Goal: Transaction & Acquisition: Purchase product/service

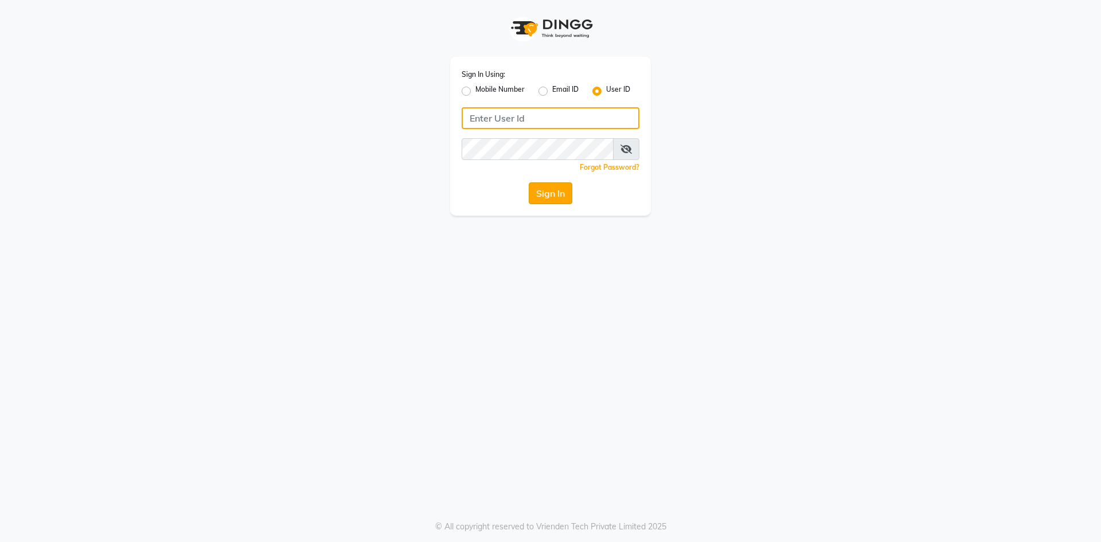
type input "e1851-01"
click at [549, 190] on button "Sign In" at bounding box center [550, 193] width 44 height 22
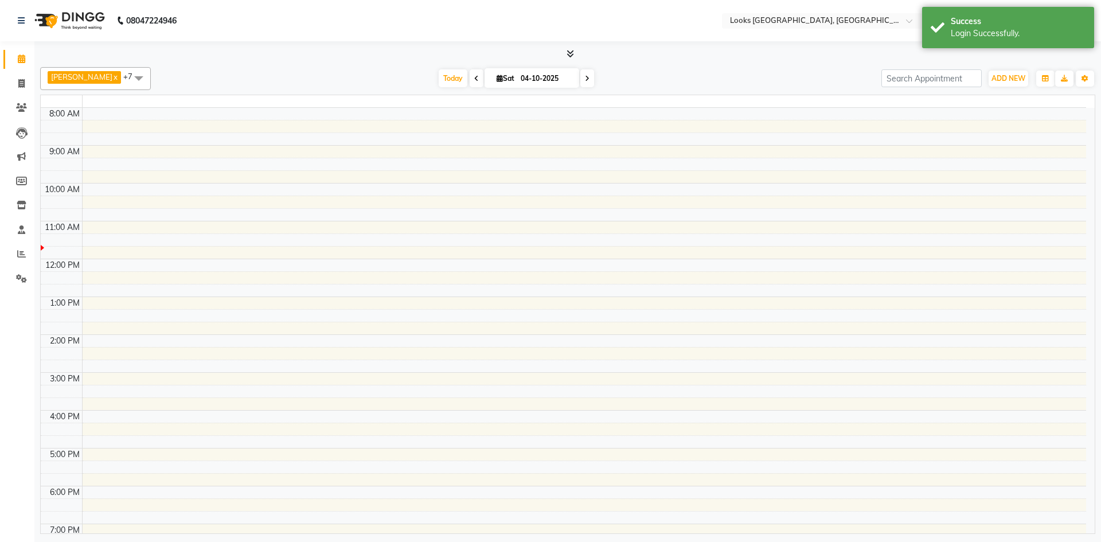
select select "en"
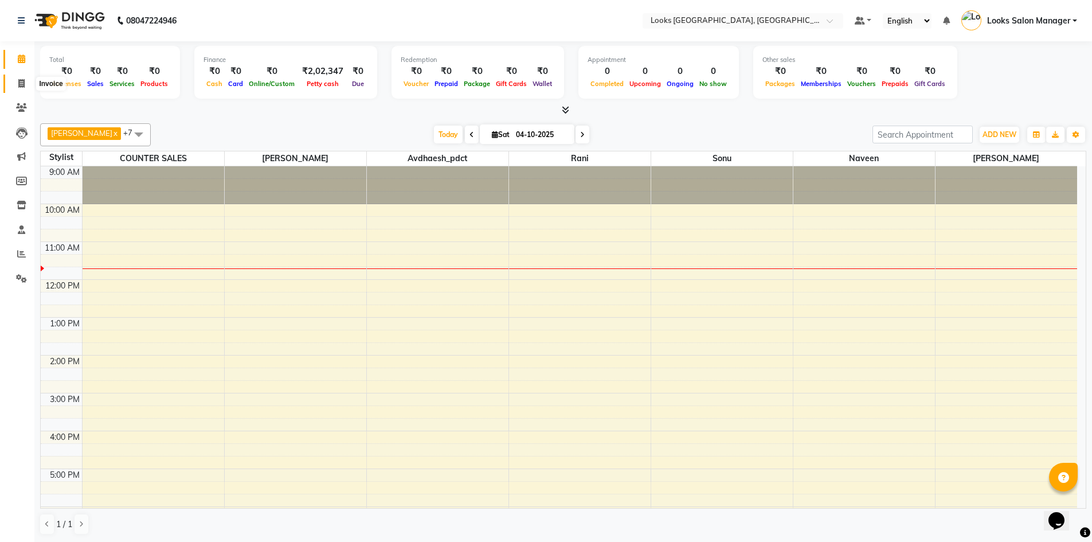
click at [26, 84] on span at bounding box center [21, 83] width 20 height 13
select select "4460"
select select "service"
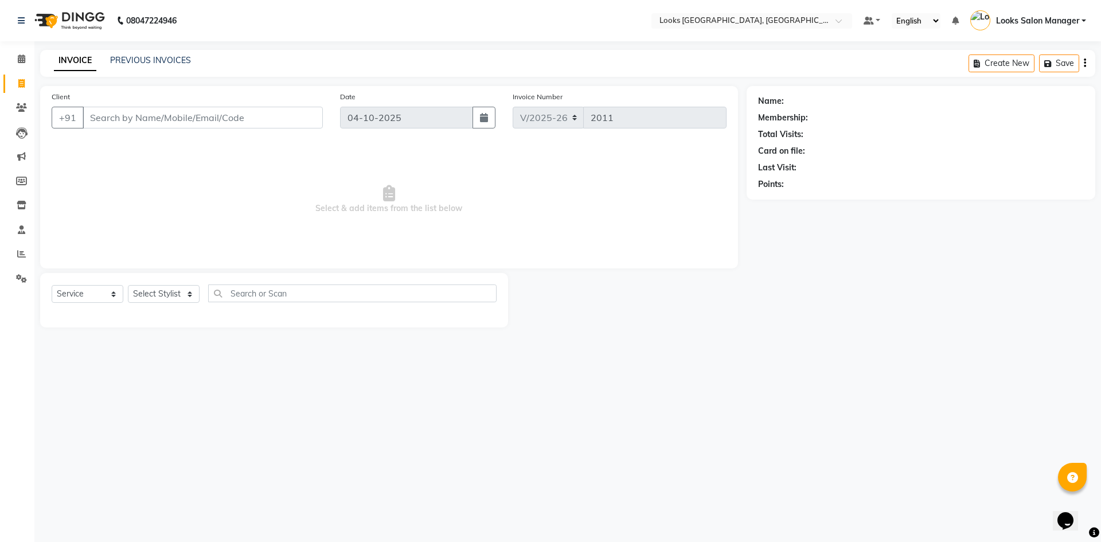
click at [134, 66] on div "INVOICE PREVIOUS INVOICES" at bounding box center [122, 60] width 165 height 13
click at [143, 62] on link "PREVIOUS INVOICES" at bounding box center [150, 60] width 81 height 10
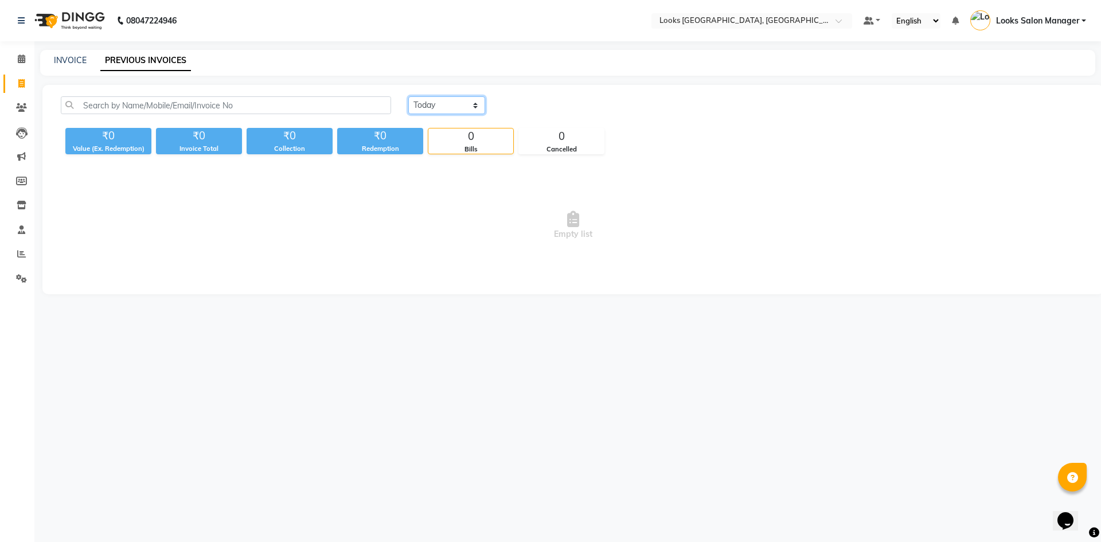
click at [474, 111] on select "Today Yesterday Custom Range" at bounding box center [446, 105] width 77 height 18
select select "yesterday"
click at [408, 96] on select "Today Yesterday Custom Range" at bounding box center [446, 105] width 77 height 18
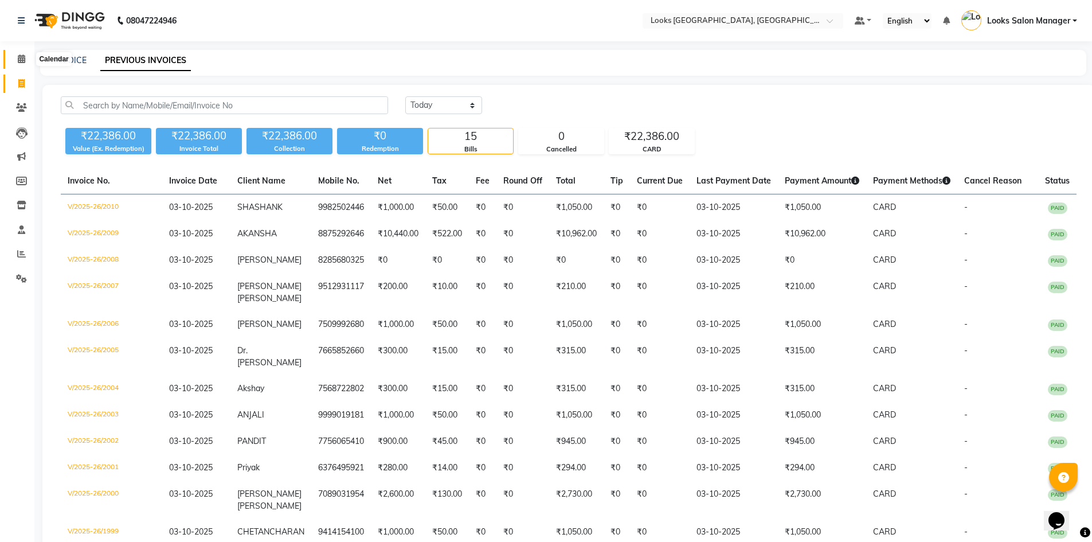
click at [25, 62] on icon at bounding box center [21, 58] width 7 height 9
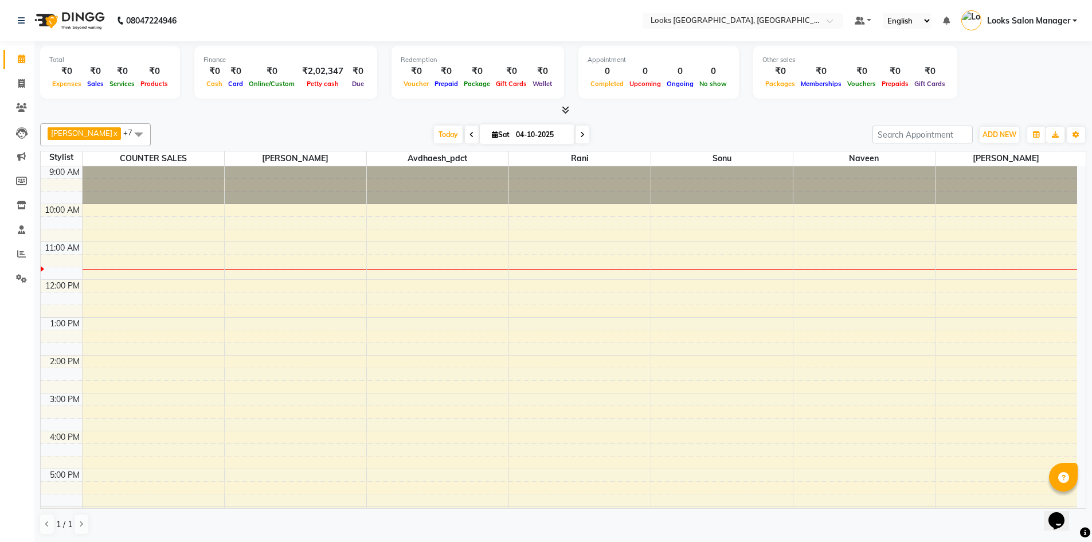
click at [566, 112] on icon at bounding box center [565, 109] width 7 height 9
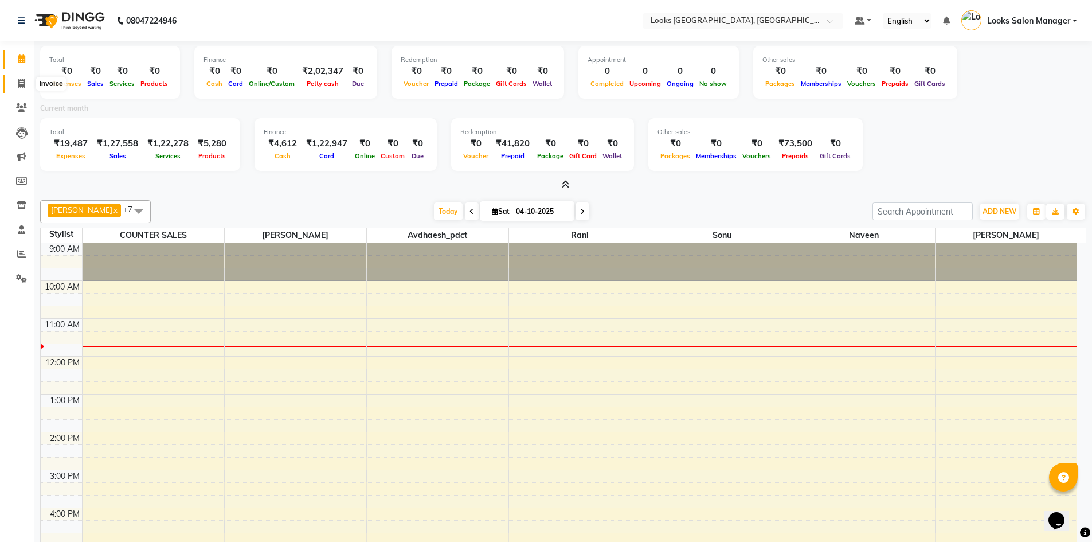
click at [22, 76] on link "Invoice" at bounding box center [17, 84] width 28 height 19
select select "service"
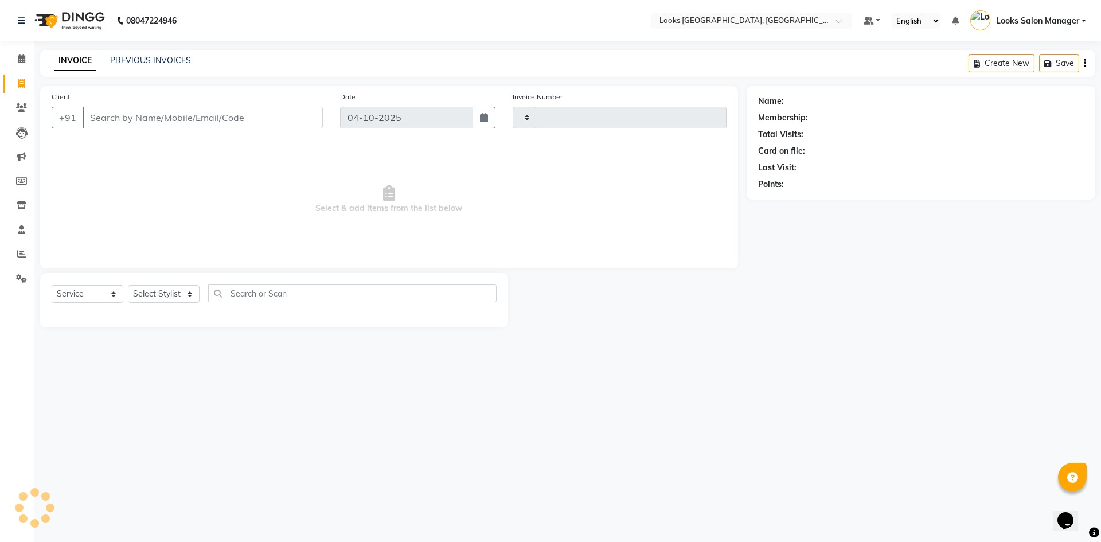
type input "2011"
select select "4460"
click at [166, 62] on link "PREVIOUS INVOICES" at bounding box center [150, 60] width 81 height 10
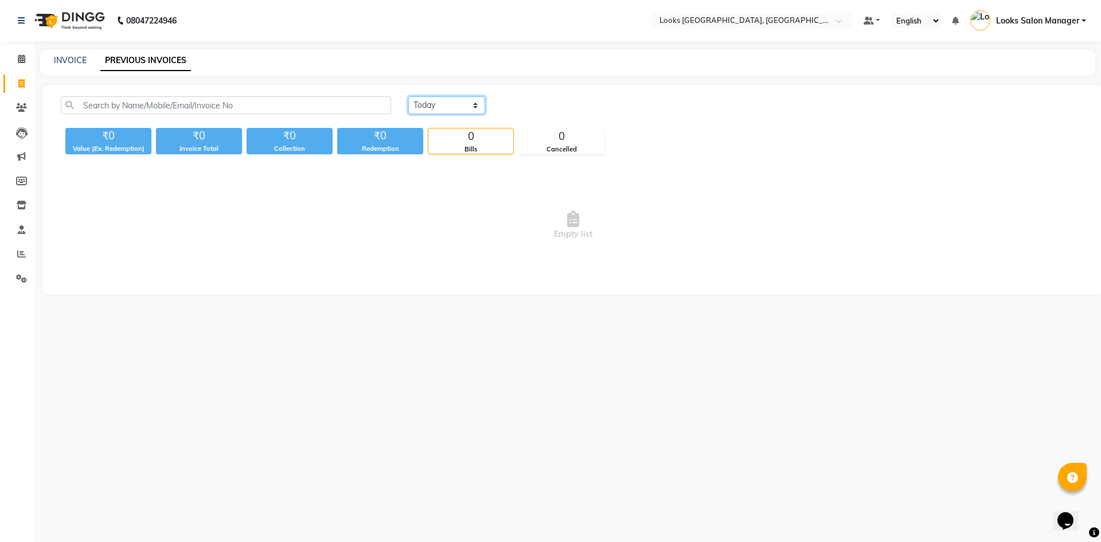
click at [414, 107] on select "Today Yesterday Custom Range" at bounding box center [446, 105] width 77 height 18
select select "yesterday"
click at [408, 96] on select "Today Yesterday Custom Range" at bounding box center [446, 105] width 77 height 18
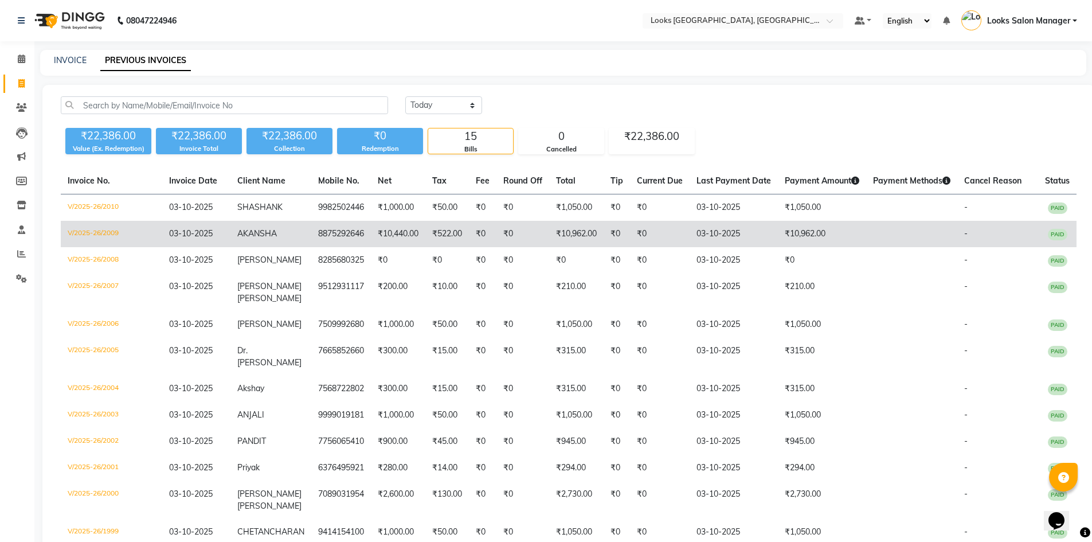
click at [387, 230] on td "₹10,440.00" at bounding box center [398, 234] width 54 height 26
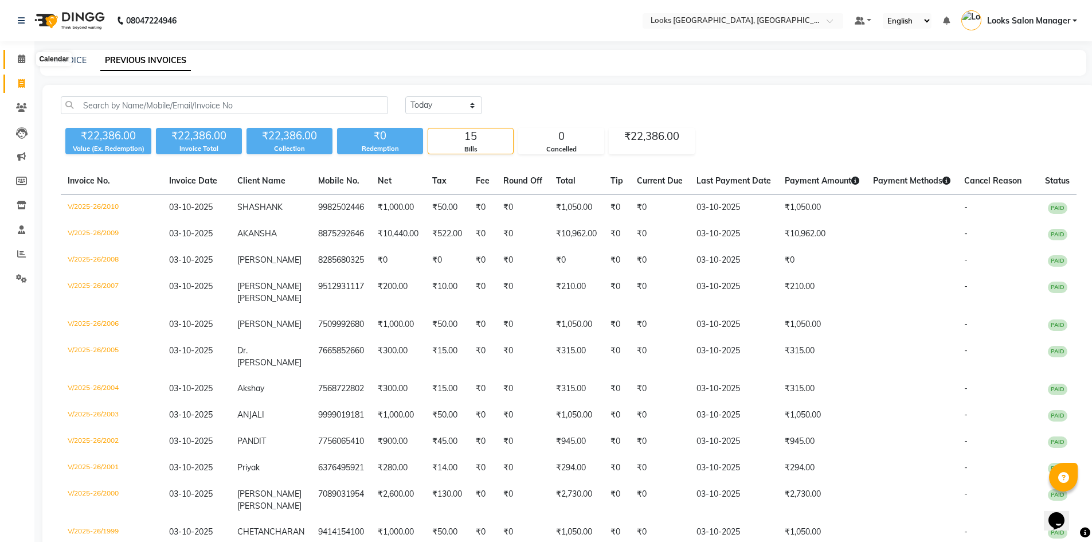
click at [14, 54] on span at bounding box center [21, 59] width 20 height 13
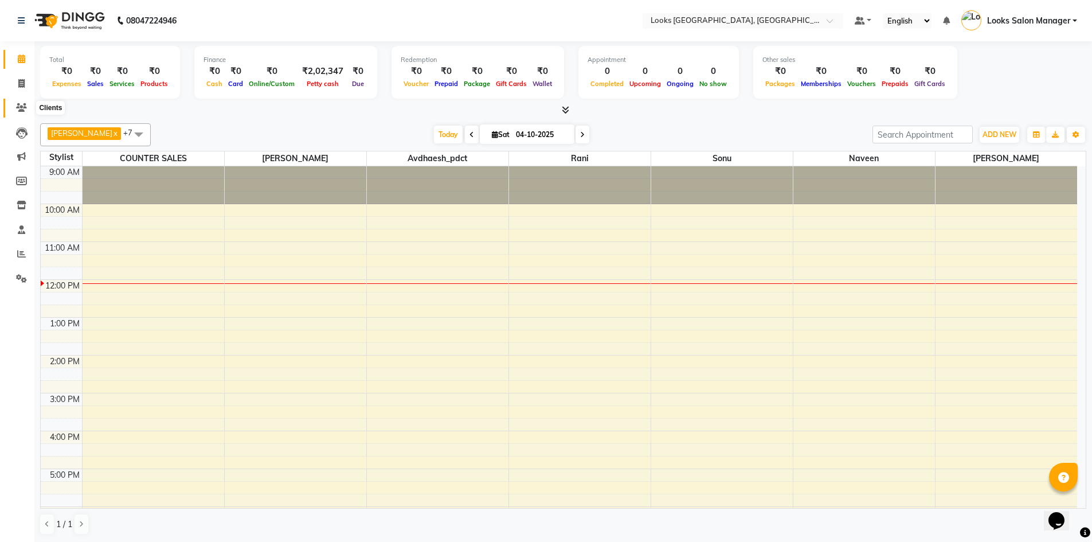
click at [18, 111] on icon at bounding box center [21, 107] width 11 height 9
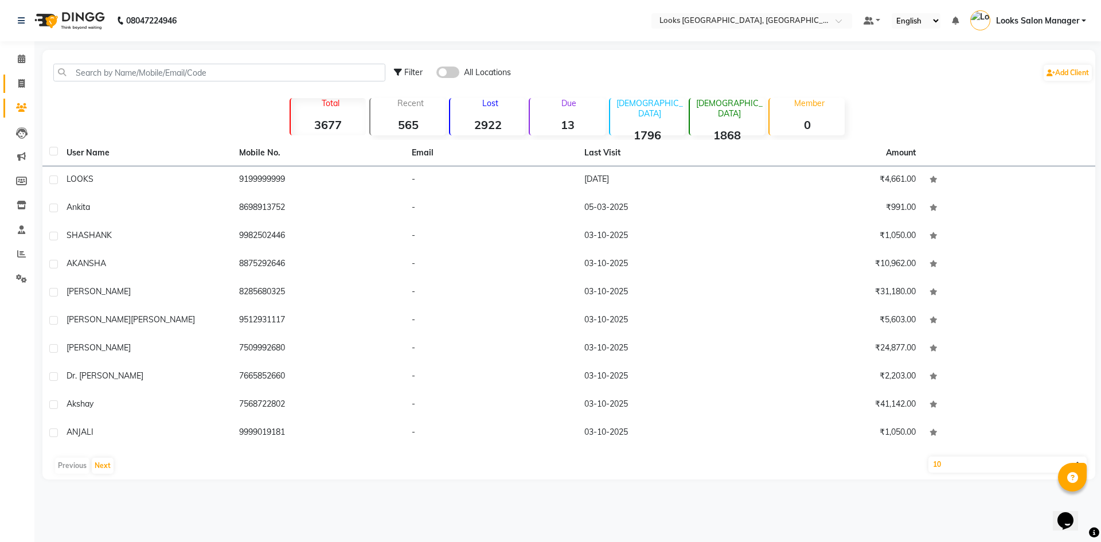
click at [26, 76] on link "Invoice" at bounding box center [17, 84] width 28 height 19
select select "service"
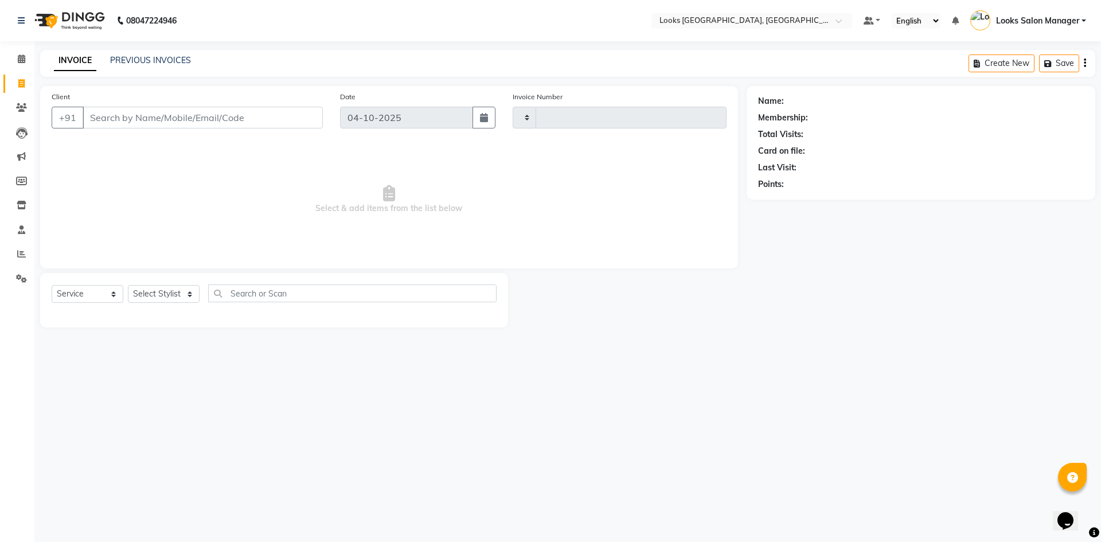
type input "2011"
select select "4460"
click at [132, 294] on select "Select Stylist" at bounding box center [164, 294] width 72 height 18
select select "64711"
click at [128, 285] on select "Select Stylist Avdhaesh_pdct COUNTER SALES Ganesh Looks Salon Manager MOHSIN Na…" at bounding box center [164, 294] width 72 height 18
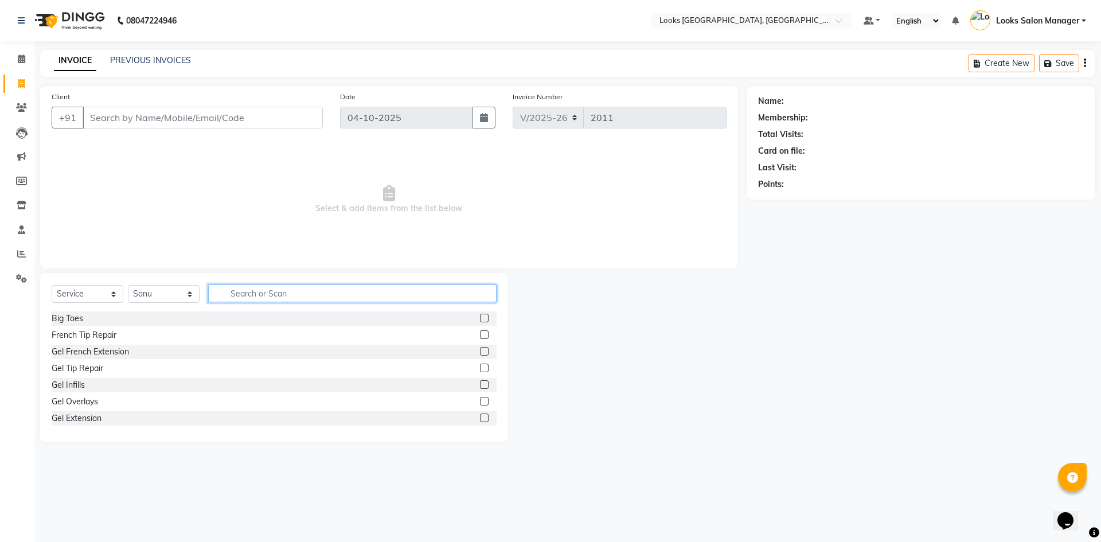
click at [249, 300] on input "text" at bounding box center [352, 293] width 288 height 18
type input "clean up"
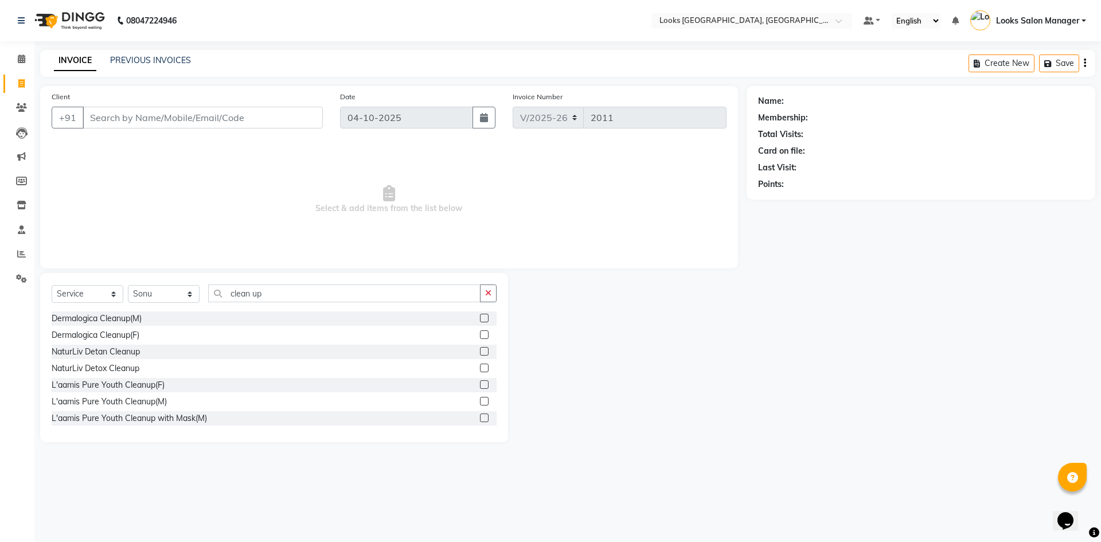
click at [480, 421] on label at bounding box center [484, 417] width 9 height 9
click at [480, 421] on input "checkbox" at bounding box center [483, 417] width 7 height 7
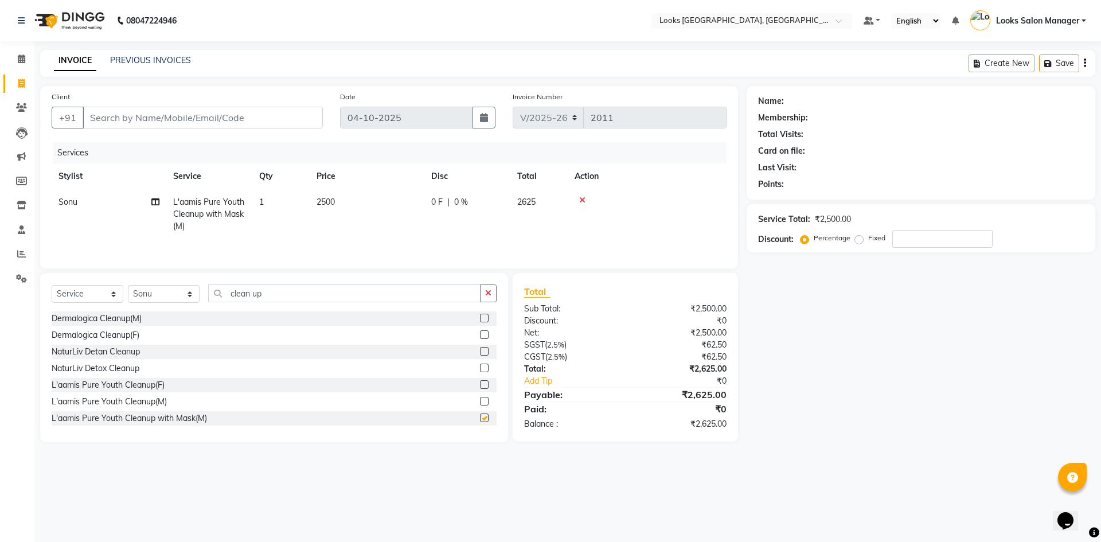
checkbox input "false"
click at [241, 293] on input "clean up" at bounding box center [344, 293] width 272 height 18
click at [261, 300] on input "clean up" at bounding box center [344, 293] width 272 height 18
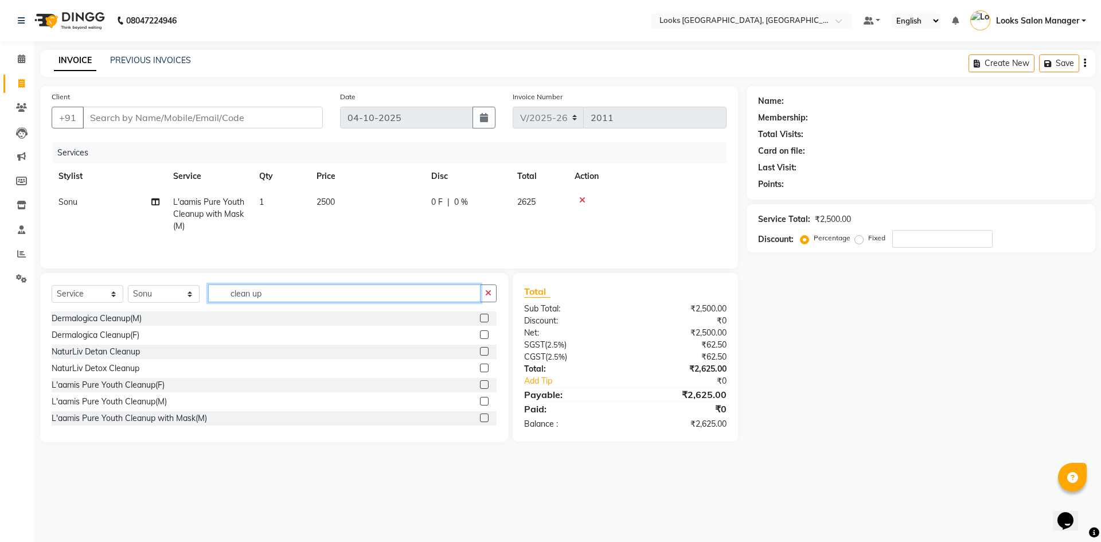
click at [261, 300] on input "clean up" at bounding box center [344, 293] width 272 height 18
type input "beard"
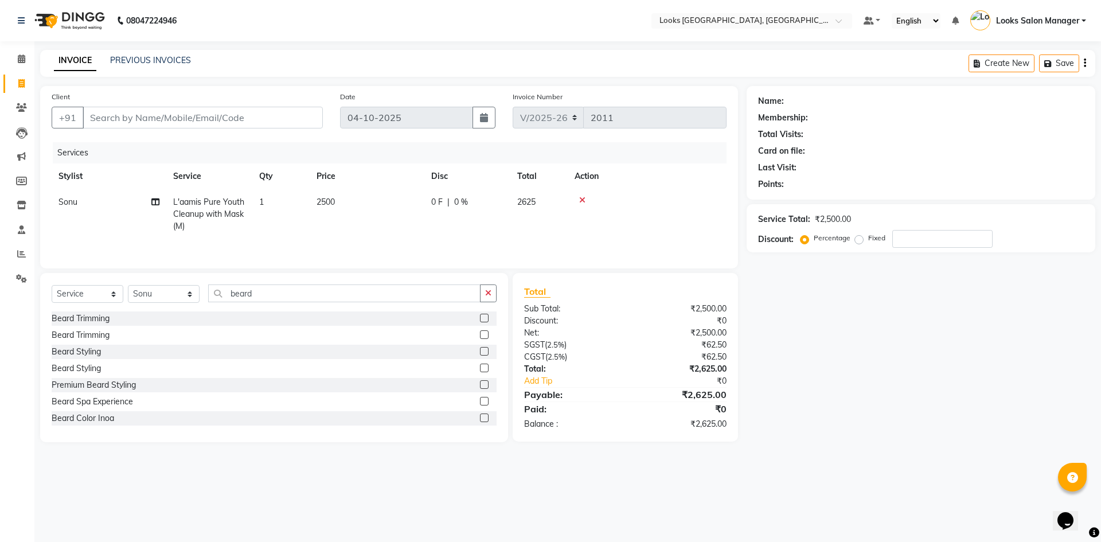
click at [480, 317] on label at bounding box center [484, 318] width 9 height 9
click at [480, 317] on input "checkbox" at bounding box center [483, 318] width 7 height 7
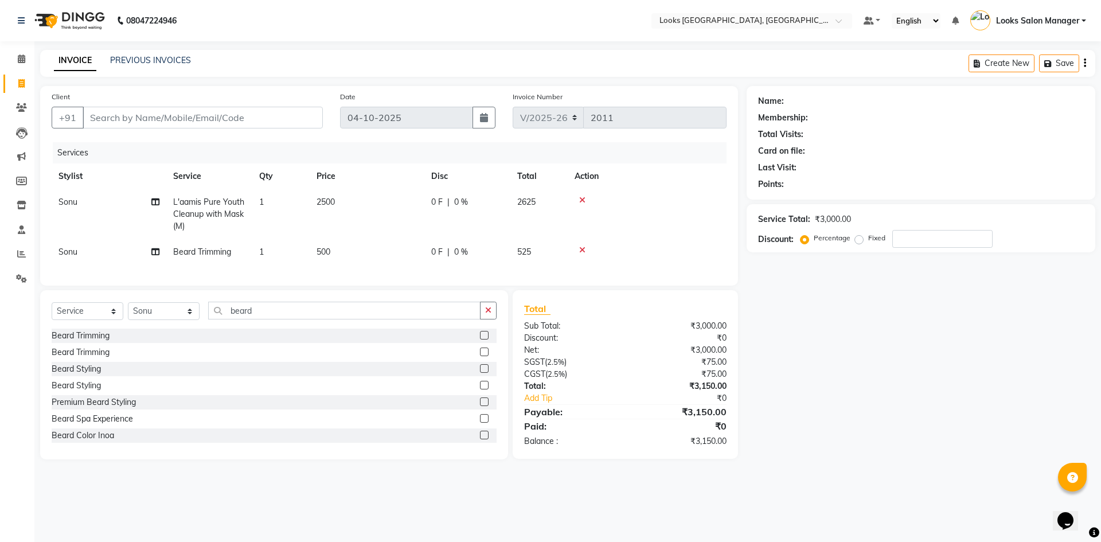
checkbox input "false"
click at [405, 249] on td "500" at bounding box center [367, 252] width 115 height 26
select select "64711"
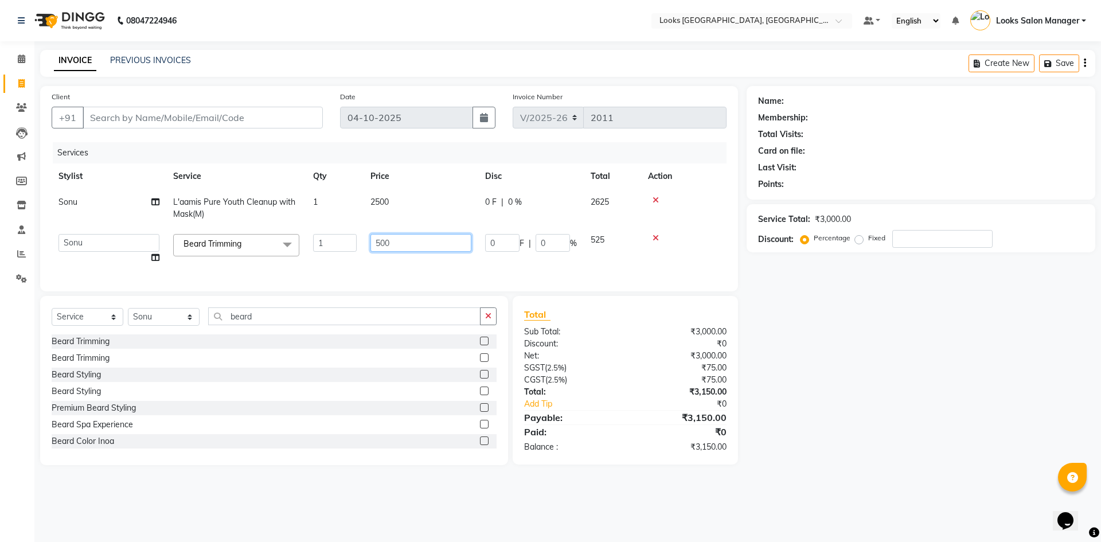
click at [388, 248] on input "500" at bounding box center [420, 243] width 101 height 18
type input "300"
click at [414, 257] on td "300" at bounding box center [420, 249] width 115 height 44
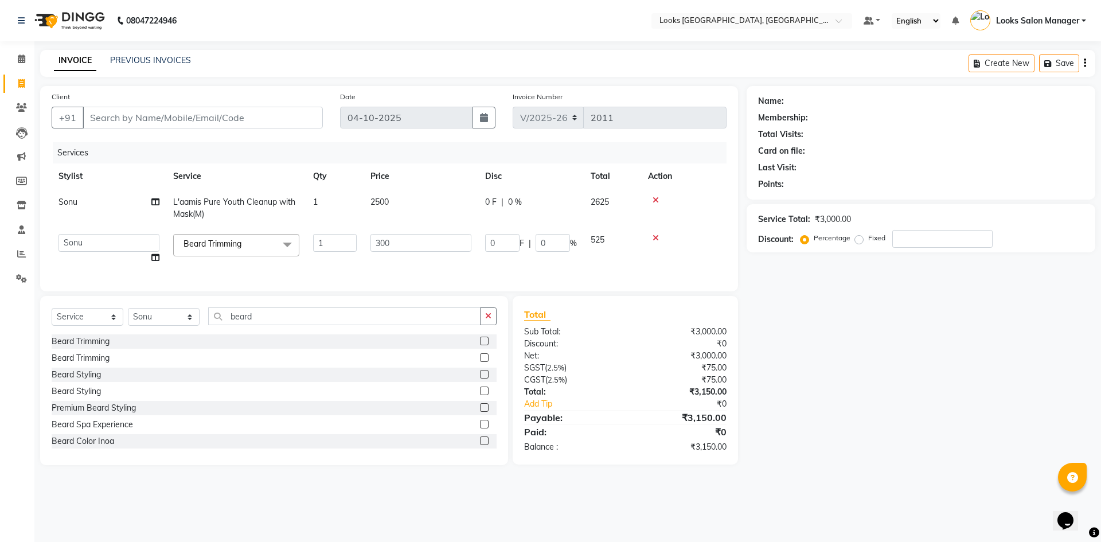
select select "64711"
click at [216, 116] on input "Client" at bounding box center [203, 118] width 240 height 22
type input "8"
type input "0"
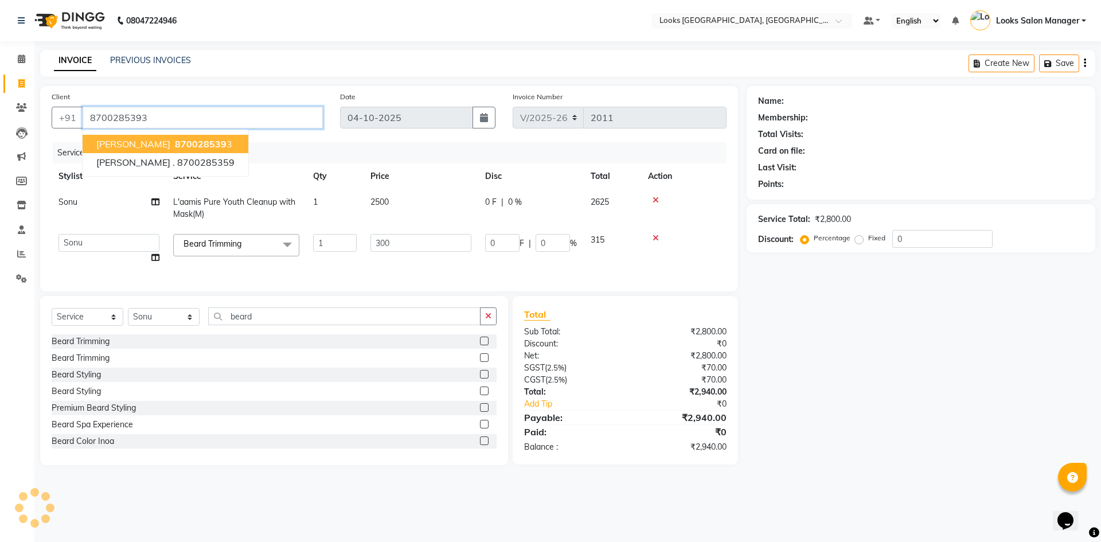
type input "8700285393"
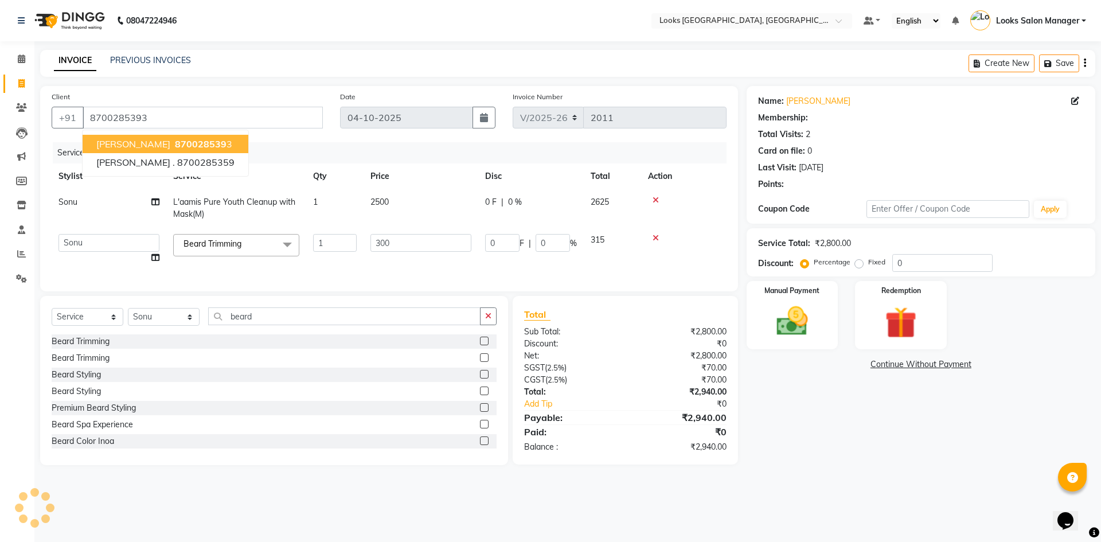
select select "1: Object"
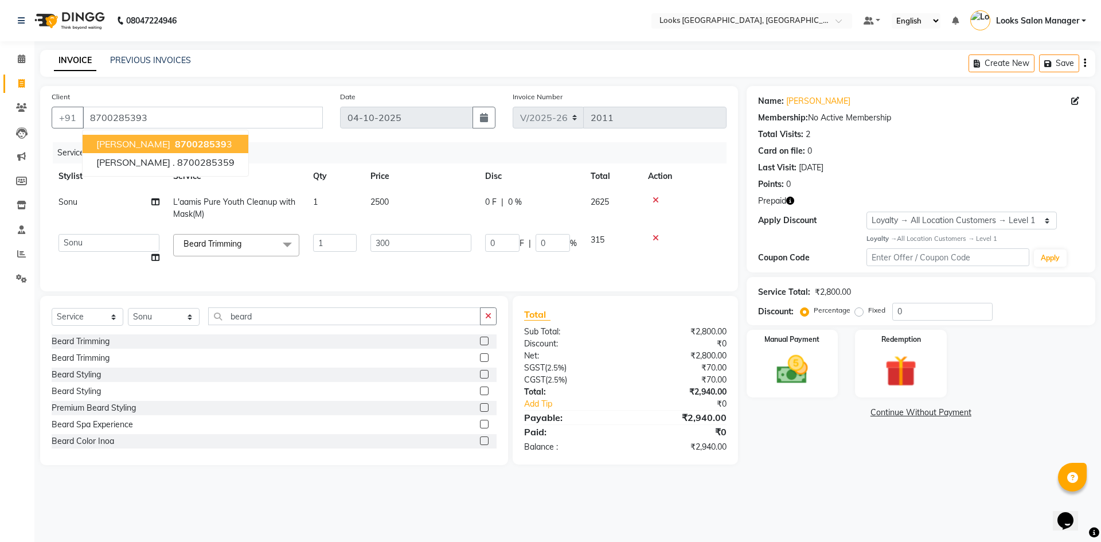
click at [267, 97] on div "Client +91 8700285393 ROHIT YADAV 870028539 3 praful . 8700285359" at bounding box center [187, 114] width 288 height 47
click at [791, 202] on icon "button" at bounding box center [790, 201] width 8 height 8
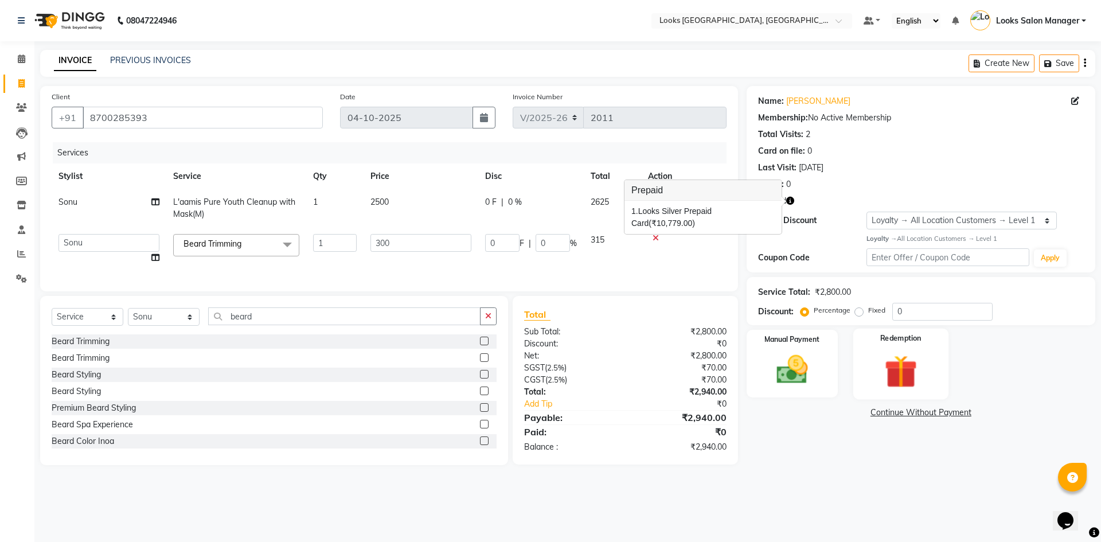
click at [896, 368] on img at bounding box center [900, 371] width 53 height 41
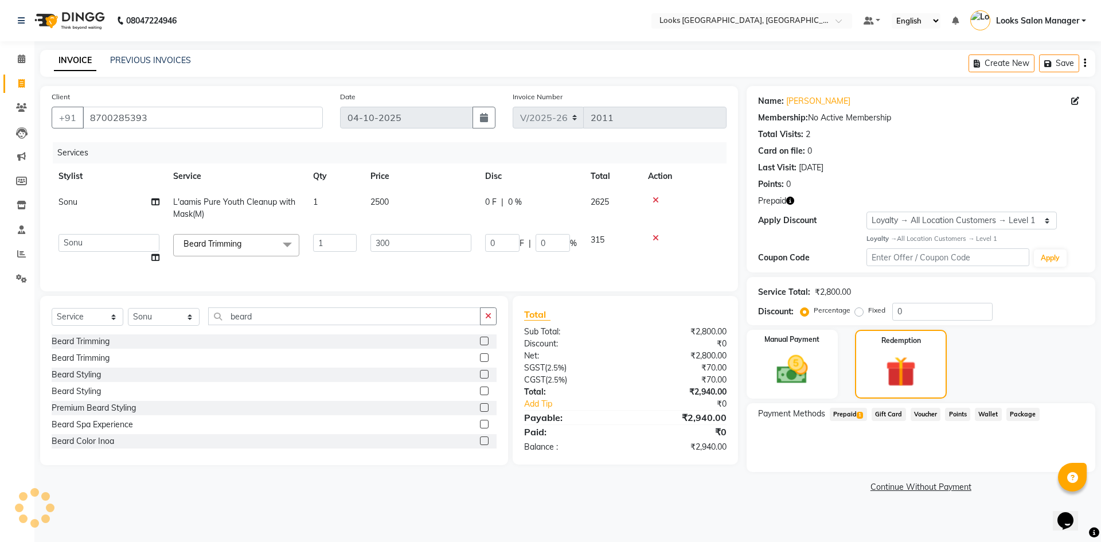
click at [856, 416] on span "Prepaid 1" at bounding box center [847, 414] width 37 height 13
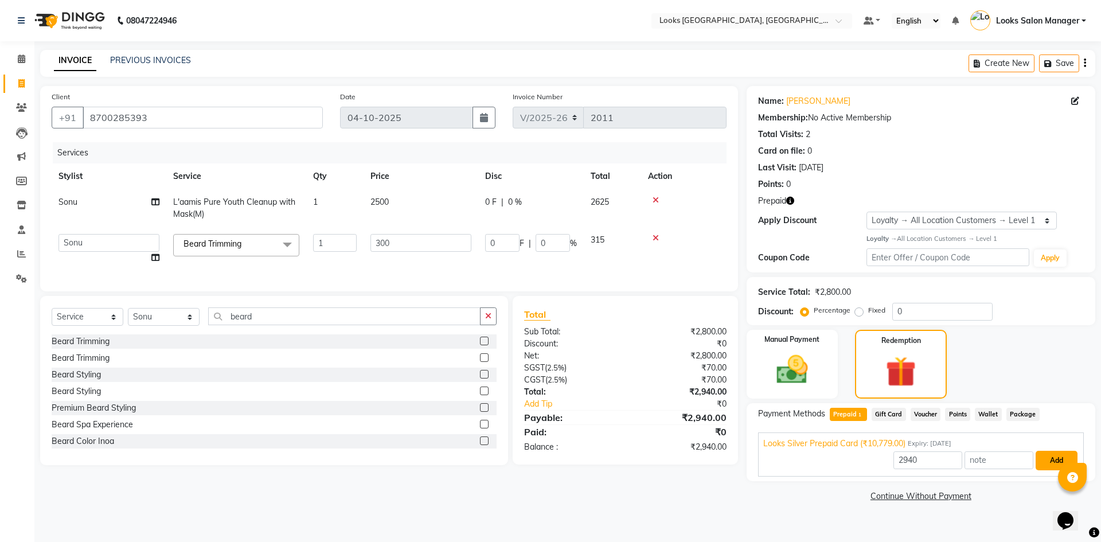
click at [1041, 454] on button "Add" at bounding box center [1056, 460] width 42 height 19
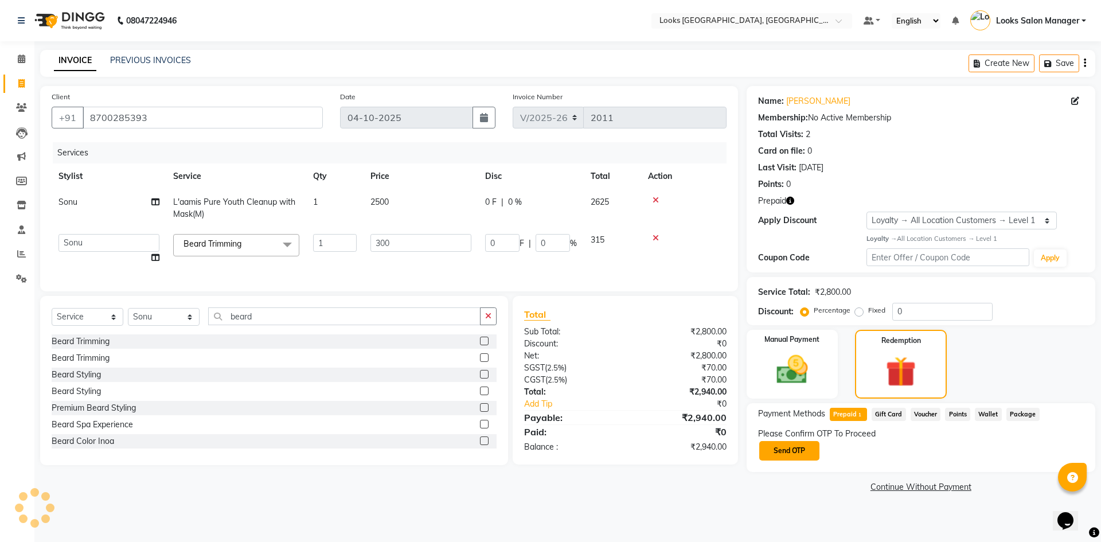
click at [800, 443] on button "Send OTP" at bounding box center [789, 450] width 60 height 19
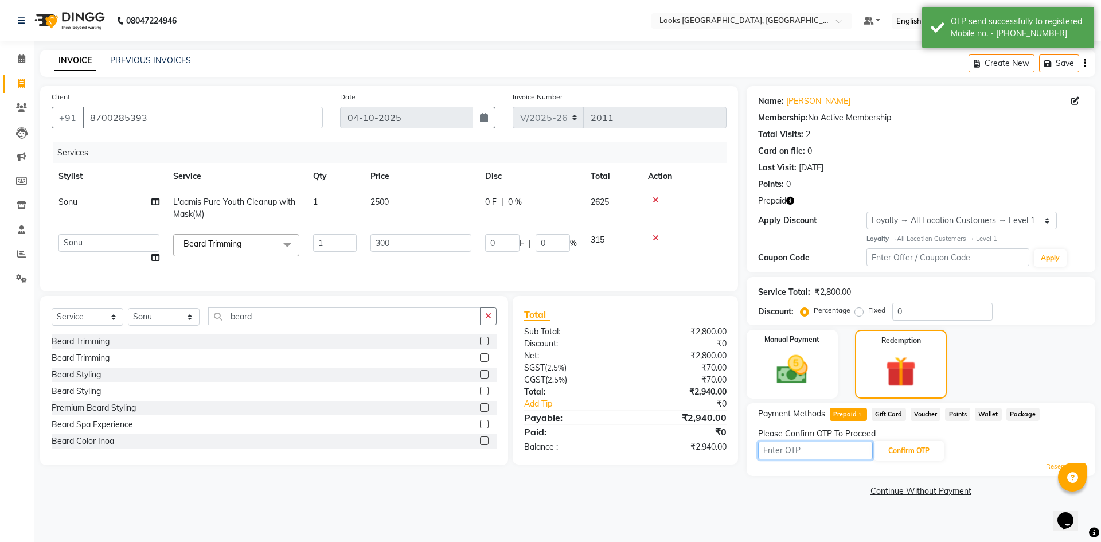
click at [784, 453] on input "text" at bounding box center [815, 450] width 115 height 18
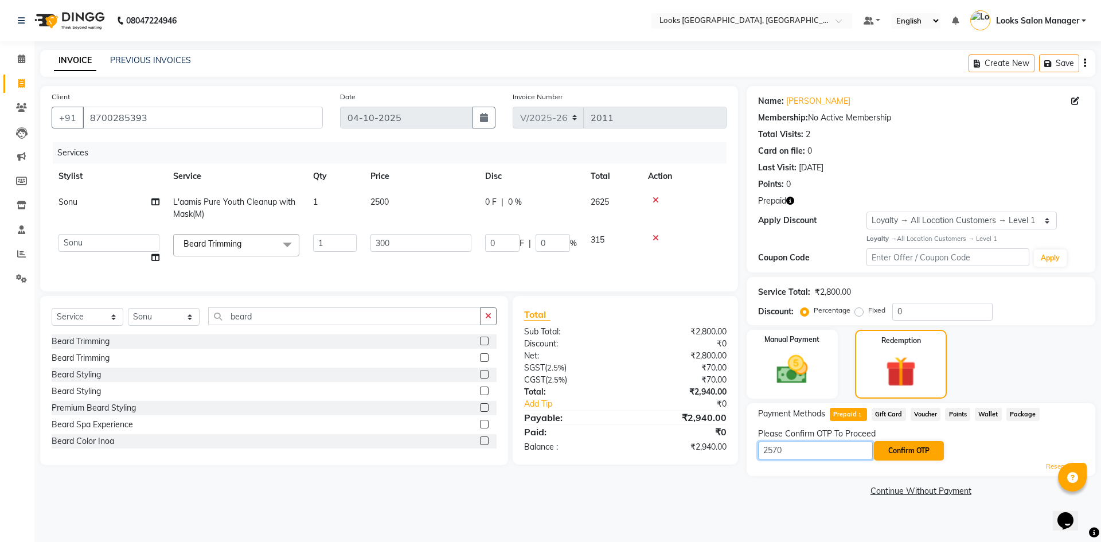
type input "2570"
click at [893, 450] on button "Confirm OTP" at bounding box center [909, 450] width 70 height 19
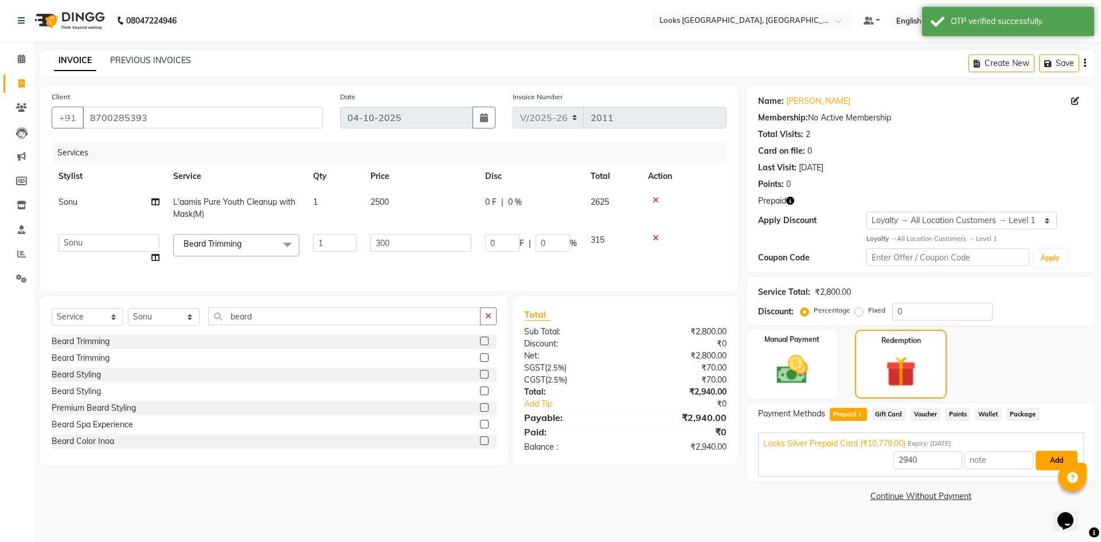
click at [1046, 456] on button "Add" at bounding box center [1056, 460] width 42 height 19
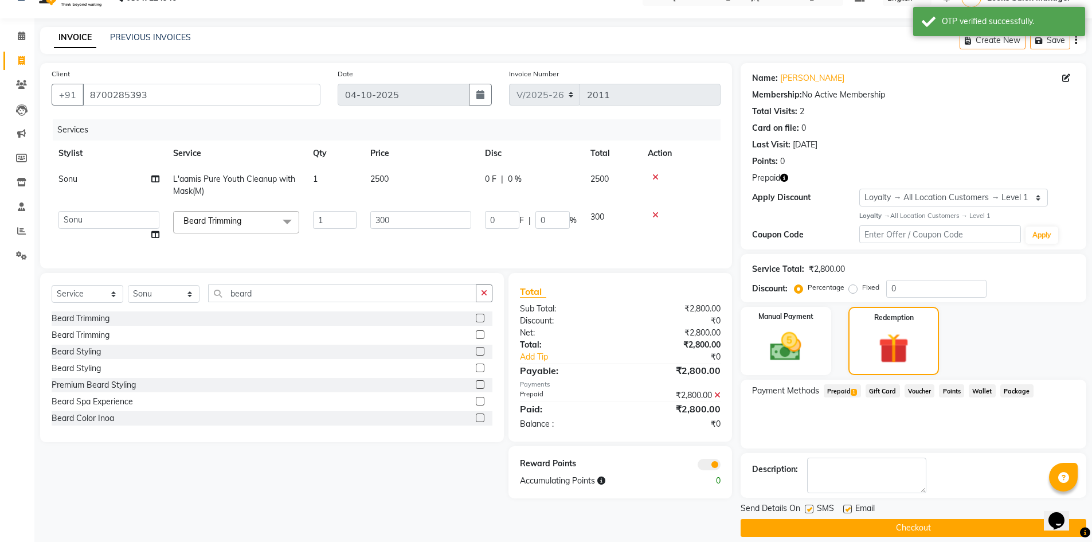
scroll to position [35, 0]
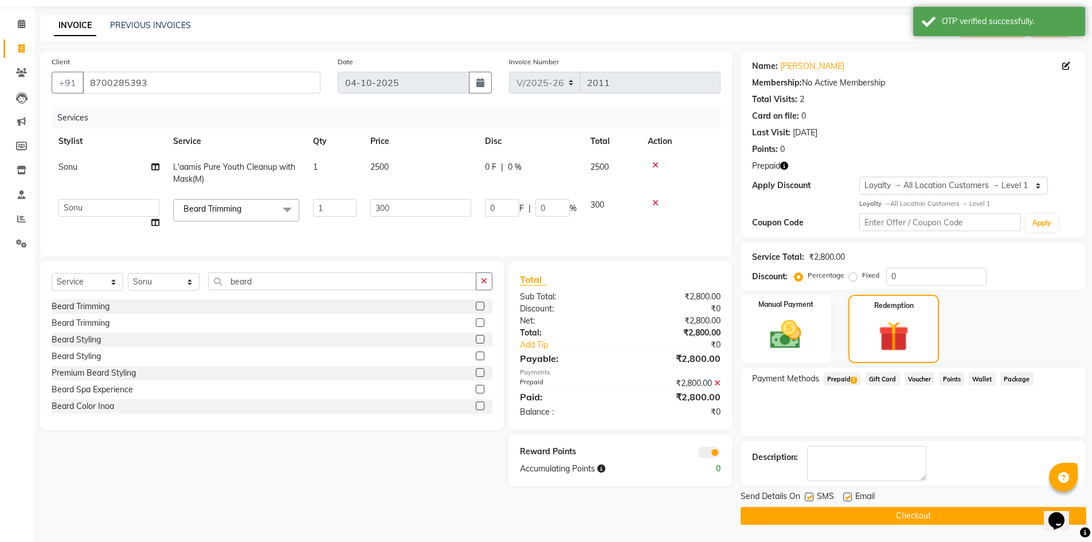
click at [809, 496] on label at bounding box center [809, 496] width 9 height 9
click at [809, 496] on input "checkbox" at bounding box center [808, 497] width 7 height 7
checkbox input "false"
click at [784, 166] on icon "button" at bounding box center [784, 166] width 8 height 8
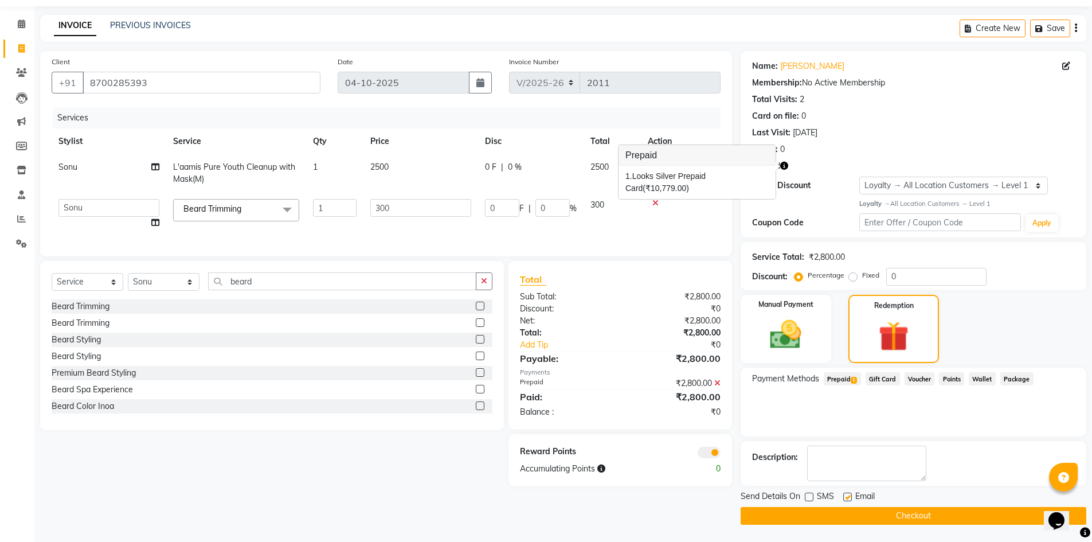
click at [792, 516] on button "Checkout" at bounding box center [914, 516] width 346 height 18
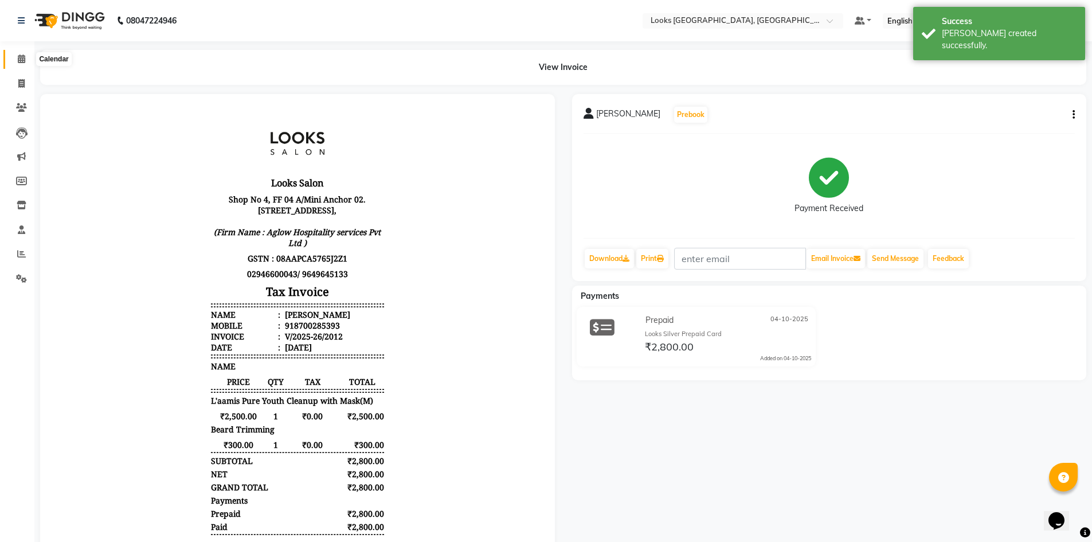
click at [26, 53] on span at bounding box center [21, 59] width 20 height 13
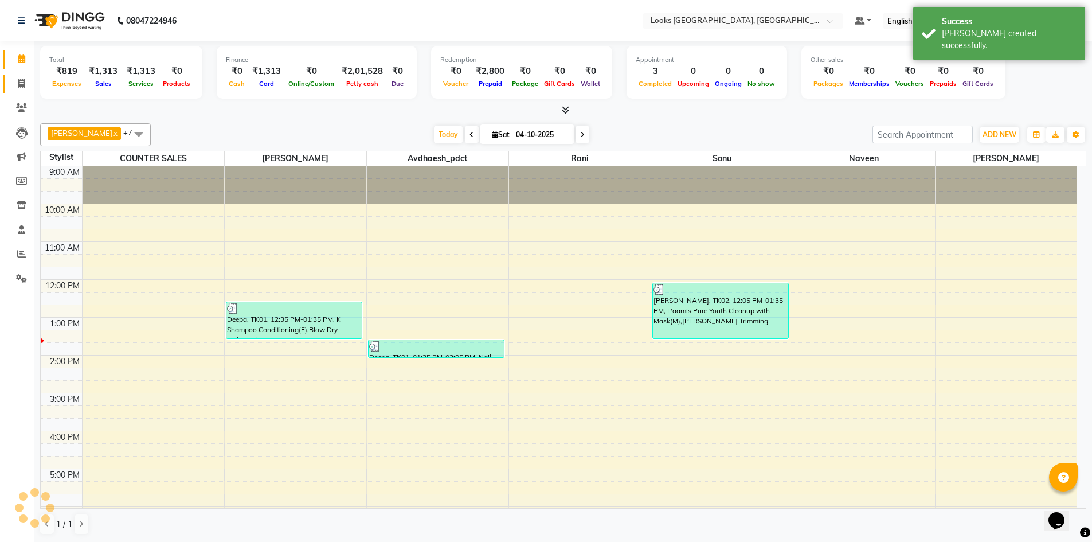
click at [25, 89] on span at bounding box center [21, 83] width 20 height 13
select select "service"
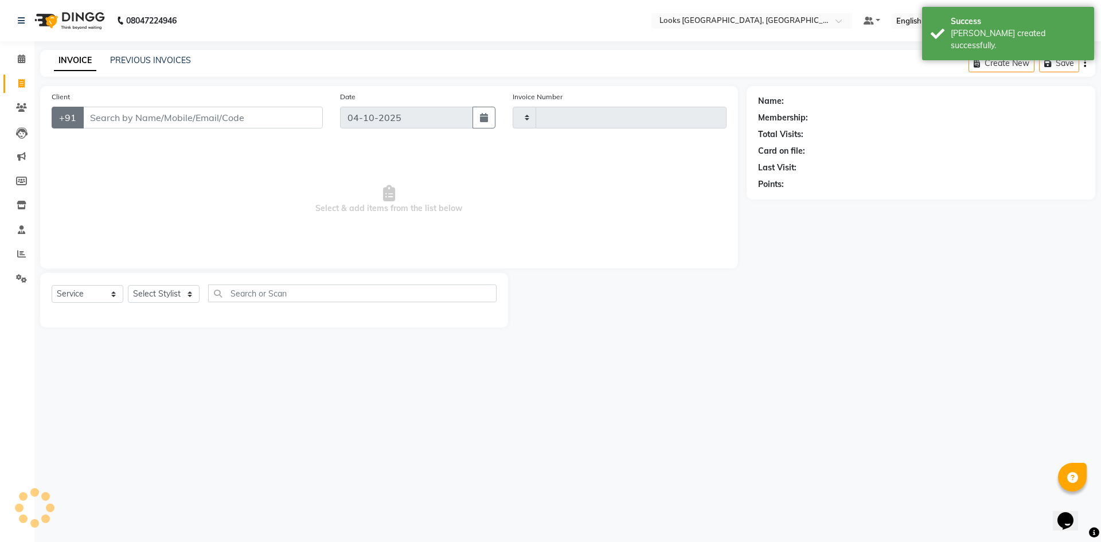
type input "2013"
select select "4460"
click at [103, 119] on input "Client" at bounding box center [203, 118] width 240 height 22
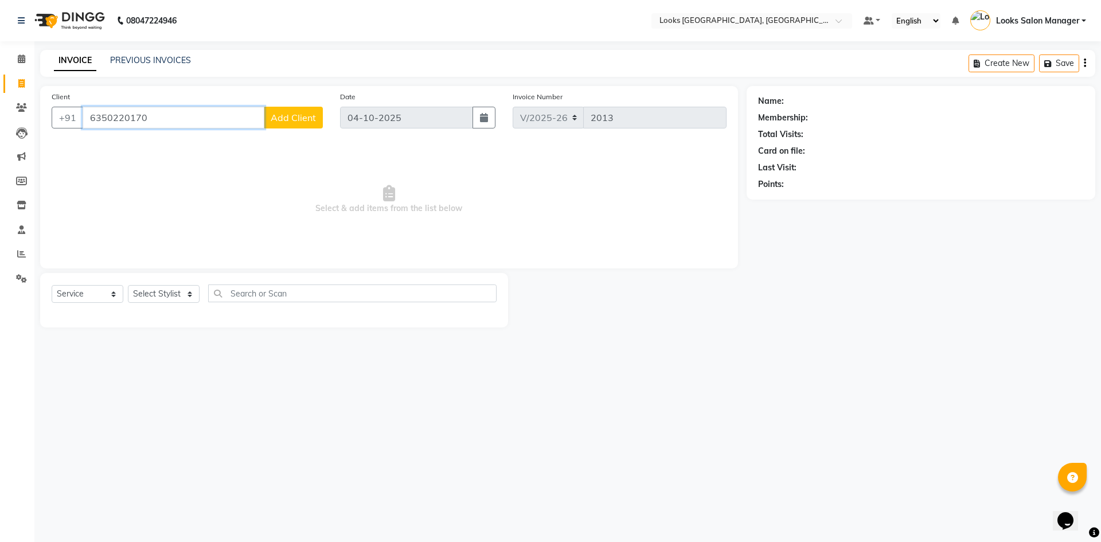
type input "6350220170"
click at [291, 119] on span "Add Client" at bounding box center [293, 117] width 45 height 11
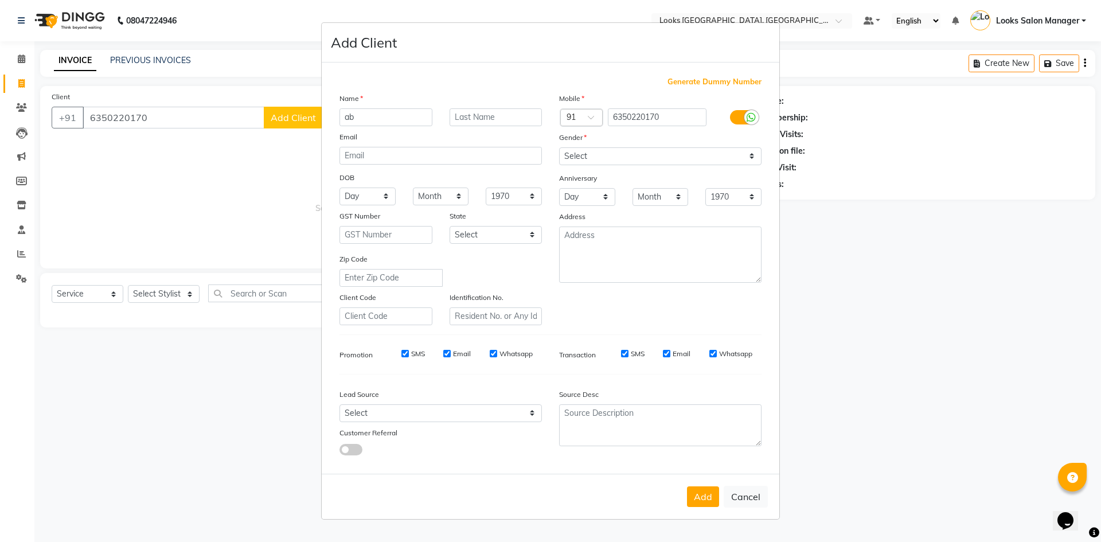
type input "a"
type input "ABHISHEK"
drag, startPoint x: 619, startPoint y: 148, endPoint x: 621, endPoint y: 158, distance: 10.6
click at [619, 148] on select "Select Male Female Other Prefer Not To Say" at bounding box center [660, 156] width 202 height 18
select select "male"
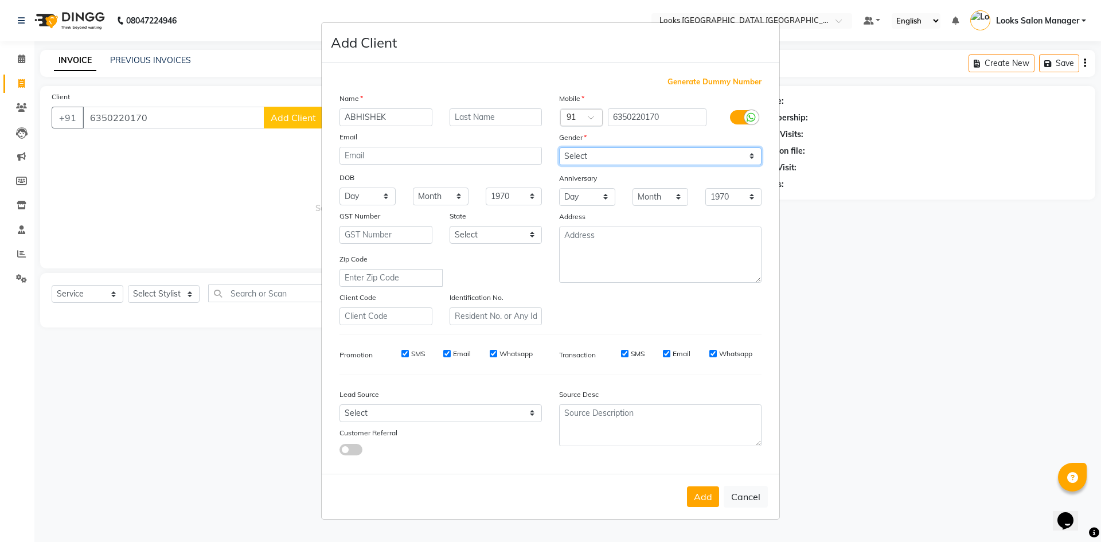
click at [559, 147] on select "Select Male Female Other Prefer Not To Say" at bounding box center [660, 156] width 202 height 18
click at [699, 492] on button "Add" at bounding box center [703, 496] width 32 height 21
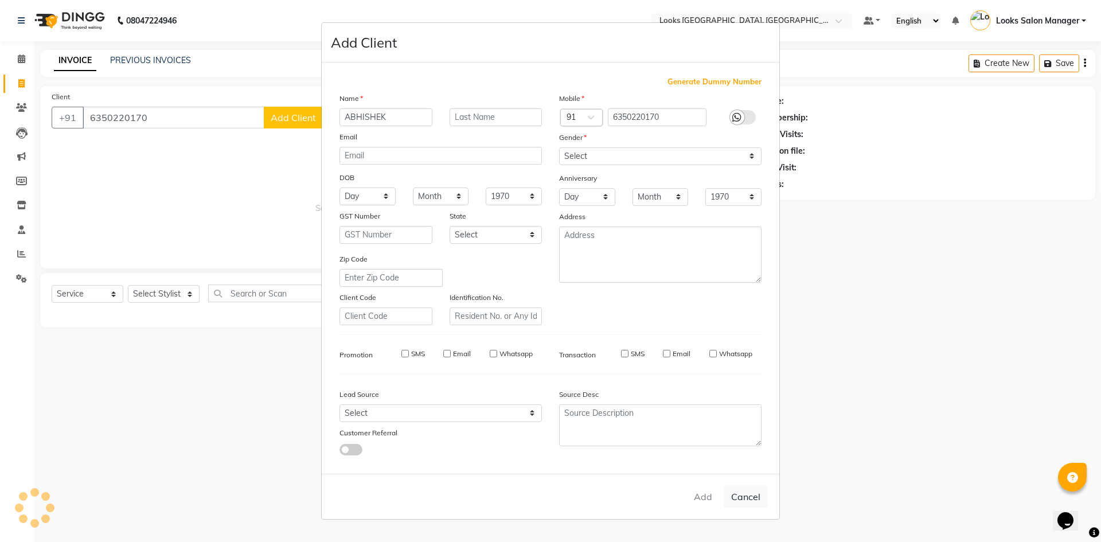
select select
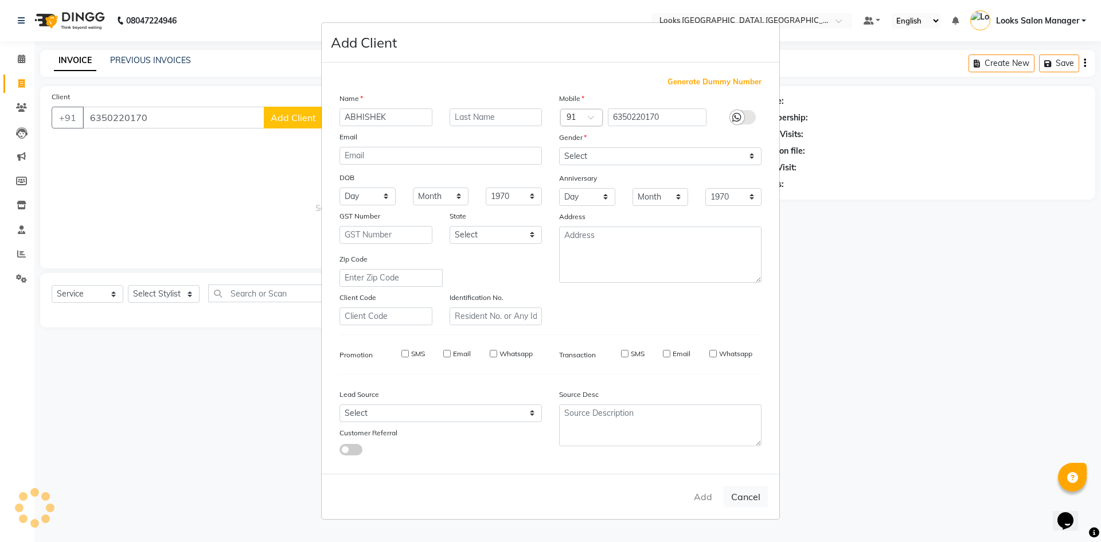
select select
checkbox input "false"
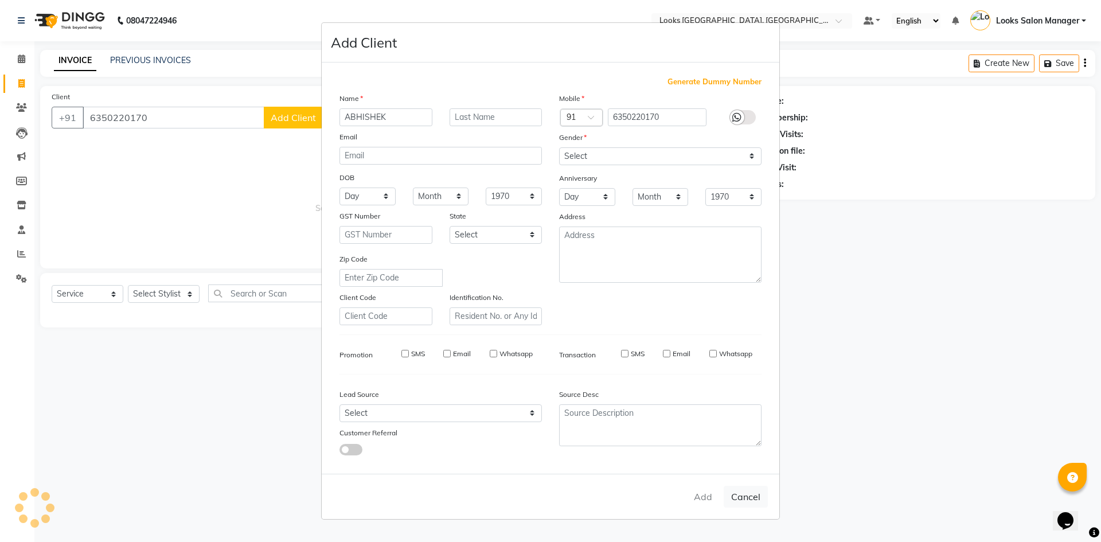
checkbox input "false"
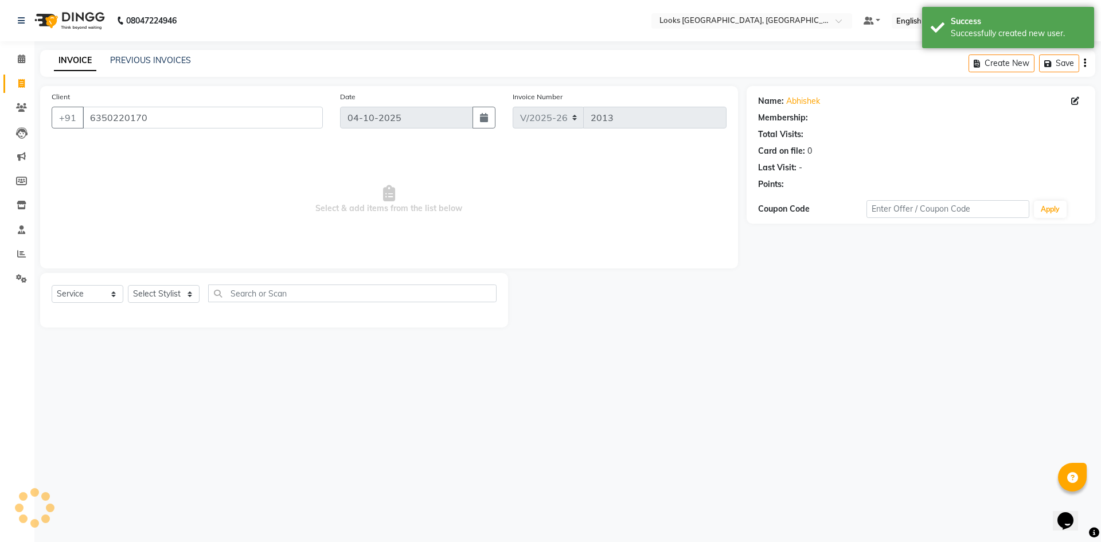
select select "1: Object"
click at [100, 293] on select "Select Service Product Membership Package Voucher Prepaid Gift Card" at bounding box center [88, 294] width 72 height 18
select select "product"
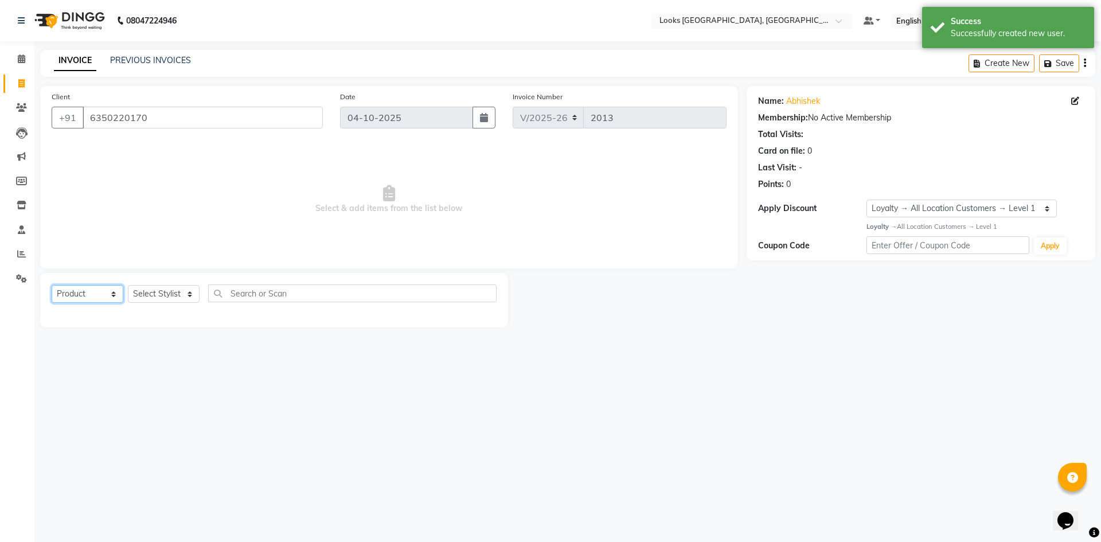
click at [52, 285] on select "Select Service Product Membership Package Voucher Prepaid Gift Card" at bounding box center [88, 294] width 72 height 18
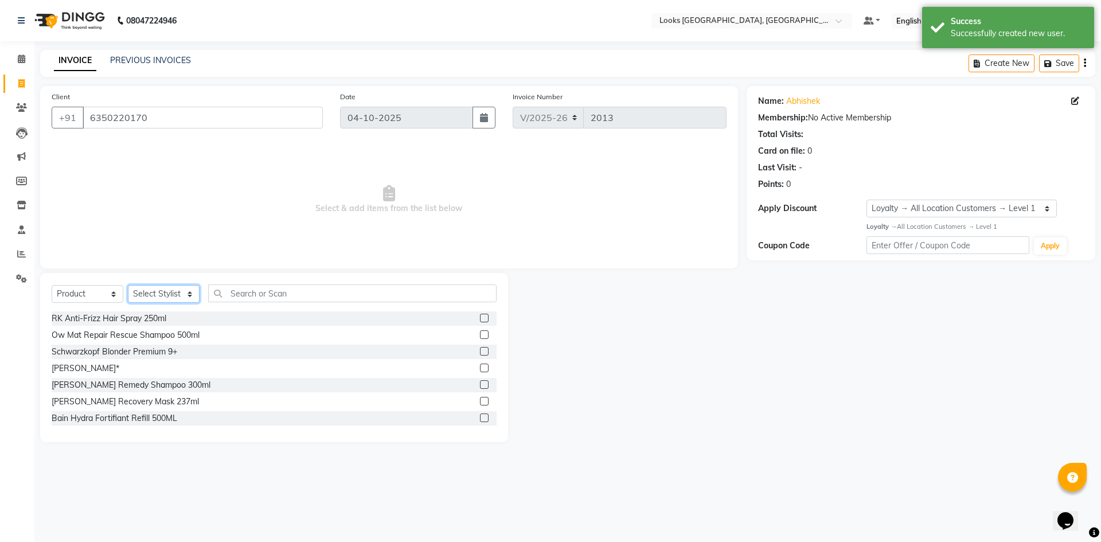
drag, startPoint x: 160, startPoint y: 291, endPoint x: 158, endPoint y: 301, distance: 11.1
click at [160, 291] on select "Select Stylist Avdhaesh_pdct COUNTER SALES Ganesh Looks Salon Manager MOHSIN Na…" at bounding box center [164, 294] width 72 height 18
select select "33002"
click at [128, 285] on select "Select Stylist Avdhaesh_pdct COUNTER SALES Ganesh Looks Salon Manager MOHSIN Na…" at bounding box center [164, 294] width 72 height 18
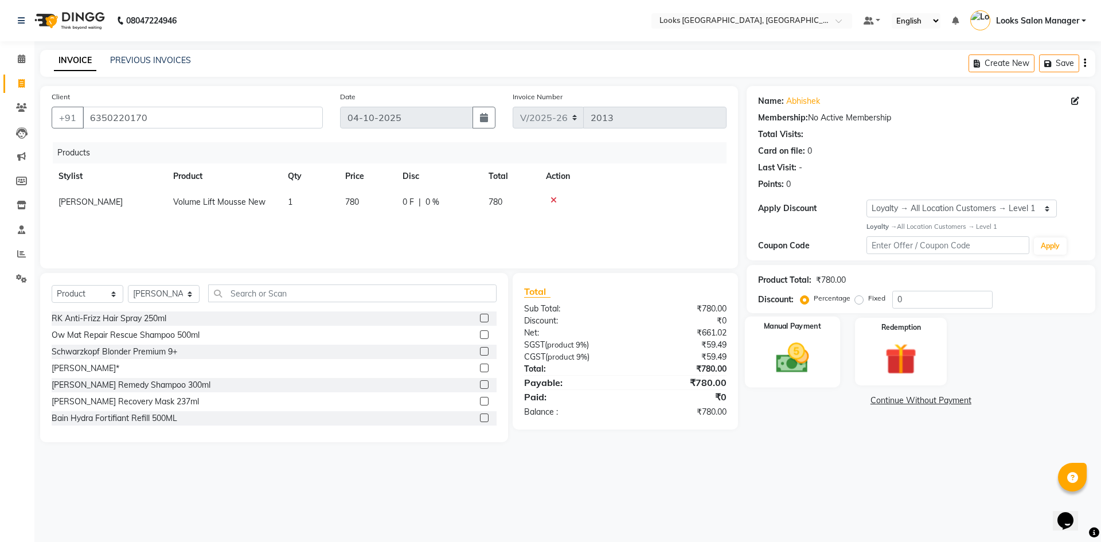
click at [809, 362] on img at bounding box center [791, 358] width 53 height 38
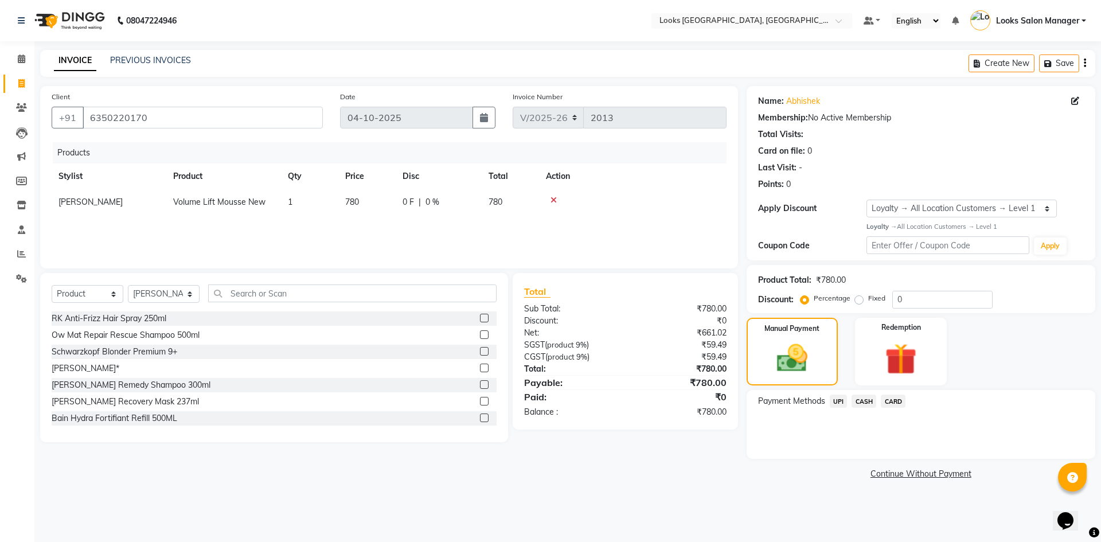
click at [891, 396] on span "CARD" at bounding box center [892, 400] width 25 height 13
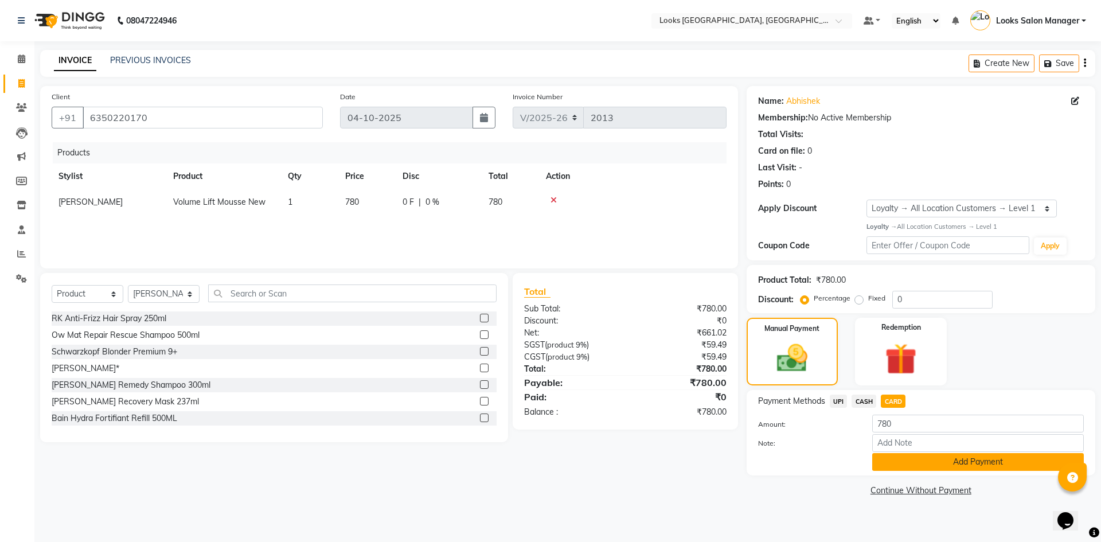
click at [888, 456] on button "Add Payment" at bounding box center [978, 462] width 212 height 18
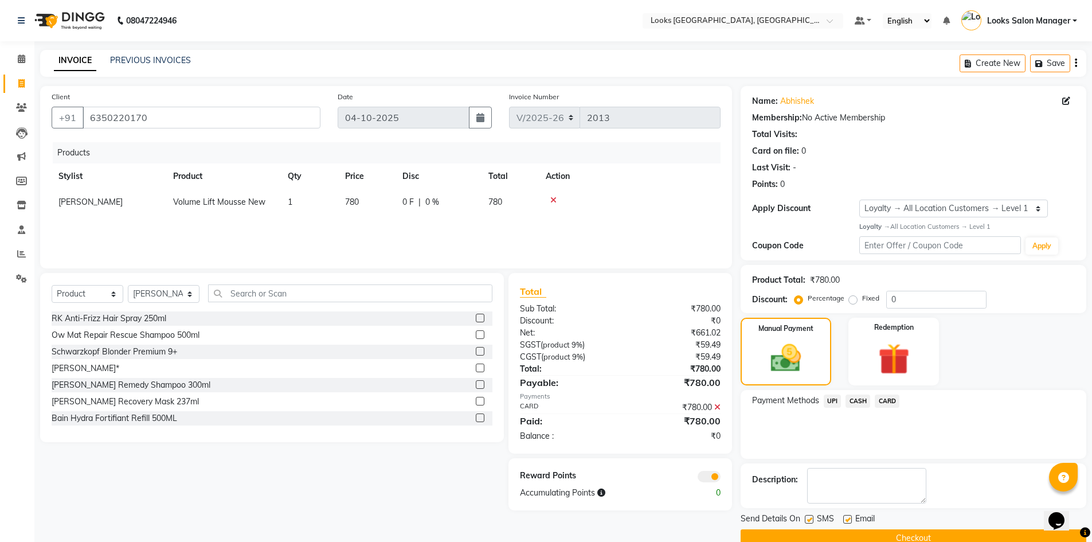
click at [810, 535] on button "Checkout" at bounding box center [914, 538] width 346 height 18
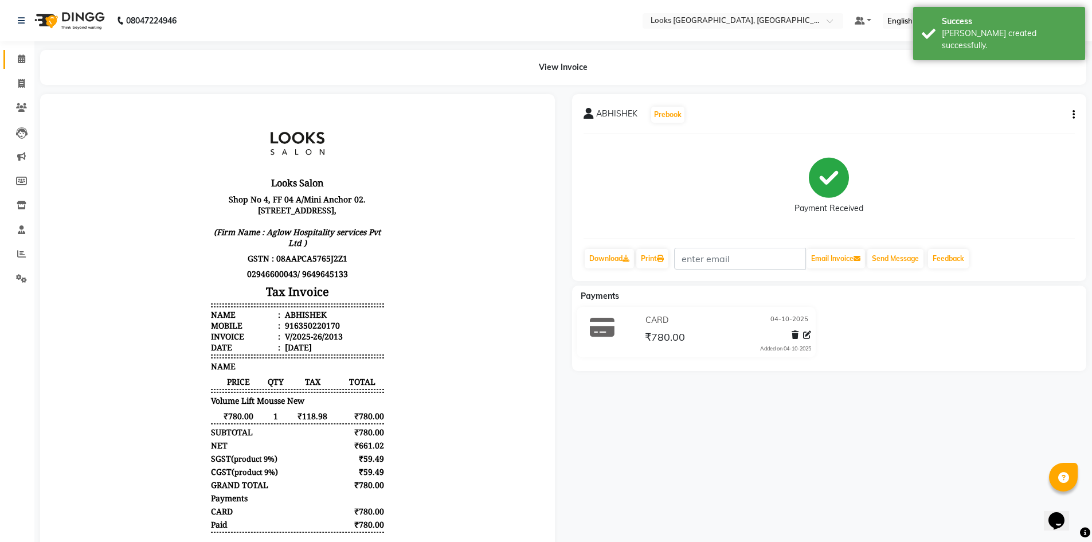
click at [24, 52] on link "Calendar" at bounding box center [17, 59] width 28 height 19
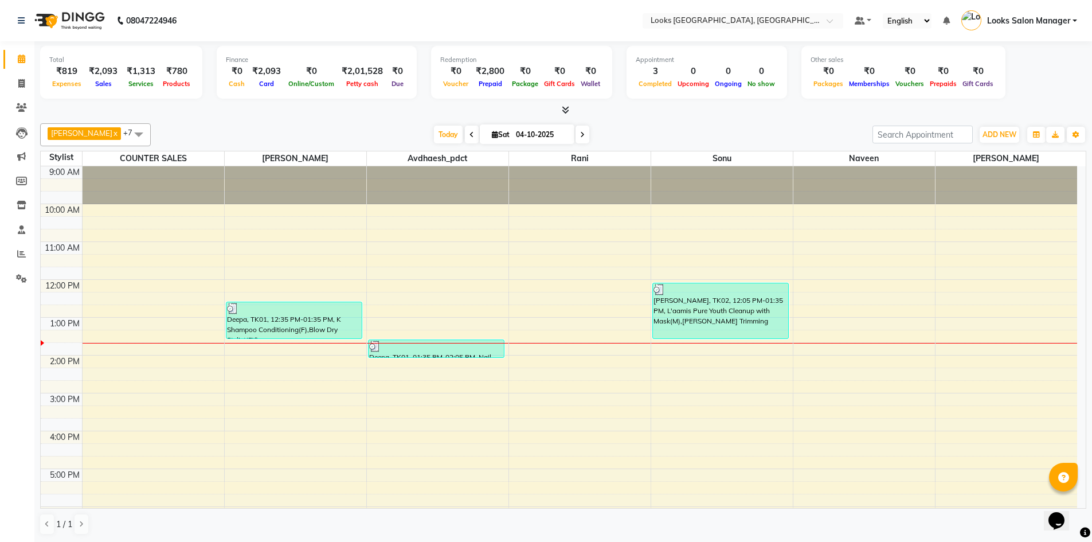
click at [559, 109] on span at bounding box center [563, 110] width 12 height 12
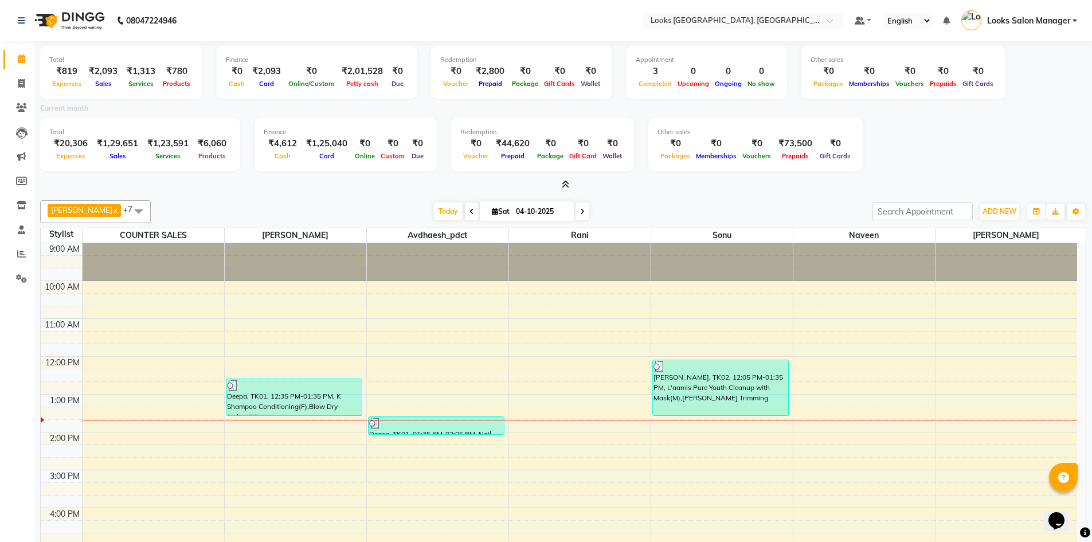
click at [562, 188] on icon at bounding box center [565, 184] width 7 height 9
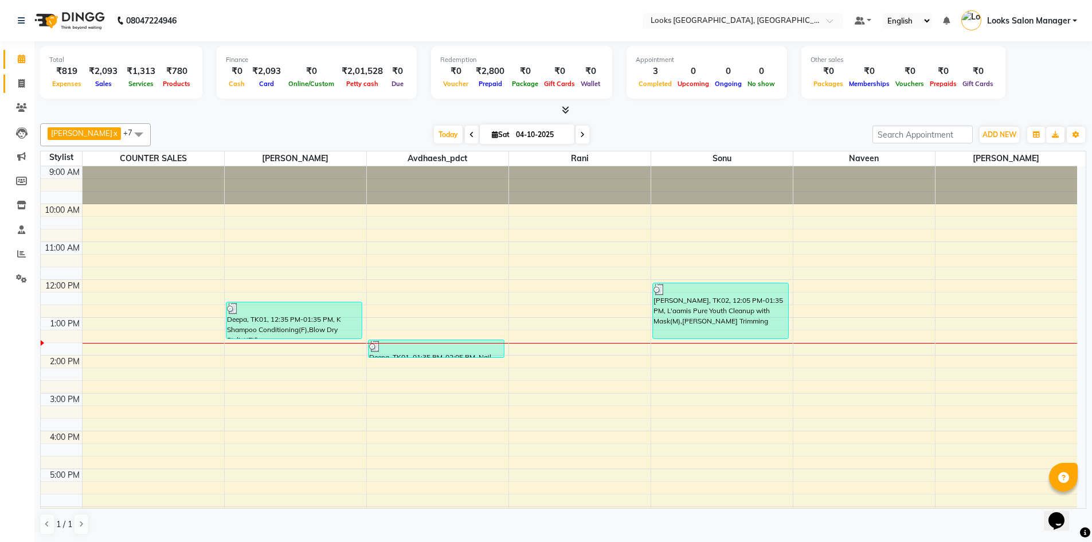
drag, startPoint x: 14, startPoint y: 84, endPoint x: 29, endPoint y: 81, distance: 15.7
click at [15, 83] on span at bounding box center [21, 83] width 20 height 13
select select "service"
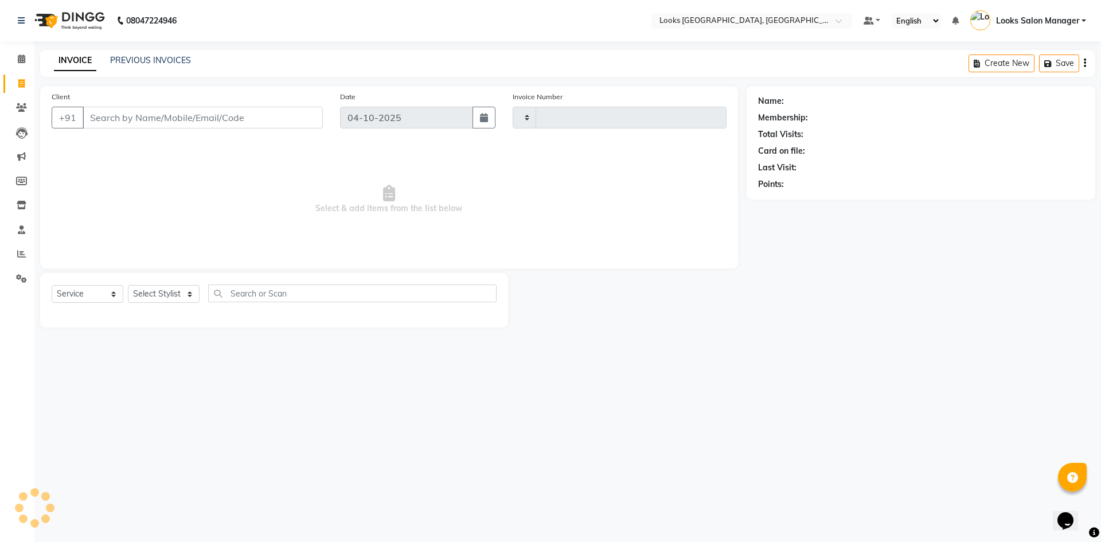
type input "2014"
select select "4460"
click at [139, 60] on link "PREVIOUS INVOICES" at bounding box center [150, 60] width 81 height 10
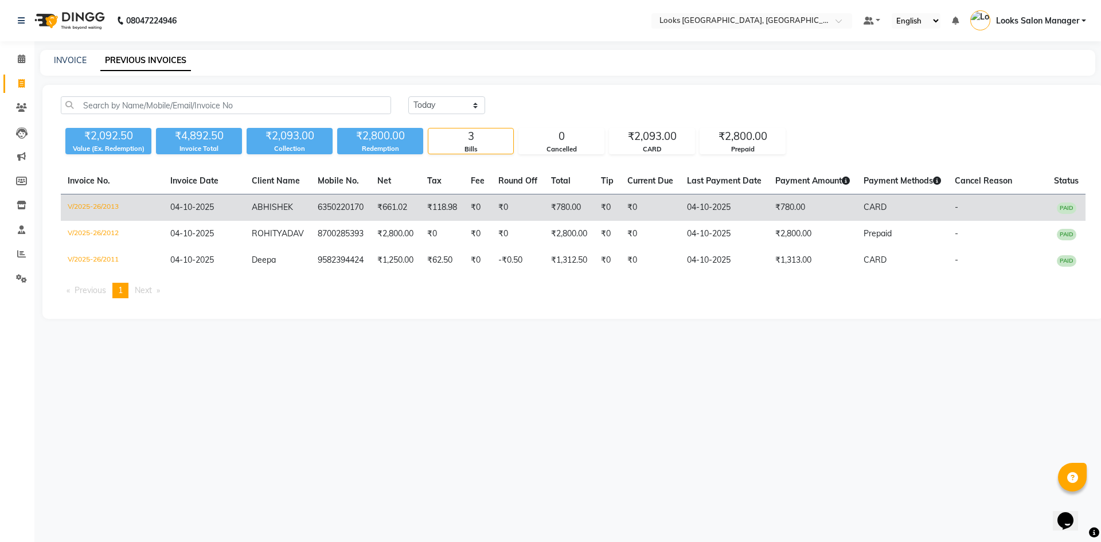
click at [577, 213] on td "₹780.00" at bounding box center [569, 207] width 50 height 27
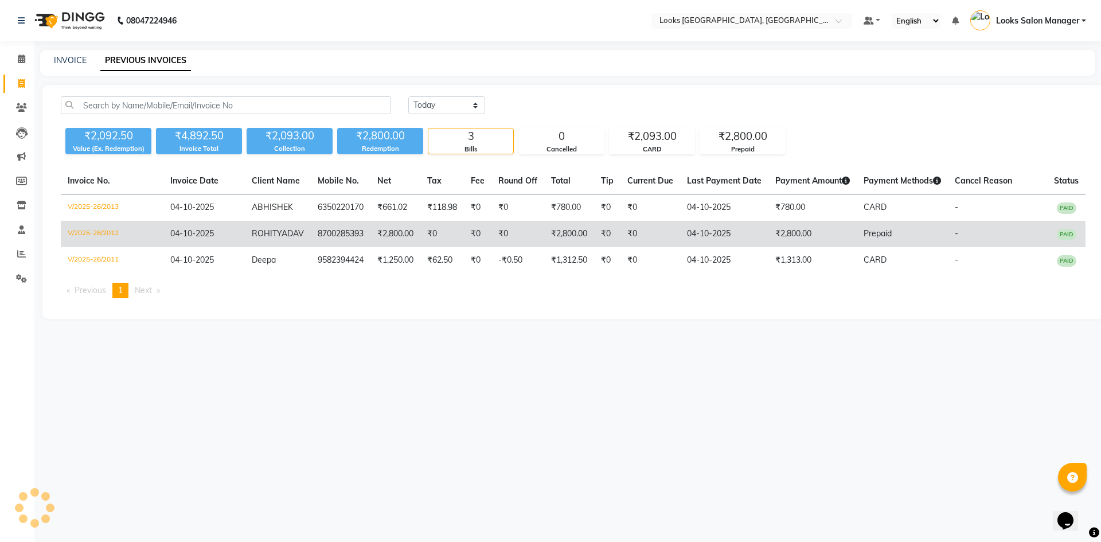
click at [355, 242] on td "8700285393" at bounding box center [341, 234] width 60 height 26
click at [332, 242] on td "8700285393" at bounding box center [341, 234] width 60 height 26
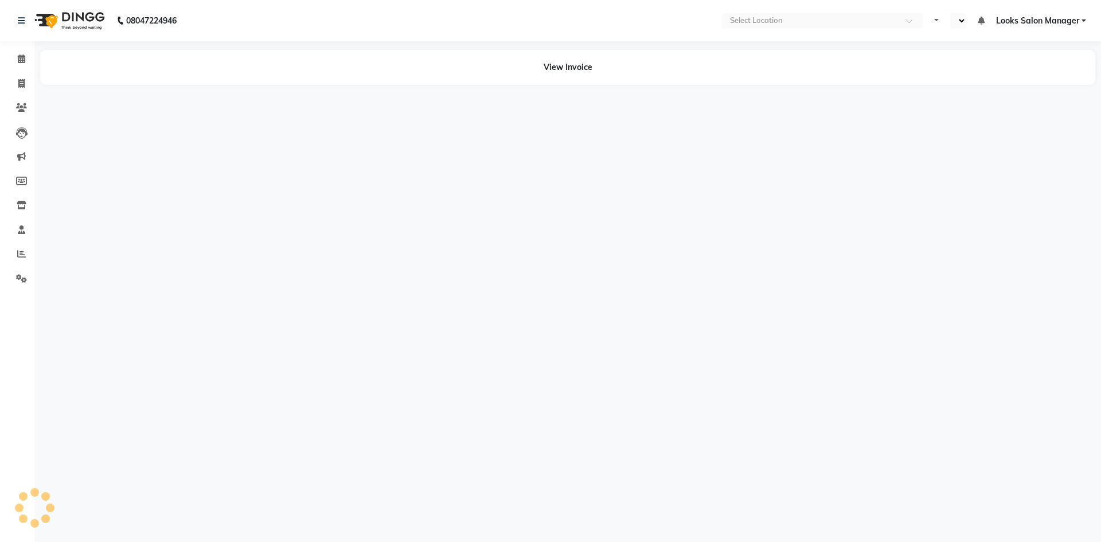
select select "en"
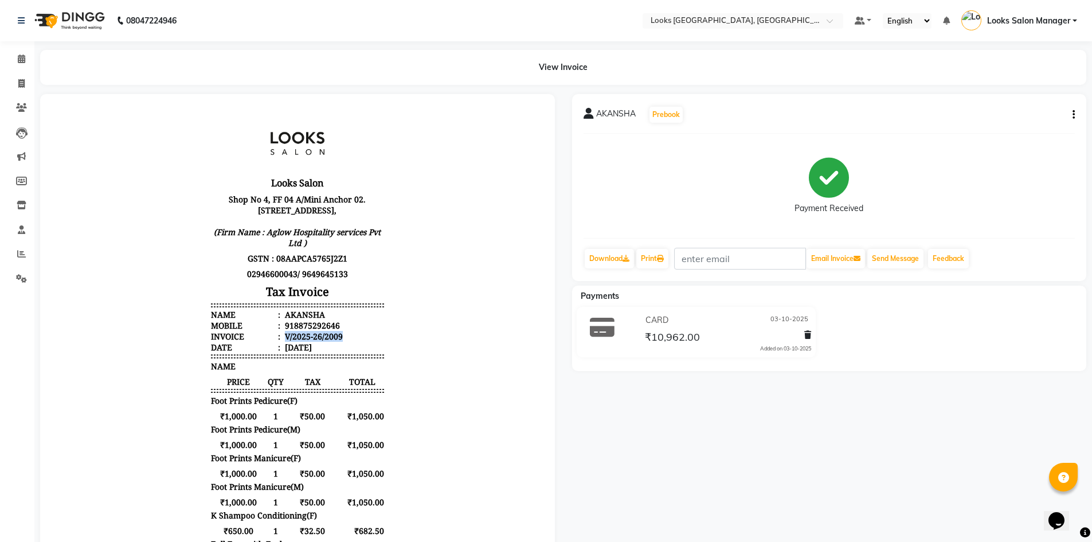
drag, startPoint x: 276, startPoint y: 346, endPoint x: 370, endPoint y: 344, distance: 94.6
click at [370, 342] on li "Invoice : V/2025-26/2009" at bounding box center [297, 336] width 173 height 11
copy div "V/2025-26/2009"
drag, startPoint x: 284, startPoint y: 339, endPoint x: 351, endPoint y: 336, distance: 67.1
click at [355, 331] on li "Mobile : 918875292646" at bounding box center [297, 325] width 173 height 11
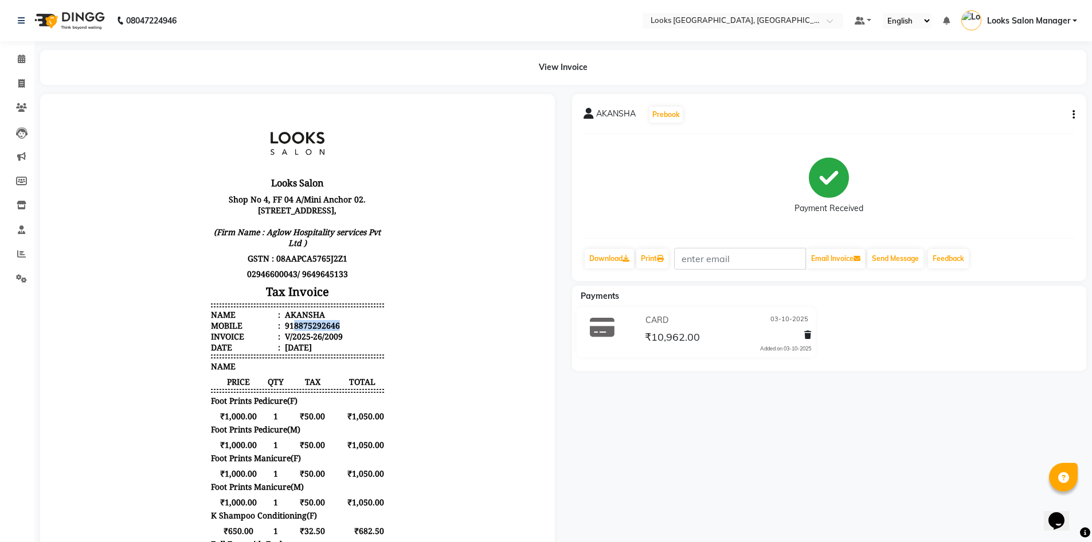
copy div "8875292646"
click at [20, 53] on span at bounding box center [21, 59] width 20 height 13
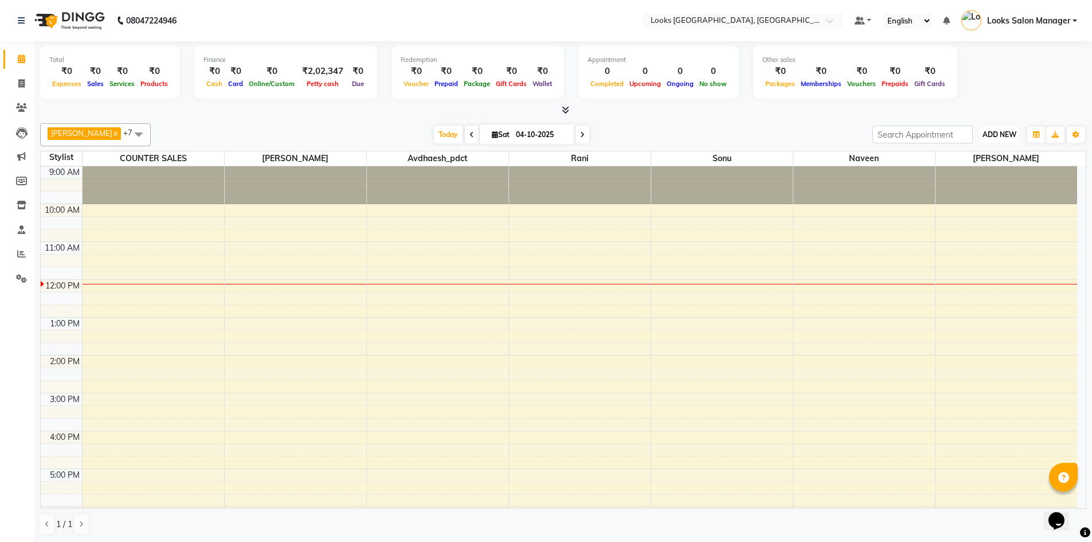
click at [1000, 127] on button "ADD NEW Toggle Dropdown" at bounding box center [1000, 135] width 40 height 16
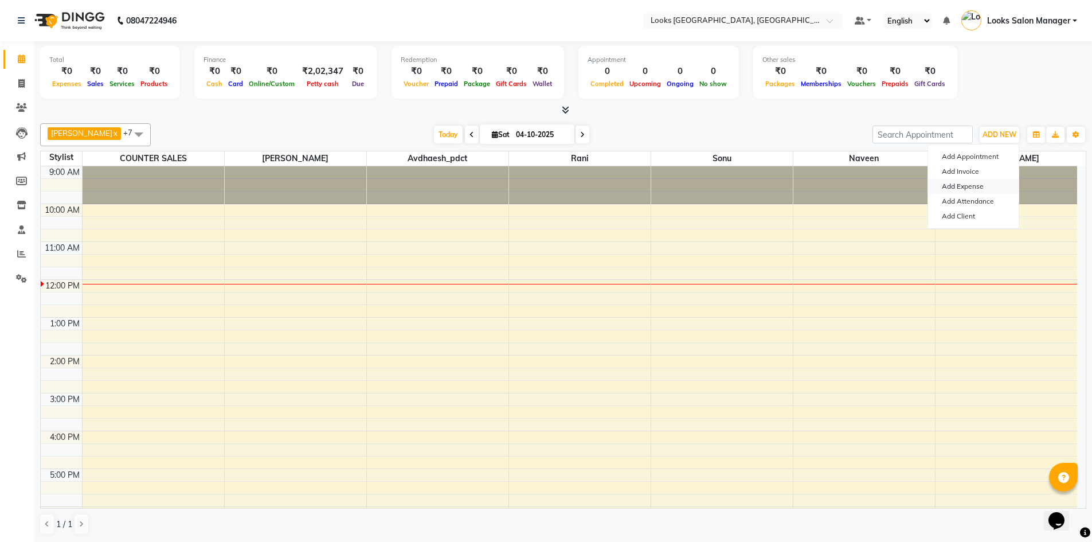
click at [990, 180] on link "Add Expense" at bounding box center [973, 186] width 91 height 15
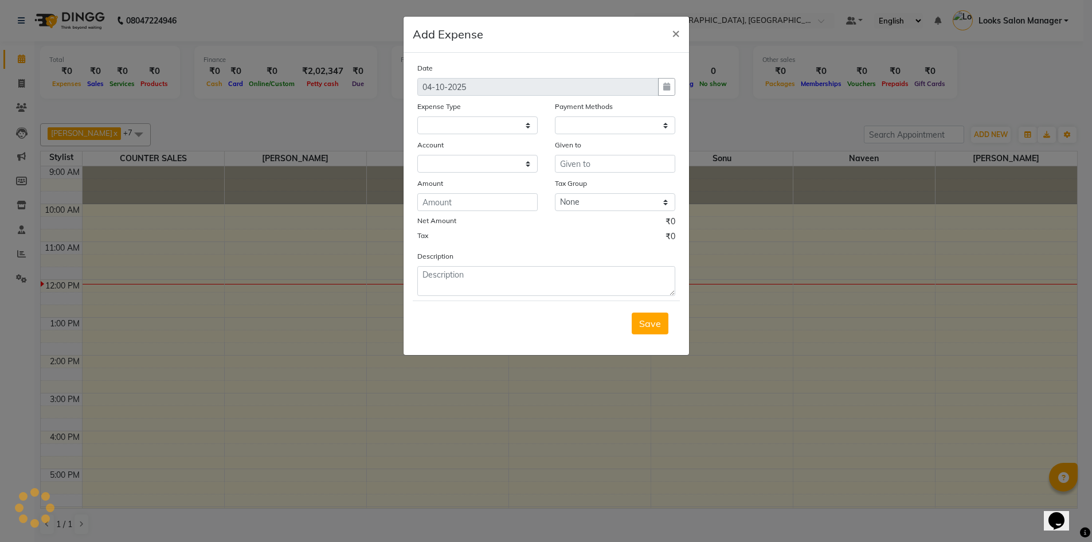
select select
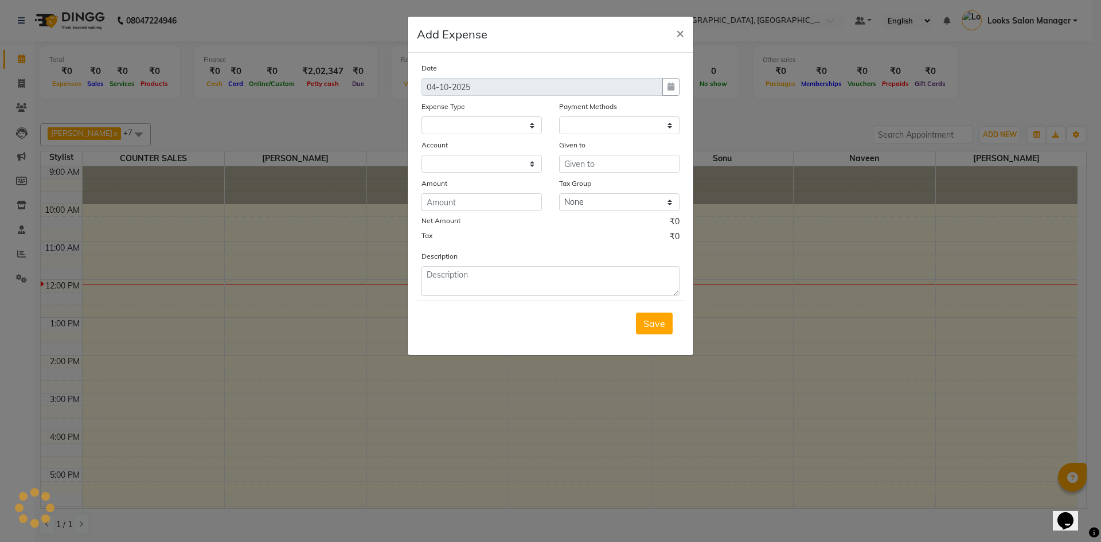
select select "1"
select select "3277"
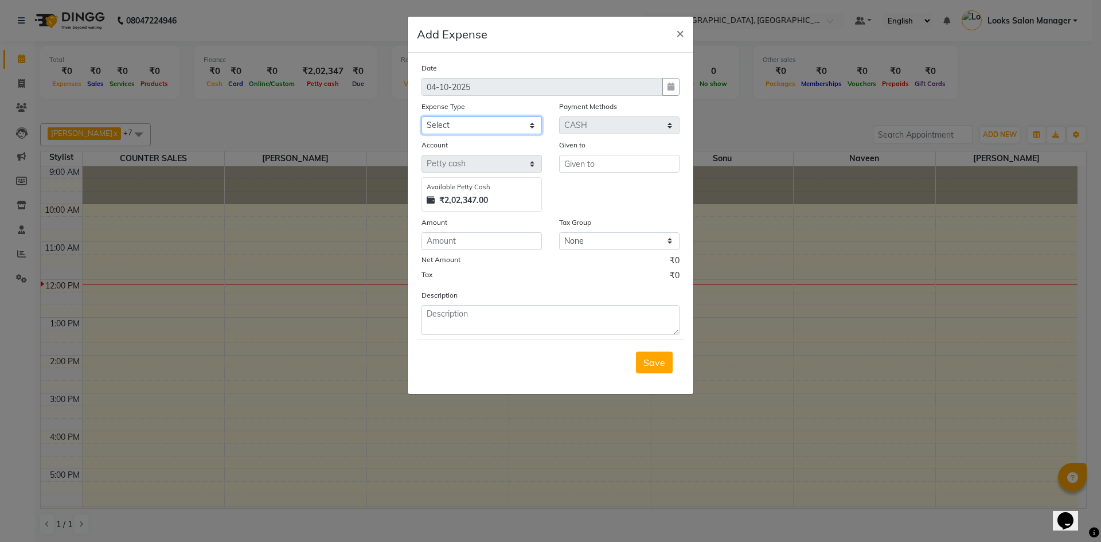
click at [447, 128] on select "Select Accommodation Aesthetics Bank Deposit BLINKIT Cash Handover Client Refun…" at bounding box center [481, 125] width 120 height 18
select select "24889"
click at [421, 116] on select "Select Accommodation Aesthetics Bank Deposit BLINKIT Cash Handover Client Refun…" at bounding box center [481, 125] width 120 height 18
click at [582, 162] on input "text" at bounding box center [619, 164] width 120 height 18
type input "[PERSON_NAME]"
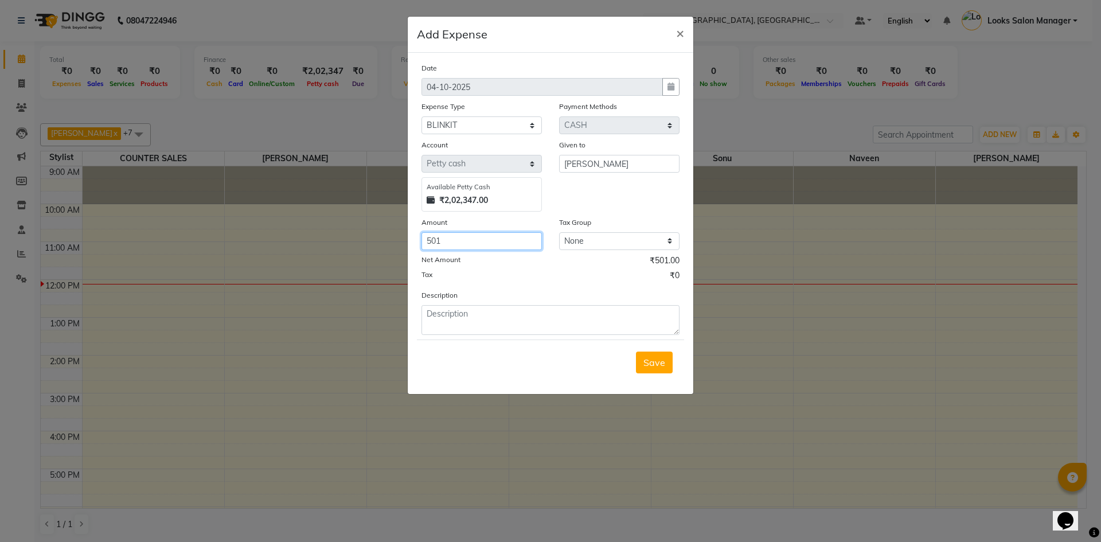
type input "501"
click at [520, 316] on textarea "garbage bag large, coffes sachet 2 packet" at bounding box center [550, 320] width 258 height 30
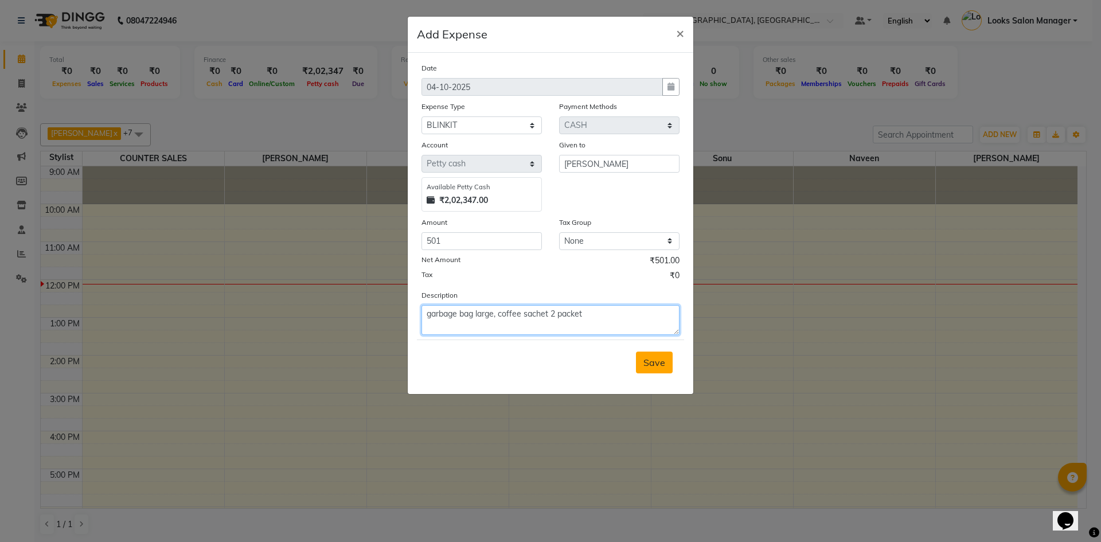
type textarea "garbage bag large, coffee sachet 2 packet"
click at [661, 369] on button "Save" at bounding box center [654, 362] width 37 height 22
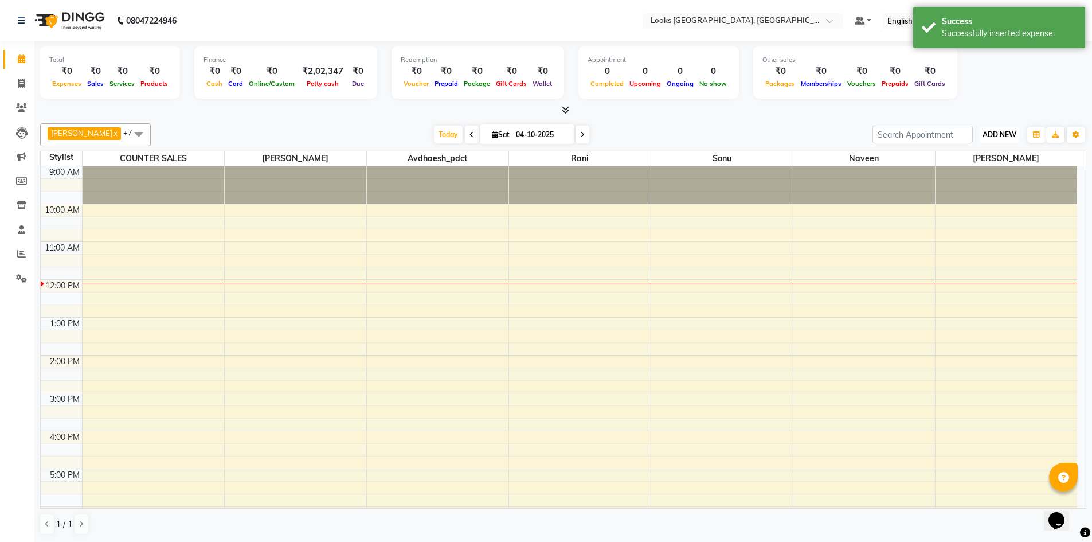
click at [987, 137] on span "ADD NEW" at bounding box center [999, 134] width 34 height 9
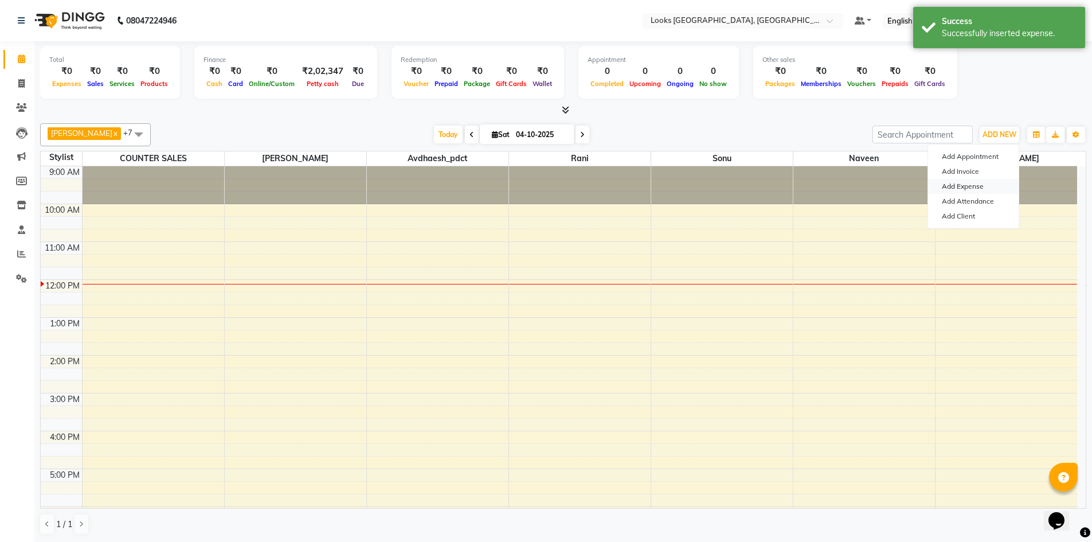
click at [956, 182] on link "Add Expense" at bounding box center [973, 186] width 91 height 15
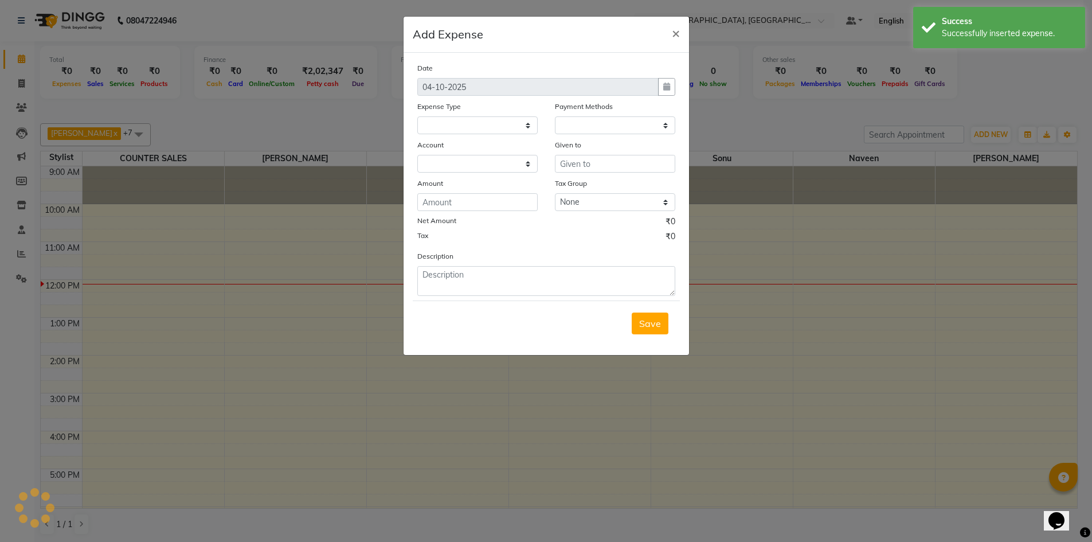
select select
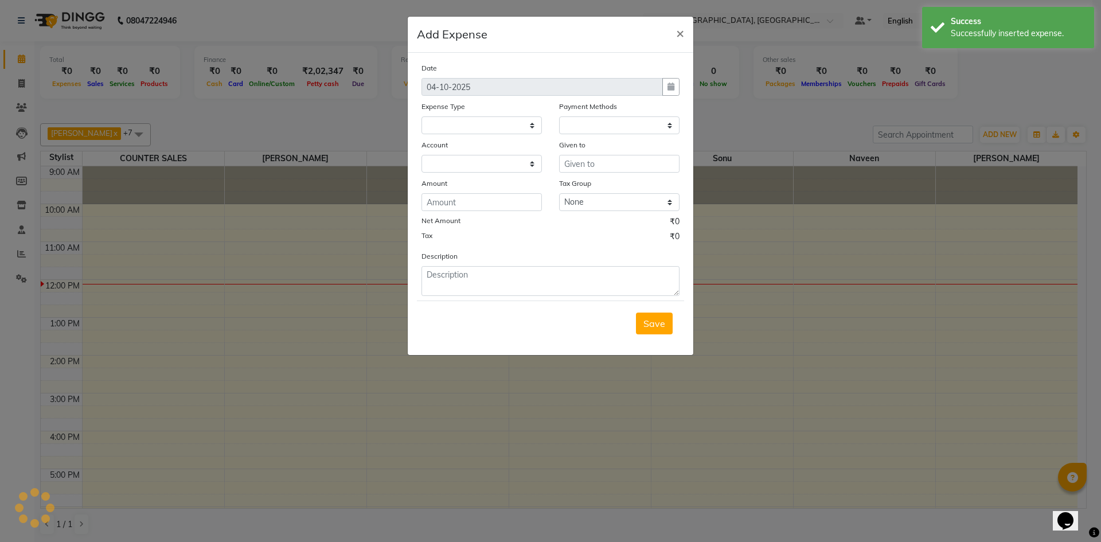
select select "1"
select select "3277"
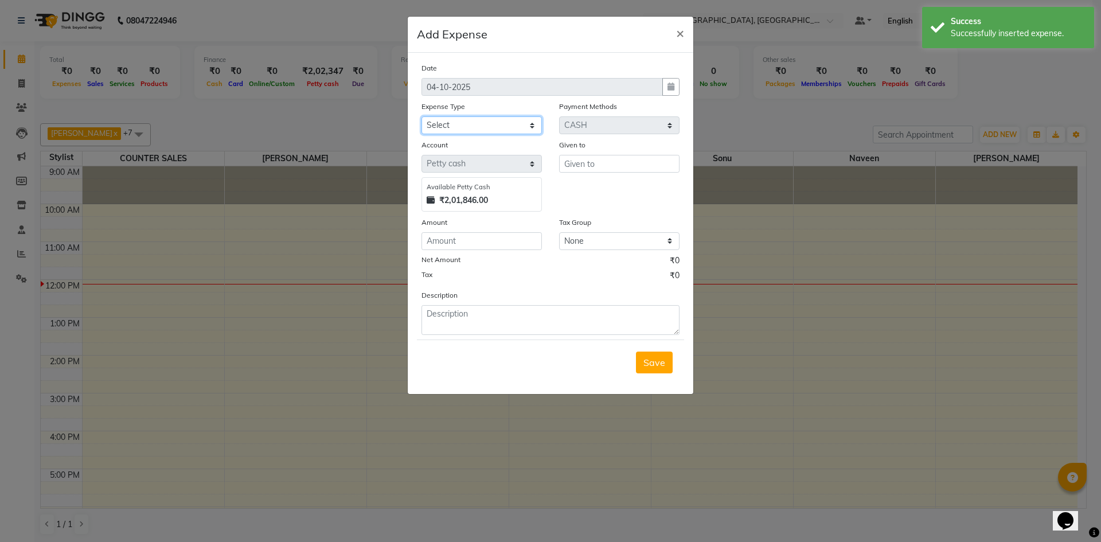
click at [444, 124] on select "Select Accommodation Aesthetics Bank Deposit BLINKIT Cash Handover Client Refun…" at bounding box center [481, 125] width 120 height 18
select select "25010"
click at [421, 116] on select "Select Accommodation Aesthetics Bank Deposit BLINKIT Cash Handover Client Refun…" at bounding box center [481, 125] width 120 height 18
click at [597, 158] on input "text" at bounding box center [619, 164] width 120 height 18
type input "99store"
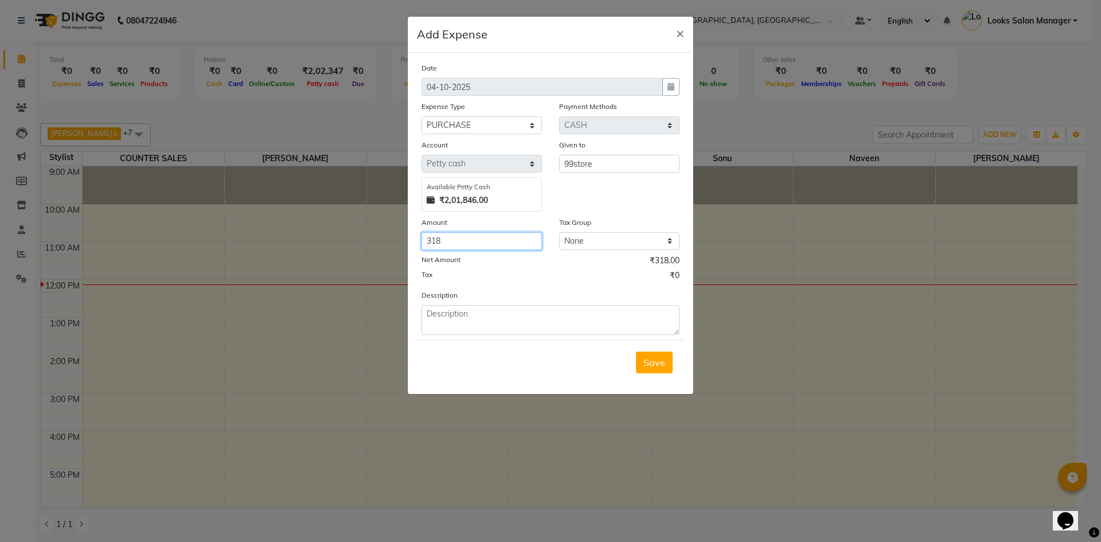
type input "318"
drag, startPoint x: 457, startPoint y: 319, endPoint x: 424, endPoint y: 319, distance: 33.2
click at [424, 319] on textarea "for using scrub & face pack" at bounding box center [550, 320] width 258 height 30
type textarea "scrub & face pack"
click at [660, 370] on button "Save" at bounding box center [654, 362] width 37 height 22
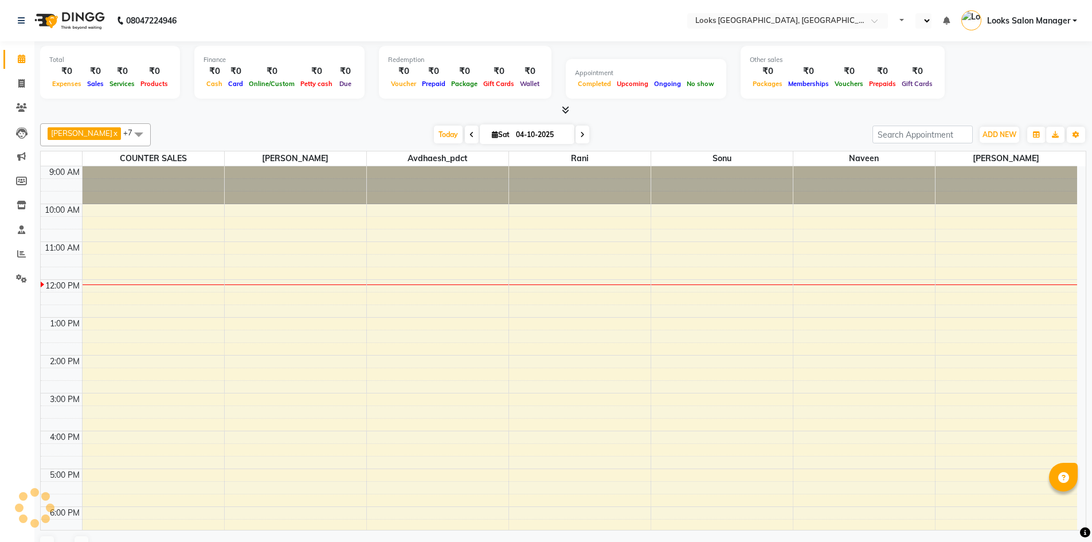
select select "en"
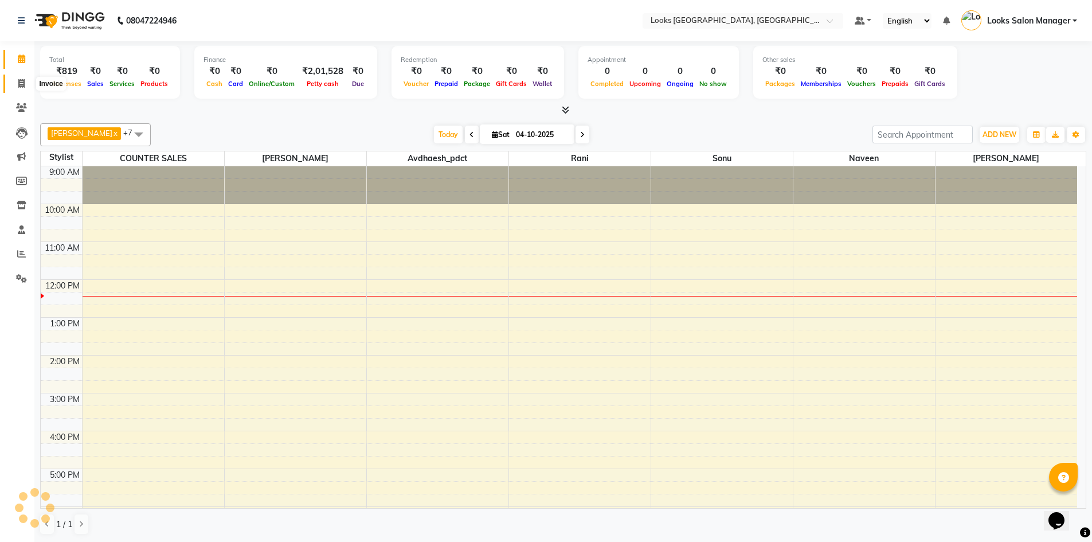
click at [23, 81] on icon at bounding box center [21, 83] width 6 height 9
select select "4460"
select select "service"
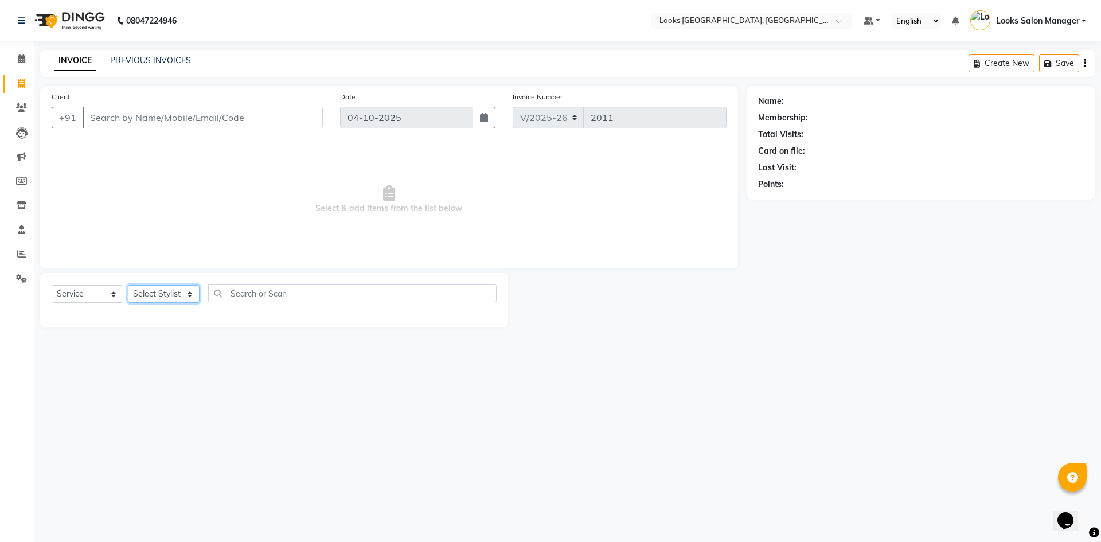
click at [169, 298] on select "Select Stylist" at bounding box center [164, 294] width 72 height 18
select select "25215"
click at [128, 285] on select "Select Stylist Avdhaesh_pdct COUNTER SALES Ganesh Looks Salon Manager MOHSIN Na…" at bounding box center [164, 294] width 72 height 18
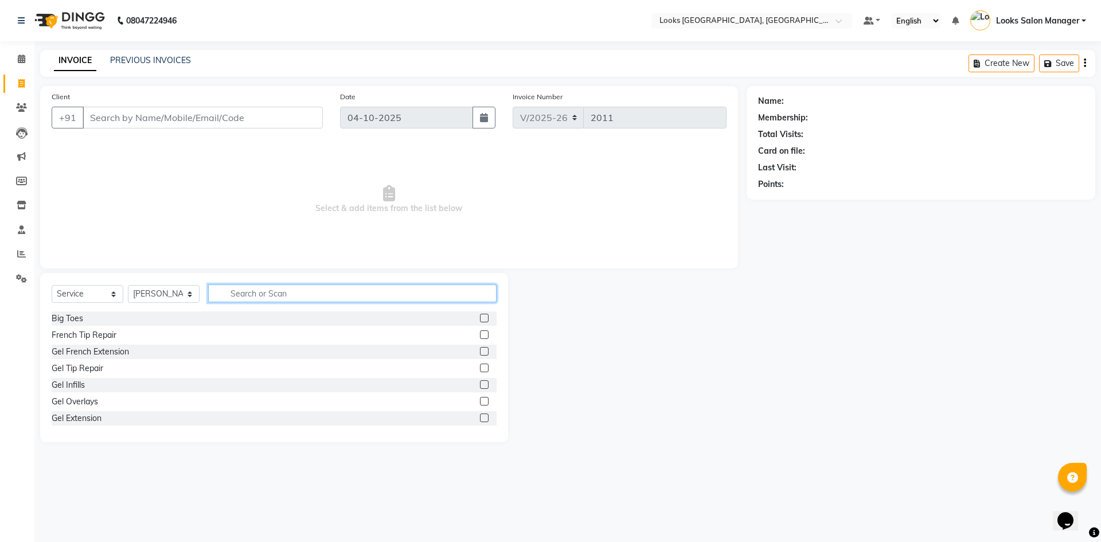
click at [308, 296] on input "text" at bounding box center [352, 293] width 288 height 18
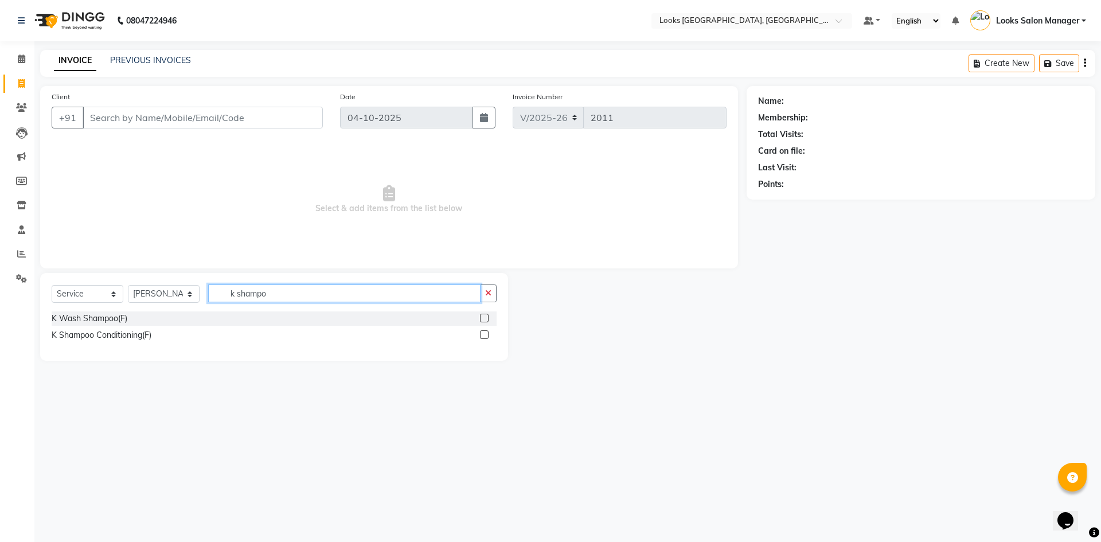
type input "k shampo"
click at [481, 336] on label at bounding box center [484, 334] width 9 height 9
click at [481, 336] on input "checkbox" at bounding box center [483, 334] width 7 height 7
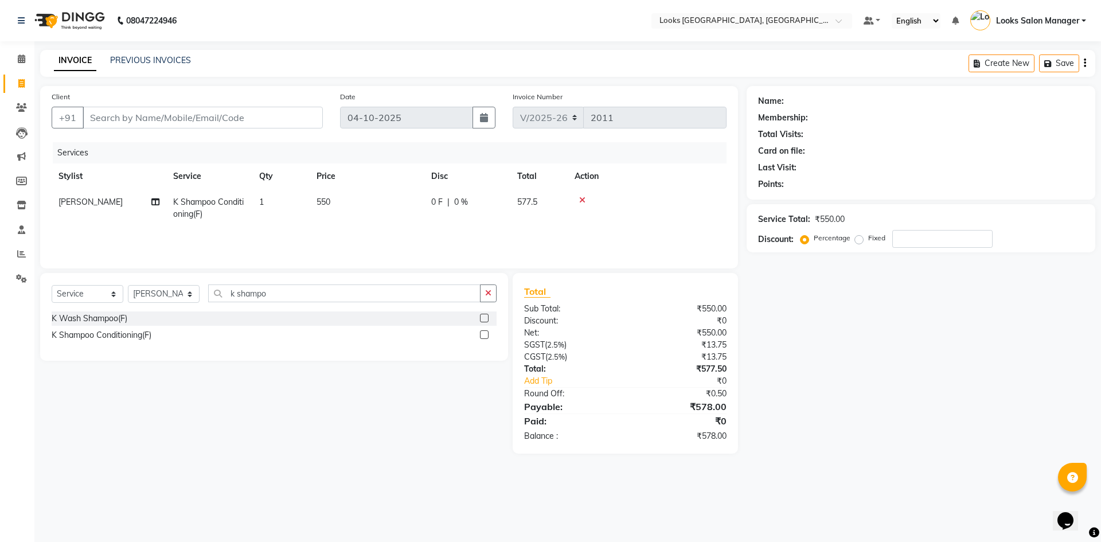
checkbox input "false"
click at [374, 209] on td "550" at bounding box center [367, 208] width 115 height 38
select select "25215"
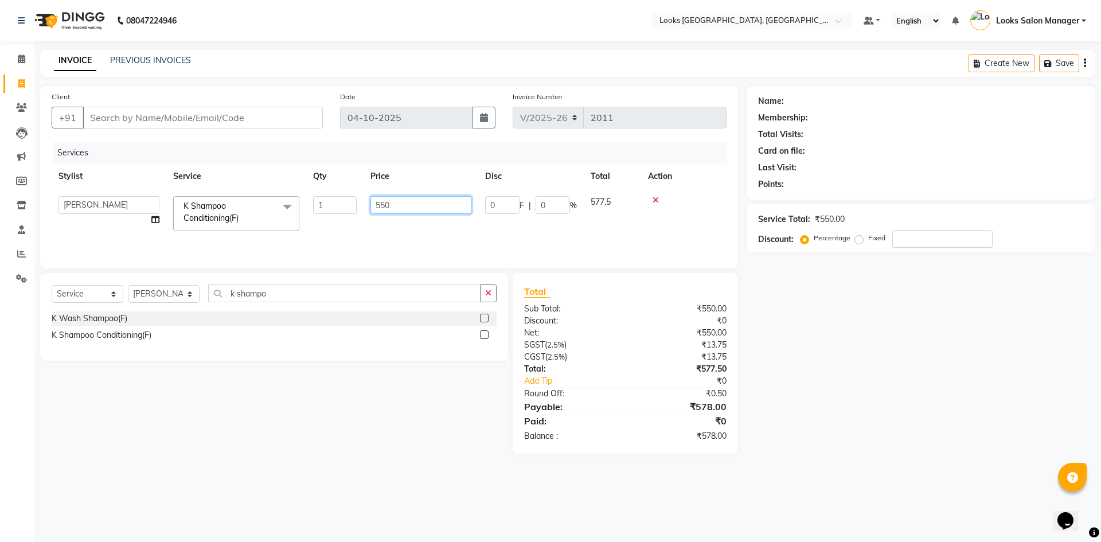
click at [374, 209] on input "550" at bounding box center [420, 205] width 101 height 18
type input "650"
click at [338, 222] on tr "Avdhaesh_pdct COUNTER SALES Ganesh Looks Salon Manager MOHSIN Naveen Priyanka S…" at bounding box center [389, 213] width 675 height 49
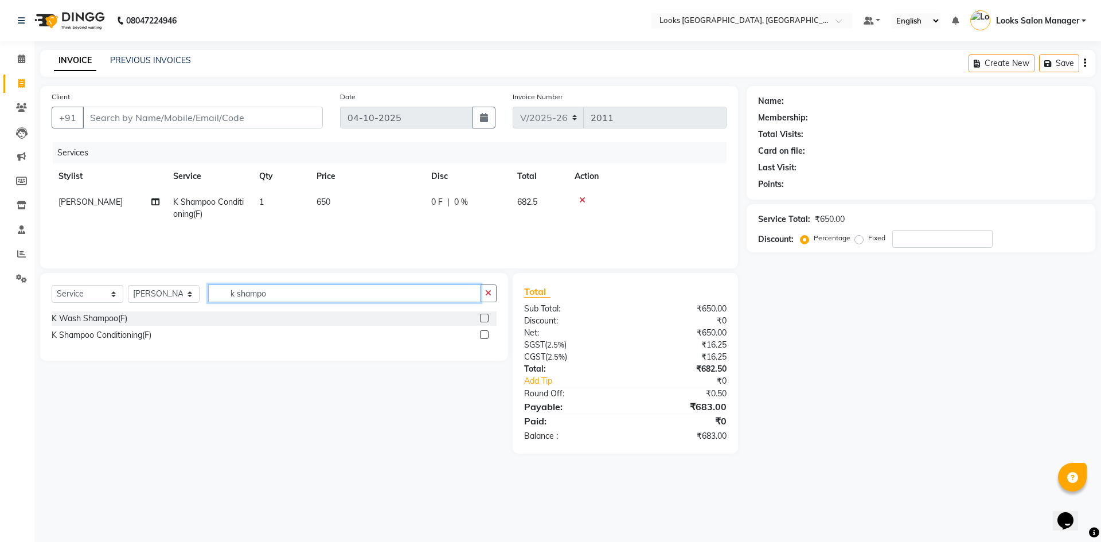
click at [250, 288] on input "k shampo" at bounding box center [344, 293] width 272 height 18
type input "blow"
click at [487, 318] on label at bounding box center [484, 318] width 9 height 9
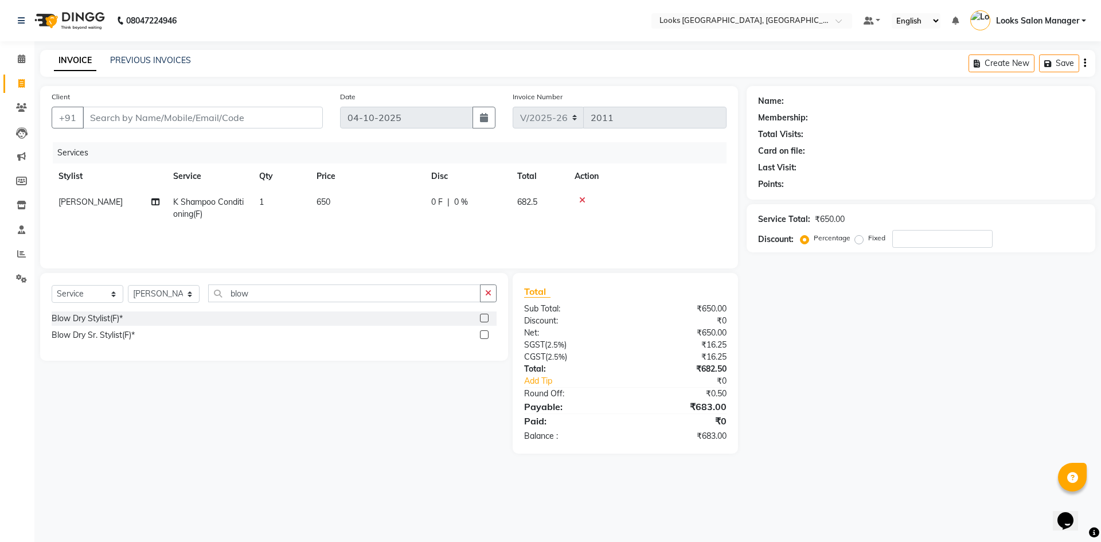
click at [487, 318] on input "checkbox" at bounding box center [483, 318] width 7 height 7
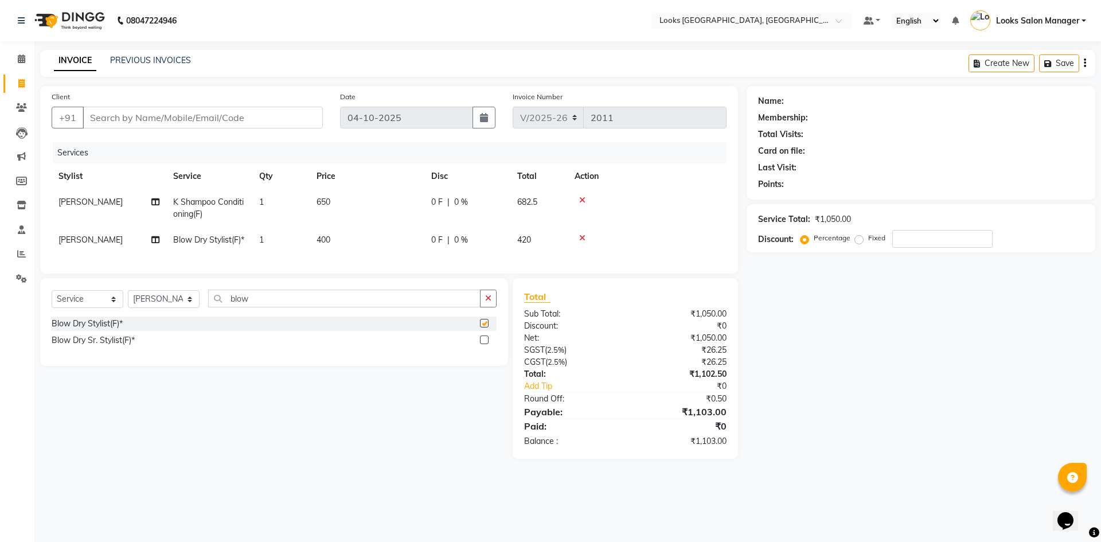
checkbox input "false"
click at [127, 127] on input "Client" at bounding box center [203, 118] width 240 height 22
type input "9"
type input "0"
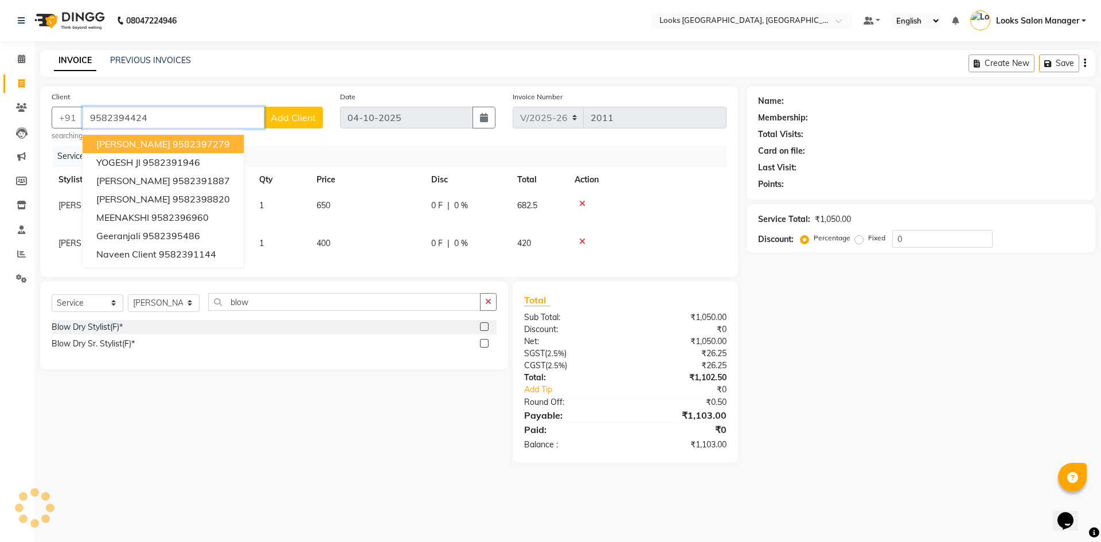
type input "9582394424"
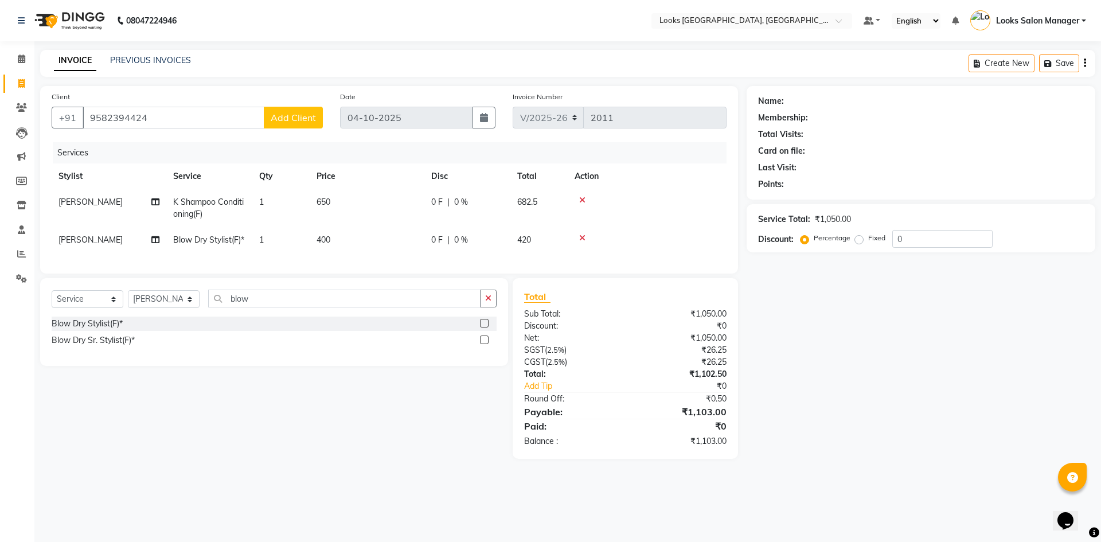
click at [274, 123] on button "Add Client" at bounding box center [293, 118] width 59 height 22
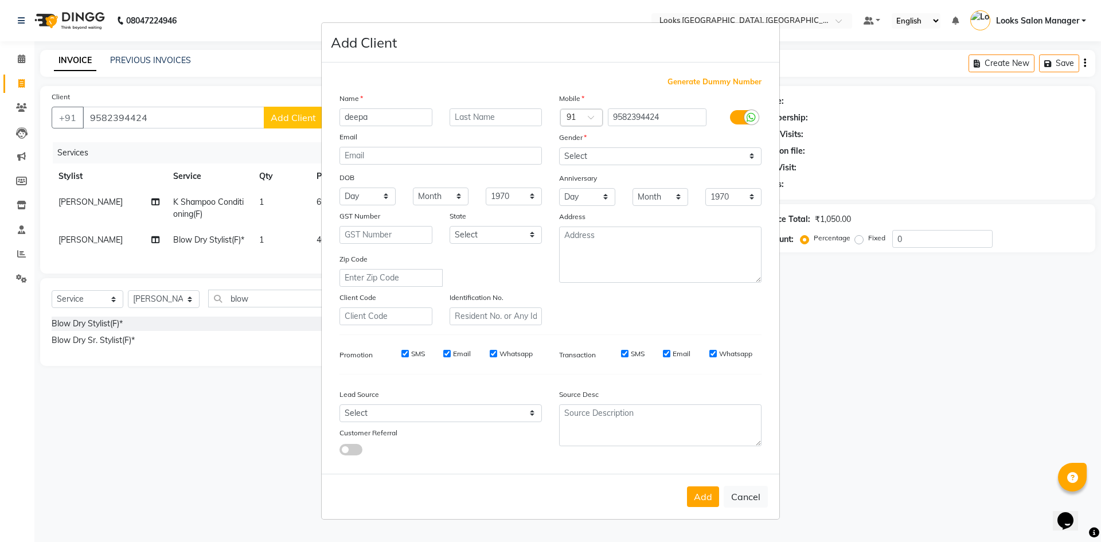
drag, startPoint x: 350, startPoint y: 114, endPoint x: 330, endPoint y: 115, distance: 20.1
click at [330, 115] on div "Generate Dummy Number Name deepa Email DOB Day 01 02 03 04 05 06 07 08 09 10 11…" at bounding box center [550, 267] width 457 height 411
type input "Deepa"
click at [581, 159] on select "Select Male Female Other Prefer Not To Say" at bounding box center [660, 156] width 202 height 18
click at [559, 147] on select "Select Male Female Other Prefer Not To Say" at bounding box center [660, 156] width 202 height 18
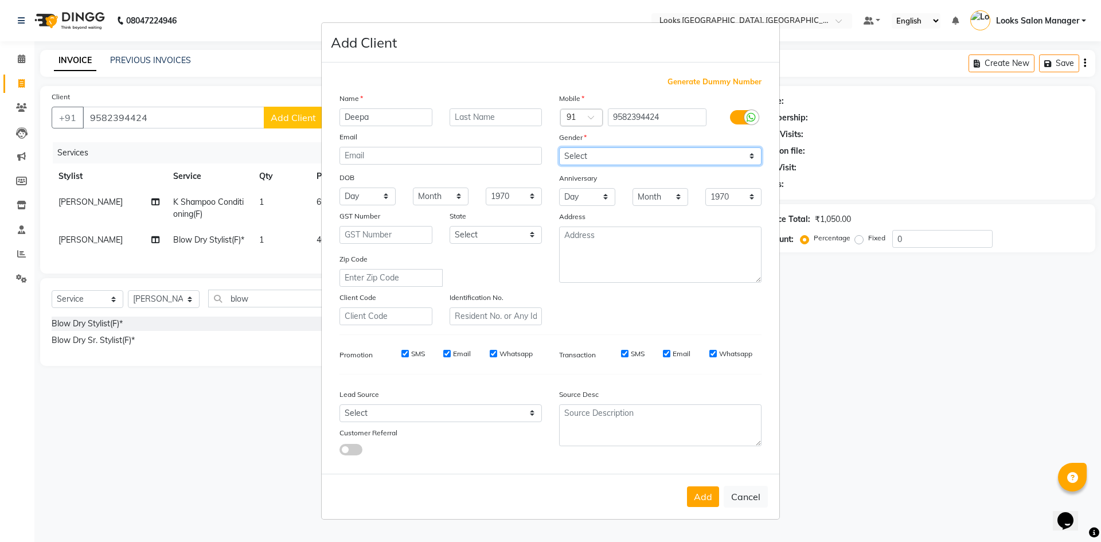
click at [581, 162] on select "Select Male Female Other Prefer Not To Say" at bounding box center [660, 156] width 202 height 18
select select "female"
click at [559, 147] on select "Select Male Female Other Prefer Not To Say" at bounding box center [660, 156] width 202 height 18
click at [702, 496] on button "Add" at bounding box center [703, 496] width 32 height 21
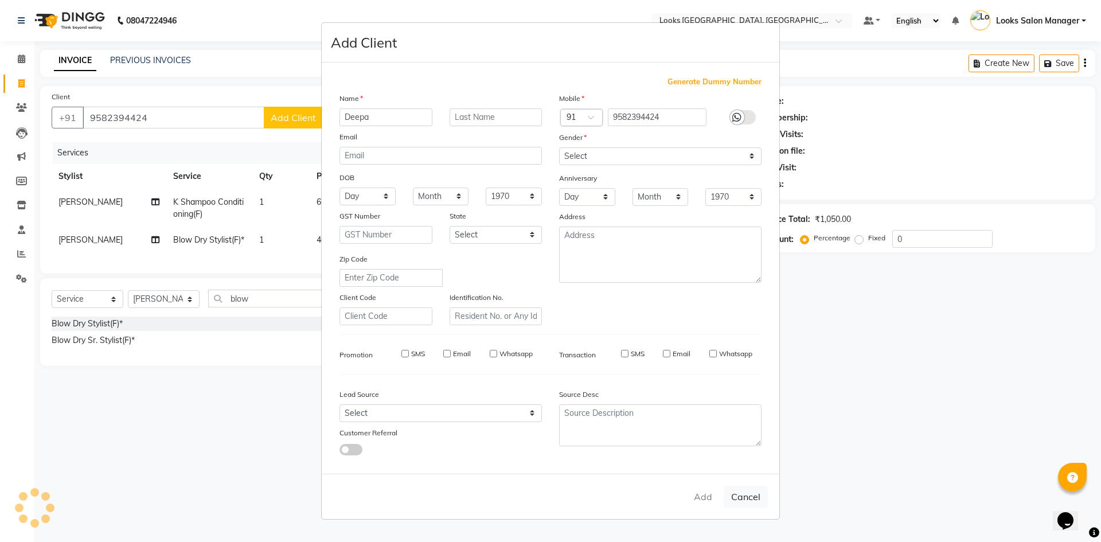
select select
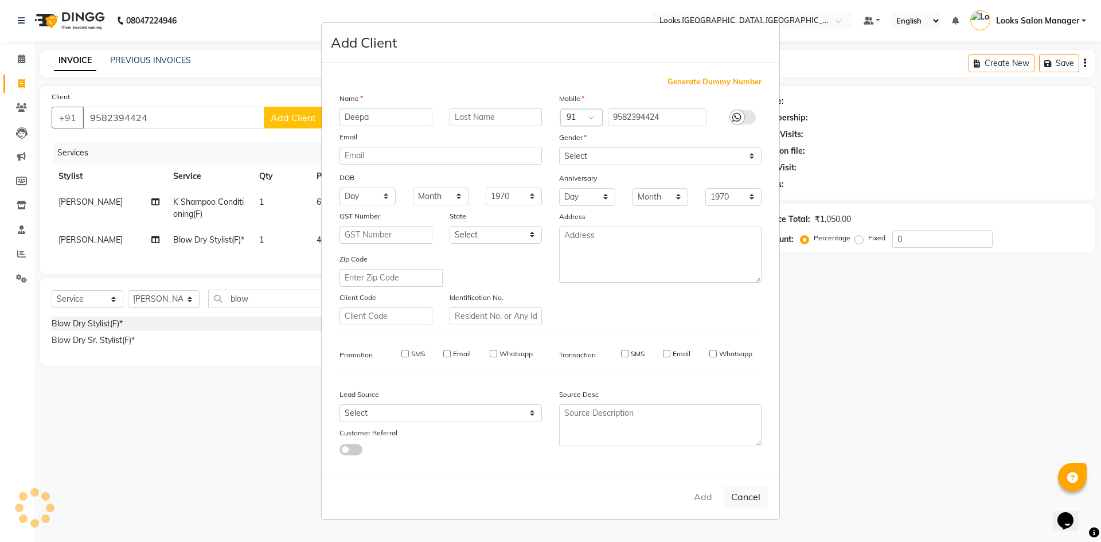
select select
checkbox input "false"
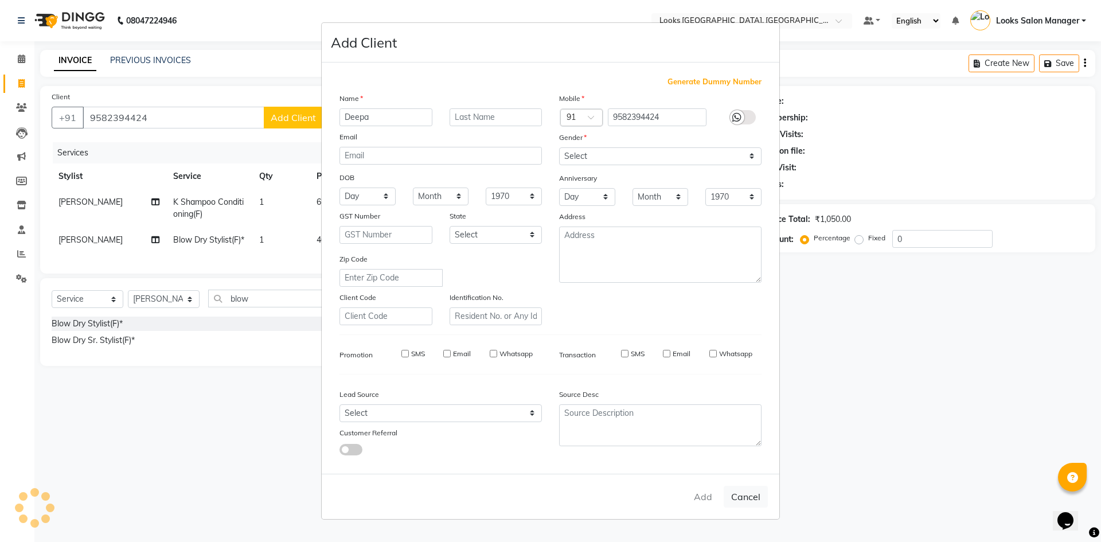
checkbox input "false"
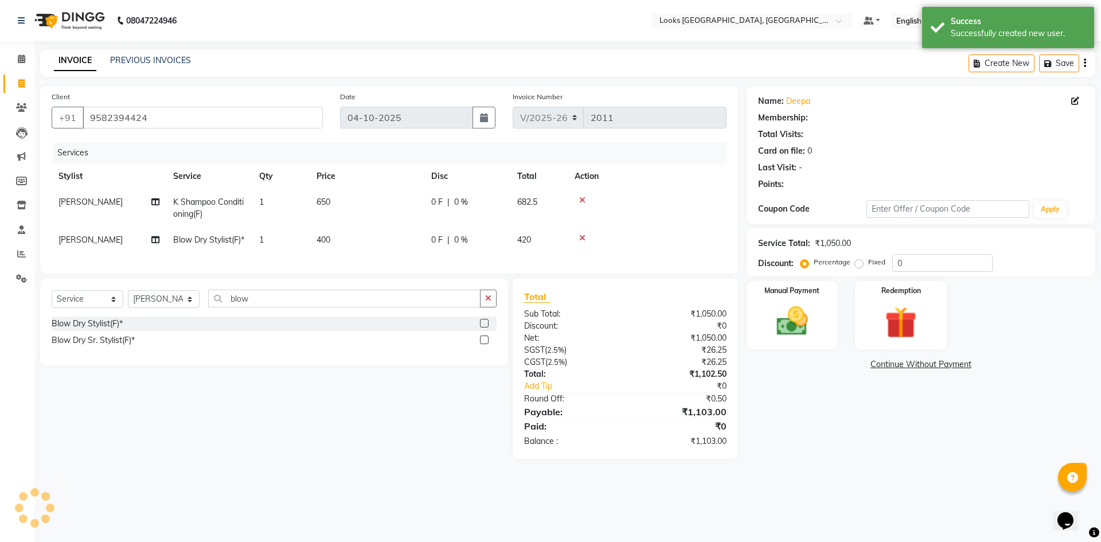
select select "1: Object"
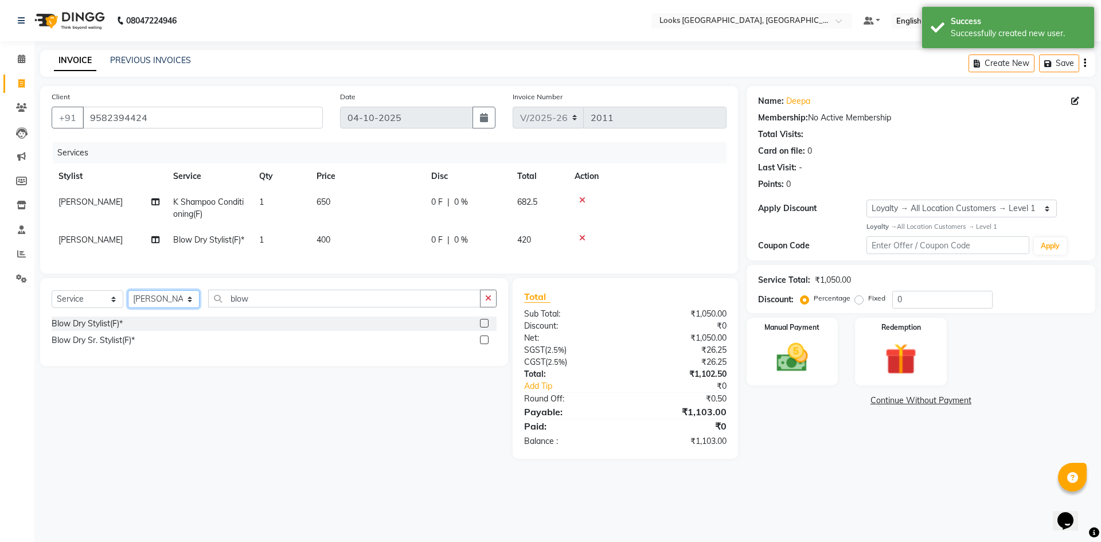
click at [165, 308] on select "Select Stylist Avdhaesh_pdct COUNTER SALES Ganesh Looks Salon Manager MOHSIN Na…" at bounding box center [164, 299] width 72 height 18
select select "53491"
click at [128, 308] on select "Select Stylist Avdhaesh_pdct COUNTER SALES Ganesh Looks Salon Manager MOHSIN Na…" at bounding box center [164, 299] width 72 height 18
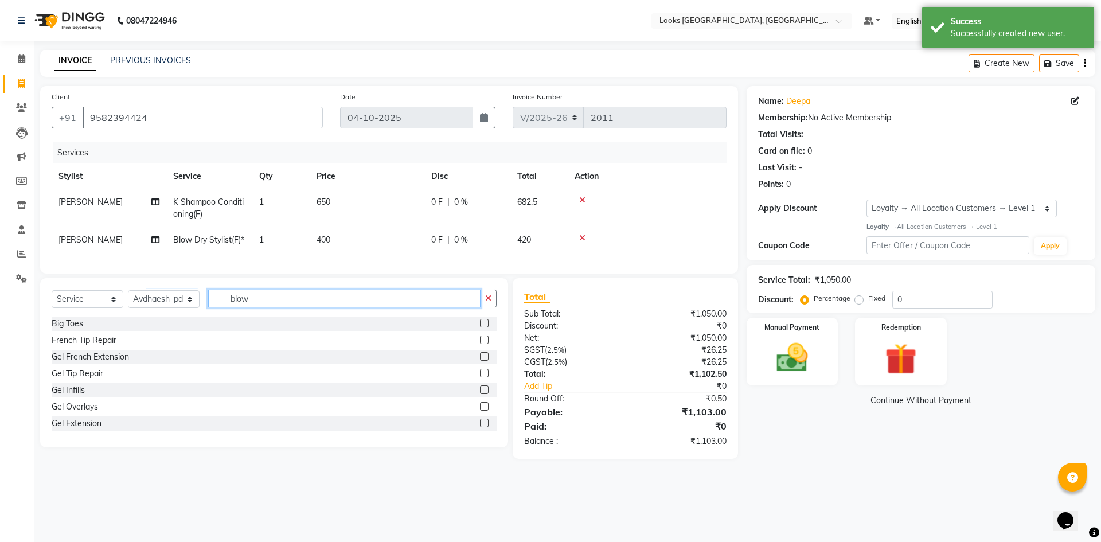
click at [239, 307] on input "blow" at bounding box center [344, 298] width 272 height 18
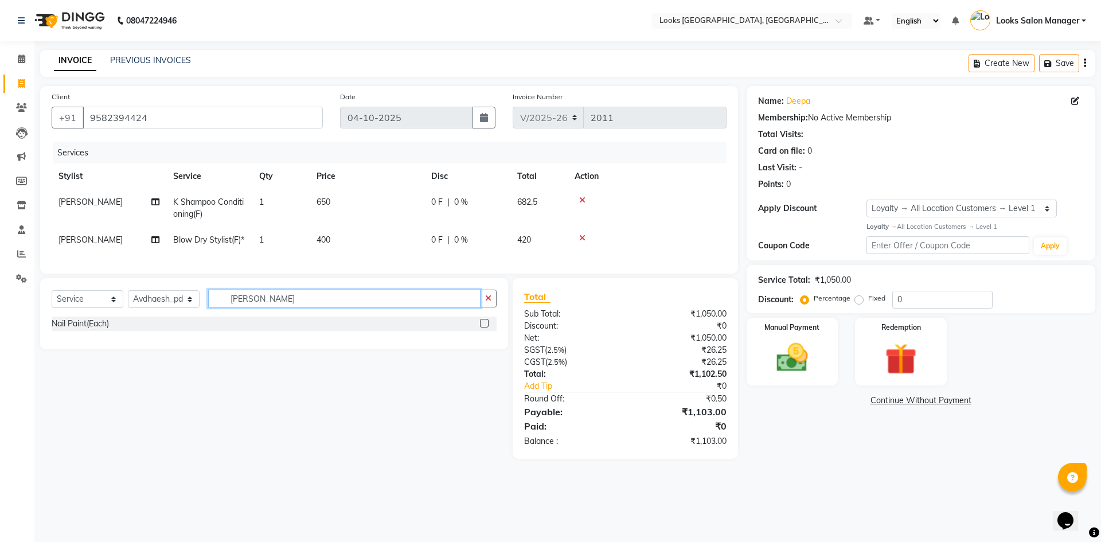
type input "nail pai"
click at [481, 327] on label at bounding box center [484, 323] width 9 height 9
click at [481, 327] on input "checkbox" at bounding box center [483, 323] width 7 height 7
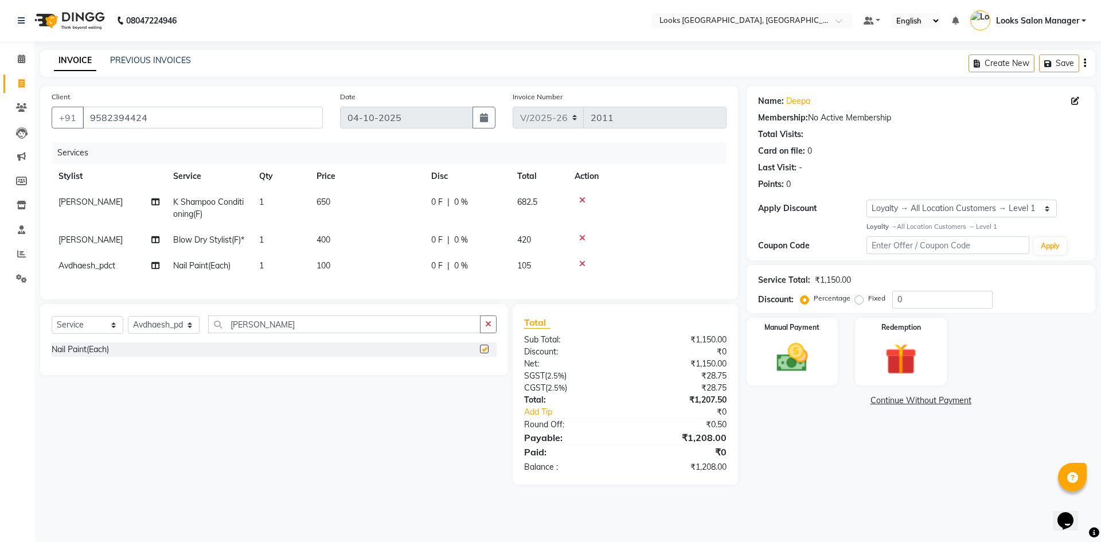
checkbox input "false"
click at [279, 279] on td "1" at bounding box center [280, 266] width 57 height 26
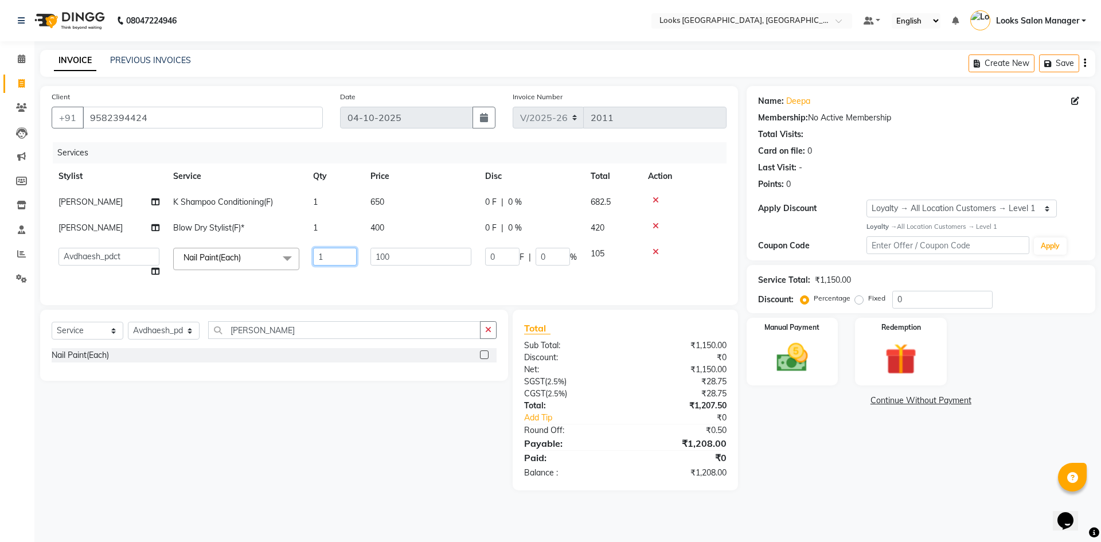
drag, startPoint x: 316, startPoint y: 261, endPoint x: 338, endPoint y: 264, distance: 22.0
click at [338, 264] on input "1" at bounding box center [335, 257] width 44 height 18
type input "2"
click at [342, 283] on tr "Avdhaesh_pdct COUNTER SALES Ganesh Looks Salon Manager MOHSIN Naveen Priyanka S…" at bounding box center [389, 263] width 675 height 44
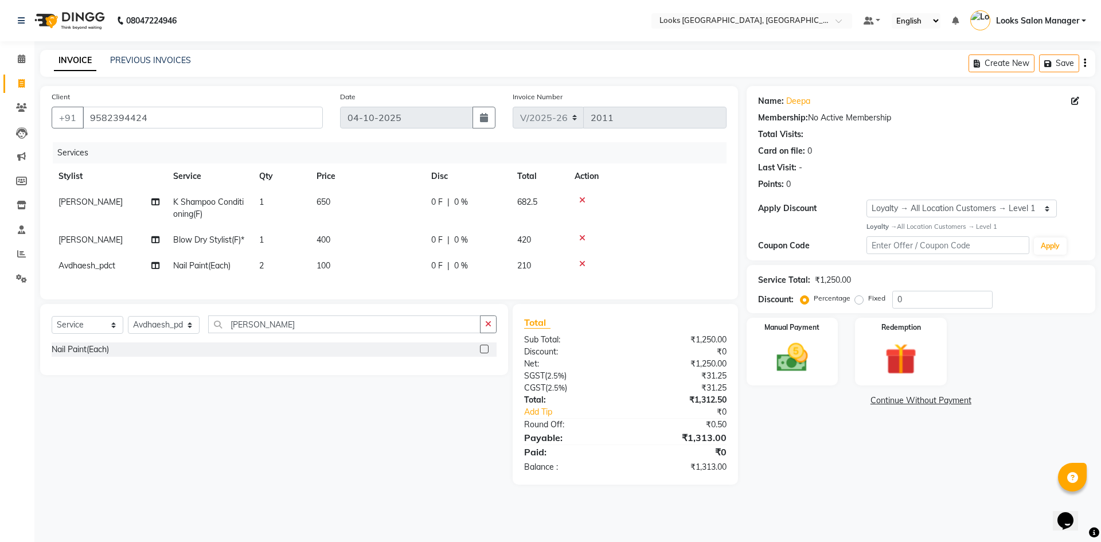
click at [322, 240] on span "400" at bounding box center [323, 239] width 14 height 10
select select "25215"
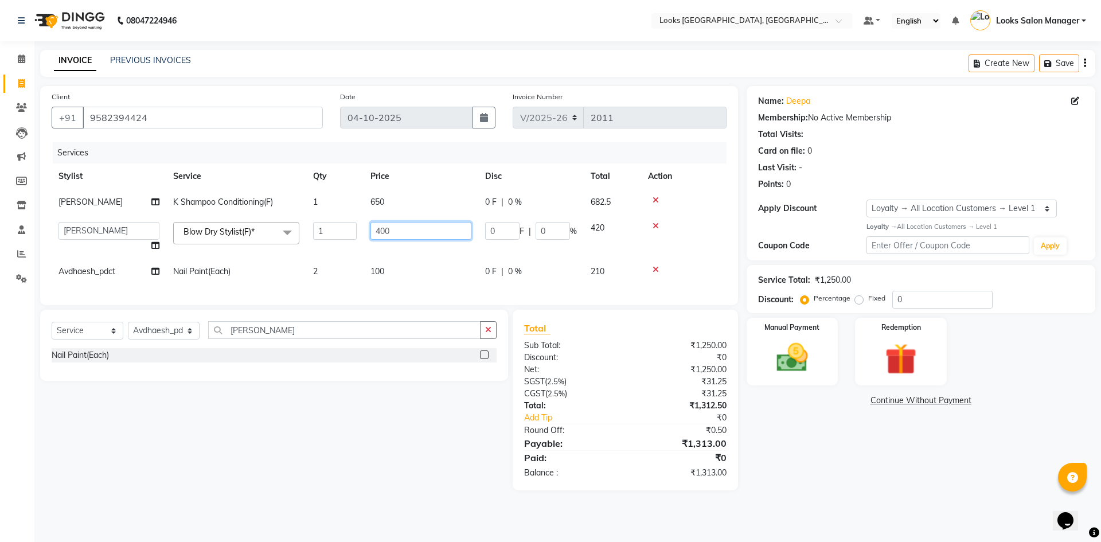
drag, startPoint x: 382, startPoint y: 233, endPoint x: 338, endPoint y: 244, distance: 46.0
click at [338, 244] on tr "Avdhaesh_pdct COUNTER SALES Ganesh Looks Salon Manager MOHSIN Naveen Priyanka S…" at bounding box center [389, 237] width 675 height 44
click at [346, 256] on tr "Avdhaesh_pdct COUNTER SALES Ganesh Looks Salon Manager MOHSIN Naveen Priyanka S…" at bounding box center [389, 237] width 675 height 44
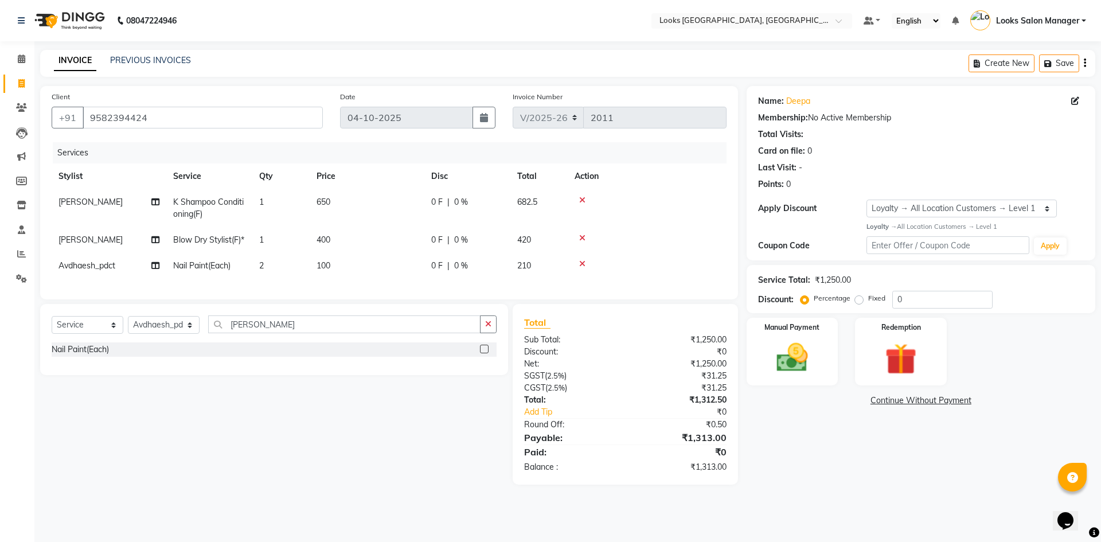
click at [371, 202] on td "650" at bounding box center [367, 208] width 115 height 38
select select "25215"
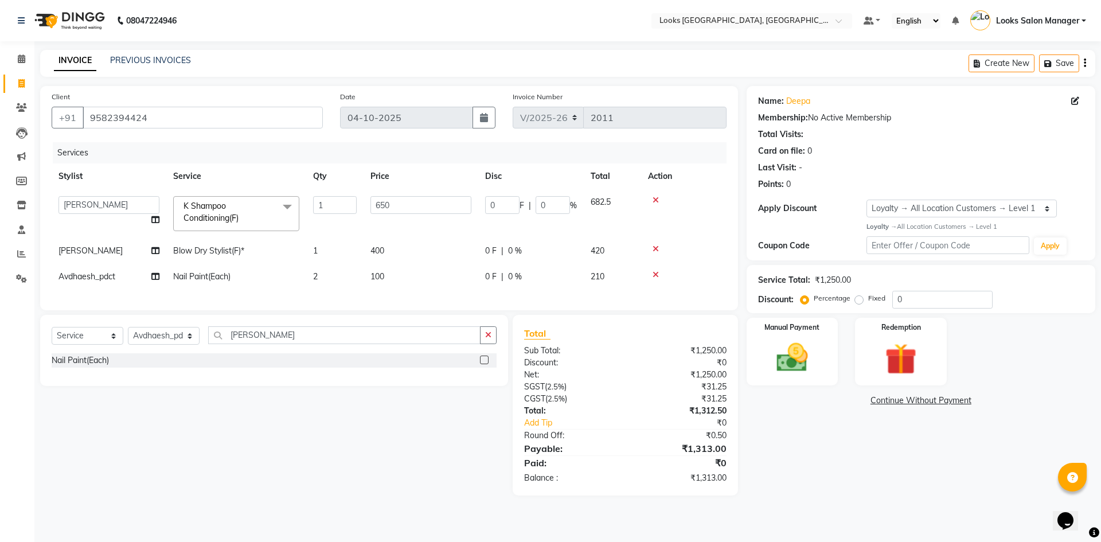
click at [386, 243] on td "400" at bounding box center [420, 251] width 115 height 26
select select "25215"
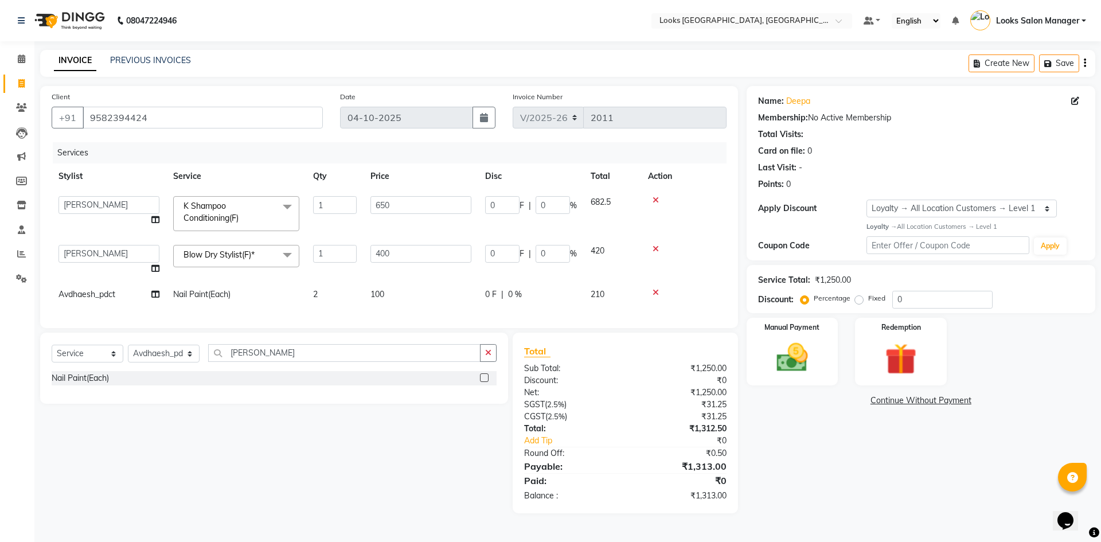
drag, startPoint x: 391, startPoint y: 285, endPoint x: 407, endPoint y: 311, distance: 30.1
click at [393, 288] on td "100" at bounding box center [420, 294] width 115 height 26
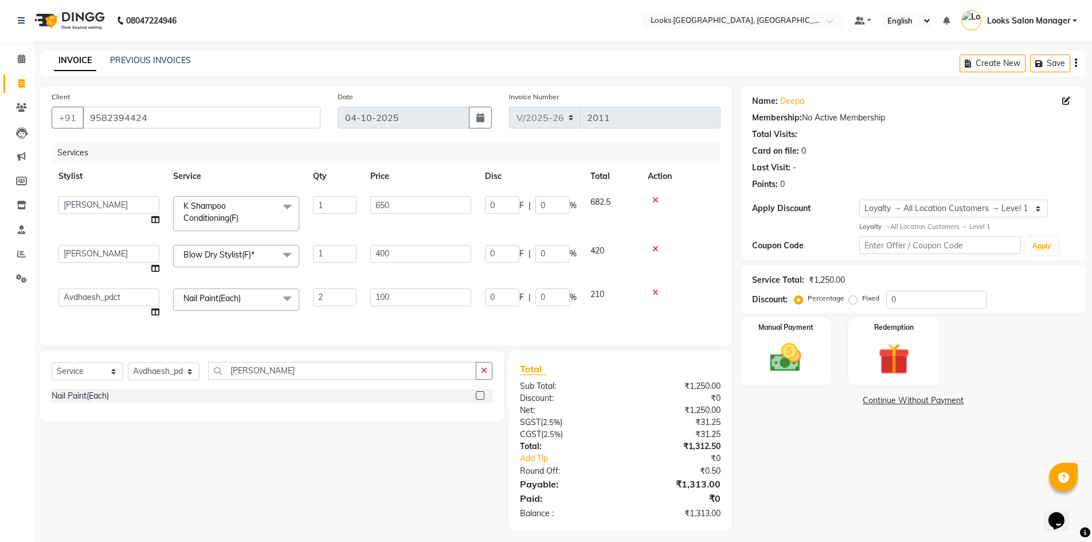
click at [407, 311] on td "100" at bounding box center [420, 303] width 115 height 44
click at [804, 363] on img at bounding box center [785, 357] width 53 height 37
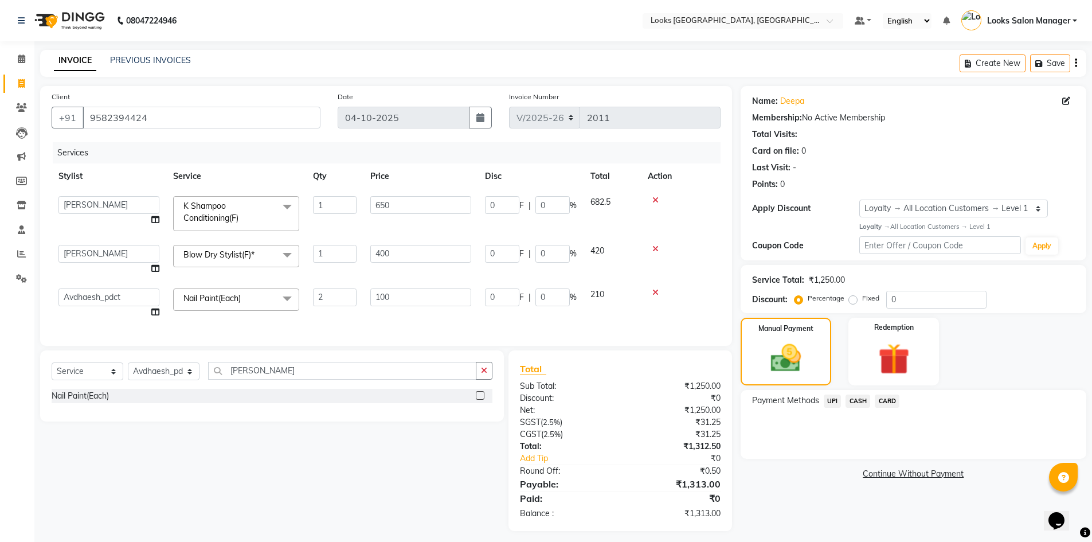
click at [889, 404] on span "CARD" at bounding box center [887, 400] width 25 height 13
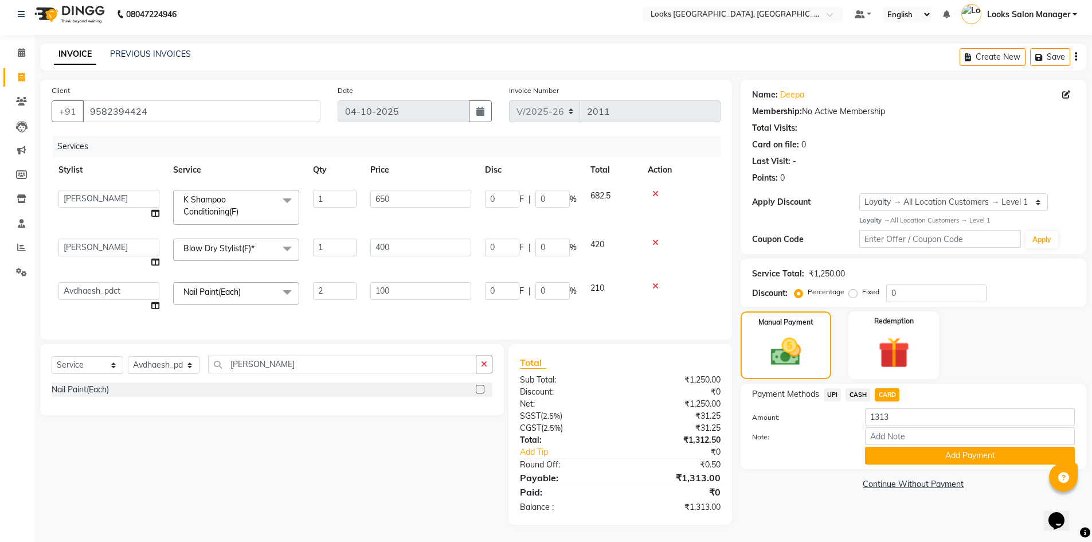
scroll to position [15, 0]
click at [905, 447] on button "Add Payment" at bounding box center [970, 456] width 210 height 18
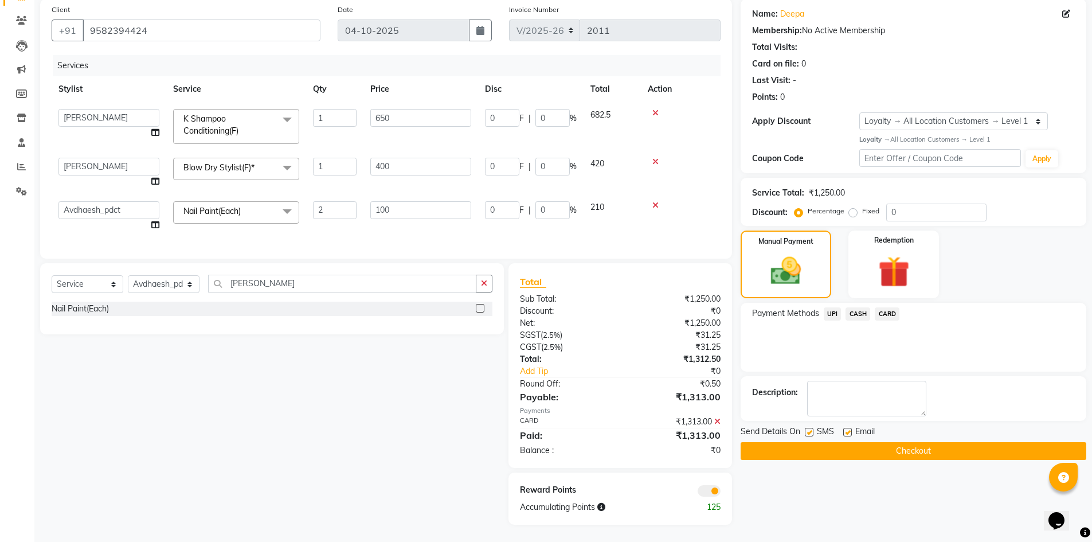
scroll to position [96, 0]
click at [813, 425] on div "SMS" at bounding box center [824, 432] width 38 height 14
click at [805, 428] on label at bounding box center [809, 432] width 9 height 9
click at [805, 429] on input "checkbox" at bounding box center [808, 432] width 7 height 7
checkbox input "false"
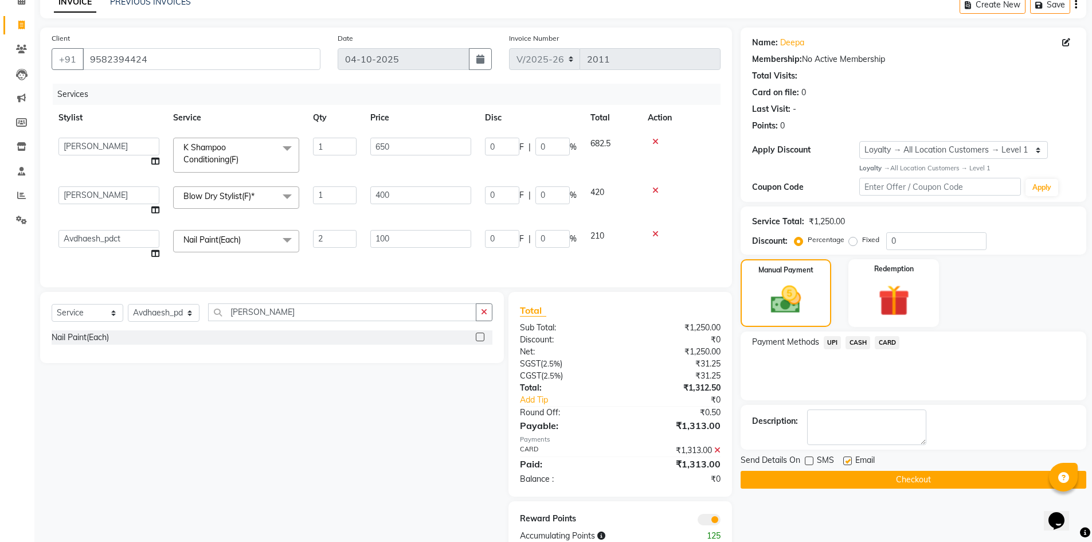
scroll to position [38, 0]
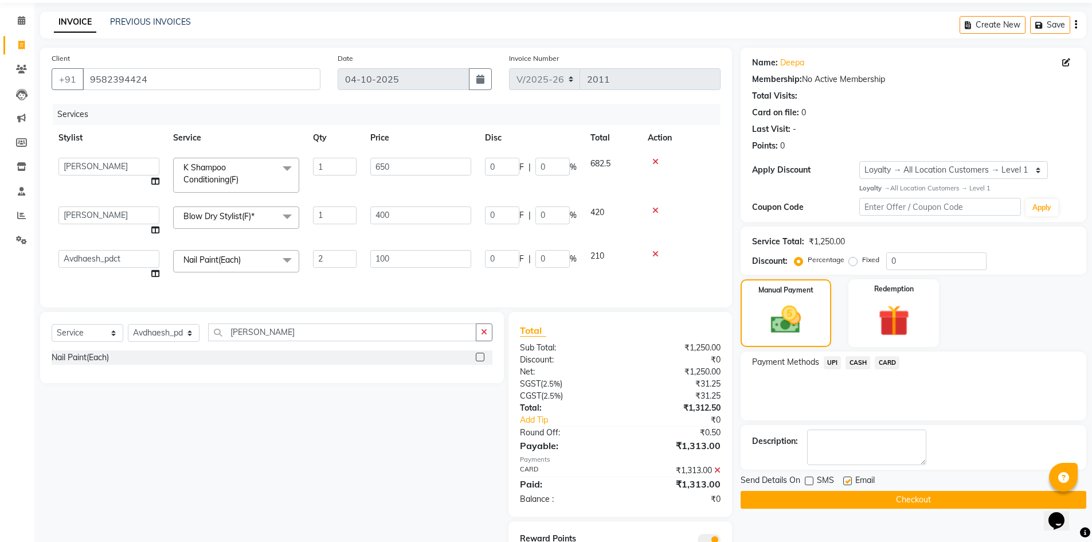
click at [894, 499] on button "Checkout" at bounding box center [914, 500] width 346 height 18
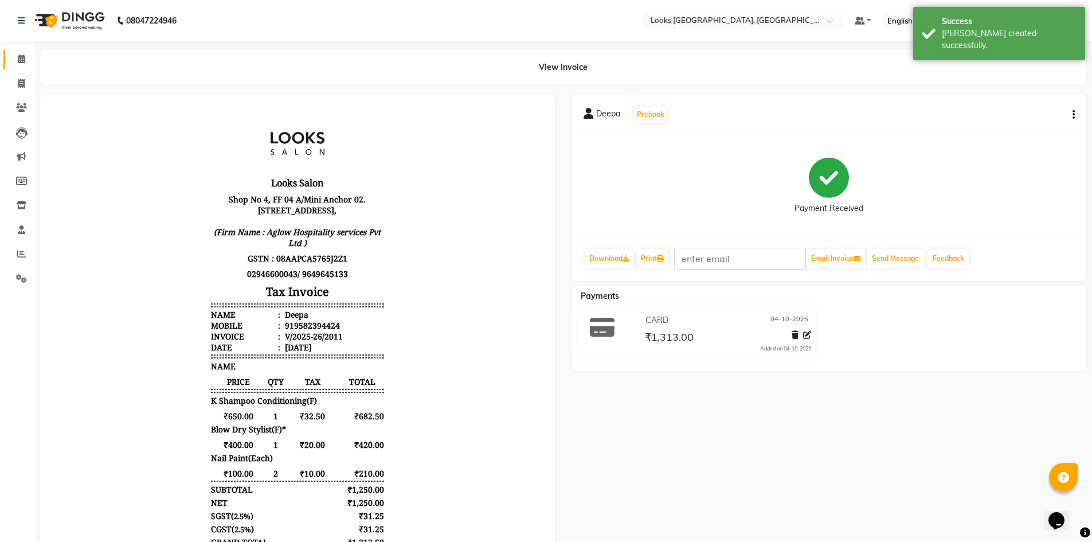
click at [22, 50] on link "Calendar" at bounding box center [17, 59] width 28 height 19
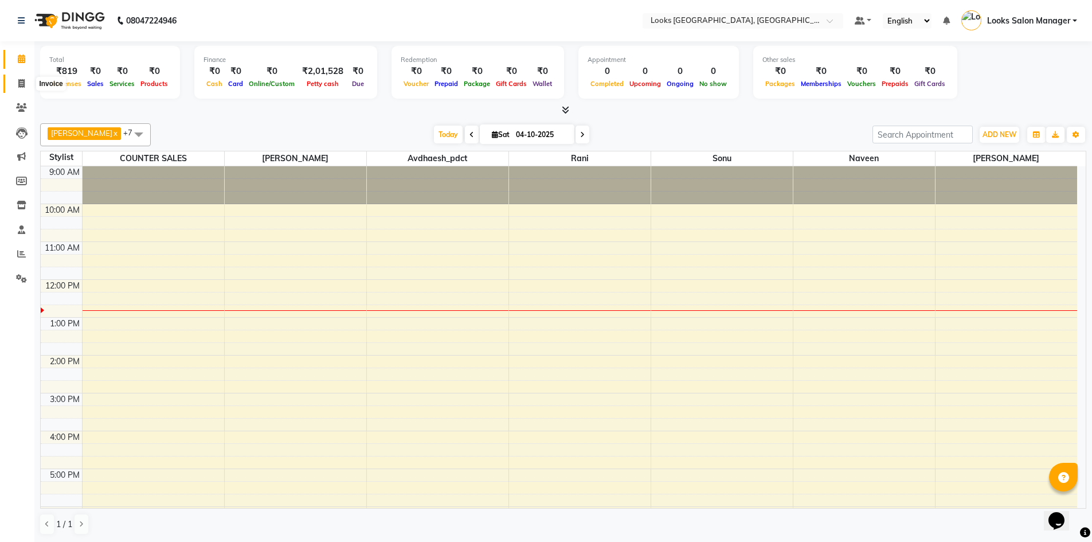
click at [25, 80] on icon at bounding box center [21, 83] width 6 height 9
select select "service"
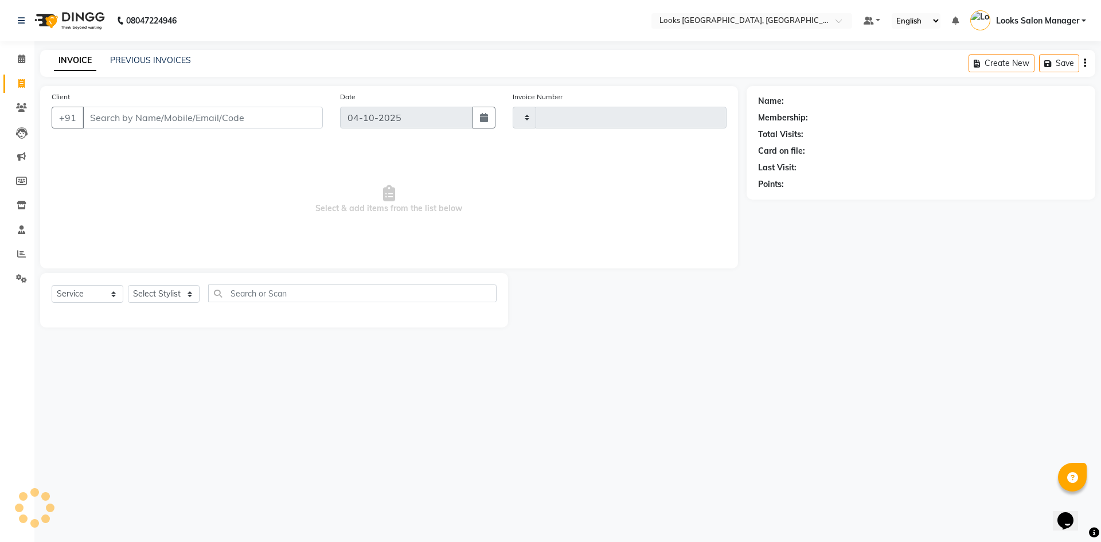
type input "2011"
select select "4460"
click at [175, 289] on select "Select Stylist Avdhaesh_pdct COUNTER SALES Ganesh Looks Salon Manager MOHSIN Na…" at bounding box center [164, 294] width 72 height 18
select select "71751"
click at [128, 285] on select "Select Stylist Avdhaesh_pdct COUNTER SALES Ganesh Looks Salon Manager MOHSIN Na…" at bounding box center [164, 294] width 72 height 18
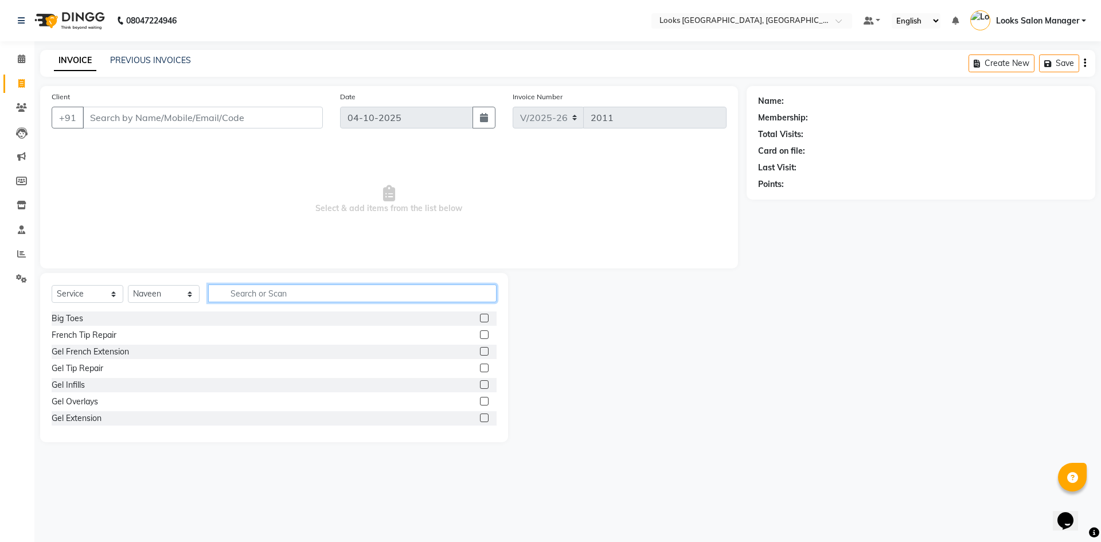
click at [241, 296] on input "text" at bounding box center [352, 293] width 288 height 18
type input "cut"
click at [480, 334] on label at bounding box center [484, 334] width 9 height 9
click at [480, 334] on input "checkbox" at bounding box center [483, 334] width 7 height 7
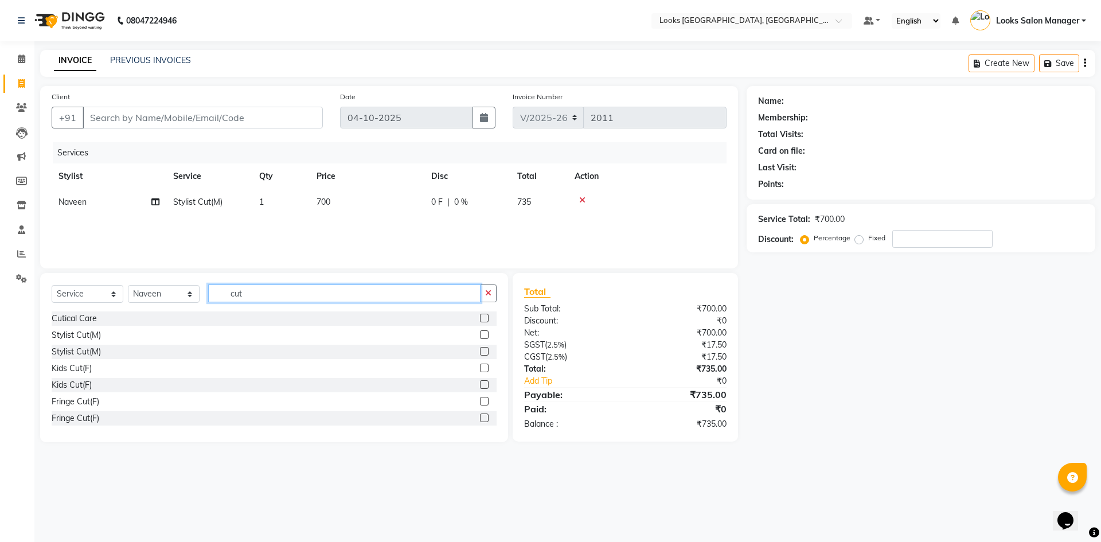
checkbox input "false"
click at [284, 298] on input "cut" at bounding box center [344, 293] width 272 height 18
type input "bear"
click at [480, 316] on label at bounding box center [484, 318] width 9 height 9
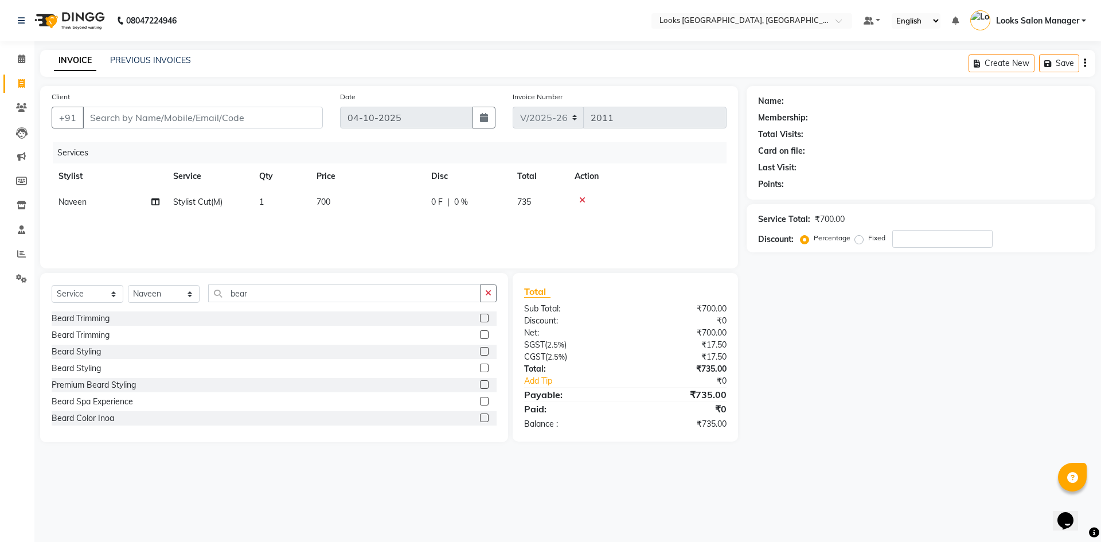
click at [480, 316] on input "checkbox" at bounding box center [483, 318] width 7 height 7
checkbox input "false"
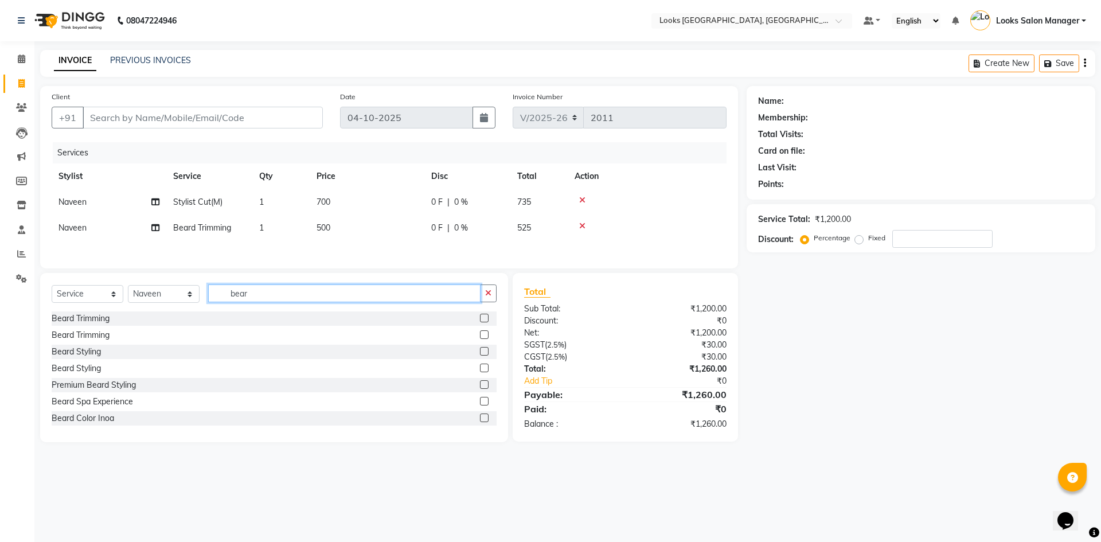
click at [289, 292] on input "bear" at bounding box center [344, 293] width 272 height 18
type input "deta"
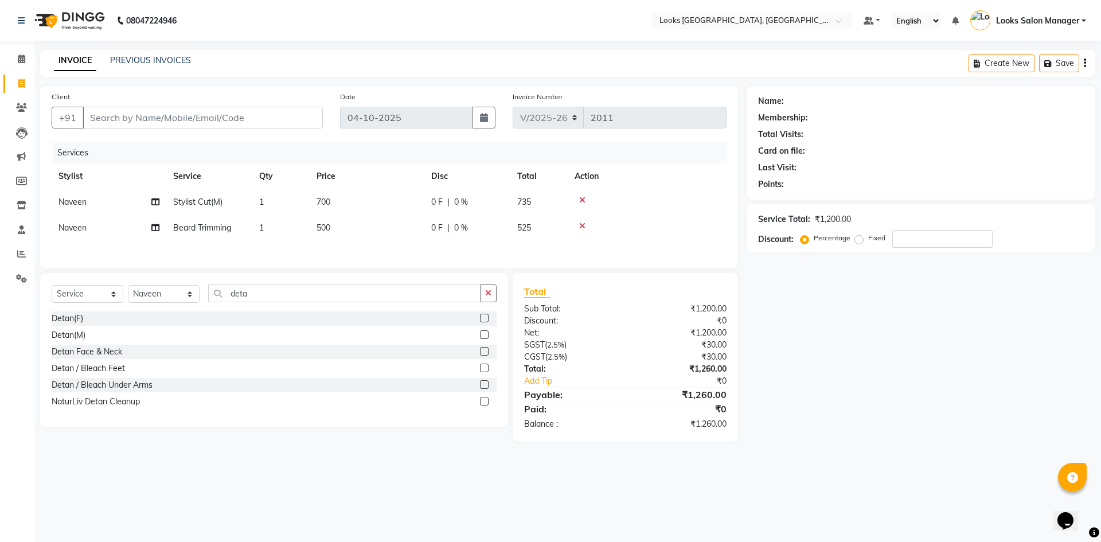
click at [485, 338] on label at bounding box center [484, 334] width 9 height 9
click at [485, 338] on input "checkbox" at bounding box center [483, 334] width 7 height 7
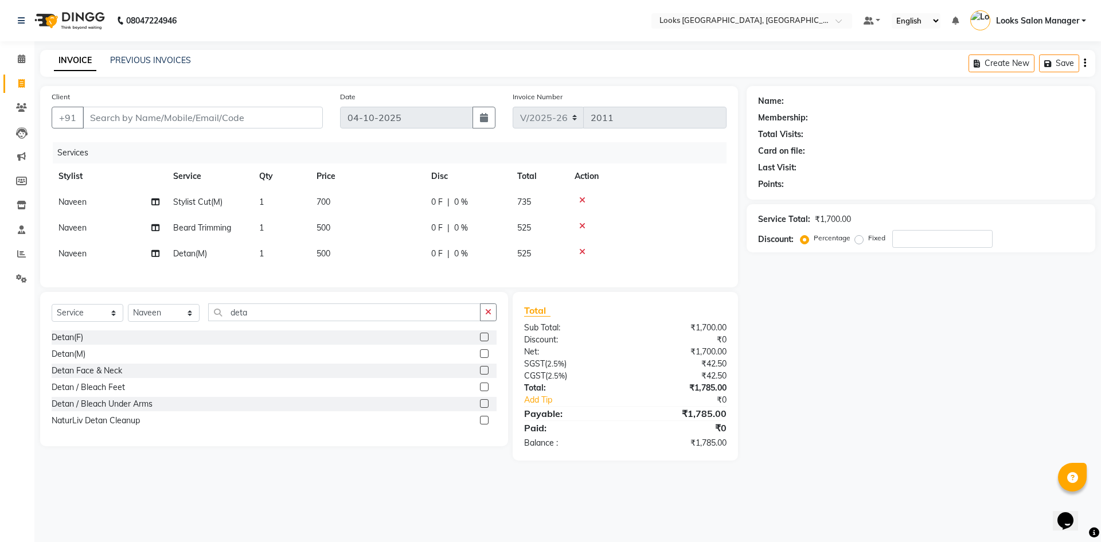
checkbox input "false"
click at [331, 256] on td "500" at bounding box center [367, 254] width 115 height 26
select select "71751"
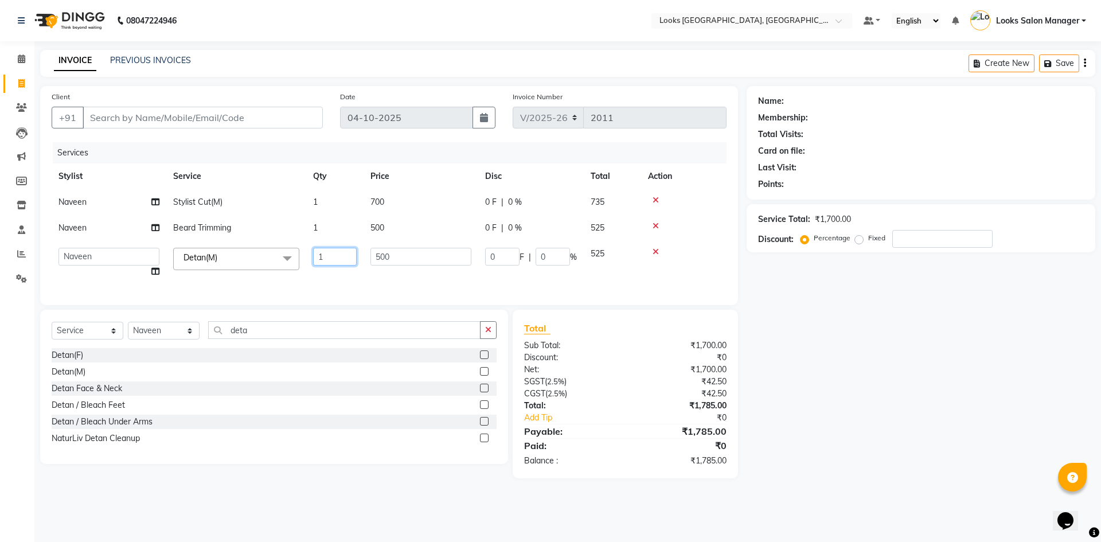
click at [331, 256] on input "1" at bounding box center [335, 257] width 44 height 18
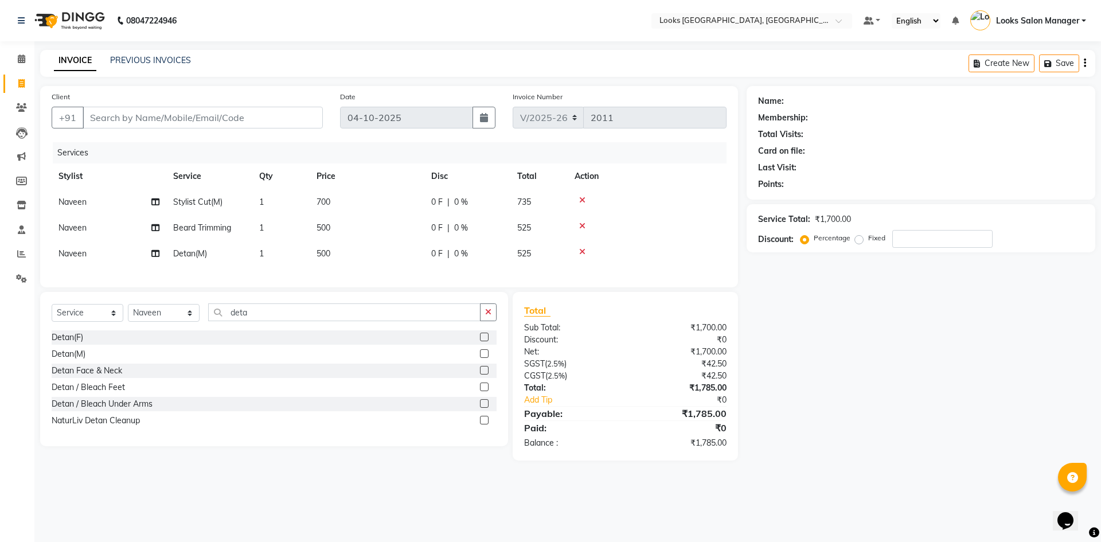
click at [382, 257] on td "500" at bounding box center [367, 254] width 115 height 26
select select "71751"
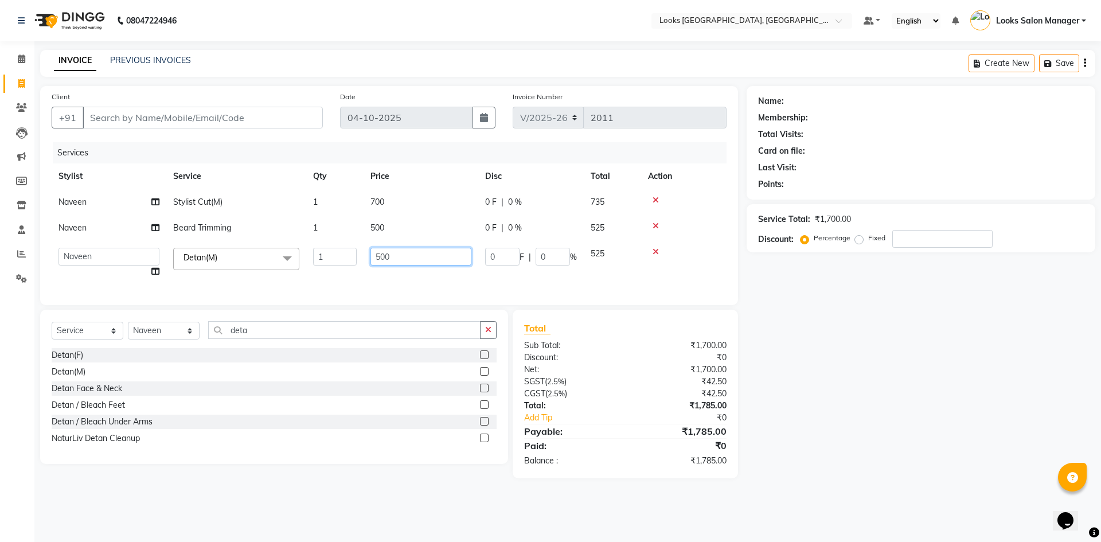
click at [382, 257] on input "500" at bounding box center [420, 257] width 101 height 18
type input "1000"
click at [379, 225] on td "500" at bounding box center [420, 228] width 115 height 26
select select "71751"
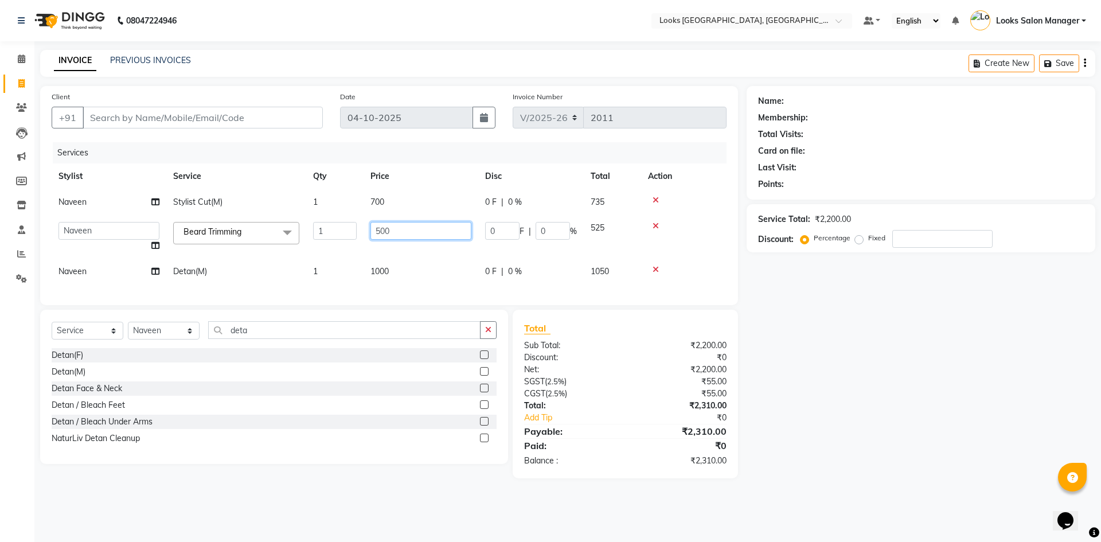
click at [379, 225] on input "500" at bounding box center [420, 231] width 101 height 18
type input "300"
click at [383, 199] on td "700" at bounding box center [420, 202] width 115 height 26
select select "71751"
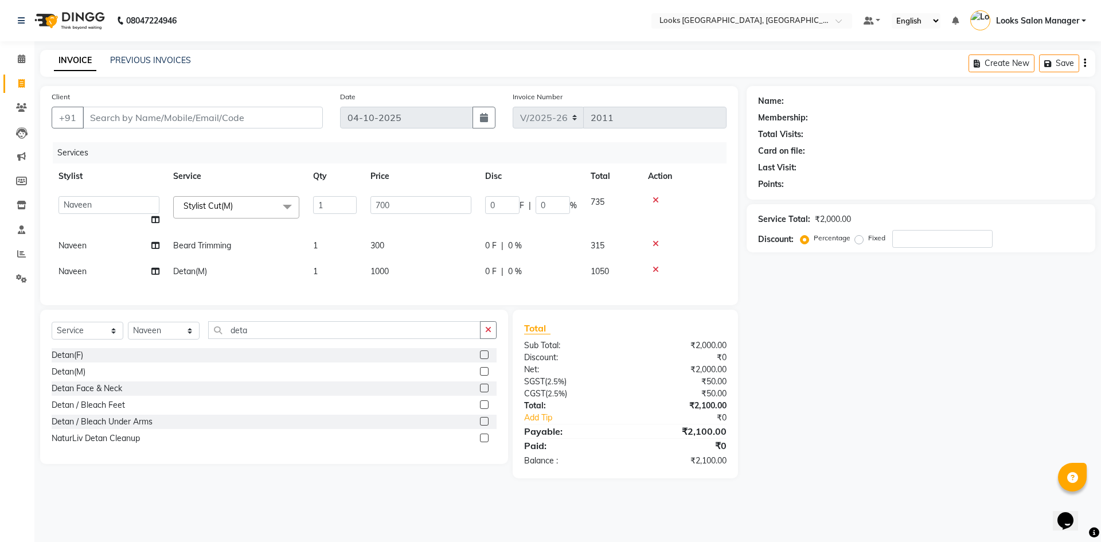
click at [383, 199] on input "700" at bounding box center [420, 205] width 101 height 18
click at [358, 203] on tr "Avdhaesh_pdct COUNTER SALES Ganesh Looks Salon Manager MOHSIN Naveen Priyanka S…" at bounding box center [389, 211] width 675 height 44
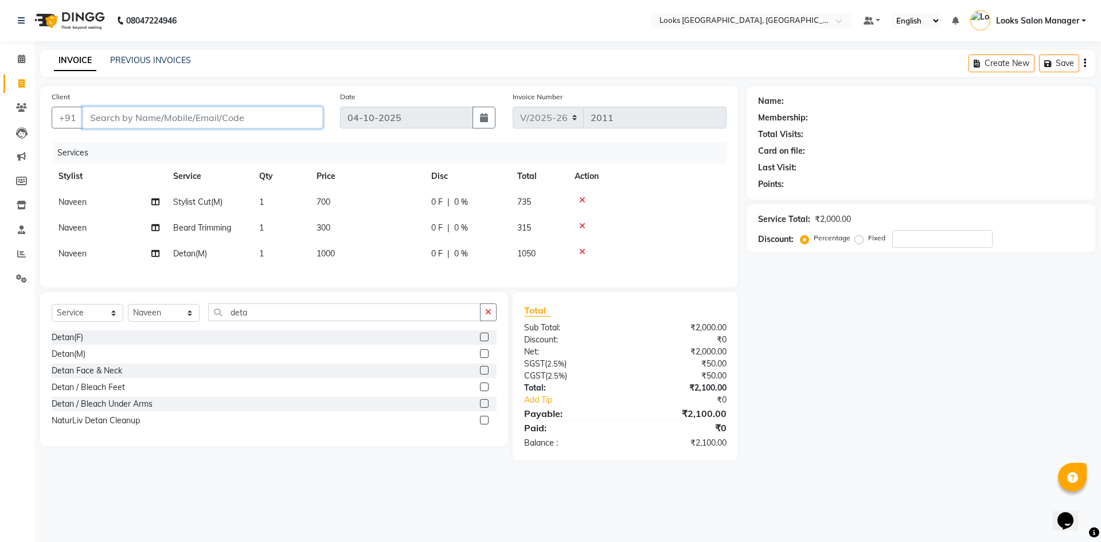
click at [155, 109] on input "Client" at bounding box center [203, 118] width 240 height 22
type input "9"
type input "0"
type input "9571214983"
click at [299, 122] on span "Add Client" at bounding box center [293, 117] width 45 height 11
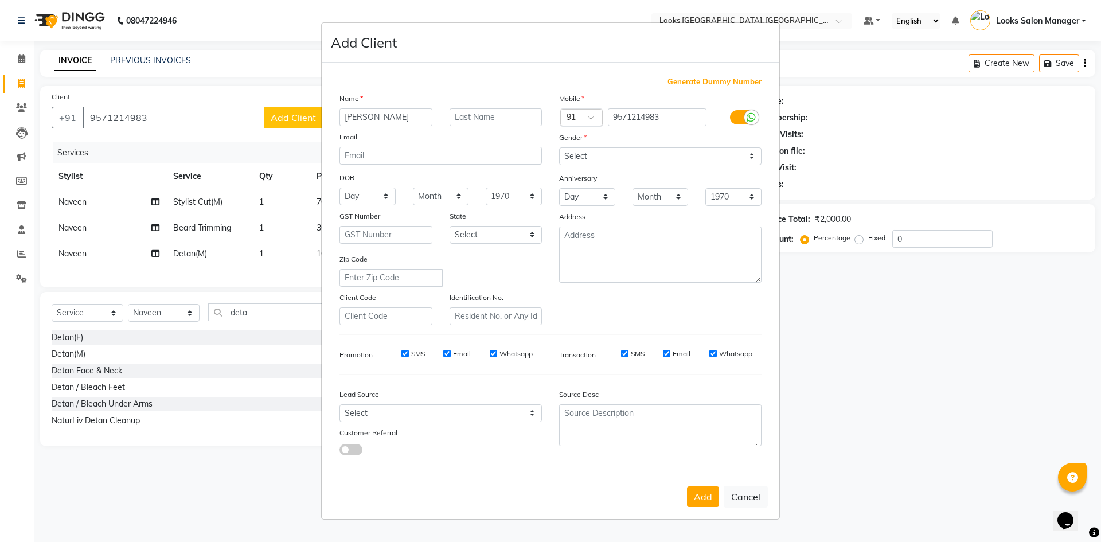
type input "tanuj"
type input "uppal"
click at [346, 119] on input "tanuj" at bounding box center [385, 117] width 93 height 18
type input "Tanuj"
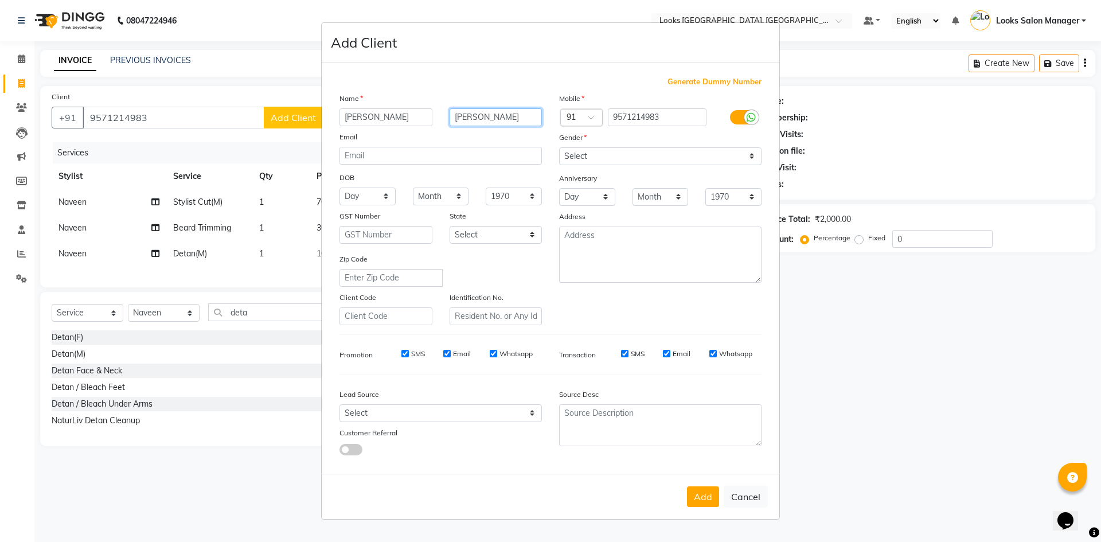
drag, startPoint x: 459, startPoint y: 115, endPoint x: 450, endPoint y: 115, distance: 9.2
click at [455, 116] on input "uppal" at bounding box center [495, 117] width 93 height 18
type input "Uppal"
click at [609, 159] on select "Select Male Female Other Prefer Not To Say" at bounding box center [660, 156] width 202 height 18
click at [559, 147] on select "Select Male Female Other Prefer Not To Say" at bounding box center [660, 156] width 202 height 18
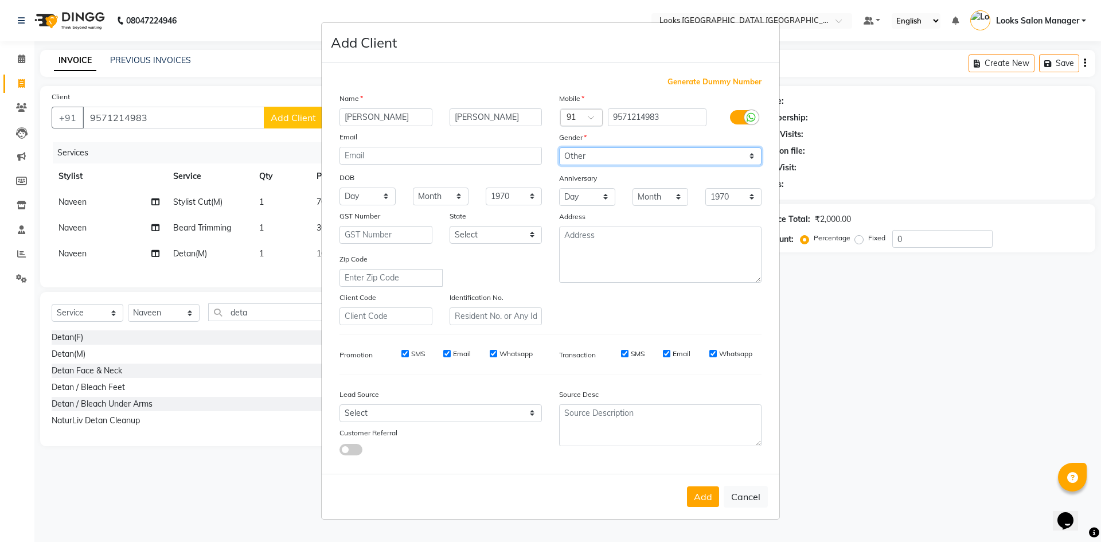
click at [595, 151] on select "Select Male Female Other Prefer Not To Say" at bounding box center [660, 156] width 202 height 18
select select "female"
click at [559, 147] on select "Select Male Female Other Prefer Not To Say" at bounding box center [660, 156] width 202 height 18
click at [707, 496] on button "Add" at bounding box center [703, 496] width 32 height 21
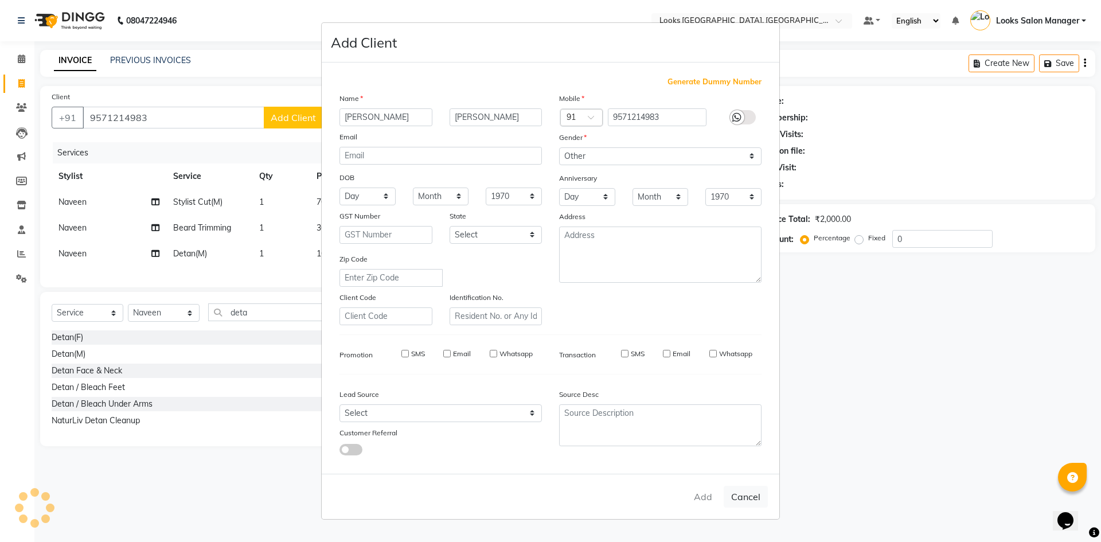
select select
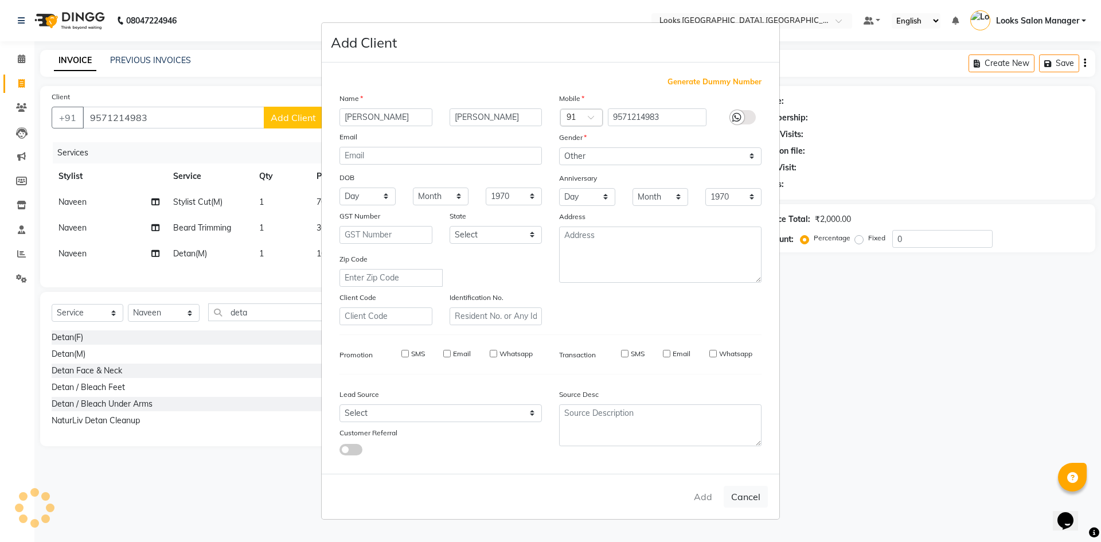
select select
checkbox input "false"
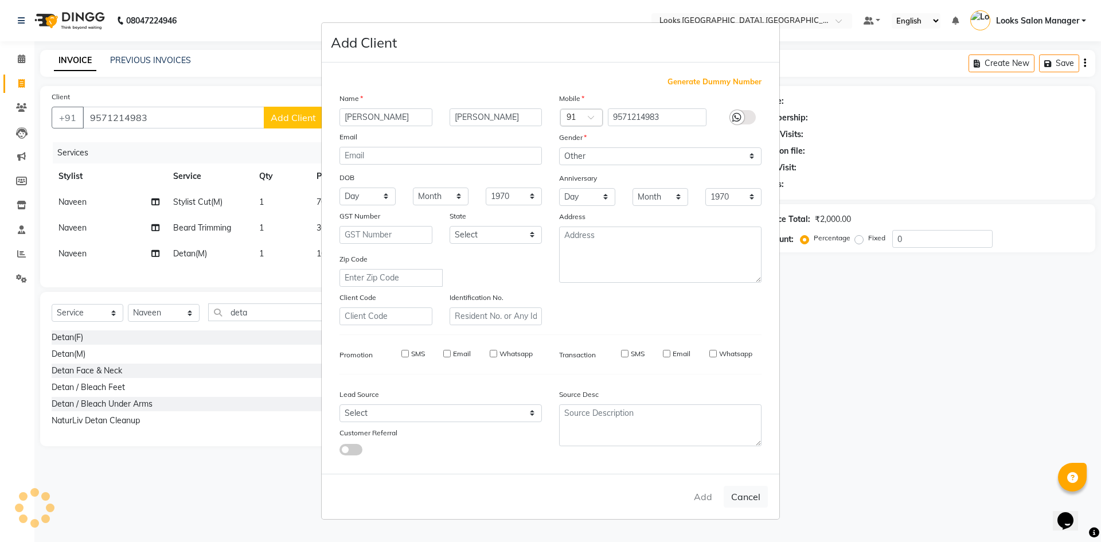
checkbox input "false"
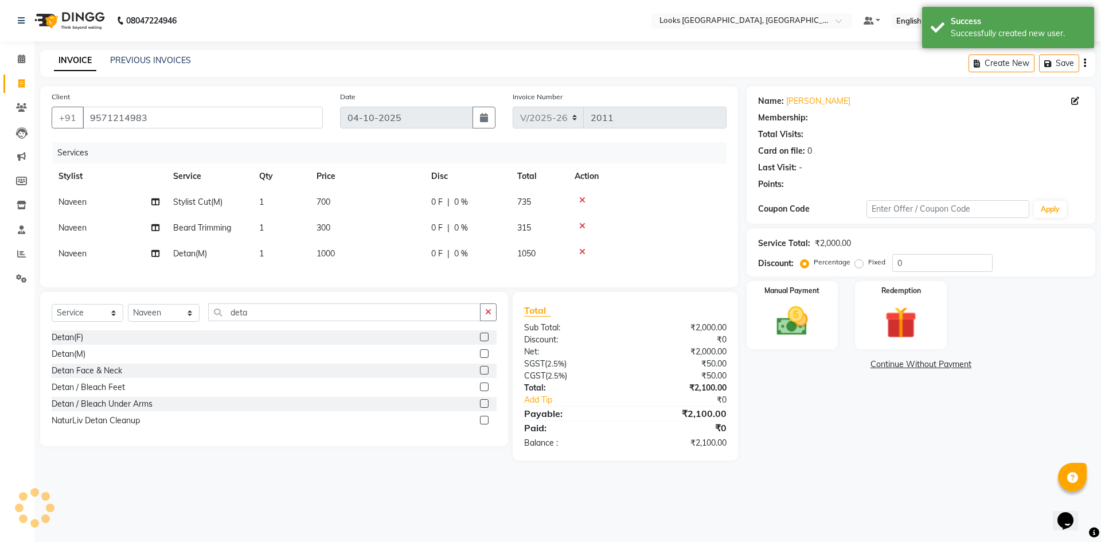
select select "1: Object"
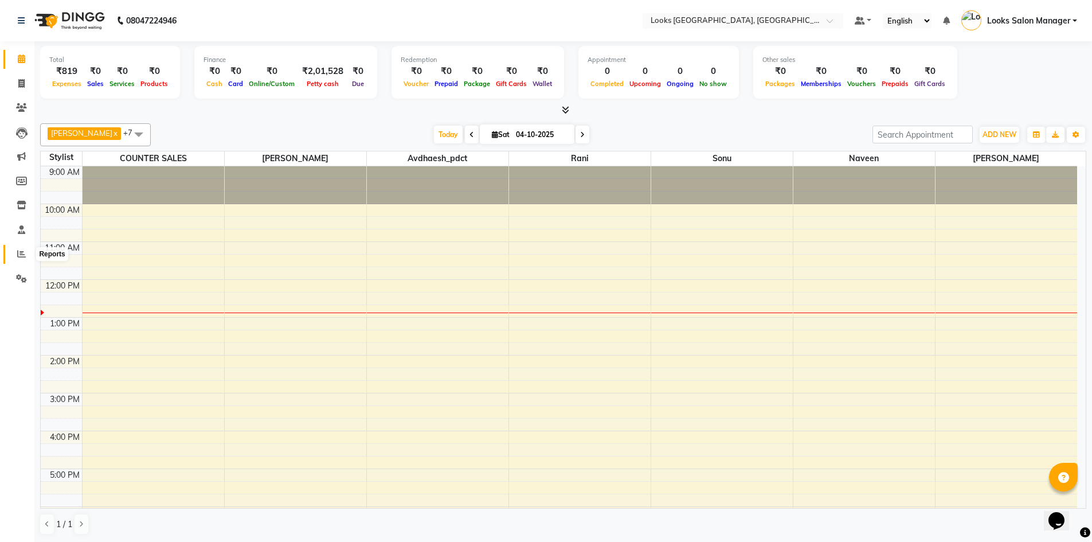
click at [22, 257] on icon at bounding box center [21, 253] width 9 height 9
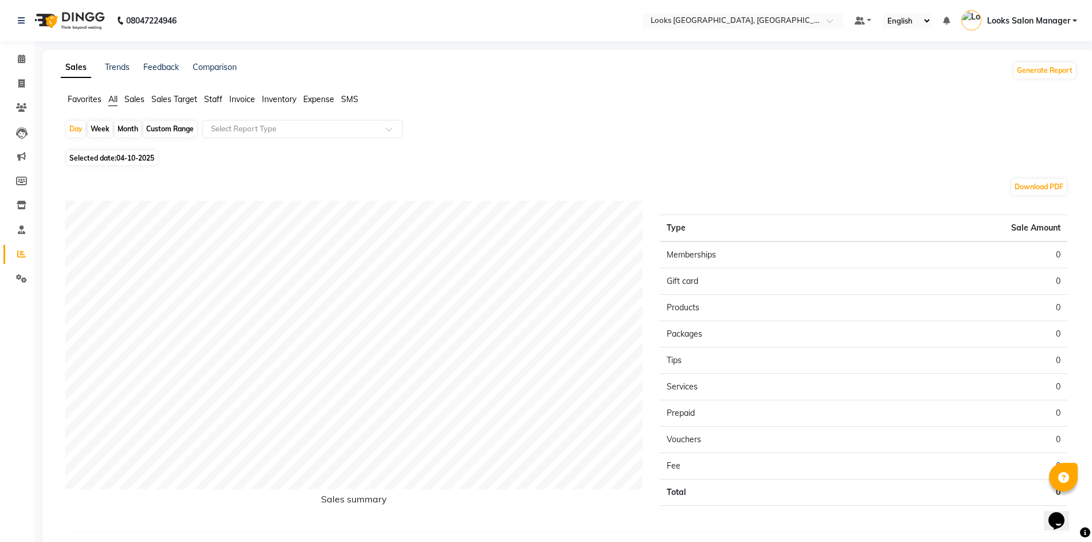
click at [212, 97] on span "Staff" at bounding box center [213, 99] width 18 height 10
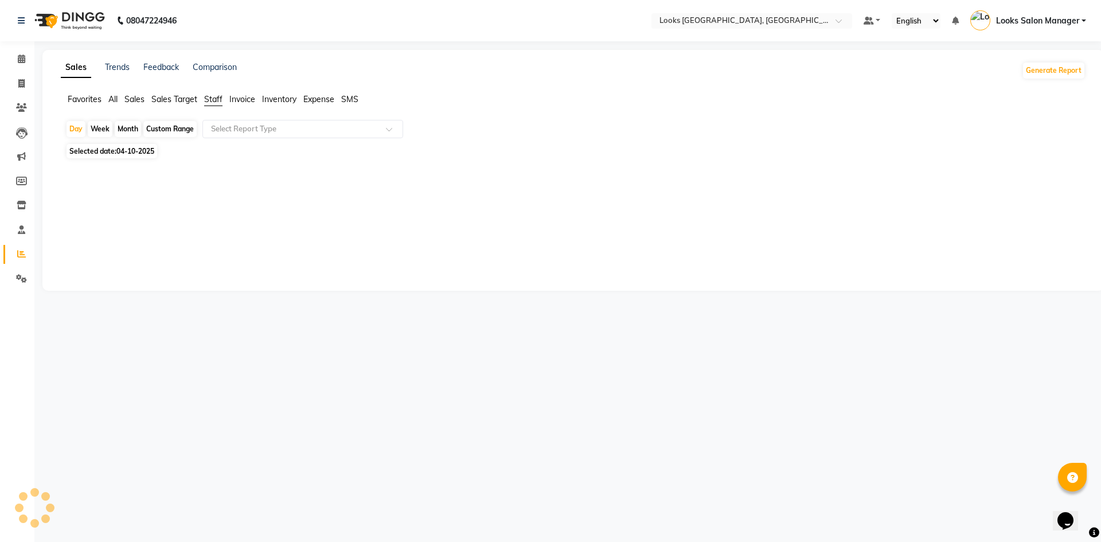
click at [142, 152] on span "04-10-2025" at bounding box center [135, 151] width 38 height 9
select select "10"
select select "2025"
click at [146, 148] on span "04-10-2025" at bounding box center [135, 151] width 38 height 9
select select "10"
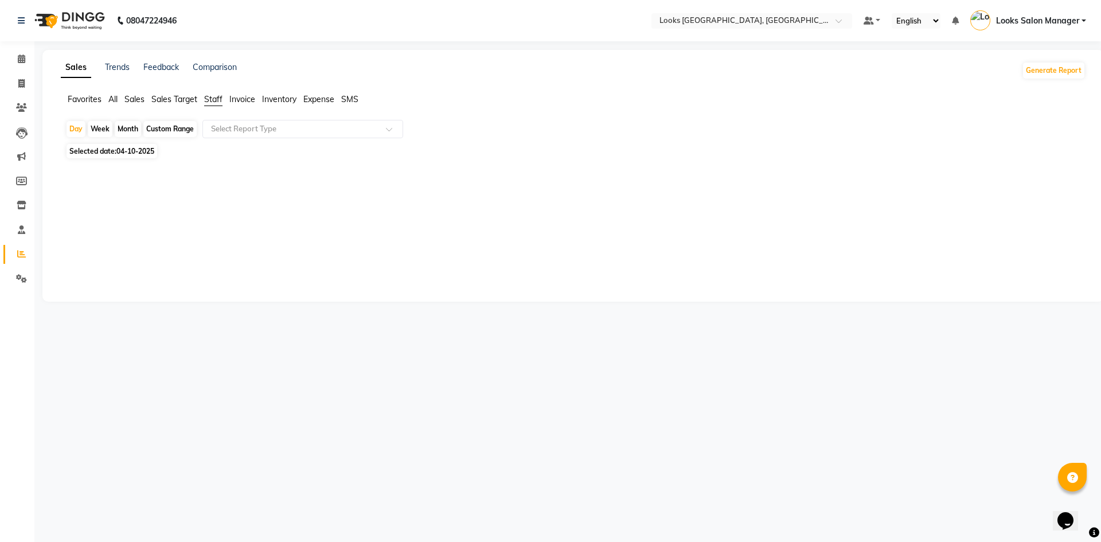
select select "2025"
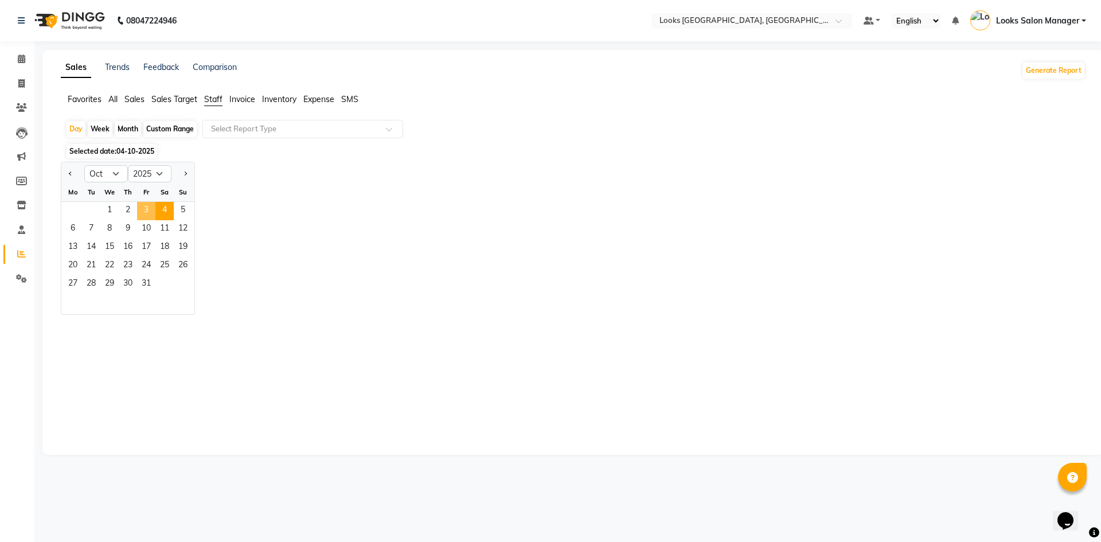
click at [145, 214] on span "3" at bounding box center [146, 211] width 18 height 18
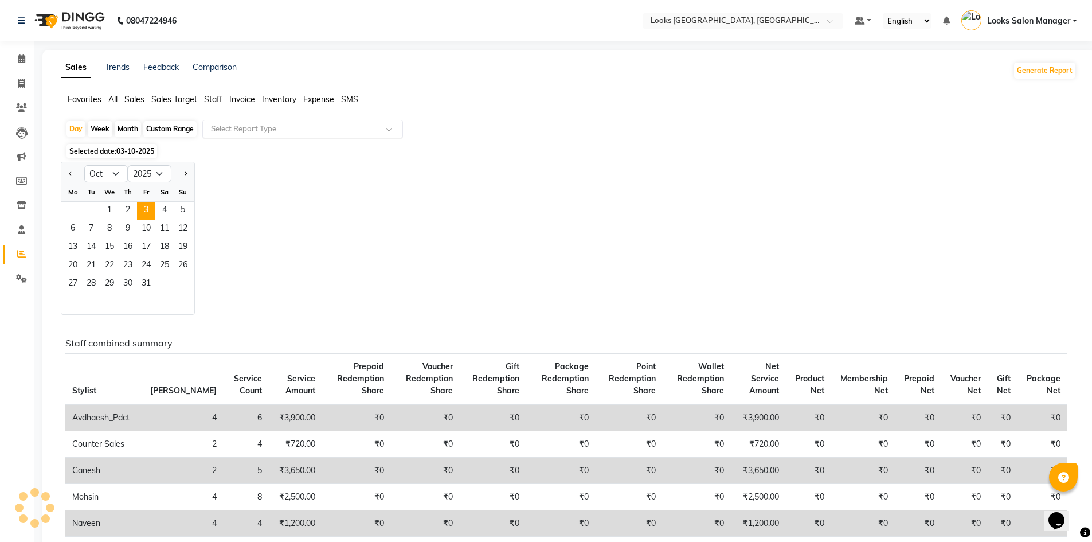
click at [225, 126] on input "text" at bounding box center [291, 128] width 165 height 11
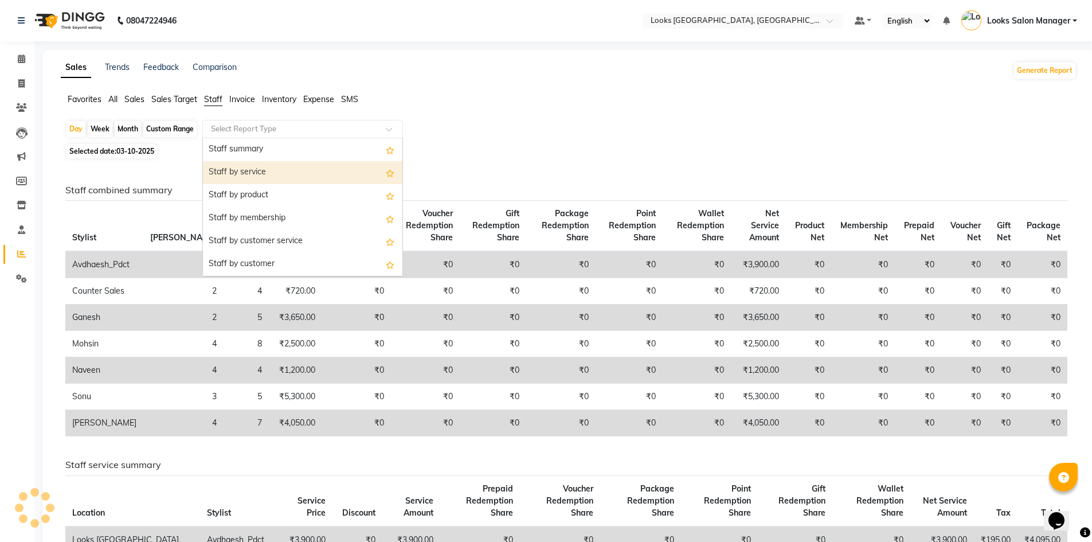
click at [246, 169] on div "Staff by service" at bounding box center [302, 172] width 199 height 23
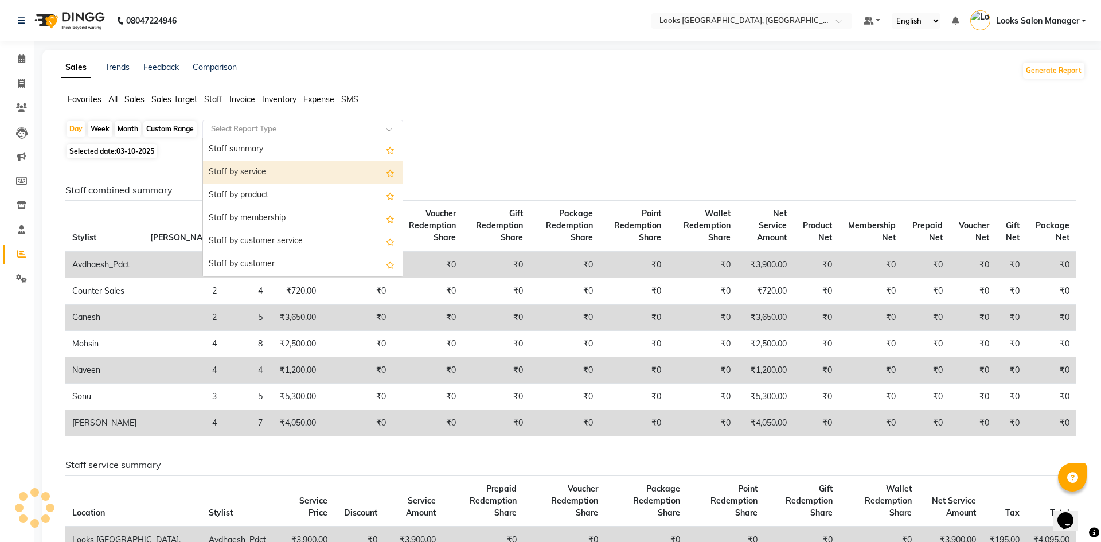
select select "full_report"
select select "pdf"
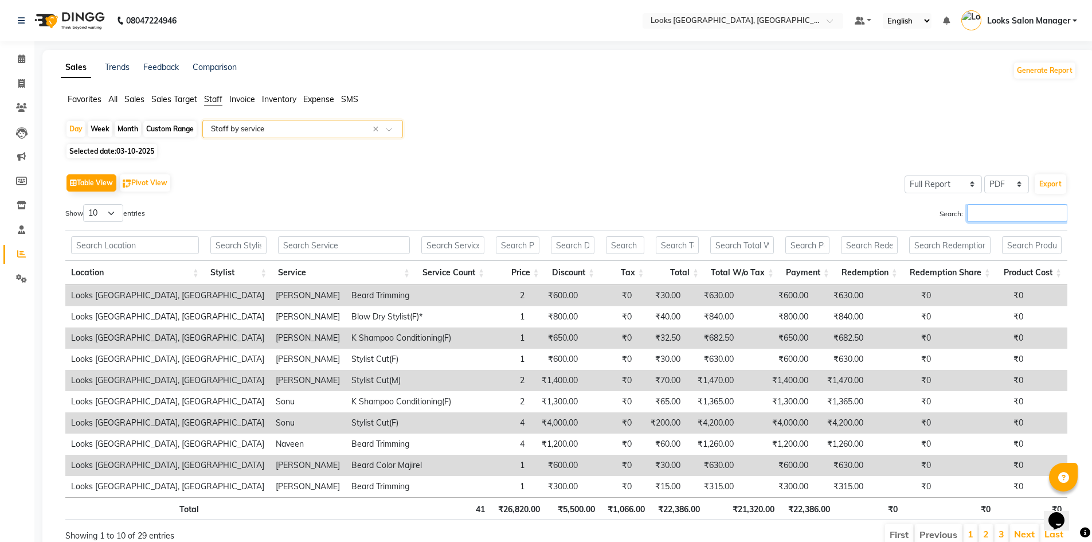
click at [981, 217] on input "Search:" at bounding box center [1017, 213] width 100 height 18
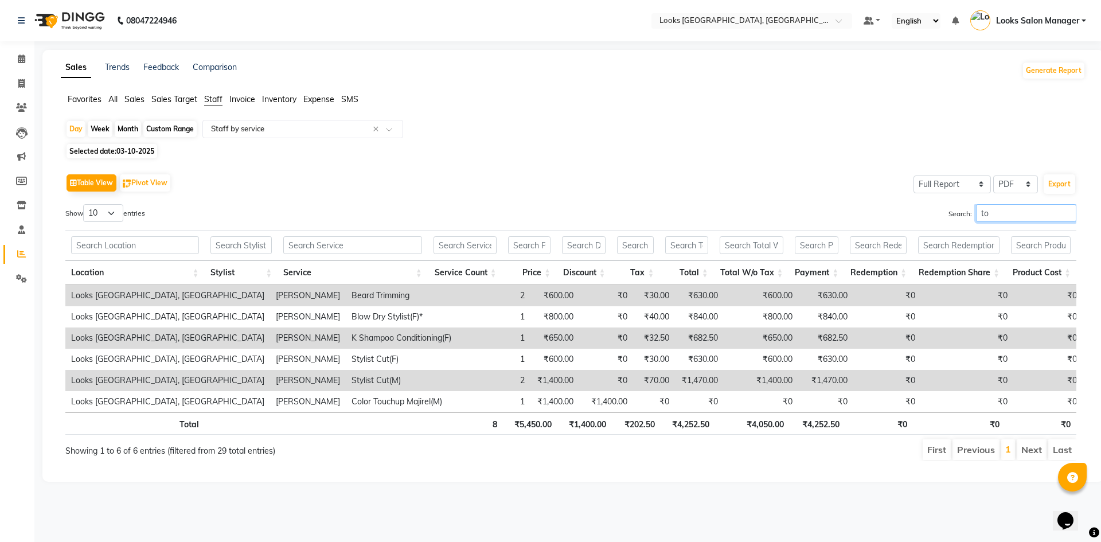
type input "t"
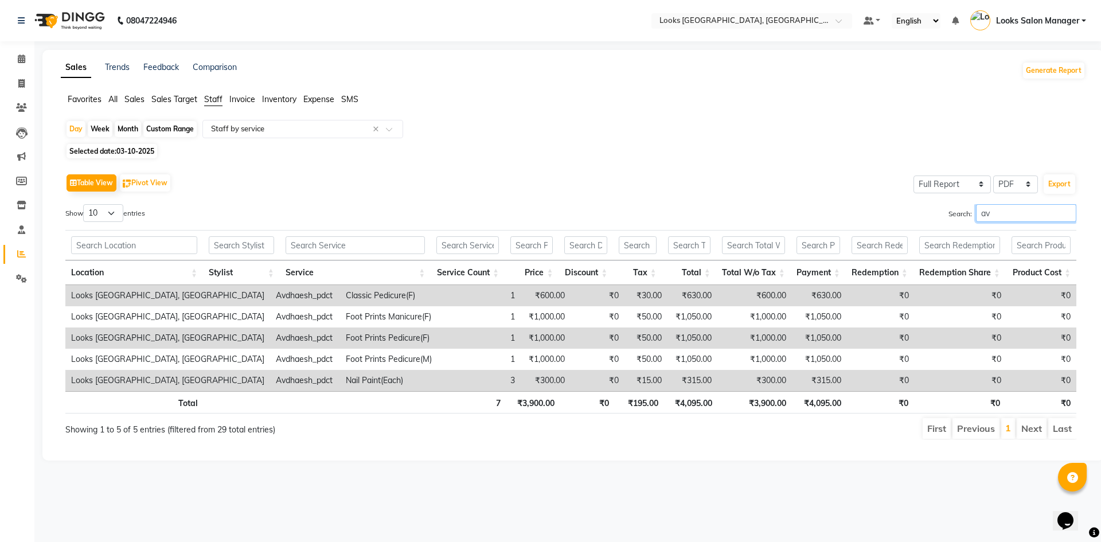
type input "a"
type input "ga"
click at [19, 57] on icon at bounding box center [21, 58] width 7 height 9
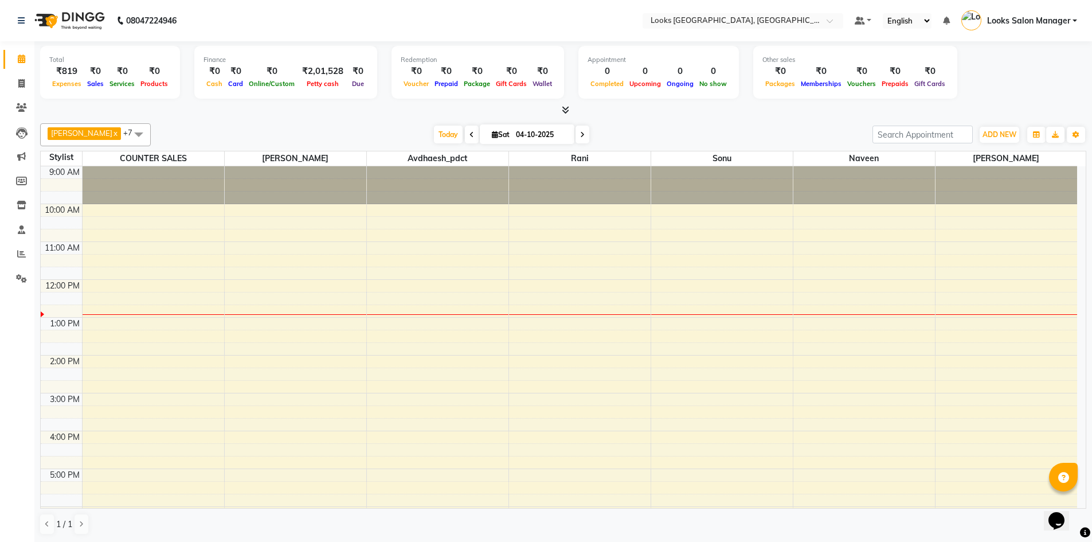
click at [563, 115] on span at bounding box center [563, 110] width 12 height 12
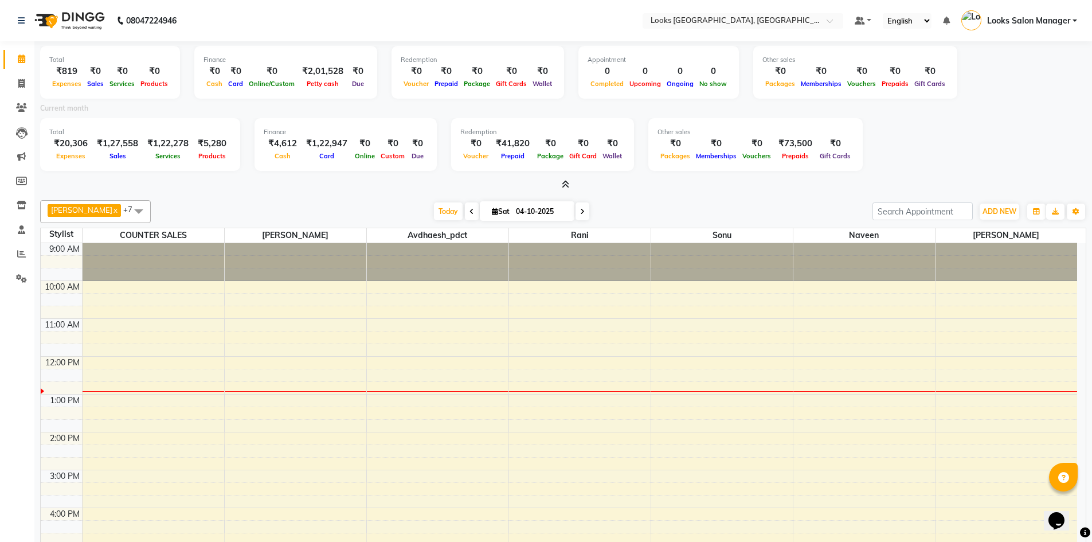
click at [561, 179] on span at bounding box center [563, 185] width 12 height 12
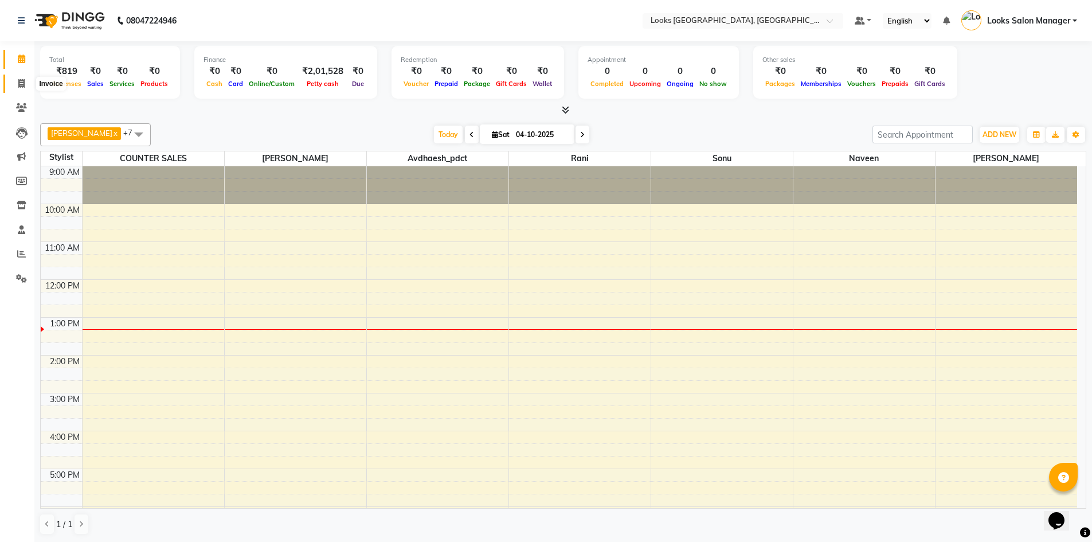
drag, startPoint x: 19, startPoint y: 78, endPoint x: 30, endPoint y: 75, distance: 11.3
click at [19, 78] on span at bounding box center [21, 83] width 20 height 13
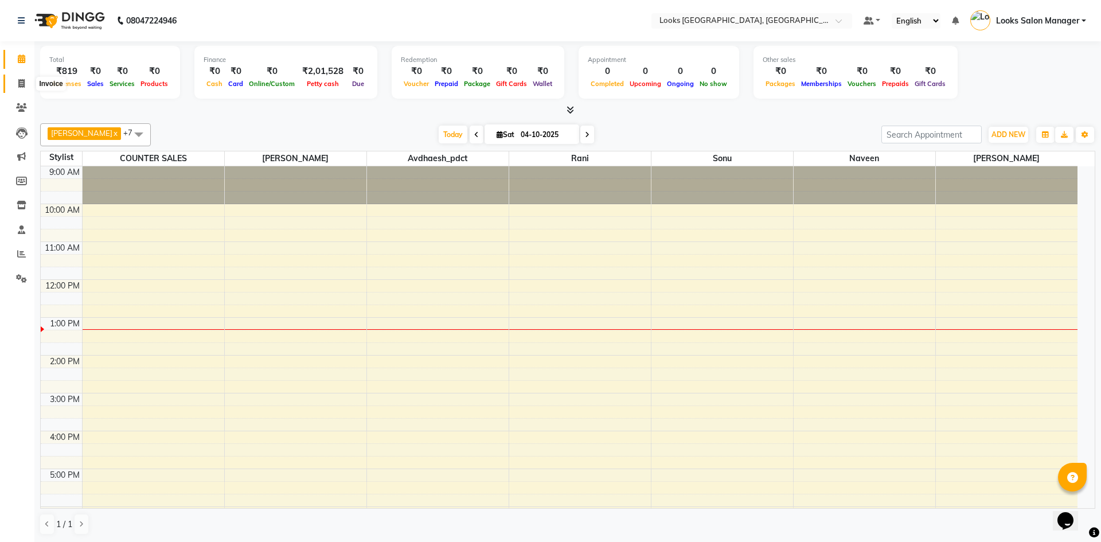
select select "4460"
select select "service"
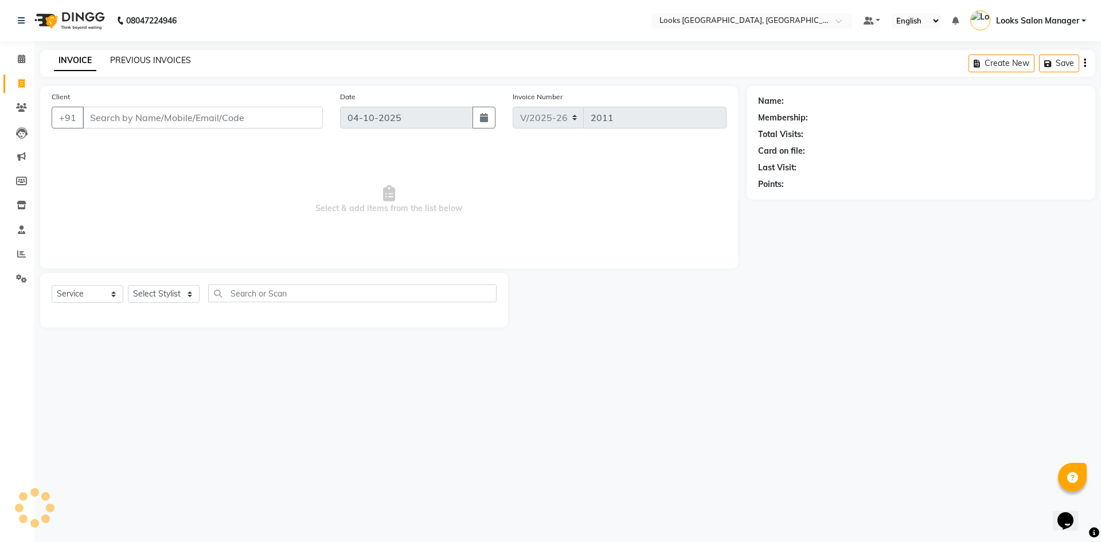
click at [149, 62] on link "PREVIOUS INVOICES" at bounding box center [150, 60] width 81 height 10
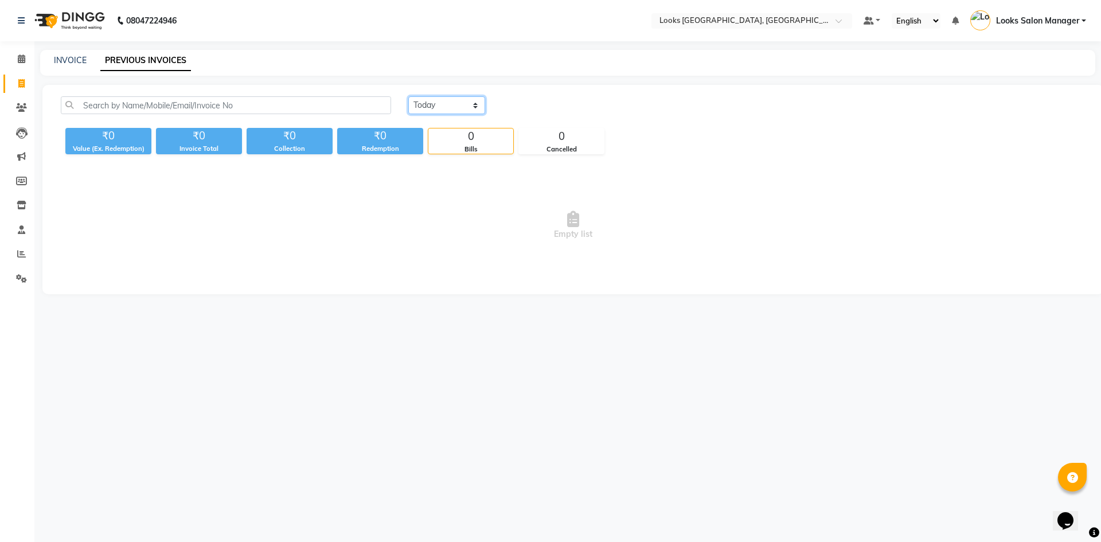
click at [443, 112] on select "Today Yesterday Custom Range" at bounding box center [446, 105] width 77 height 18
select select "range"
click at [408, 96] on select "Today Yesterday Custom Range" at bounding box center [446, 105] width 77 height 18
click at [539, 106] on input "04-10-2025" at bounding box center [540, 105] width 80 height 16
select select "10"
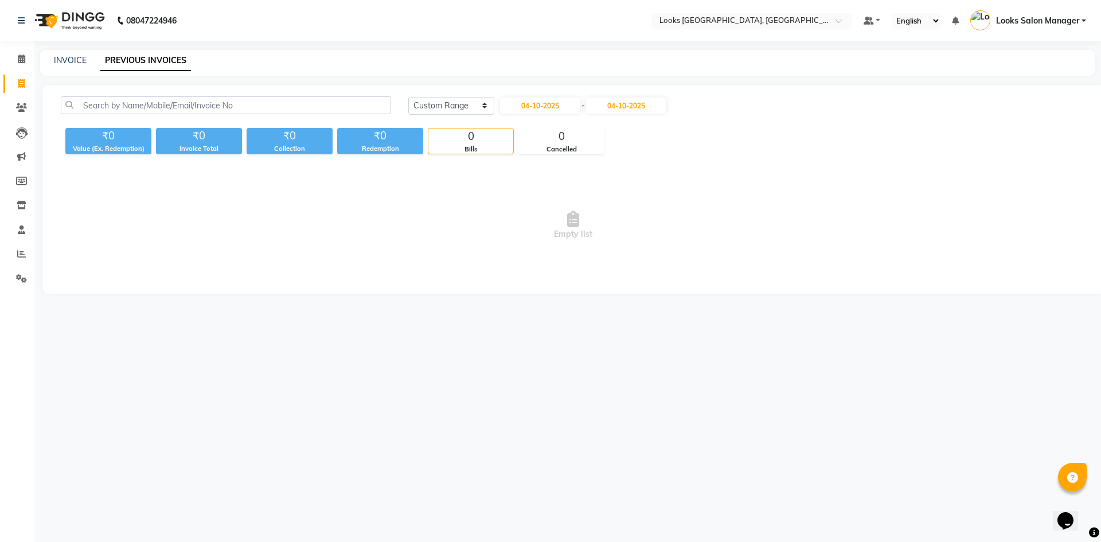
select select "2025"
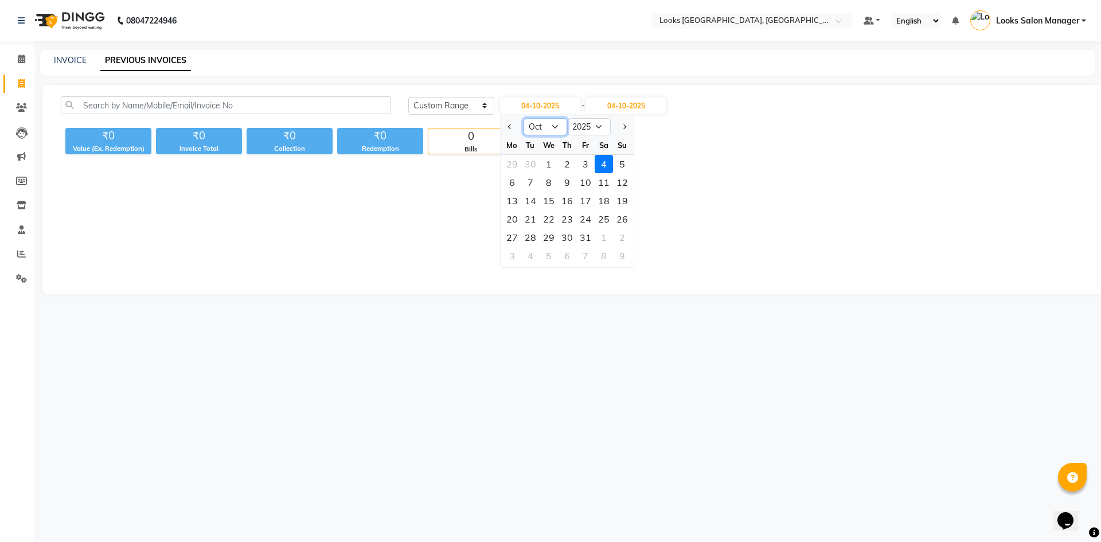
click at [543, 130] on select "Jan Feb Mar Apr May Jun Jul Aug Sep Oct Nov Dec" at bounding box center [545, 126] width 44 height 17
select select "9"
click at [523, 118] on select "Jan Feb Mar Apr May Jun Jul Aug Sep Oct Nov Dec" at bounding box center [545, 126] width 44 height 17
click at [514, 165] on div "1" at bounding box center [512, 164] width 18 height 18
type input "01-09-2025"
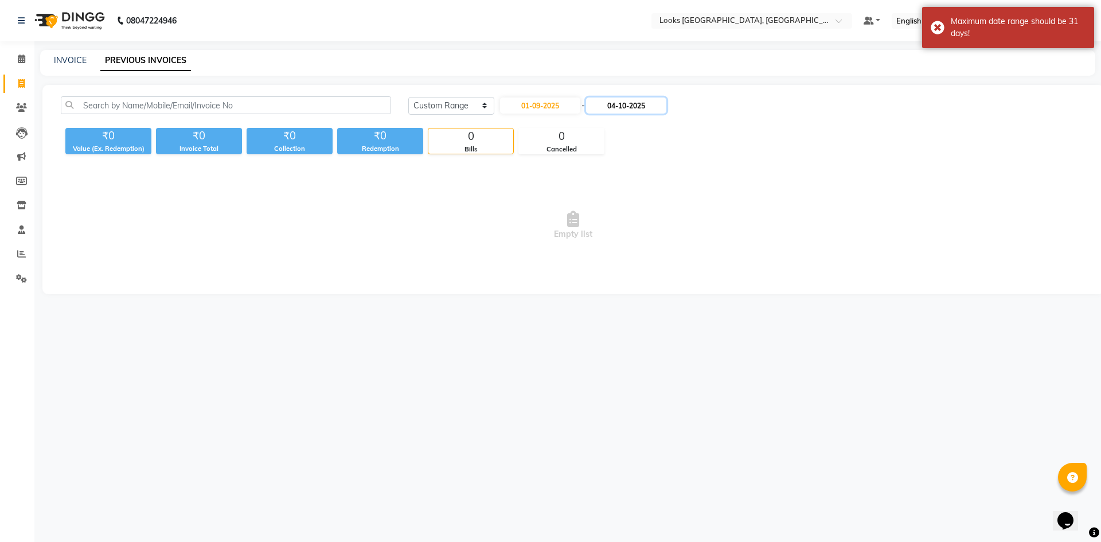
click at [636, 108] on input "04-10-2025" at bounding box center [626, 105] width 80 height 16
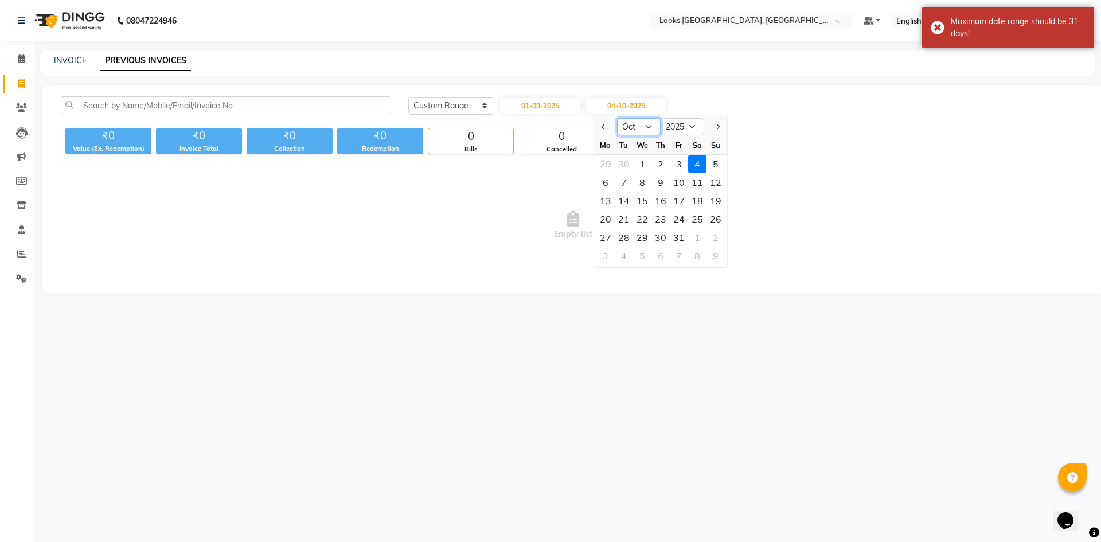
click at [636, 131] on select "Sep Oct Nov Dec" at bounding box center [639, 126] width 44 height 17
select select "9"
click at [617, 118] on select "Sep Oct Nov Dec" at bounding box center [639, 126] width 44 height 17
click at [614, 238] on div "30" at bounding box center [623, 237] width 18 height 18
type input "30-09-2025"
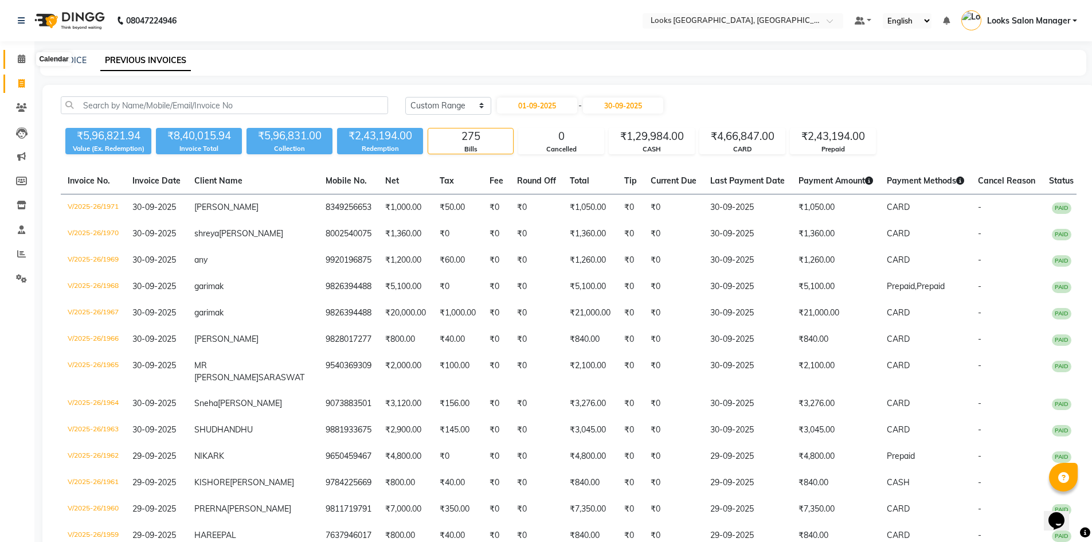
click at [21, 60] on icon at bounding box center [21, 58] width 7 height 9
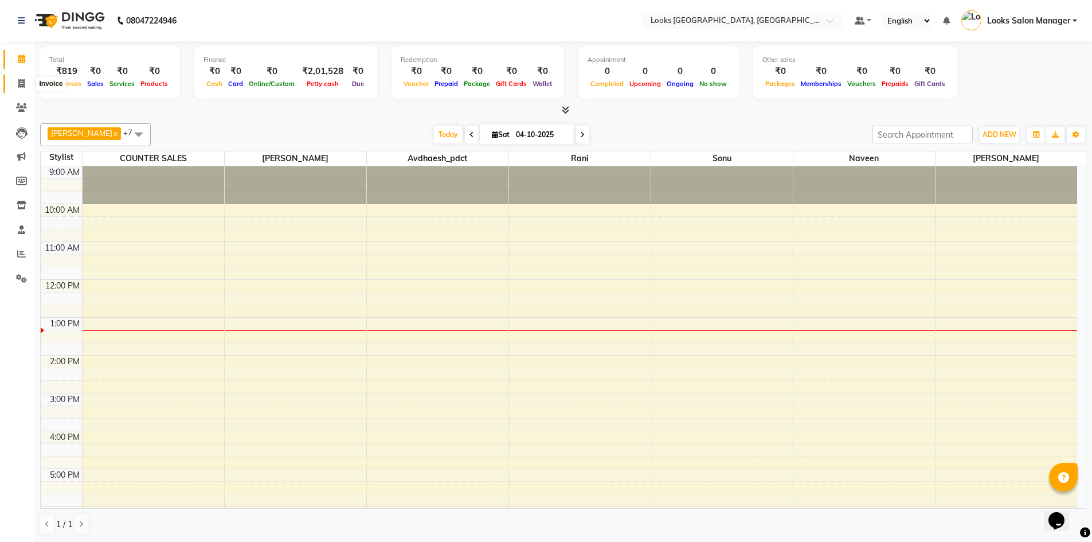
click at [21, 89] on span at bounding box center [21, 83] width 20 height 13
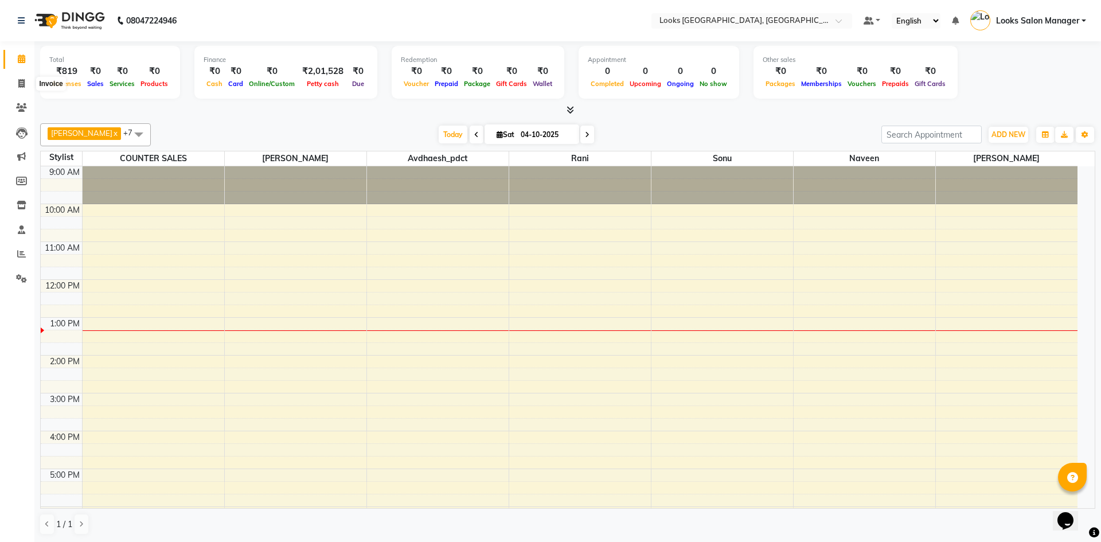
select select "4460"
select select "service"
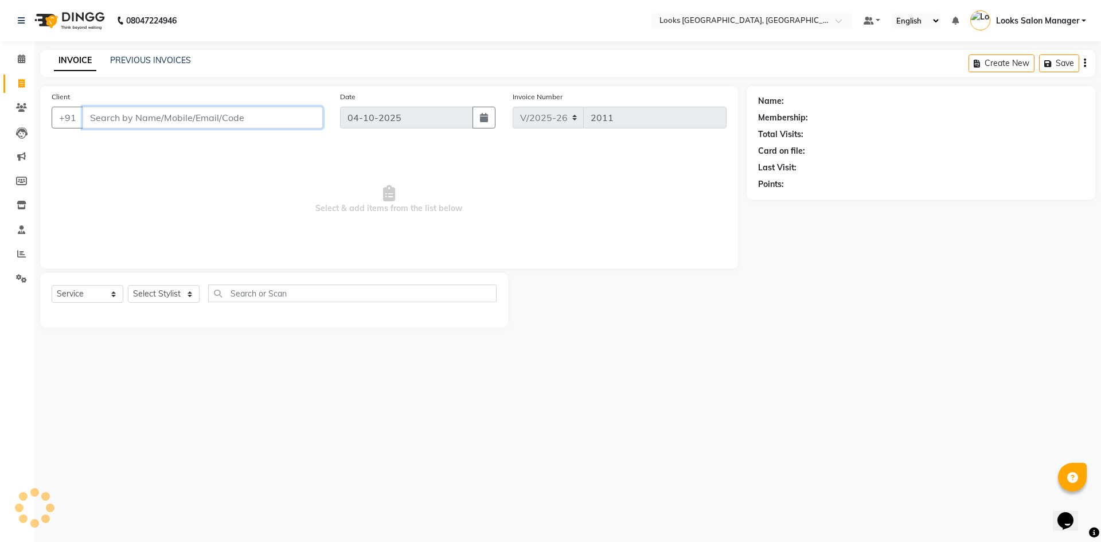
click at [135, 121] on input "Client" at bounding box center [203, 118] width 240 height 22
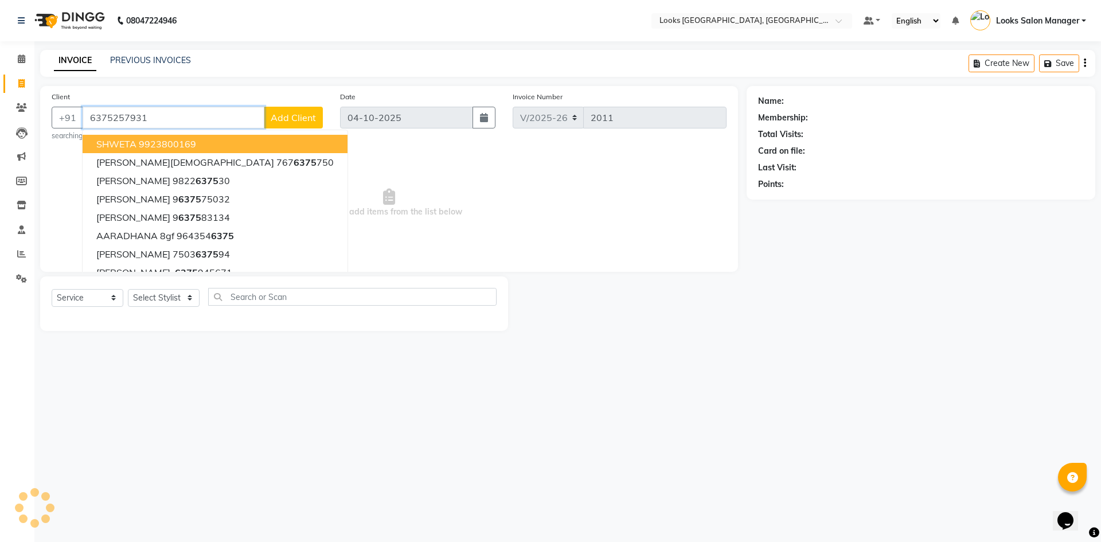
type input "6375257931"
select select "1: Object"
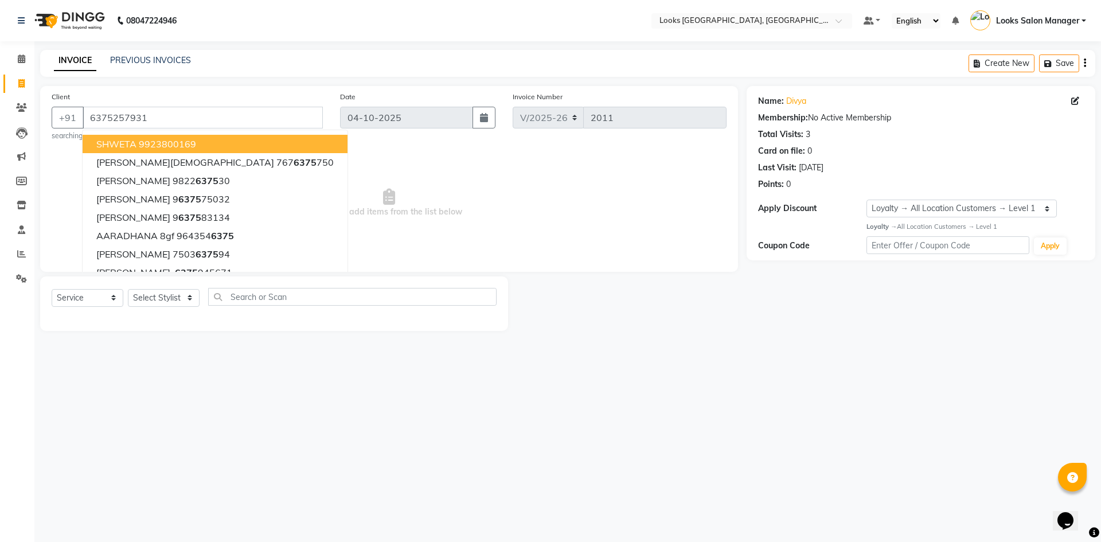
click at [308, 150] on span "Select & add items from the list below" at bounding box center [389, 203] width 675 height 115
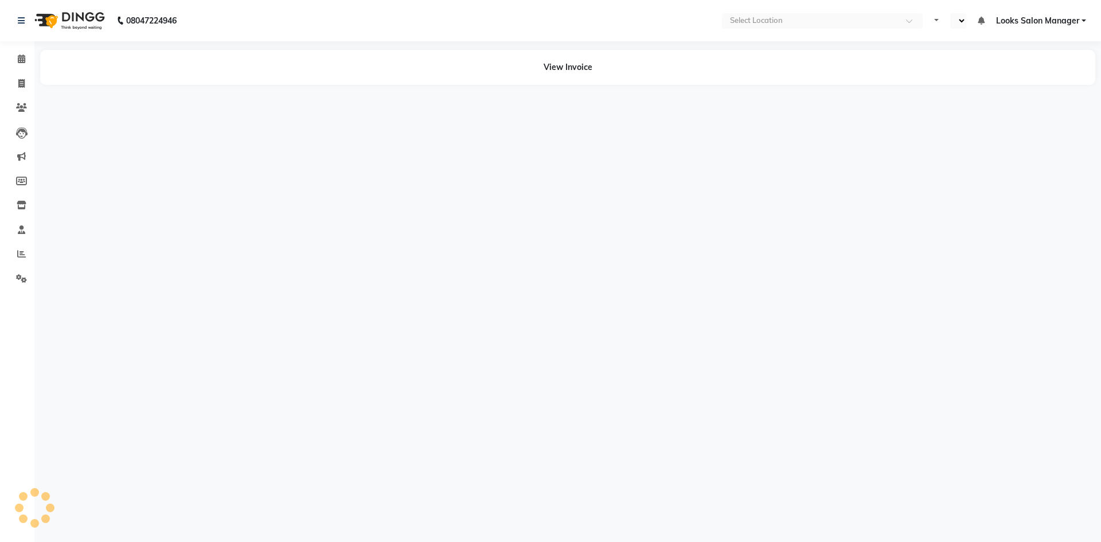
select select "en"
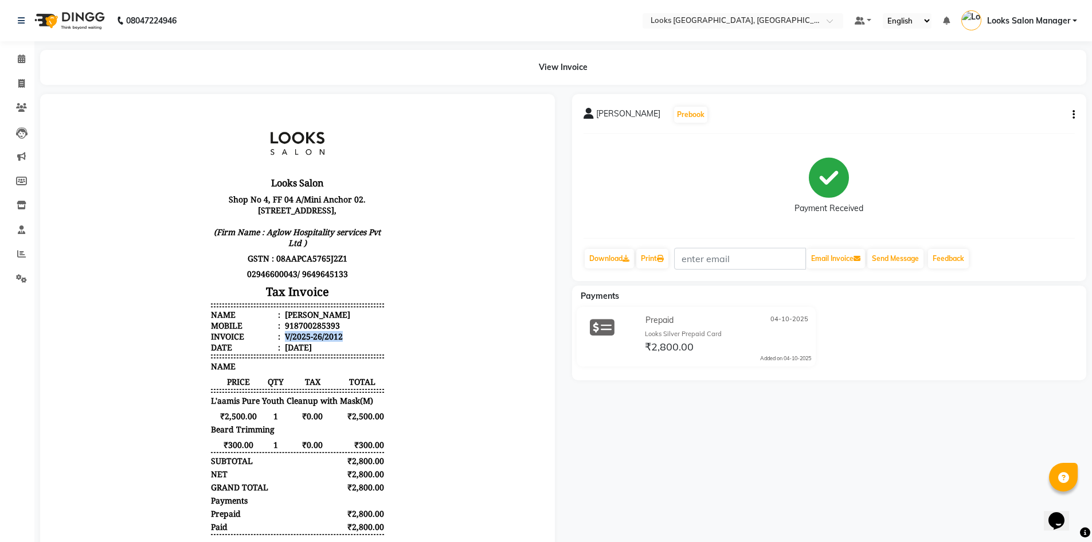
drag, startPoint x: 278, startPoint y: 347, endPoint x: 354, endPoint y: 350, distance: 75.7
click at [354, 342] on li "Invoice : V/2025-26/2012" at bounding box center [297, 336] width 173 height 11
copy div "V/2025-26/2012"
click at [20, 56] on icon at bounding box center [21, 58] width 7 height 9
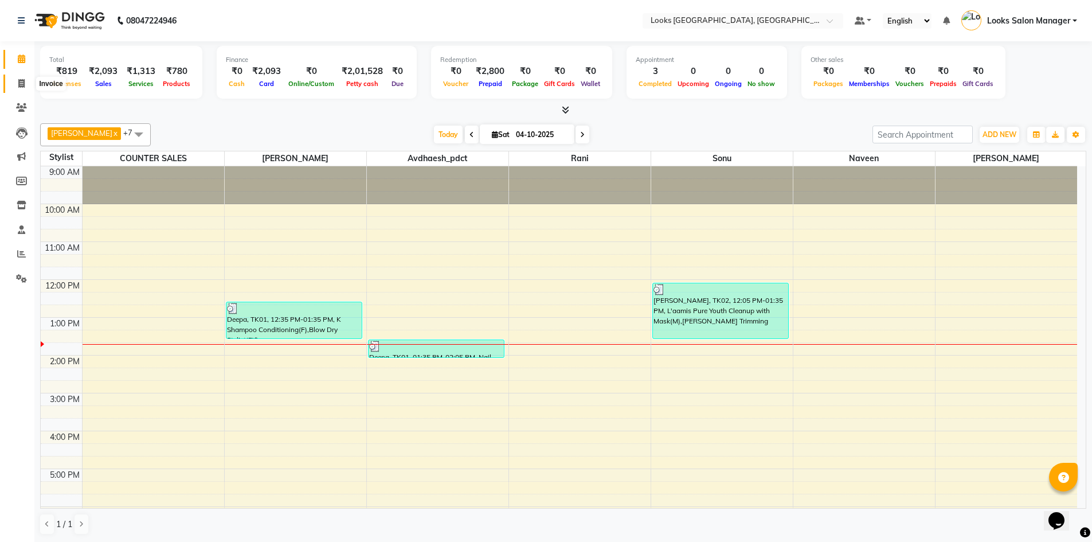
click at [20, 86] on icon at bounding box center [21, 83] width 6 height 9
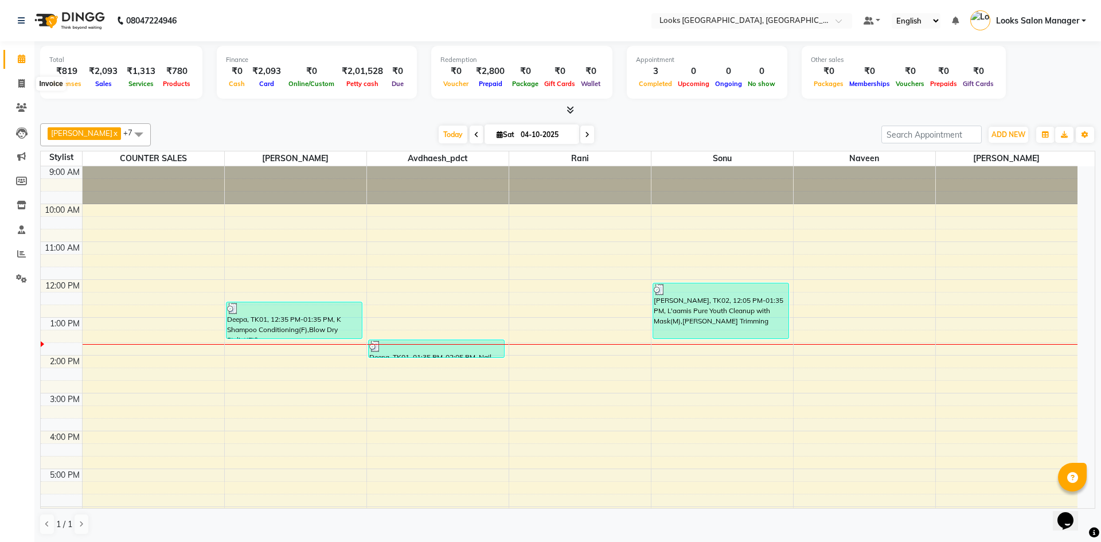
select select "service"
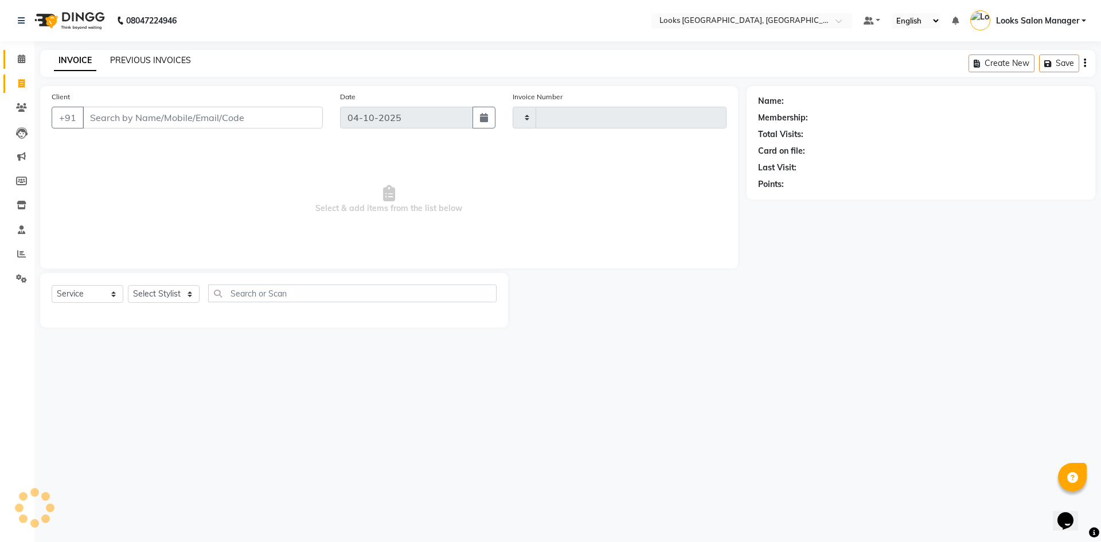
type input "2014"
select select "4460"
click at [146, 58] on link "PREVIOUS INVOICES" at bounding box center [150, 60] width 81 height 10
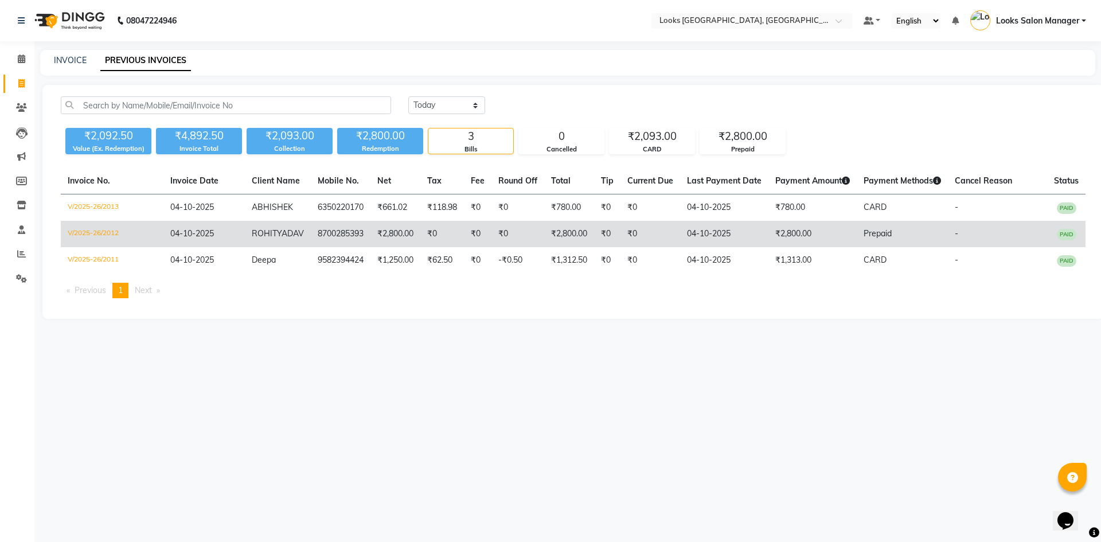
click at [238, 232] on td "04-10-2025" at bounding box center [203, 234] width 81 height 26
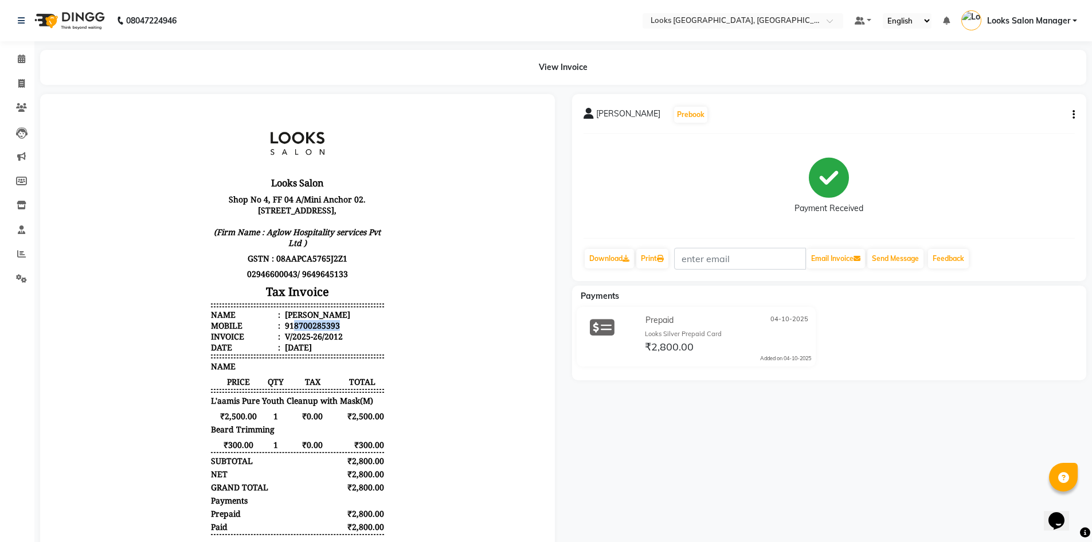
drag, startPoint x: 283, startPoint y: 333, endPoint x: 342, endPoint y: 333, distance: 58.5
click at [342, 331] on li "Mobile : 918700285393" at bounding box center [297, 325] width 173 height 11
copy div "8700285393"
drag, startPoint x: 24, startPoint y: 65, endPoint x: 32, endPoint y: 70, distance: 9.2
click at [24, 65] on span at bounding box center [21, 59] width 20 height 13
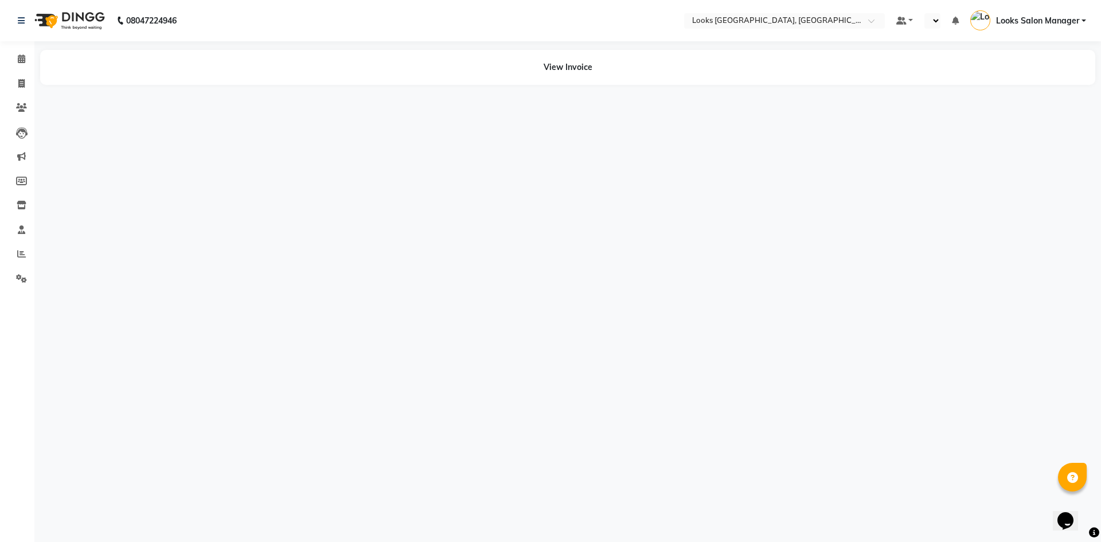
select select "en"
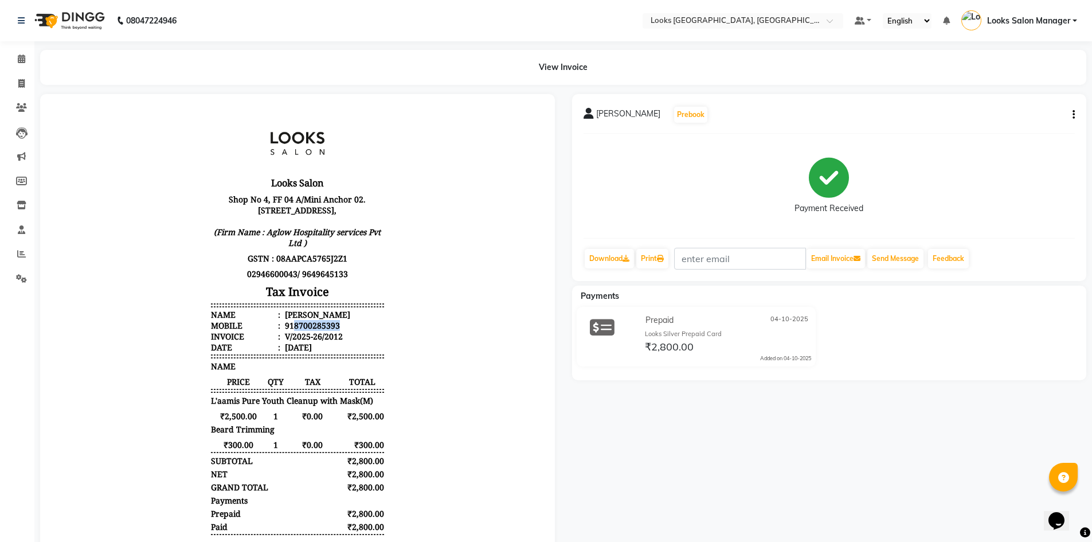
drag, startPoint x: 285, startPoint y: 338, endPoint x: 334, endPoint y: 338, distance: 48.1
click at [334, 331] on li "Mobile : 918700285393" at bounding box center [297, 325] width 173 height 11
copy div "8700285393"
click at [18, 54] on icon at bounding box center [21, 58] width 7 height 9
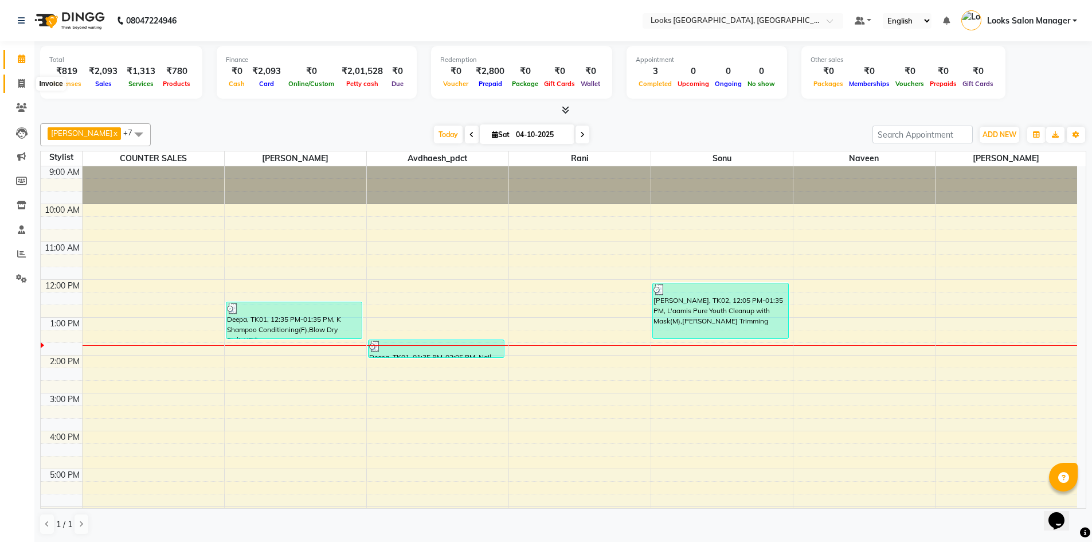
click at [20, 78] on span at bounding box center [21, 83] width 20 height 13
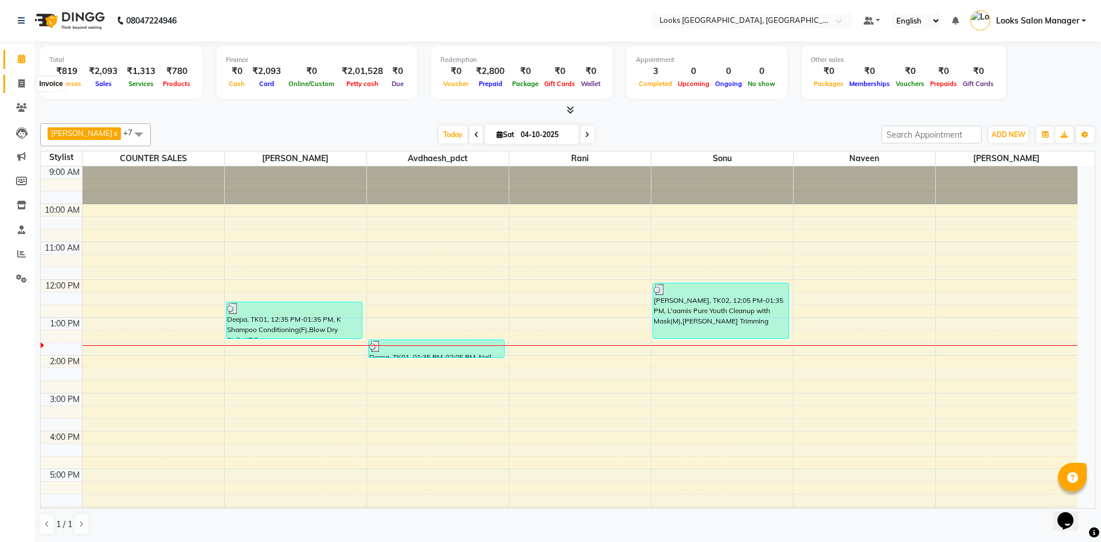
select select "4460"
select select "service"
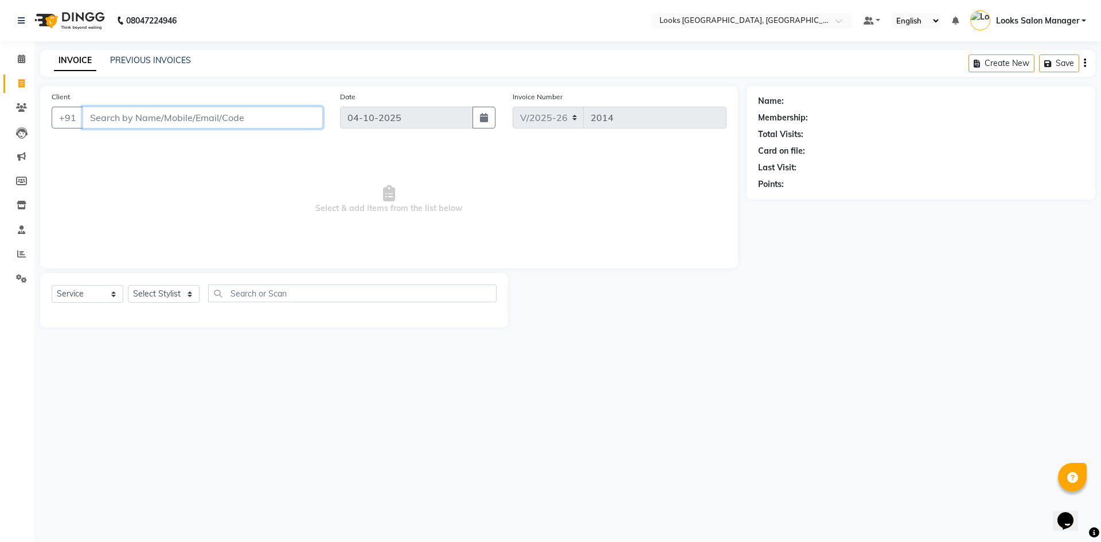
click at [146, 123] on input "Client" at bounding box center [203, 118] width 240 height 22
type input "7073599701"
click at [304, 118] on span "Add Client" at bounding box center [293, 117] width 45 height 11
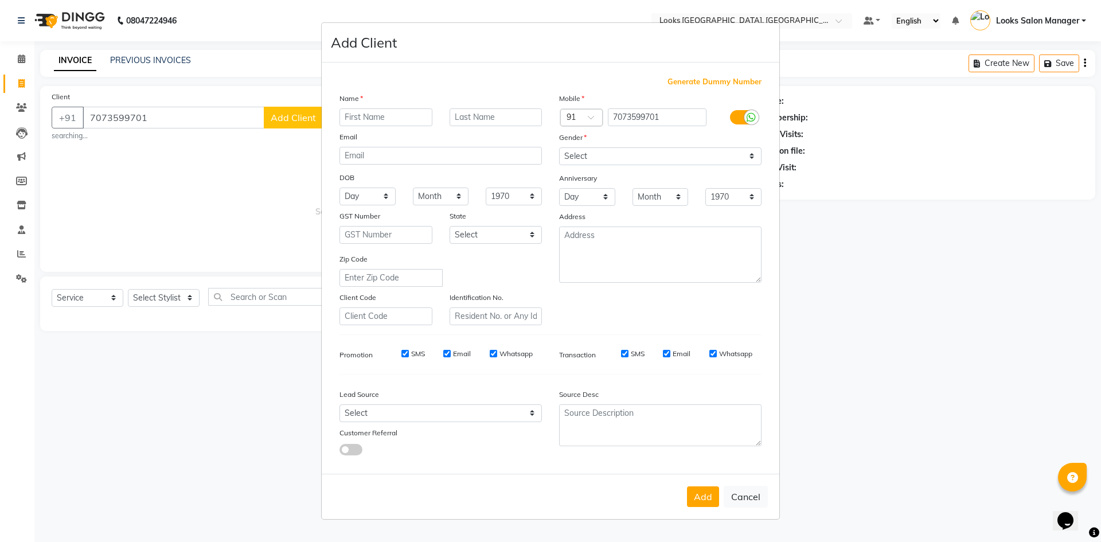
click at [368, 122] on input "text" at bounding box center [385, 117] width 93 height 18
type input "PRETA"
click at [738, 499] on button "Cancel" at bounding box center [745, 496] width 44 height 22
select select
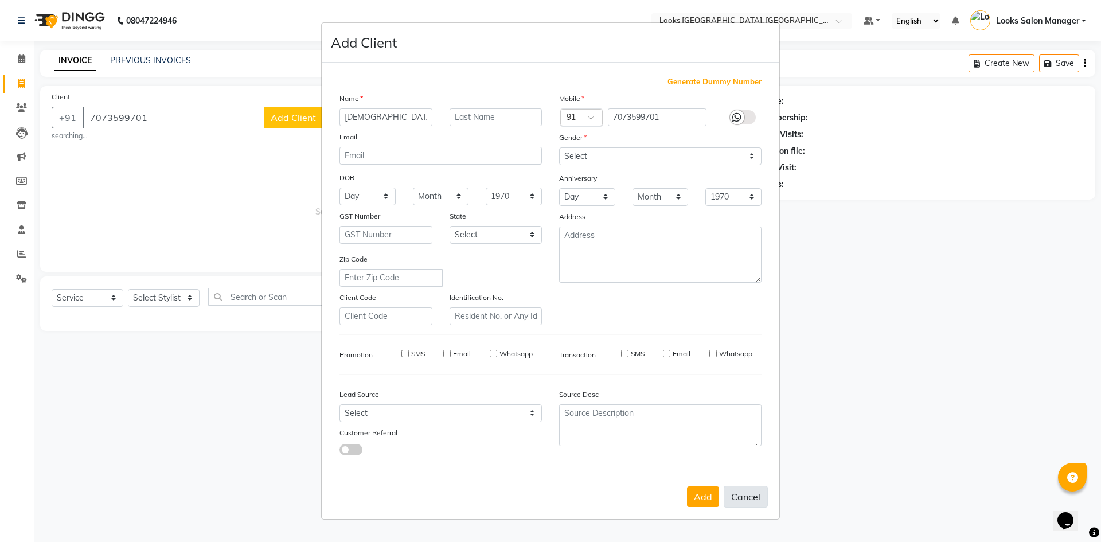
select select
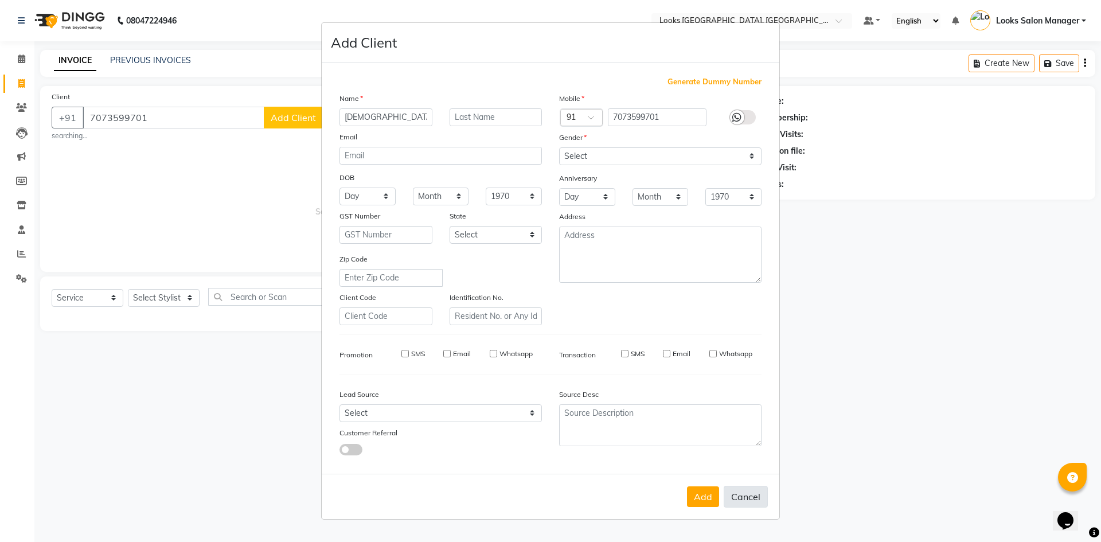
checkbox input "false"
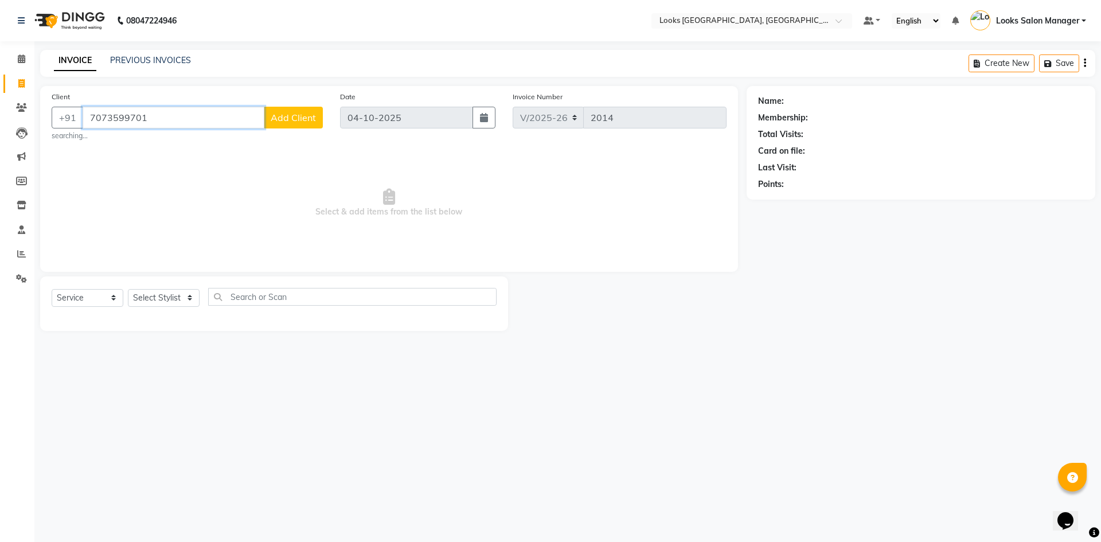
click at [189, 118] on input "7073599701" at bounding box center [174, 118] width 182 height 22
click at [19, 106] on icon at bounding box center [21, 107] width 11 height 9
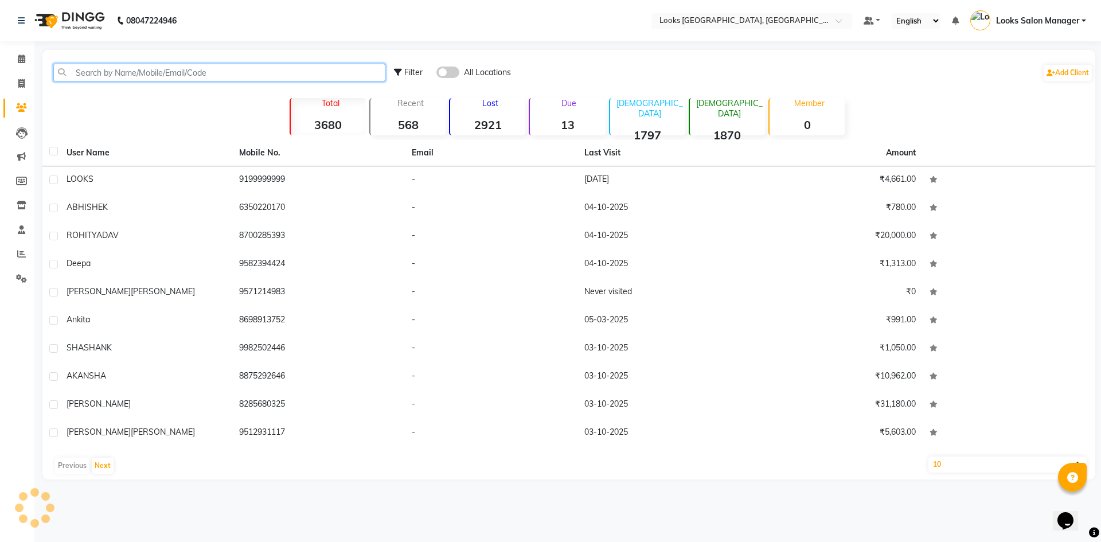
click at [157, 72] on input "text" at bounding box center [219, 73] width 332 height 18
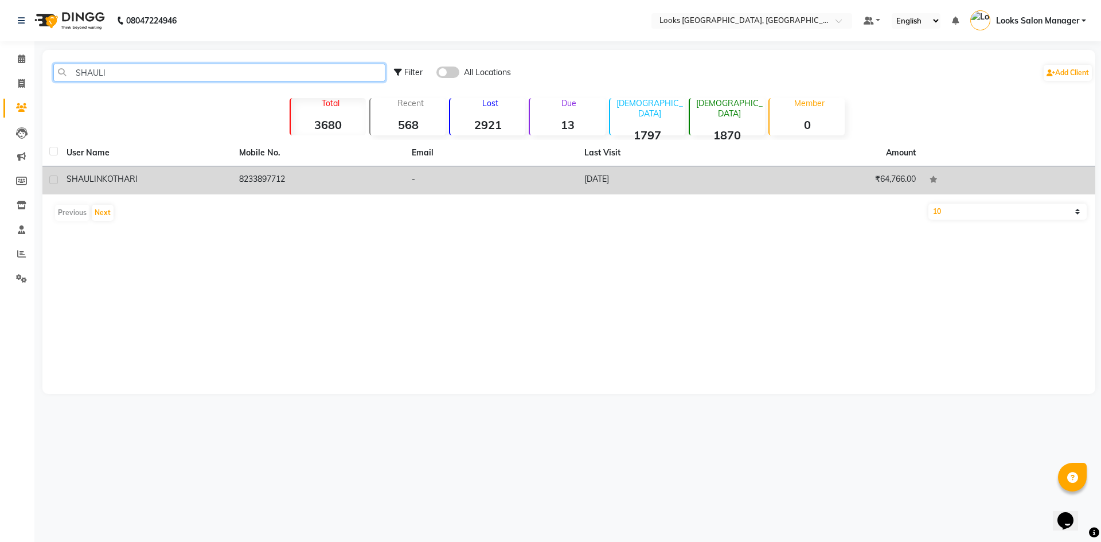
type input "SHAULI"
click at [618, 180] on td "[DATE]" at bounding box center [663, 180] width 173 height 28
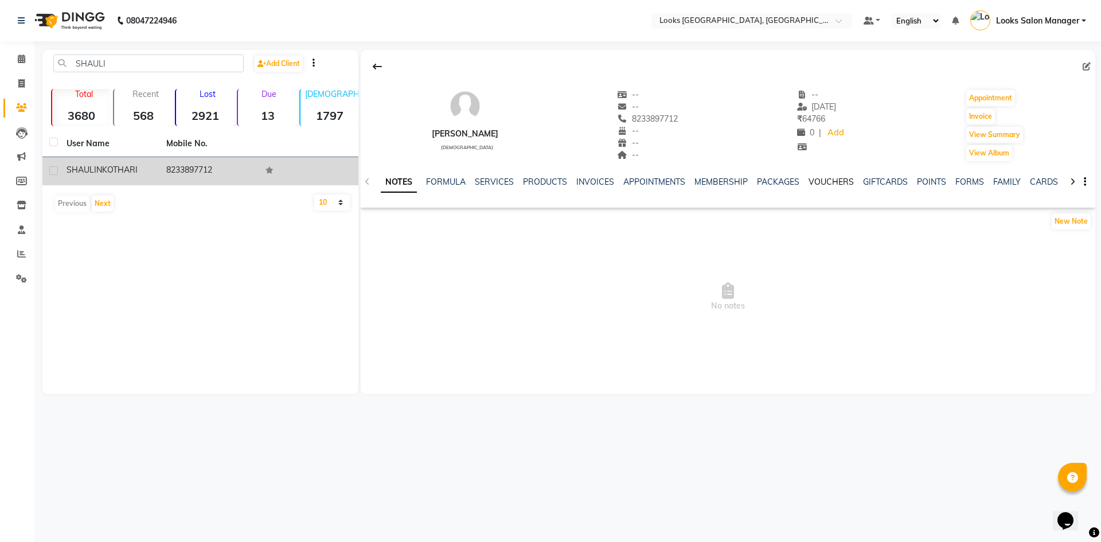
click at [820, 178] on link "VOUCHERS" at bounding box center [830, 182] width 45 height 10
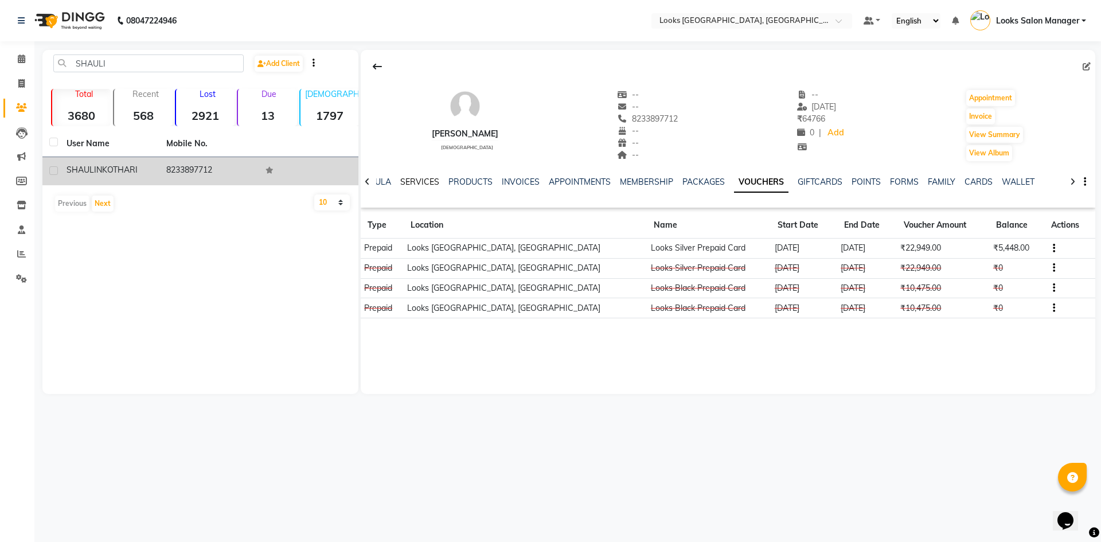
click at [406, 179] on link "SERVICES" at bounding box center [419, 182] width 39 height 10
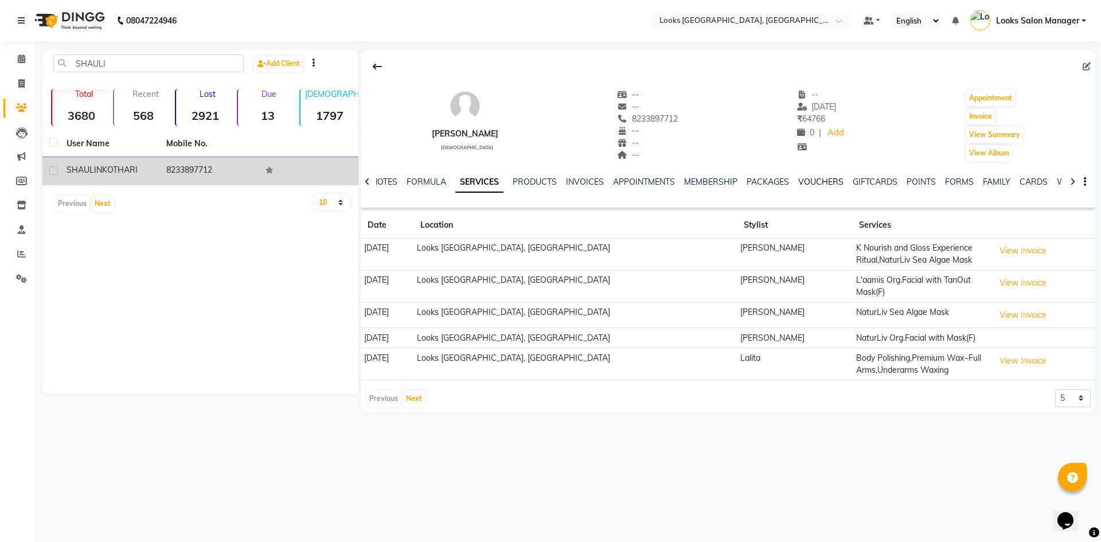
click at [814, 179] on link "VOUCHERS" at bounding box center [820, 182] width 45 height 10
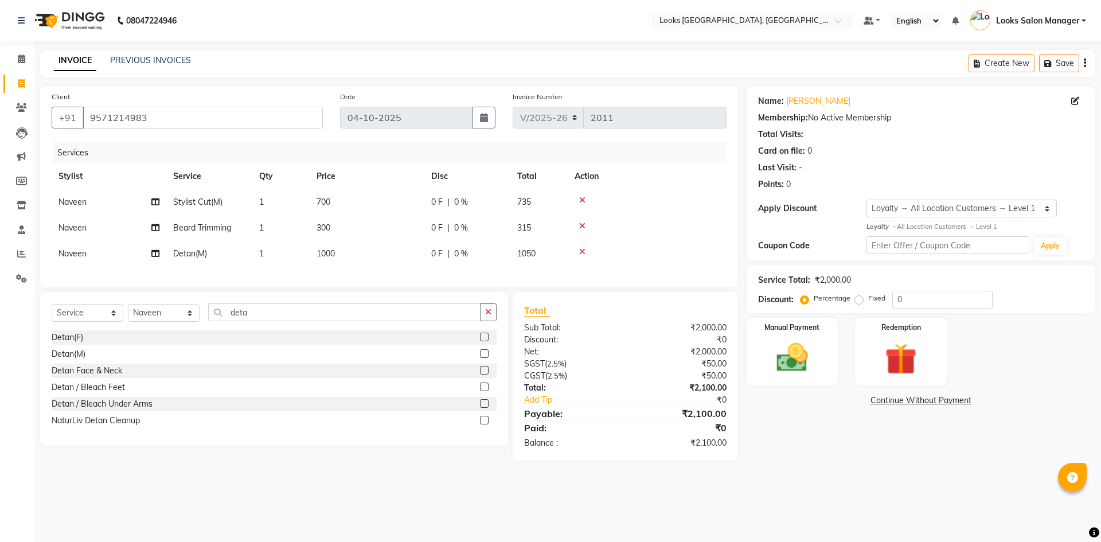
select select "4460"
select select "service"
select select "71751"
select select "1: Object"
click at [822, 369] on div "Manual Payment" at bounding box center [791, 351] width 95 height 71
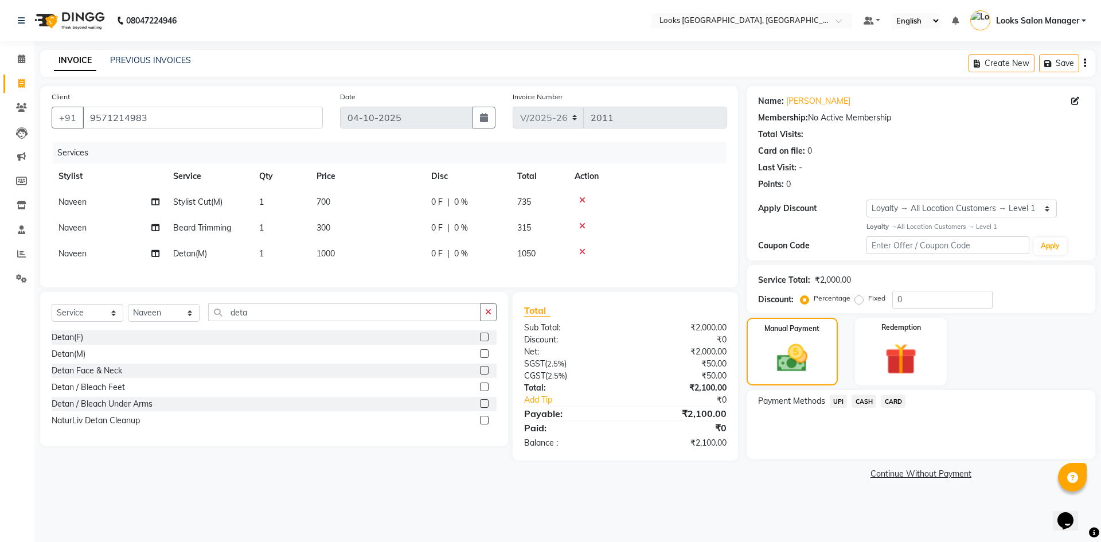
click at [892, 398] on span "CARD" at bounding box center [892, 400] width 25 height 13
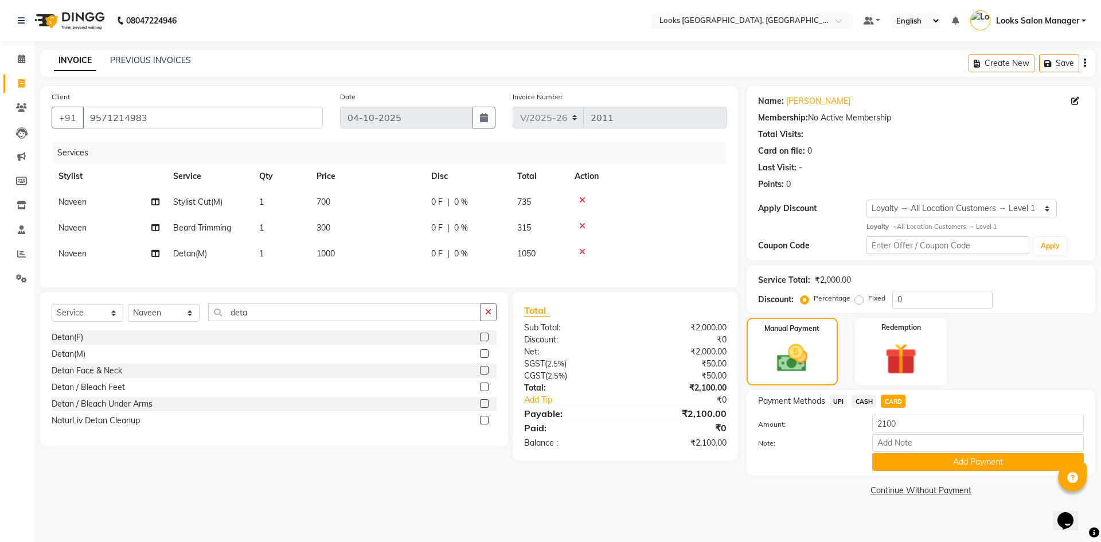
click at [890, 458] on button "Add Payment" at bounding box center [978, 462] width 212 height 18
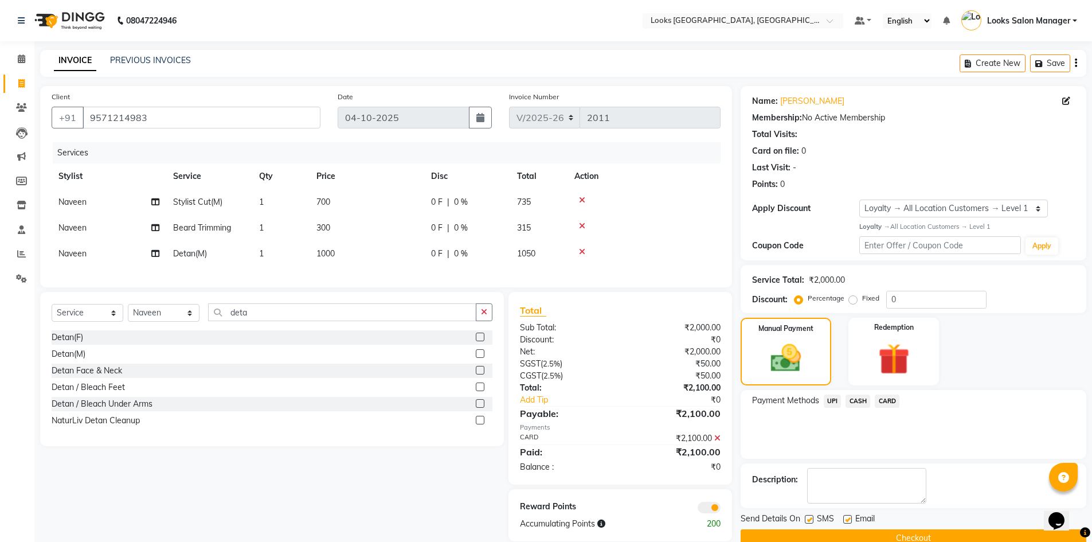
click at [813, 518] on label at bounding box center [809, 519] width 9 height 9
click at [812, 518] on input "checkbox" at bounding box center [808, 519] width 7 height 7
click at [813, 518] on label at bounding box center [809, 519] width 9 height 9
click at [812, 518] on input "checkbox" at bounding box center [808, 519] width 7 height 7
click at [810, 520] on label at bounding box center [809, 519] width 9 height 9
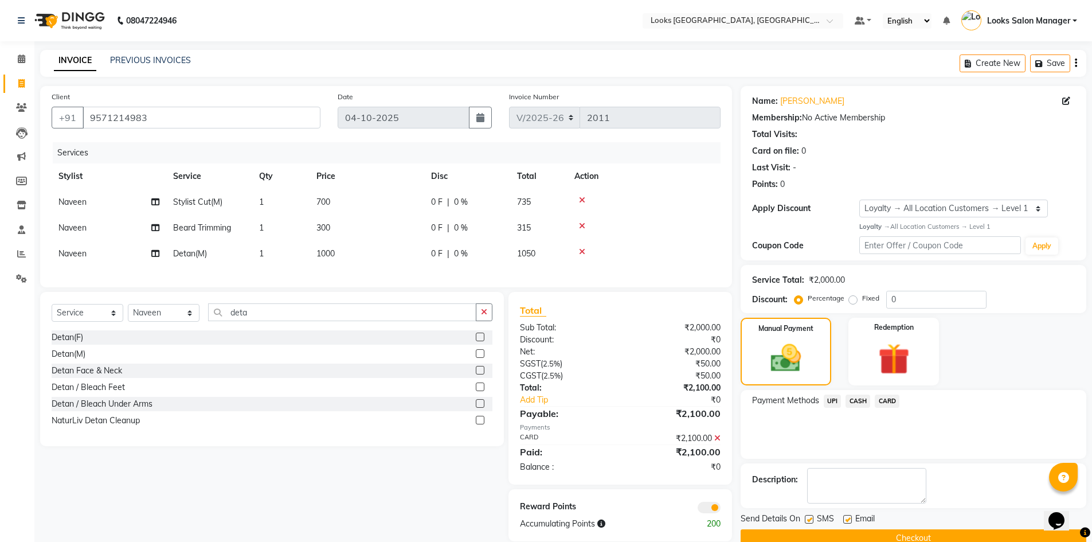
click at [810, 520] on input "checkbox" at bounding box center [808, 519] width 7 height 7
checkbox input "false"
click at [806, 527] on div "Send Details On SMS Email Checkout" at bounding box center [914, 529] width 346 height 34
click at [810, 537] on button "Checkout" at bounding box center [914, 538] width 346 height 18
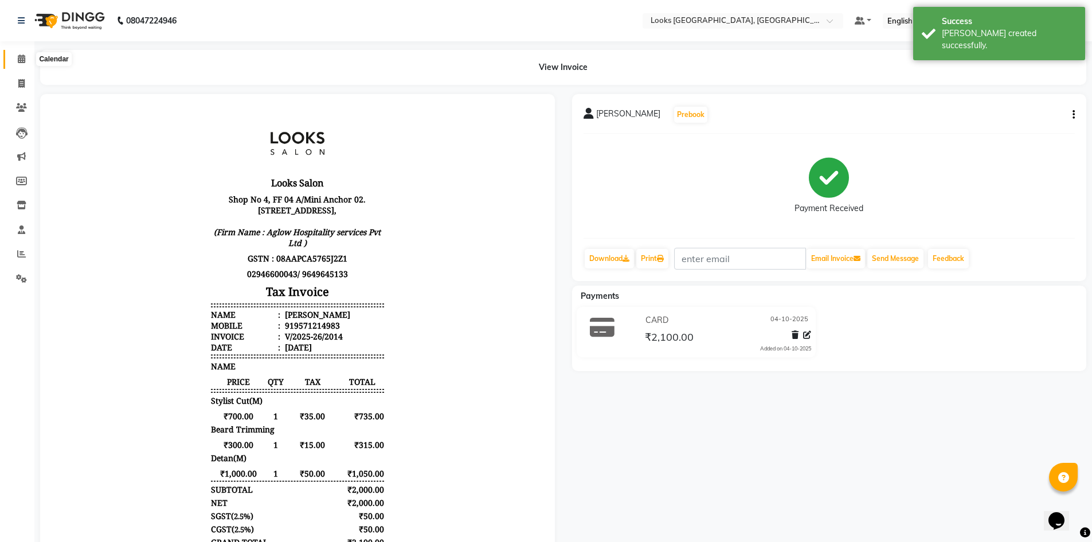
click at [15, 62] on span at bounding box center [21, 59] width 20 height 13
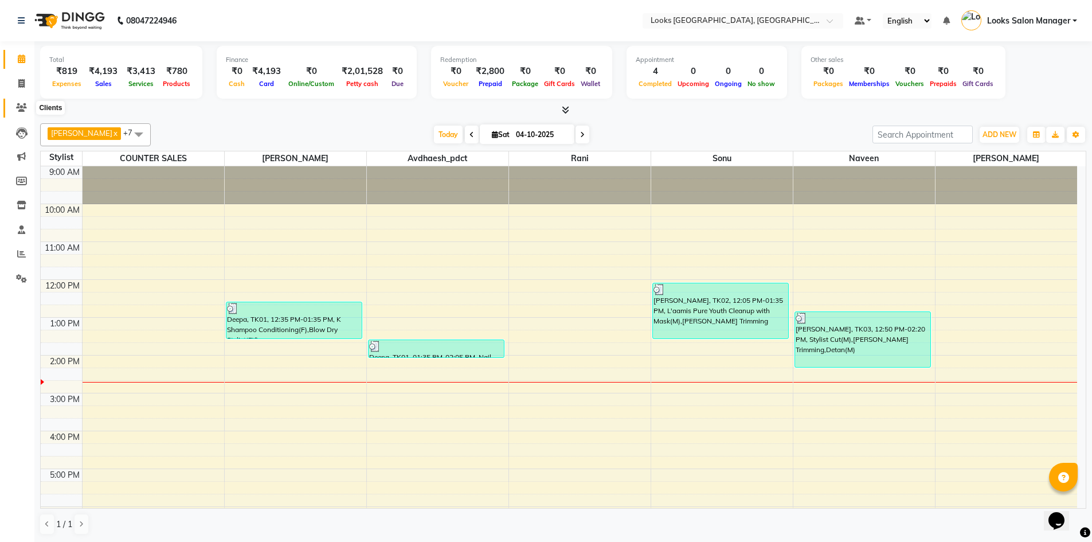
click at [14, 108] on span at bounding box center [21, 107] width 20 height 13
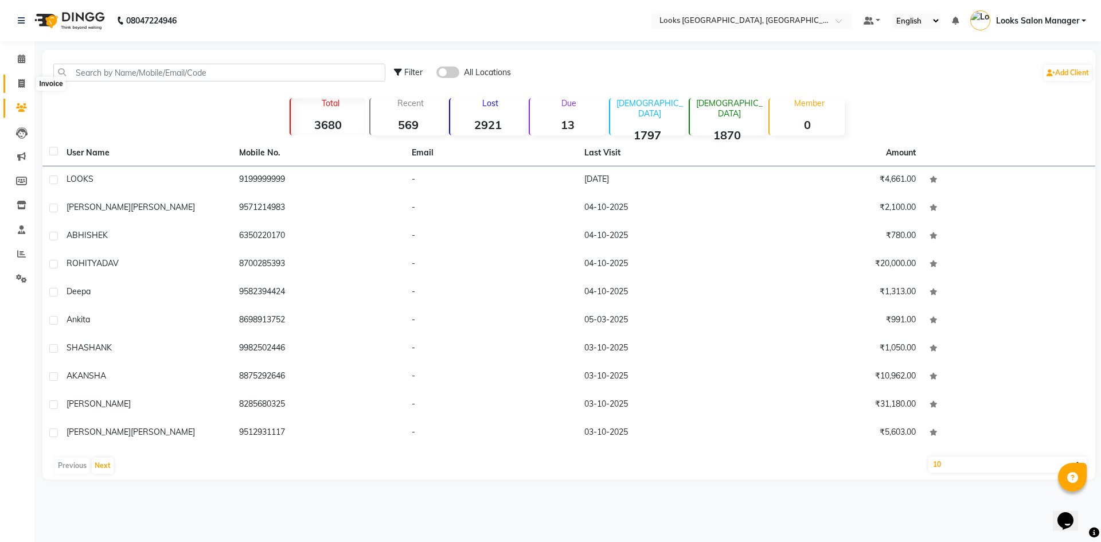
click at [22, 84] on icon at bounding box center [21, 83] width 6 height 9
select select "4460"
select select "service"
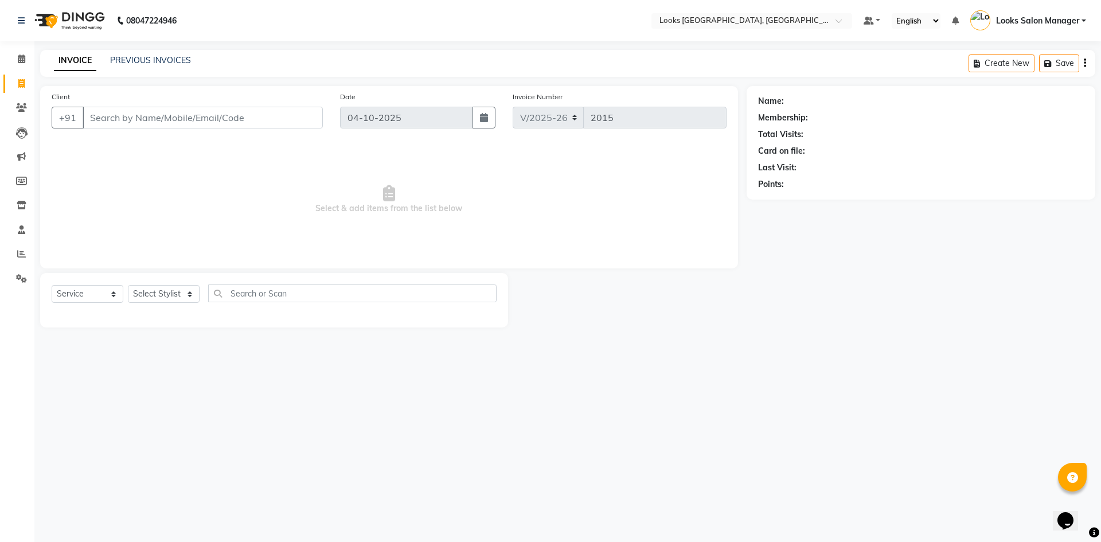
click at [181, 116] on input "Client" at bounding box center [203, 118] width 240 height 22
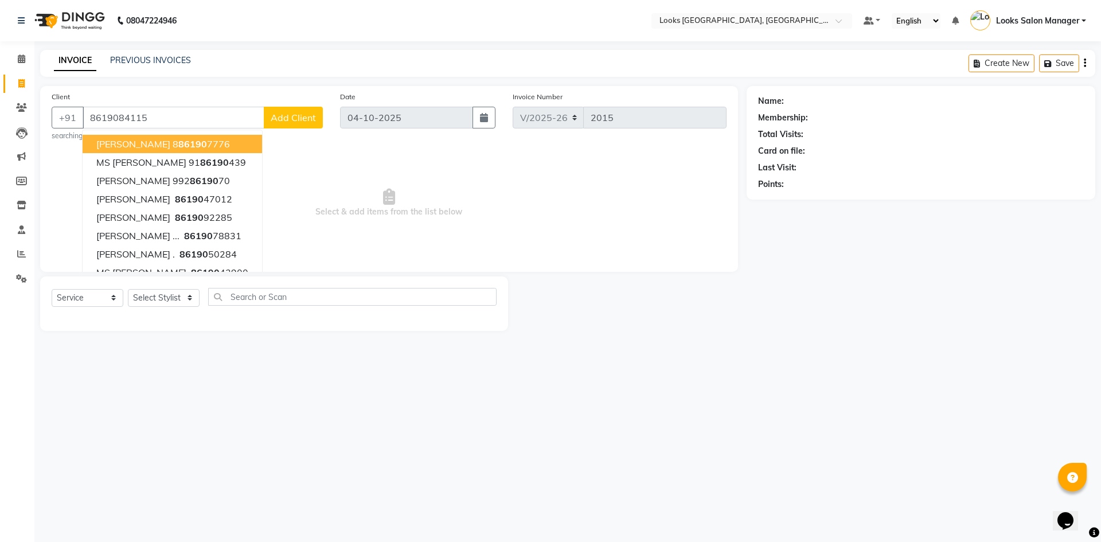
type input "8619084115"
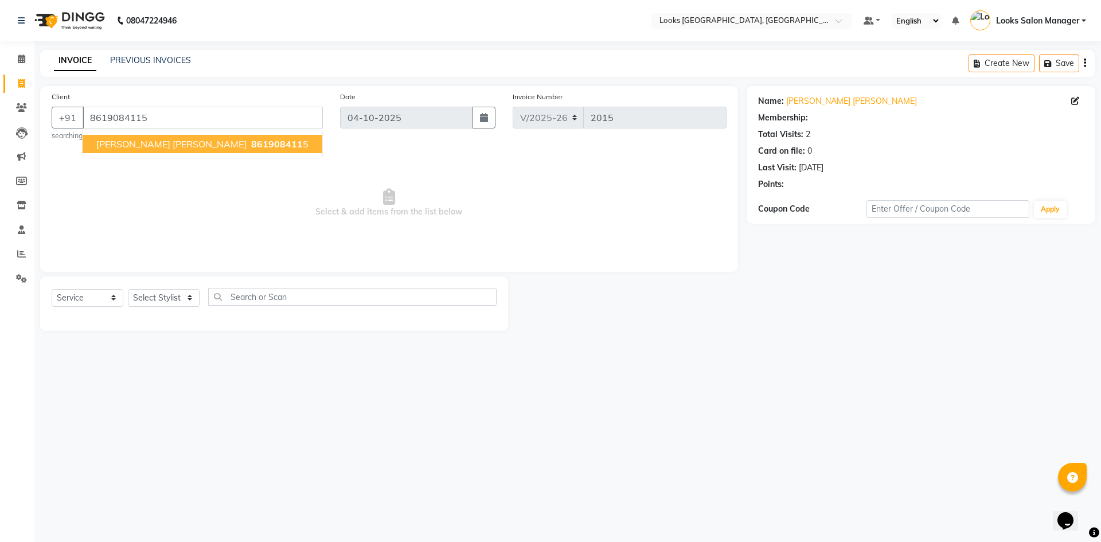
select select "1: Object"
click at [154, 151] on button "karishma SINGH RANAWAT 861908411 5" at bounding box center [203, 144] width 240 height 18
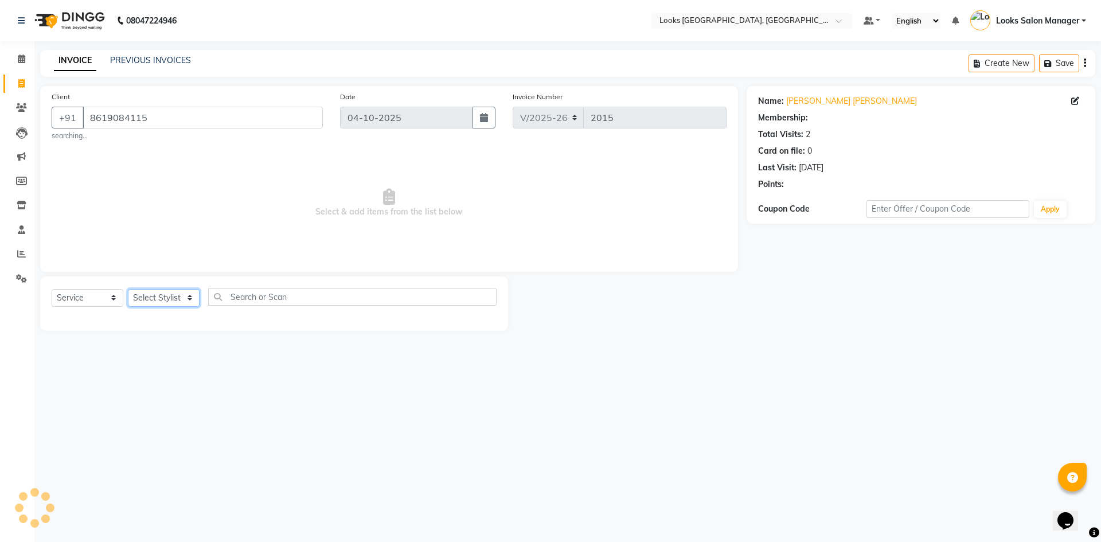
click at [169, 298] on select "Select Stylist Avdhaesh_pdct COUNTER SALES [PERSON_NAME] Looks Salon Manager [P…" at bounding box center [164, 298] width 72 height 18
select select "1: Object"
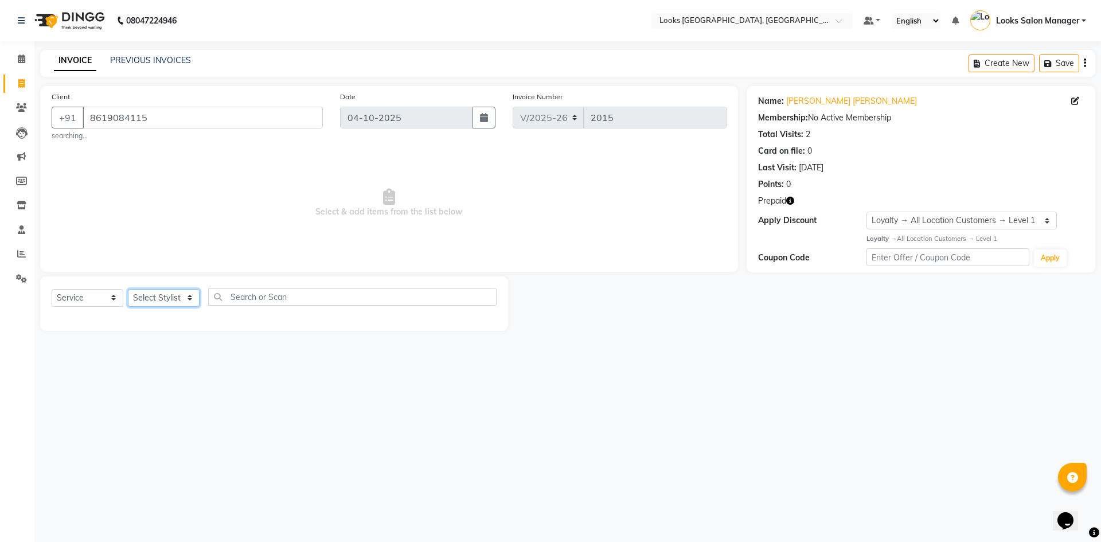
select select "63435"
click at [128, 289] on select "Select Stylist Avdhaesh_pdct COUNTER SALES [PERSON_NAME] Looks Salon Manager [P…" at bounding box center [164, 298] width 72 height 18
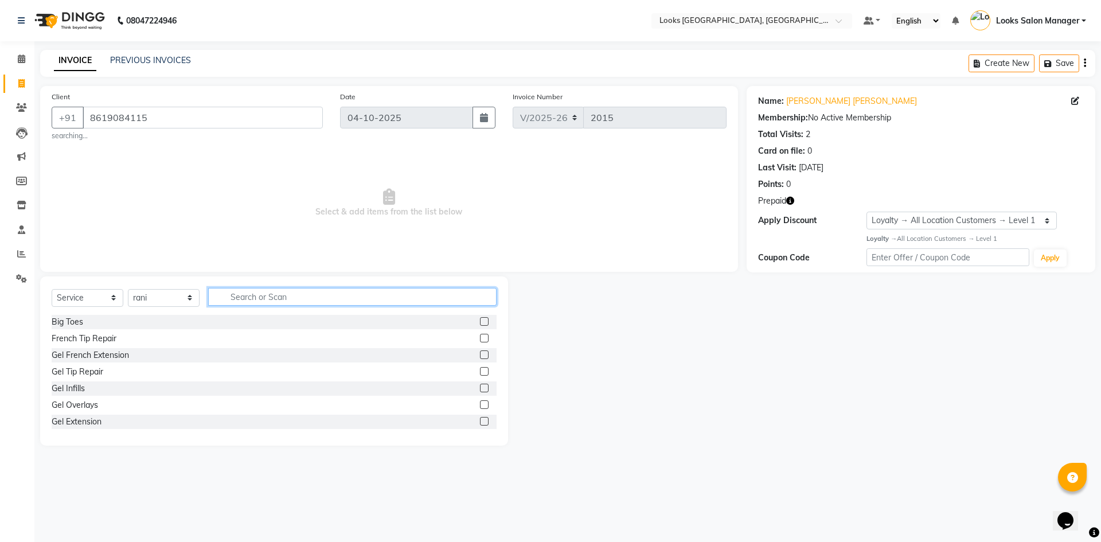
click at [226, 302] on input "text" at bounding box center [352, 297] width 288 height 18
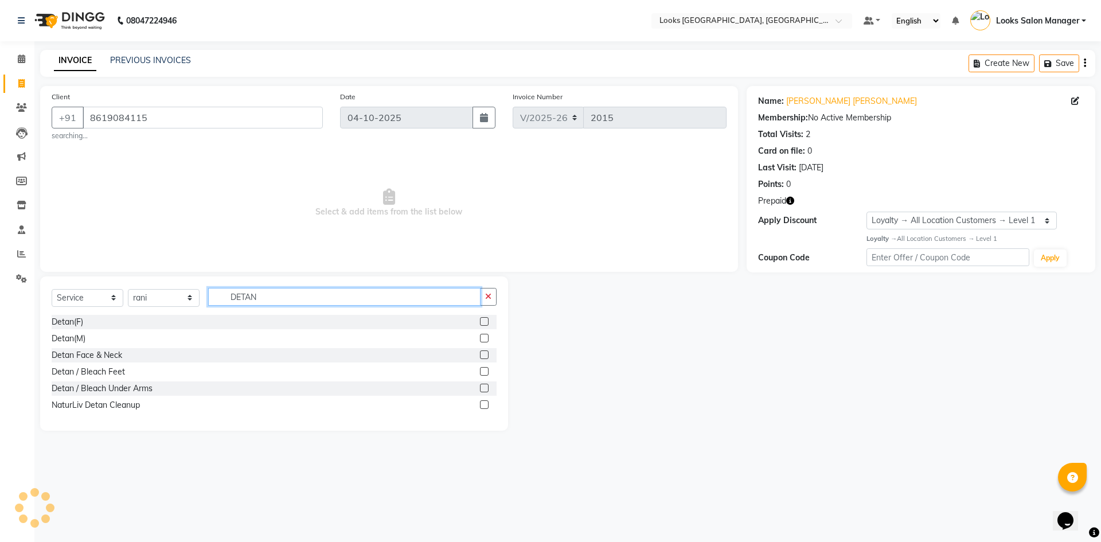
type input "DETAN"
click at [483, 317] on label at bounding box center [484, 321] width 9 height 9
click at [483, 318] on input "checkbox" at bounding box center [483, 321] width 7 height 7
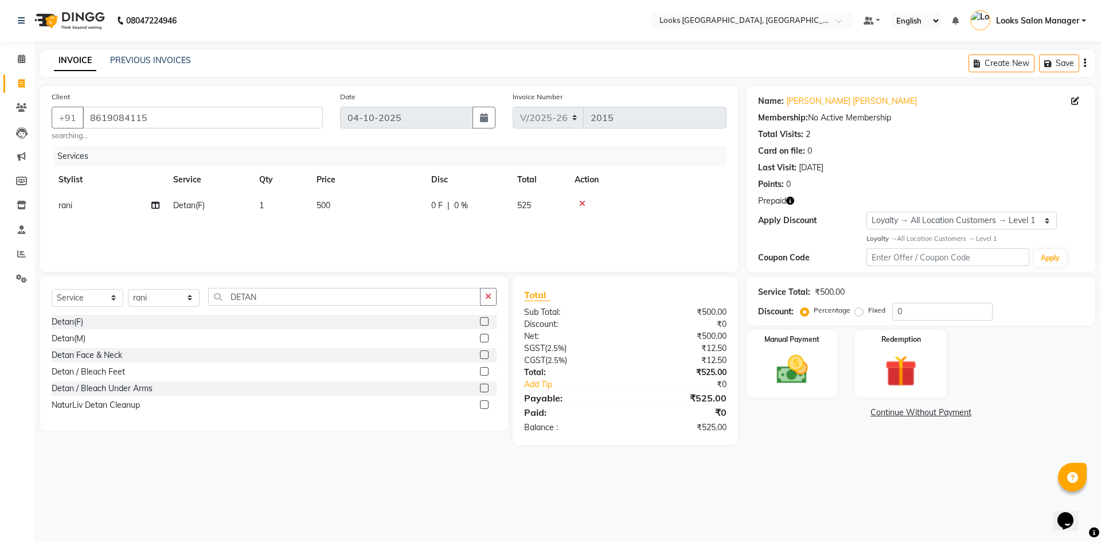
click at [483, 322] on label at bounding box center [484, 321] width 9 height 9
click at [483, 322] on input "checkbox" at bounding box center [483, 321] width 7 height 7
checkbox input "false"
click at [308, 302] on input "DETAN" at bounding box center [344, 297] width 272 height 18
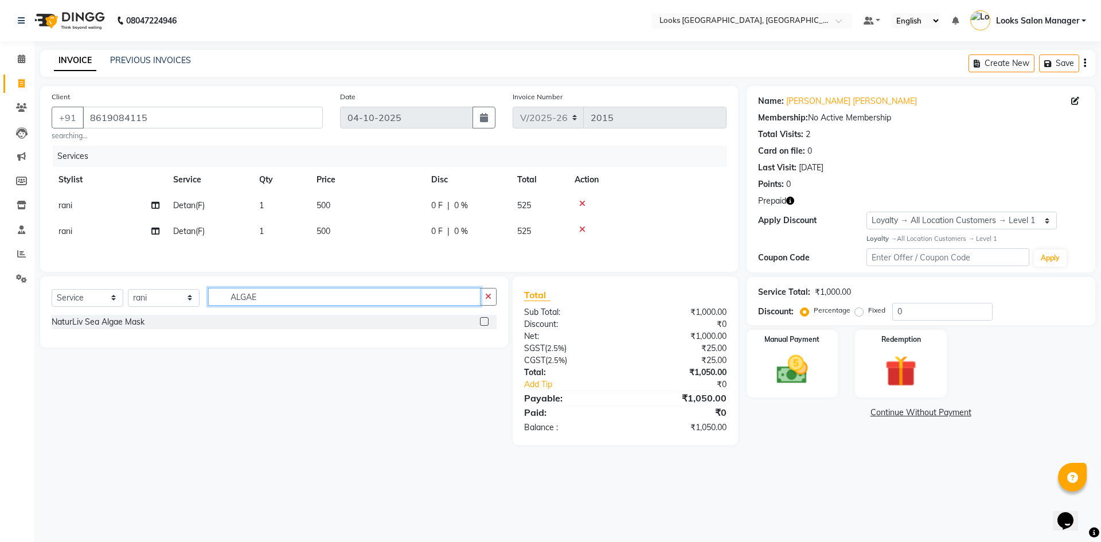
type input "ALGAE"
click at [484, 324] on label at bounding box center [484, 321] width 9 height 9
click at [484, 324] on input "checkbox" at bounding box center [483, 321] width 7 height 7
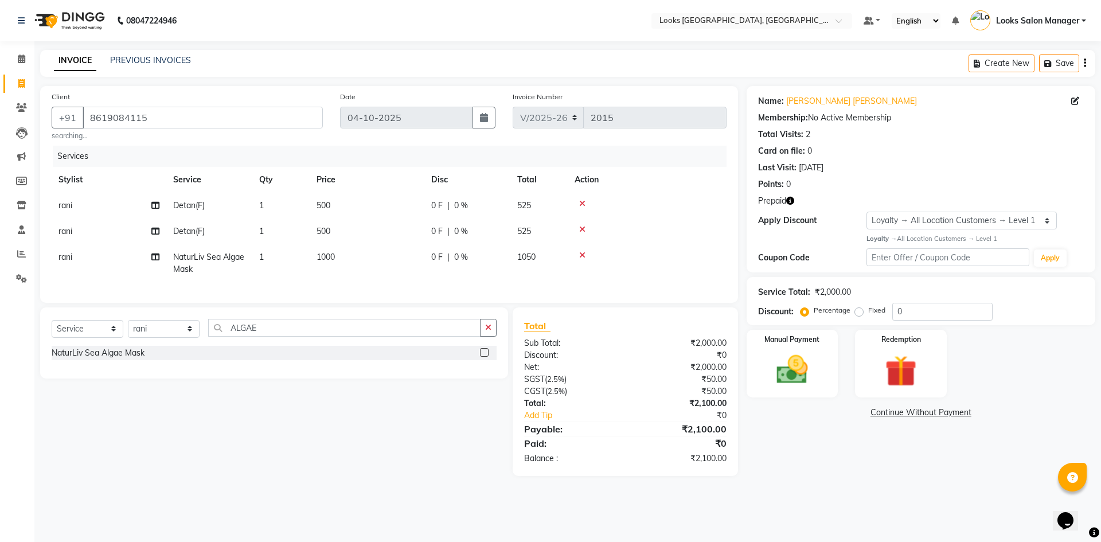
click at [481, 357] on label at bounding box center [484, 352] width 9 height 9
click at [481, 357] on input "checkbox" at bounding box center [483, 352] width 7 height 7
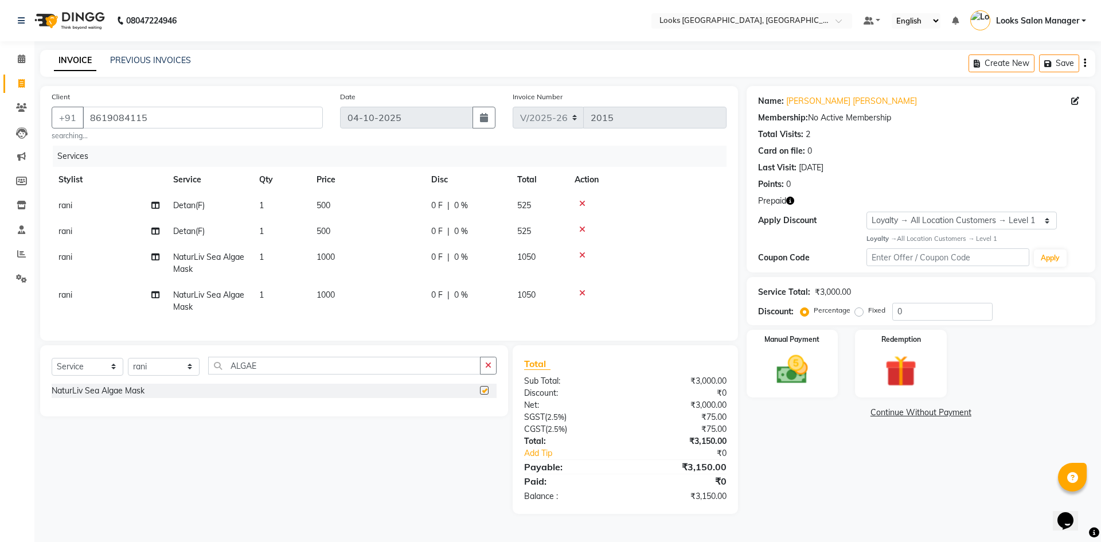
checkbox input "false"
click at [335, 206] on td "500" at bounding box center [367, 206] width 115 height 26
select select "63435"
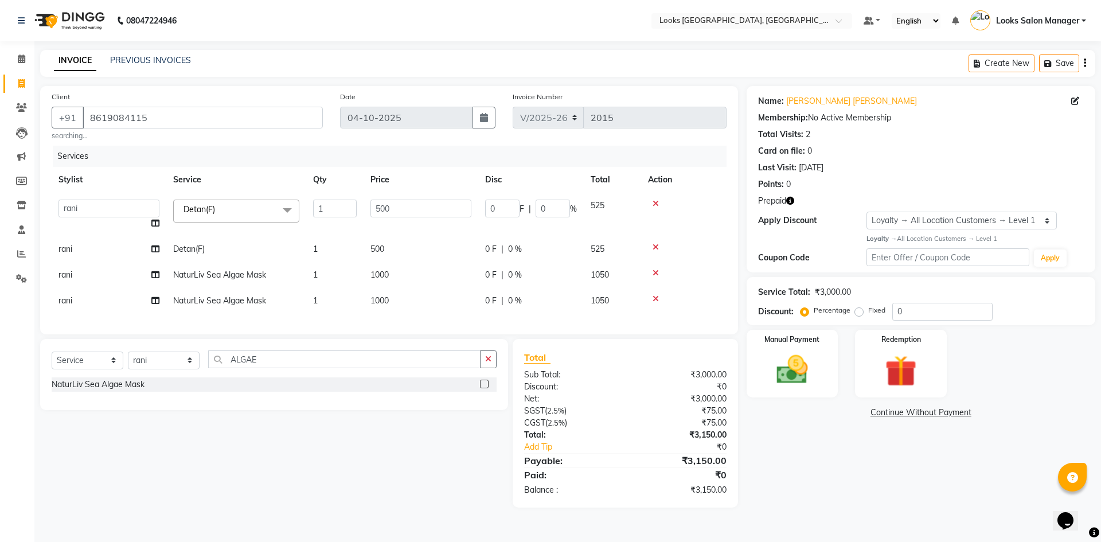
click at [335, 205] on input "1" at bounding box center [335, 208] width 44 height 18
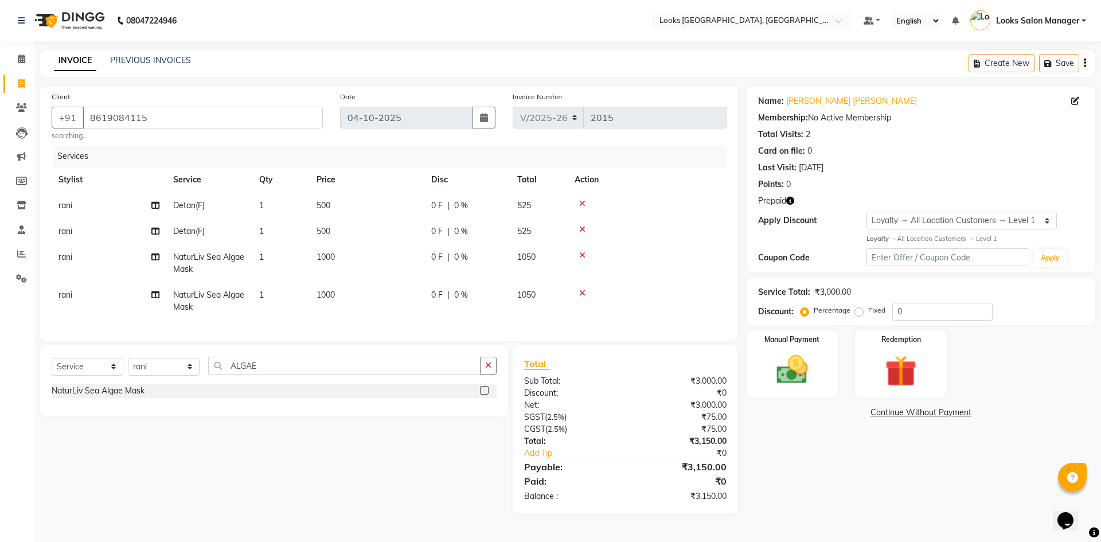
click at [366, 203] on td "500" at bounding box center [367, 206] width 115 height 26
select select "63435"
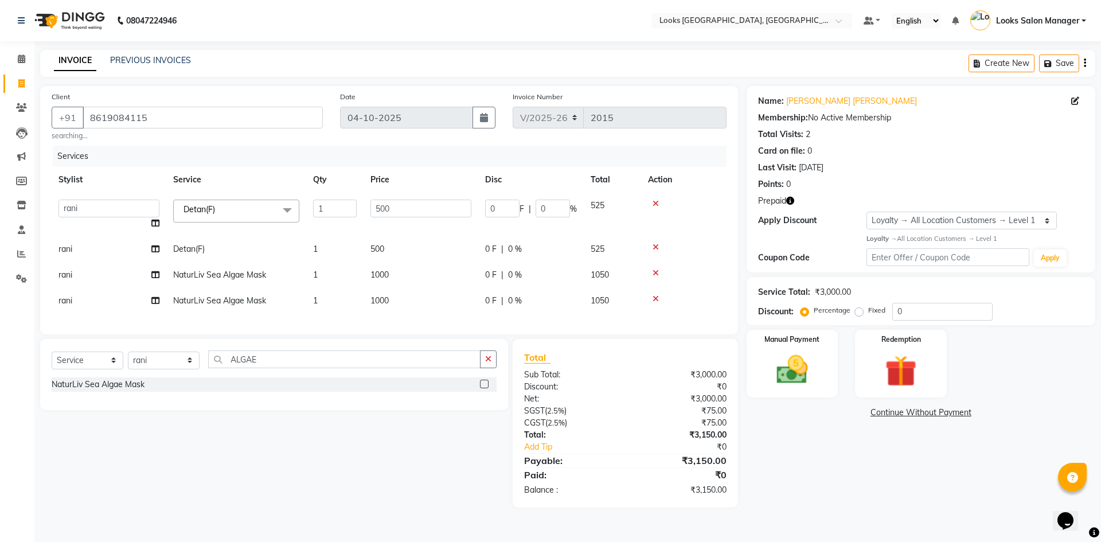
click at [366, 203] on td "500" at bounding box center [420, 215] width 115 height 44
click at [376, 207] on input "500" at bounding box center [420, 208] width 101 height 18
type input "1000"
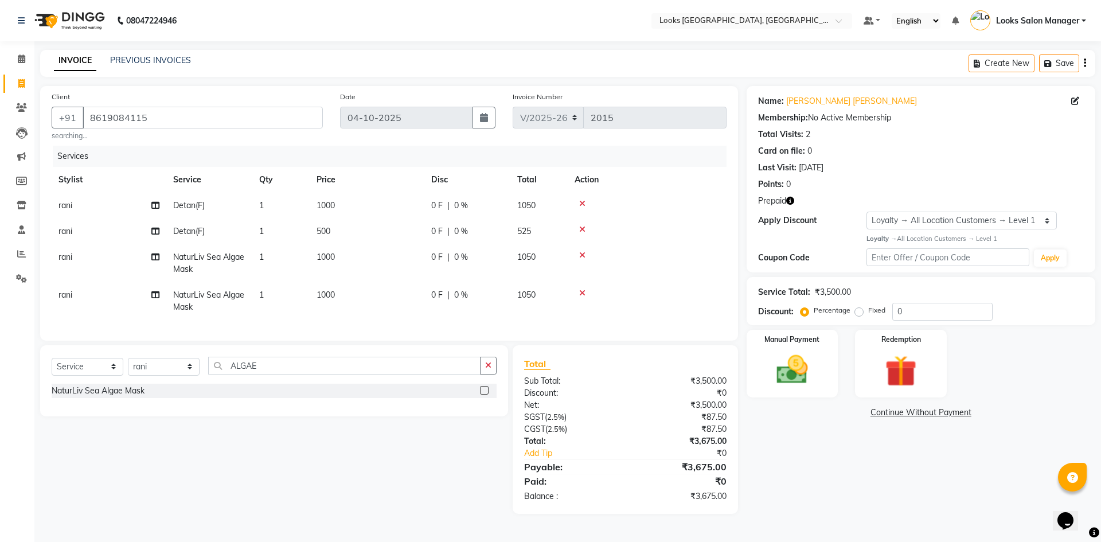
click at [398, 241] on td "500" at bounding box center [367, 231] width 115 height 26
select select "63435"
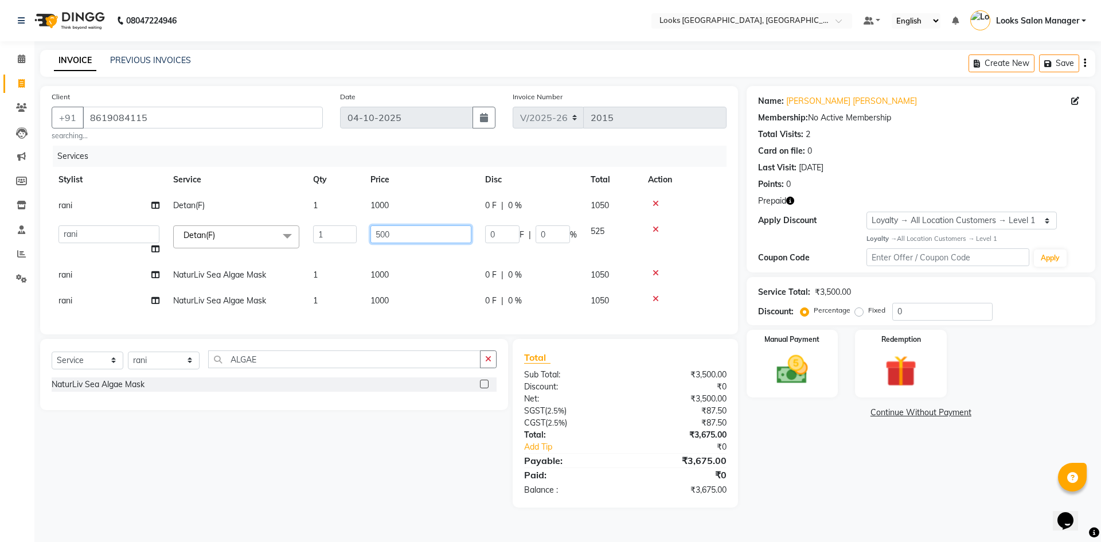
click at [390, 236] on input "500" at bounding box center [420, 234] width 101 height 18
type input "1000"
click at [362, 266] on tr "rani NaturLiv Sea Algae Mask 1 1000 0 F | 0 % 1050" at bounding box center [389, 275] width 675 height 26
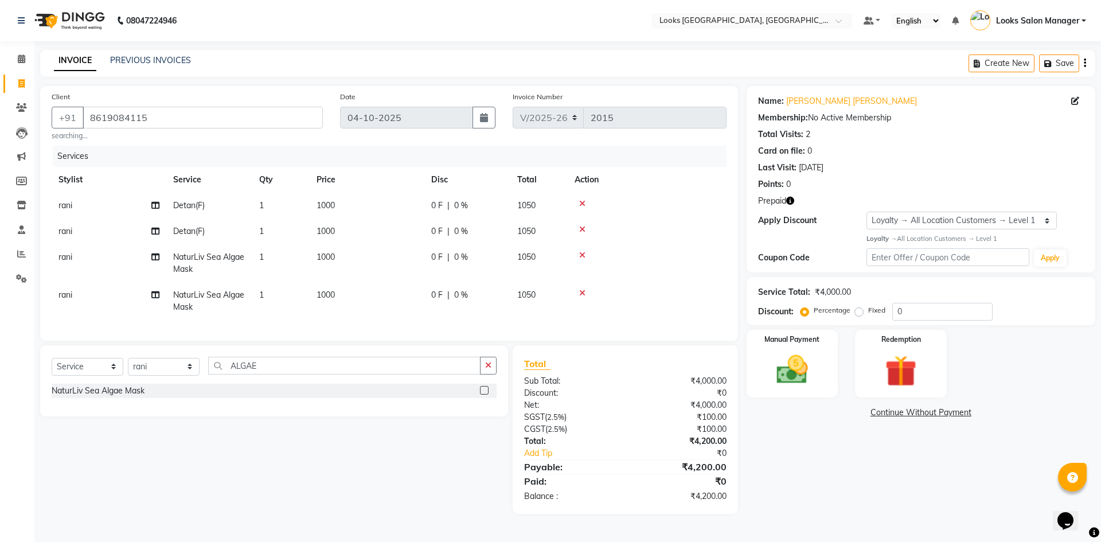
click at [59, 261] on span "rani" at bounding box center [65, 257] width 14 height 10
select select "63435"
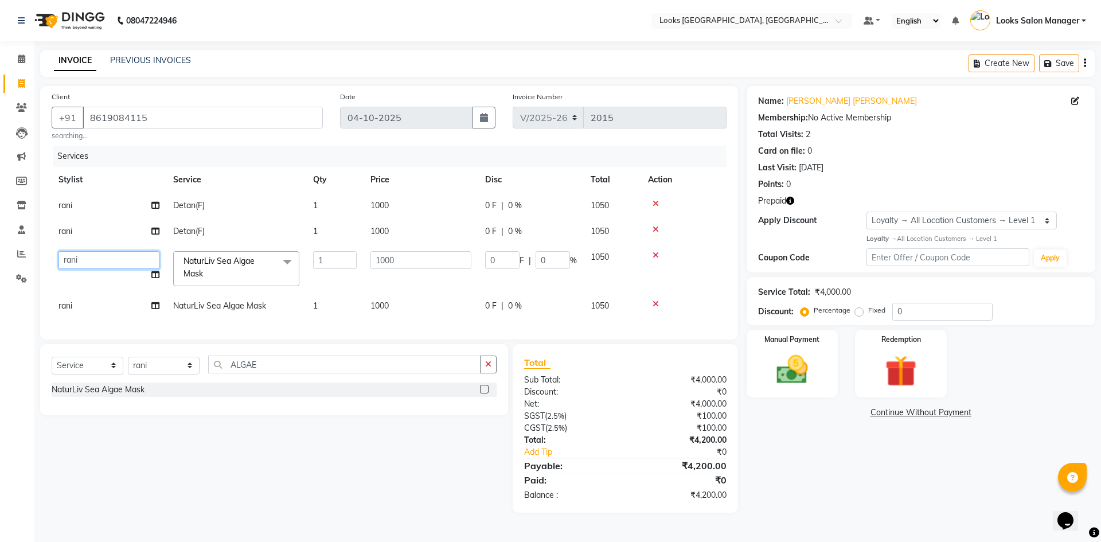
drag, startPoint x: 59, startPoint y: 261, endPoint x: 66, endPoint y: 259, distance: 7.3
click at [66, 259] on select "Avdhaesh_pdct COUNTER SALES [PERSON_NAME] Looks Salon Manager [PERSON_NAME] [PE…" at bounding box center [108, 260] width 101 height 18
select select "64711"
click at [90, 224] on td "rani" at bounding box center [109, 231] width 115 height 26
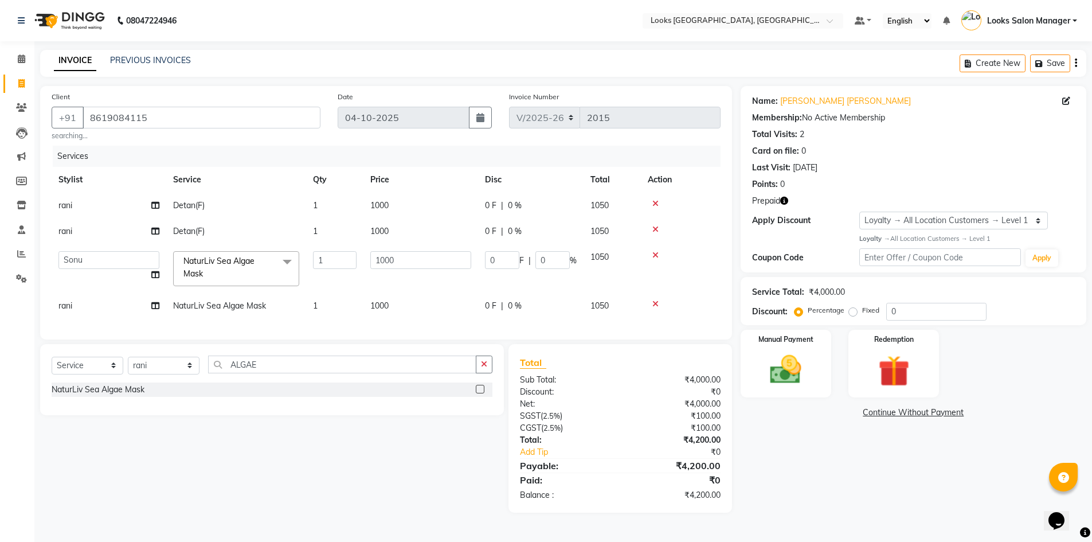
select select "63435"
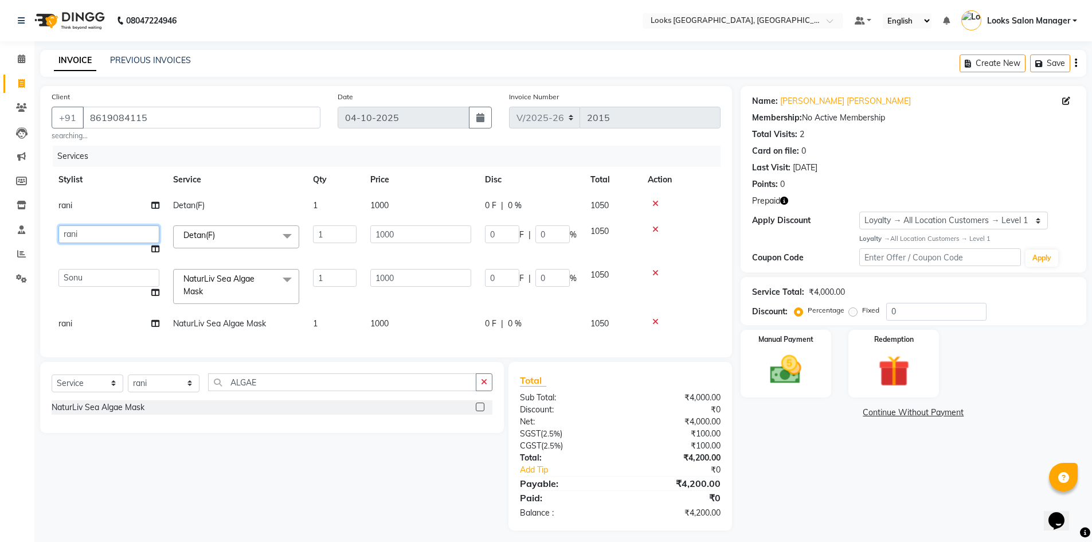
click at [90, 229] on select "Avdhaesh_pdct COUNTER SALES Ganesh Looks Salon Manager MOHSIN Naveen Priyanka S…" at bounding box center [108, 234] width 101 height 18
select select "64711"
click at [901, 382] on img at bounding box center [893, 371] width 53 height 41
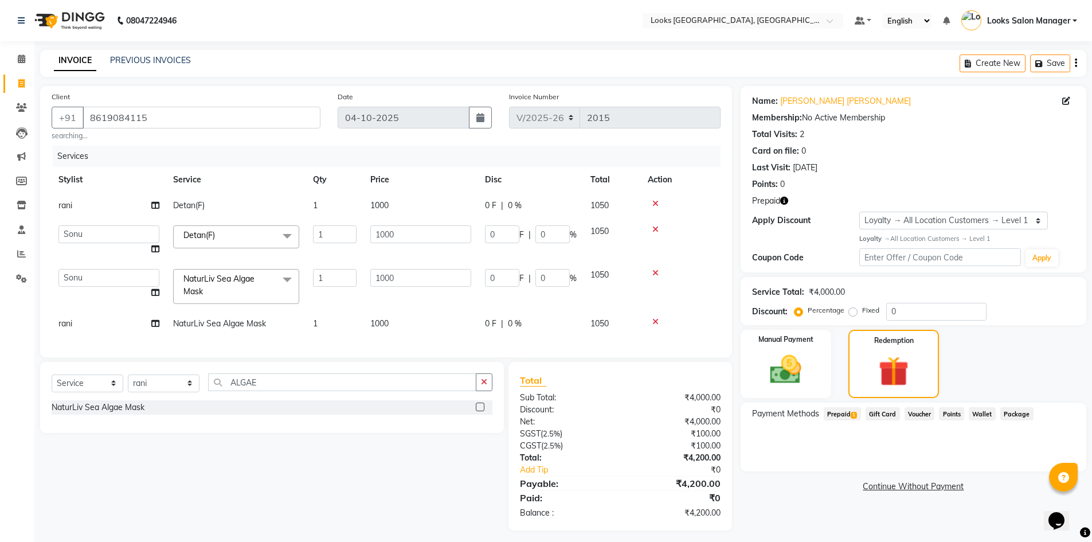
click at [847, 413] on span "Prepaid 1" at bounding box center [842, 413] width 37 height 13
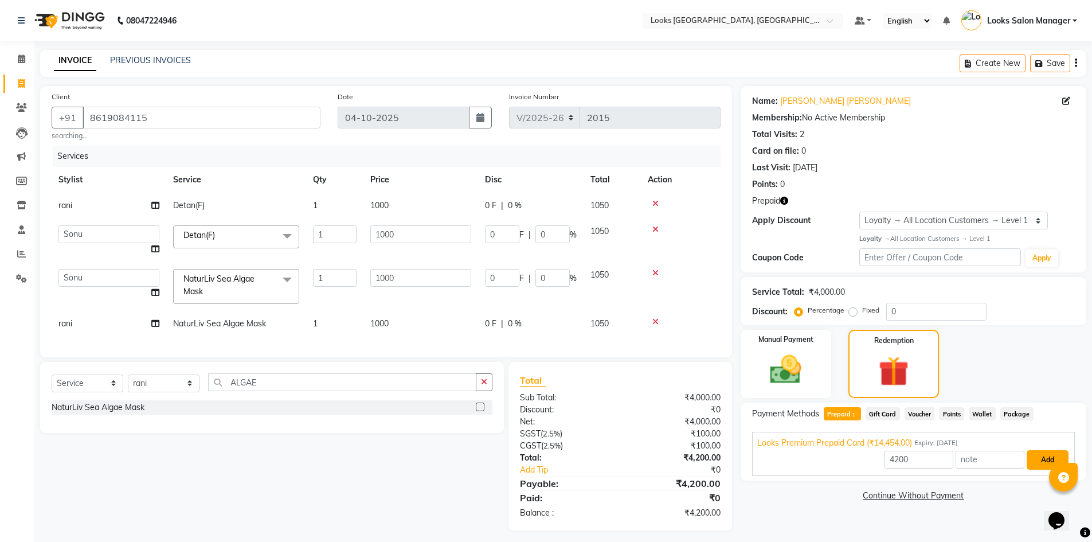
click at [1034, 452] on button "Add" at bounding box center [1048, 459] width 42 height 19
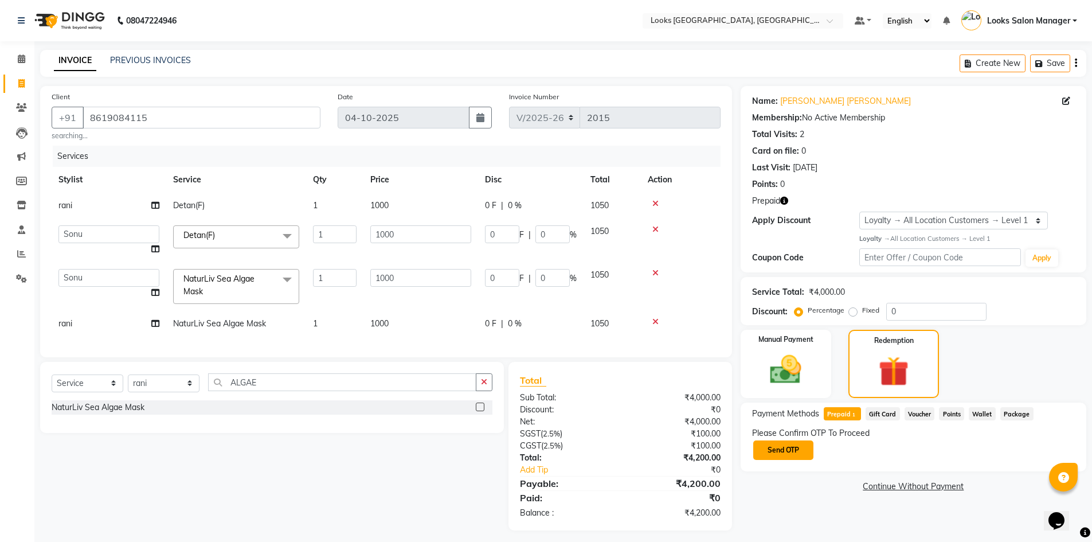
click at [776, 443] on button "Send OTP" at bounding box center [783, 449] width 60 height 19
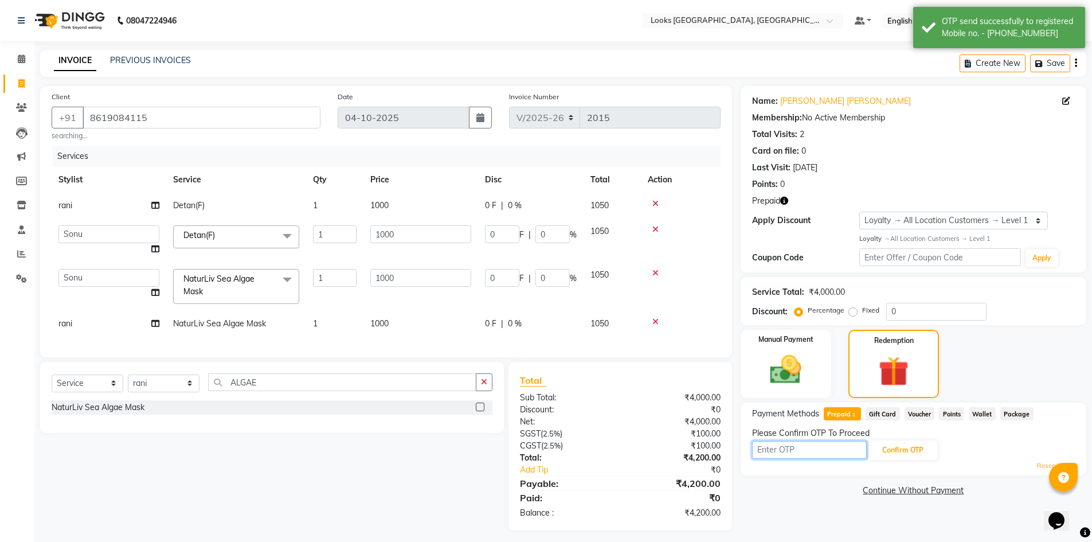
click at [776, 450] on input "text" at bounding box center [809, 450] width 115 height 18
type input "9429"
click at [894, 447] on button "Confirm OTP" at bounding box center [903, 449] width 70 height 19
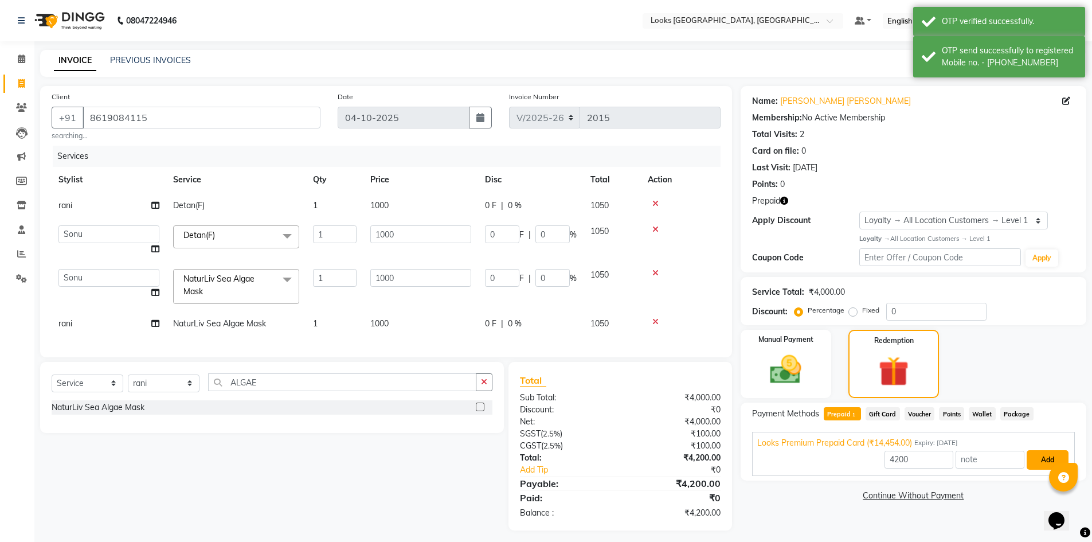
click at [1033, 460] on button "Add" at bounding box center [1048, 459] width 42 height 19
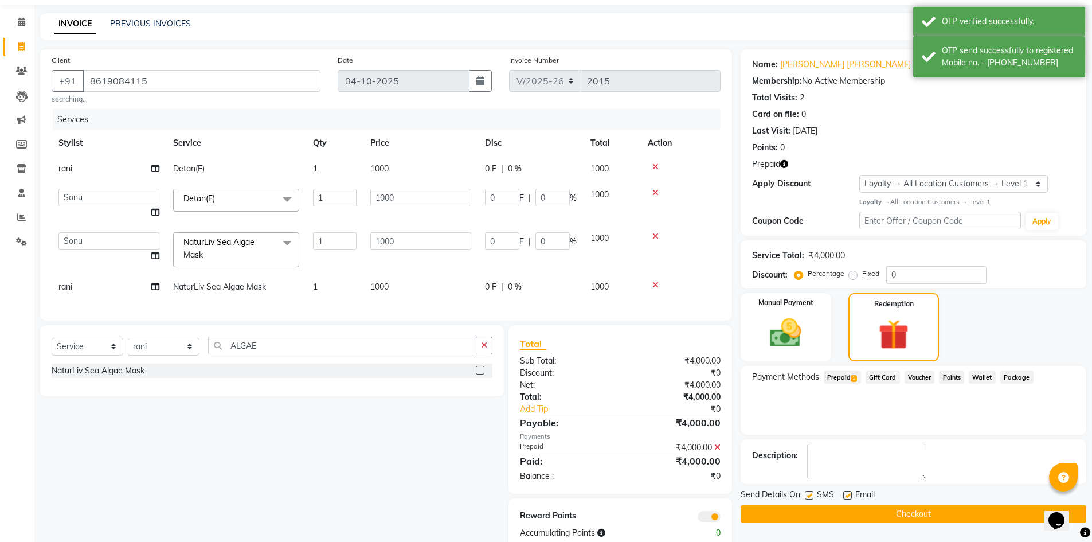
scroll to position [71, 0]
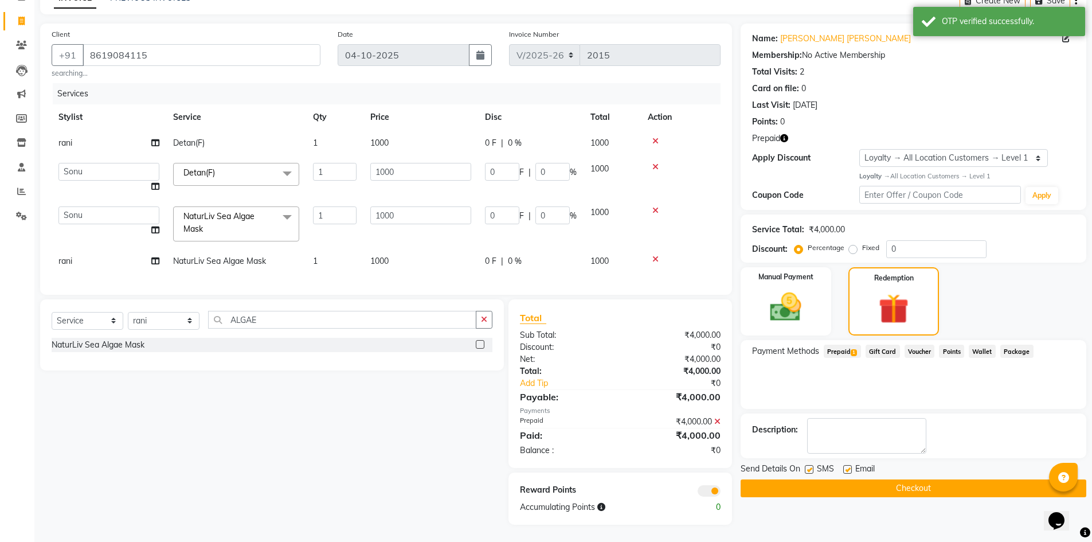
click at [811, 465] on label at bounding box center [809, 469] width 9 height 9
click at [811, 466] on input "checkbox" at bounding box center [808, 469] width 7 height 7
checkbox input "false"
click at [784, 134] on icon "button" at bounding box center [784, 138] width 8 height 8
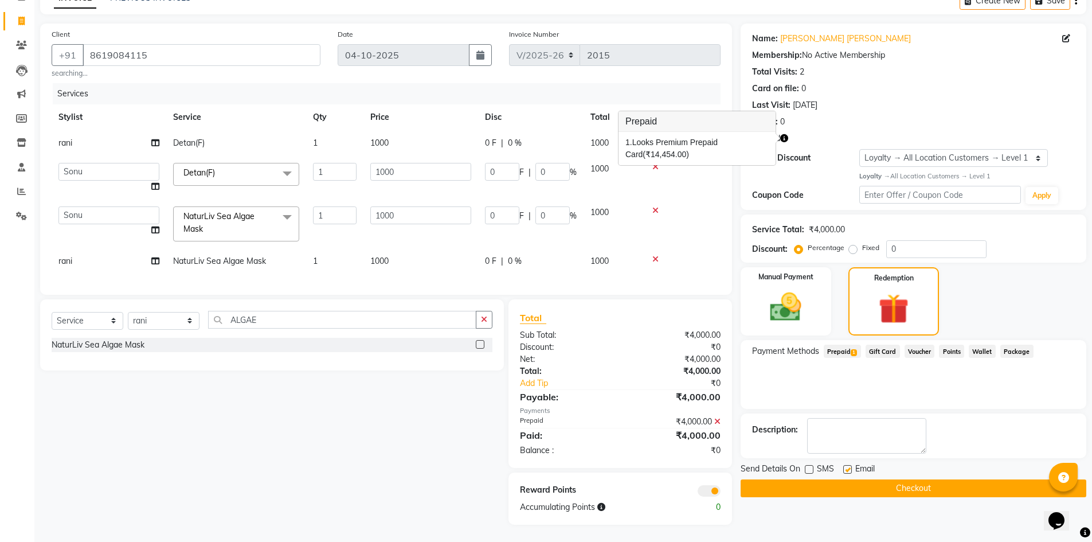
click at [829, 479] on button "Checkout" at bounding box center [914, 488] width 346 height 18
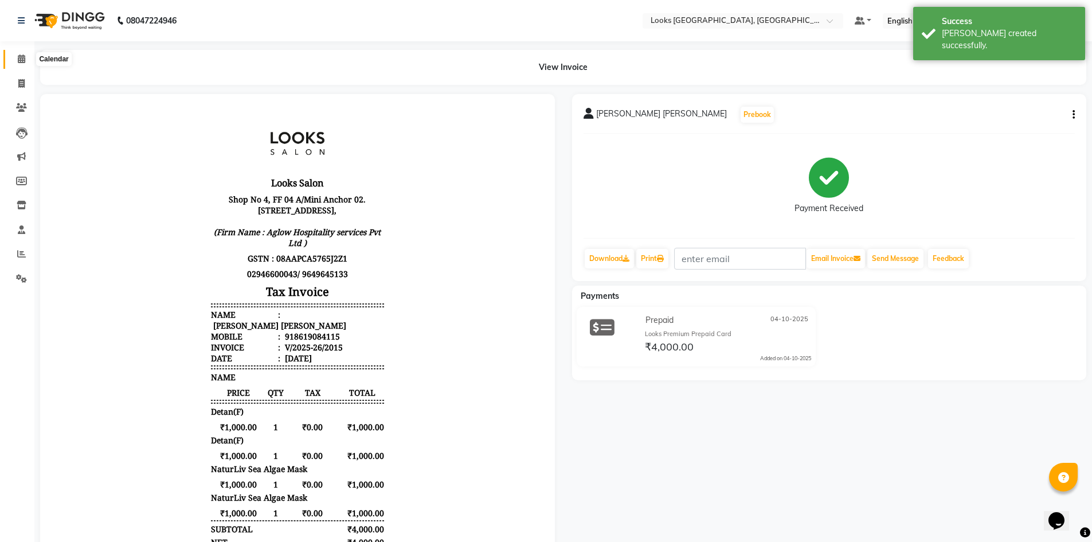
click at [20, 58] on icon at bounding box center [21, 58] width 7 height 9
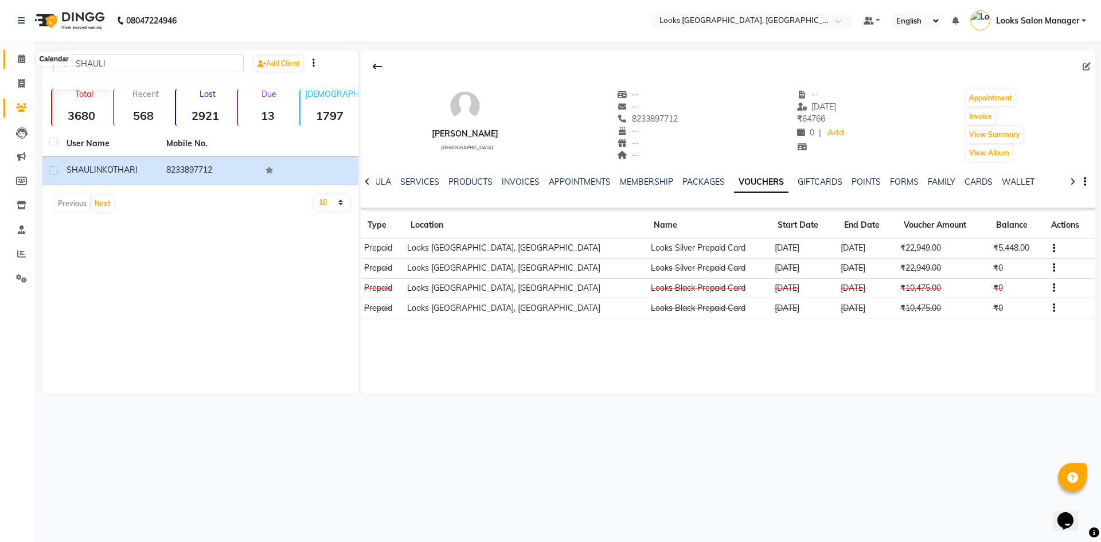
click at [18, 59] on icon at bounding box center [21, 58] width 7 height 9
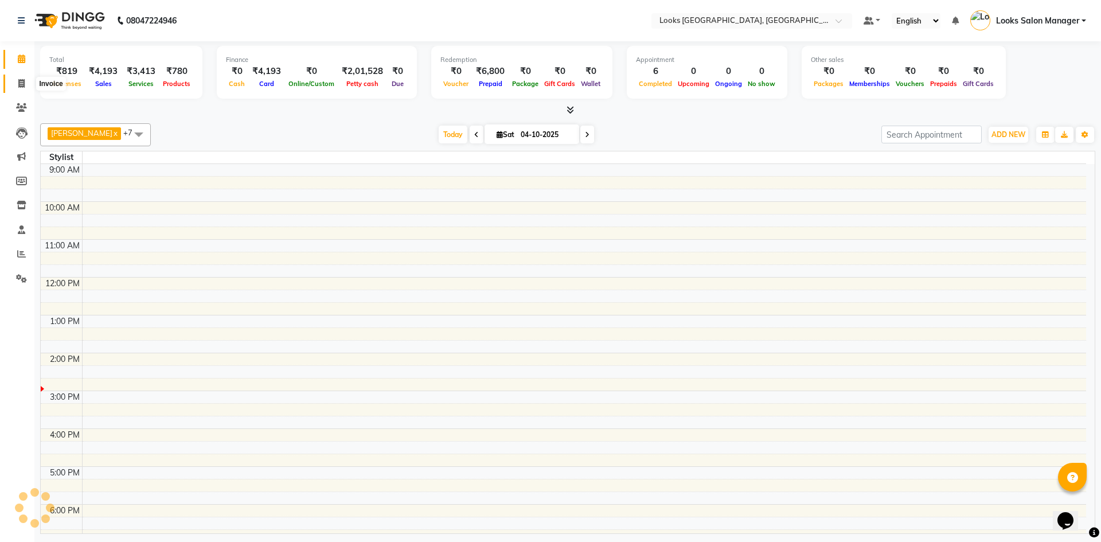
scroll to position [122, 0]
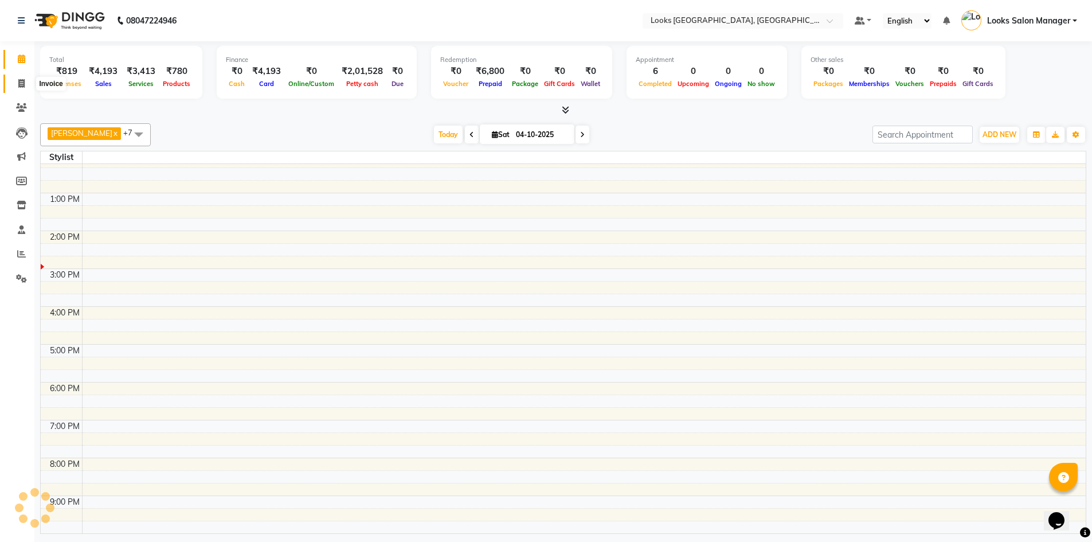
click at [21, 83] on icon at bounding box center [21, 83] width 6 height 9
select select "service"
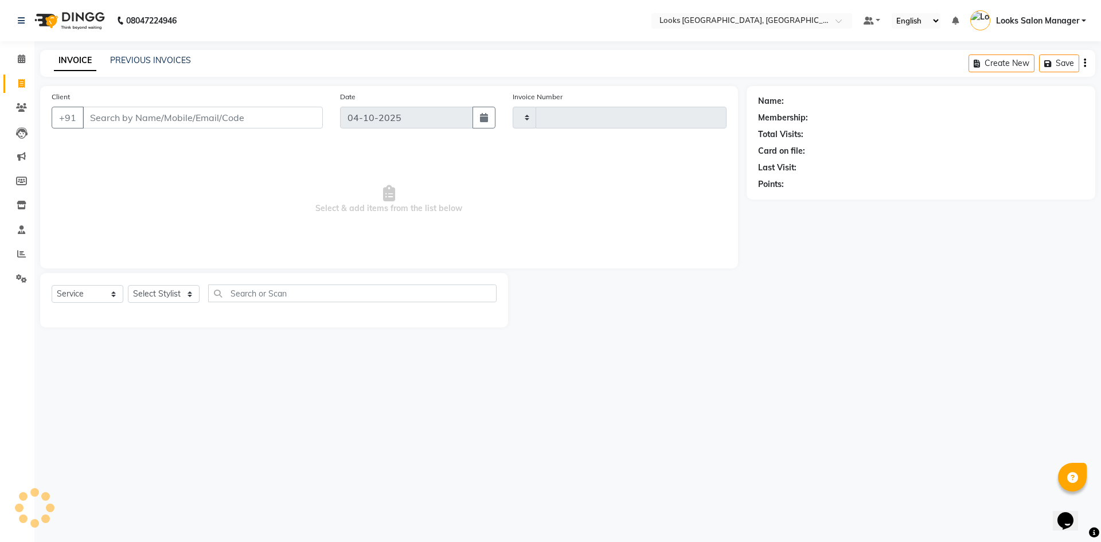
type input "2016"
select select "4460"
click at [138, 57] on link "PREVIOUS INVOICES" at bounding box center [150, 60] width 81 height 10
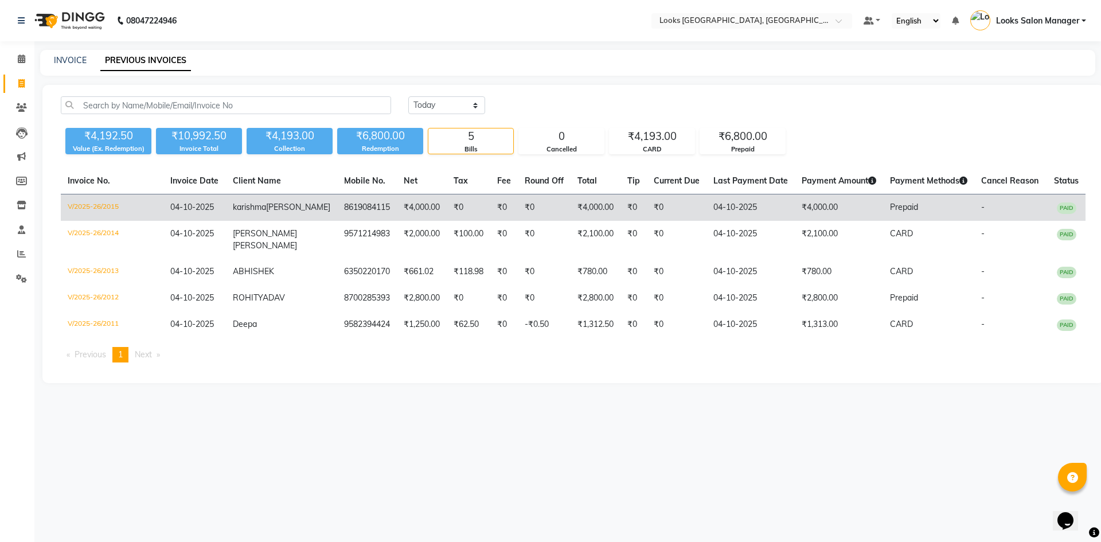
click at [350, 213] on td "8619084115" at bounding box center [367, 207] width 60 height 27
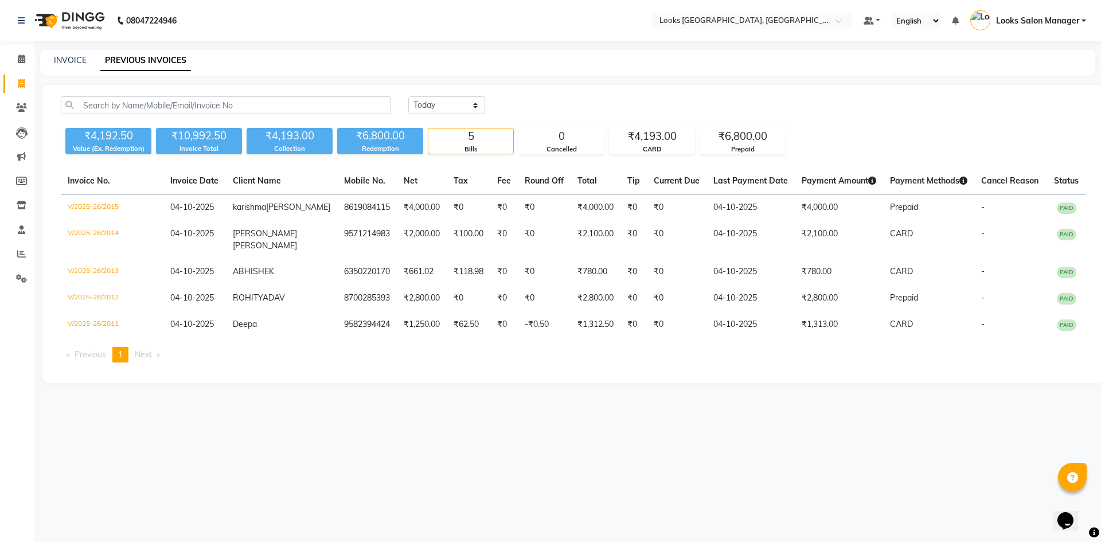
click at [24, 49] on li "Calendar" at bounding box center [17, 59] width 34 height 25
click at [18, 64] on span at bounding box center [21, 59] width 20 height 13
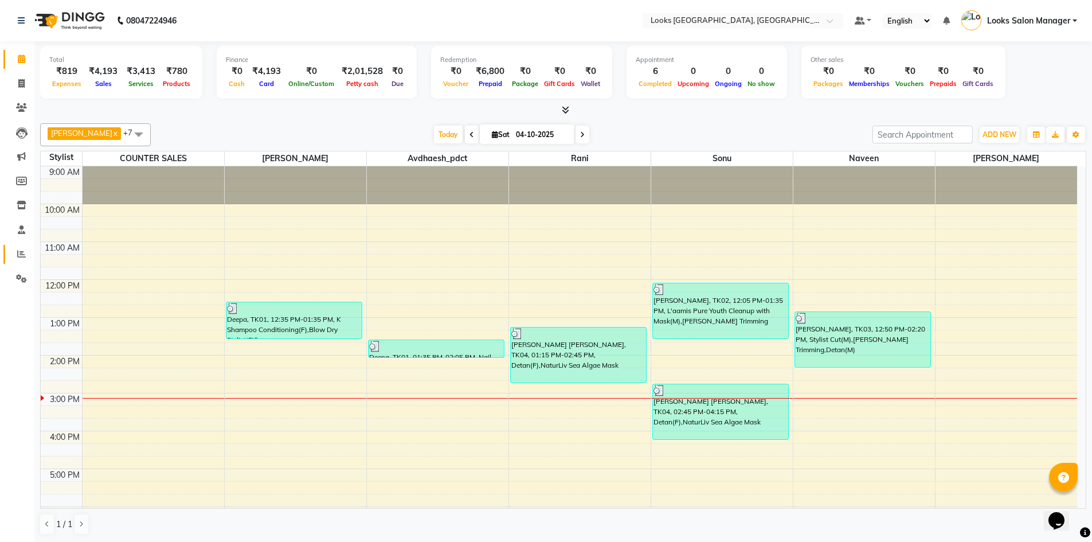
click at [17, 247] on link "Reports" at bounding box center [17, 254] width 28 height 19
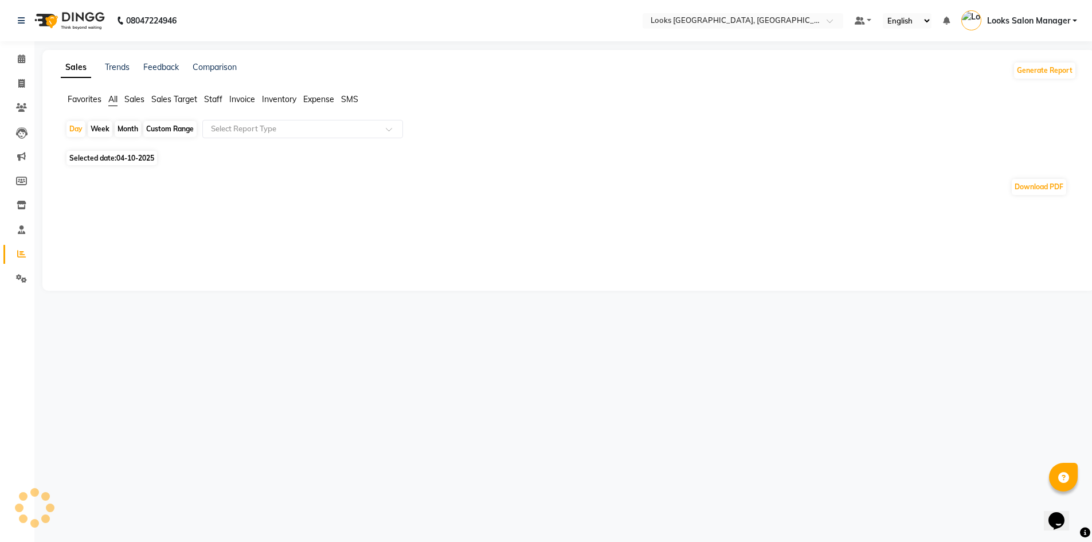
click at [223, 105] on ul "Favorites All Sales Sales Target Staff Invoice Inventory Expense SMS" at bounding box center [569, 99] width 1016 height 13
click at [217, 101] on span "Staff" at bounding box center [213, 99] width 18 height 10
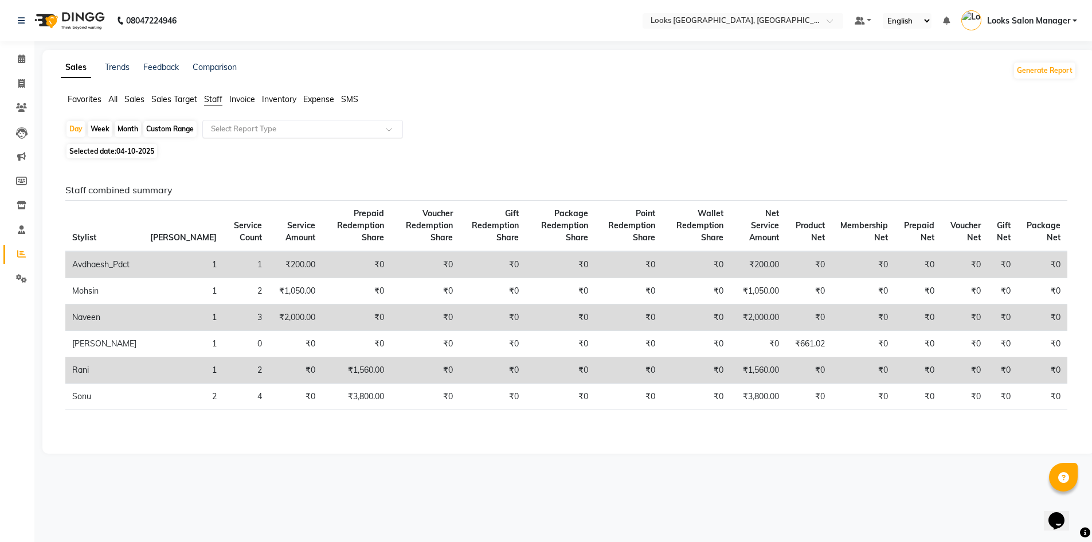
click at [224, 127] on input "text" at bounding box center [291, 128] width 165 height 11
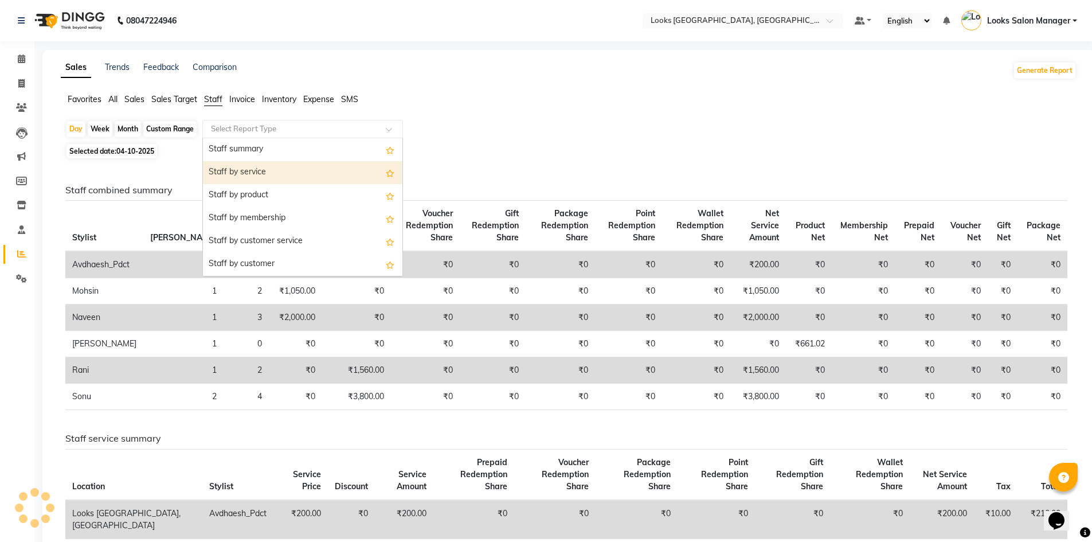
click at [233, 174] on div "Staff by service" at bounding box center [302, 172] width 199 height 23
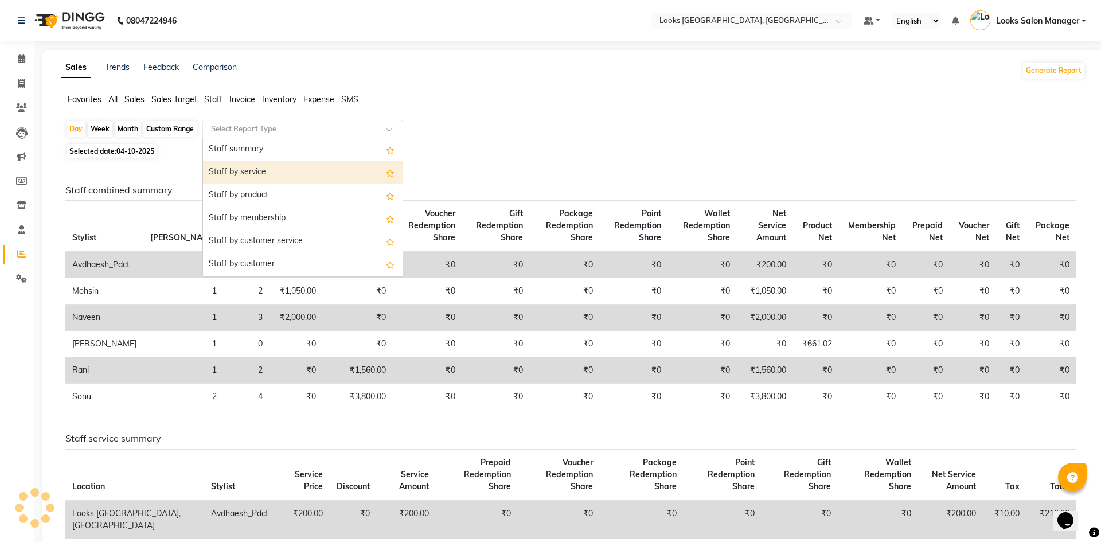
select select "full_report"
select select "pdf"
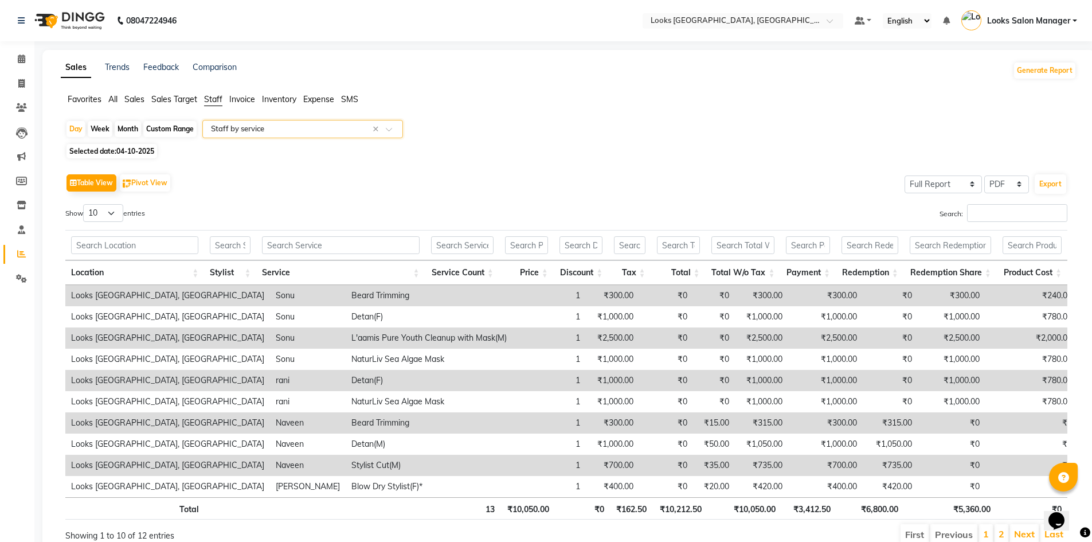
click at [1014, 227] on div "Location Stylist Service Service Count Price Discount Tax Total Total W/o Tax P…" at bounding box center [566, 255] width 1002 height 58
click at [997, 205] on input "Search:" at bounding box center [1017, 213] width 100 height 18
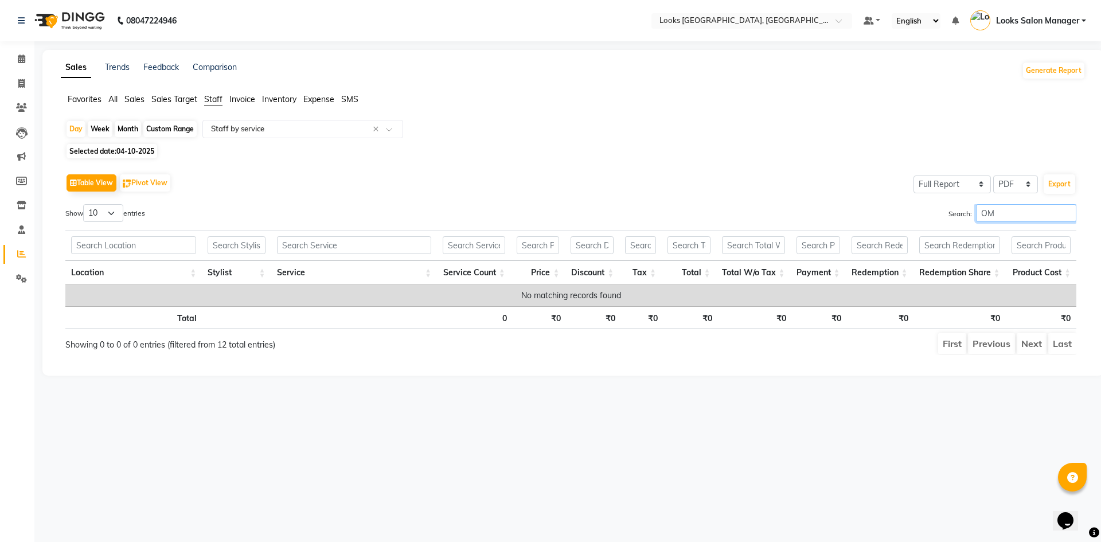
type input "O"
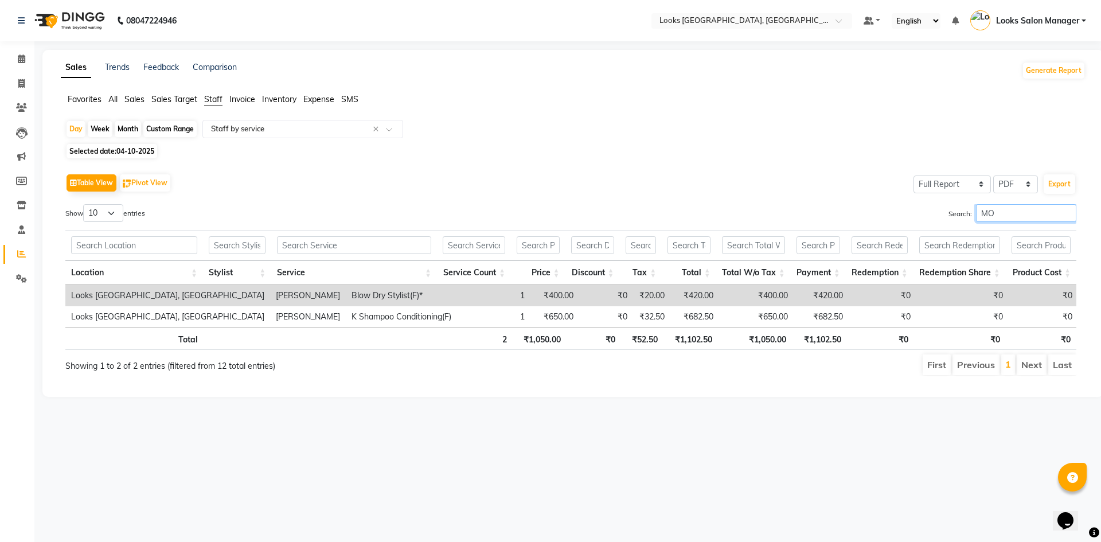
type input "M"
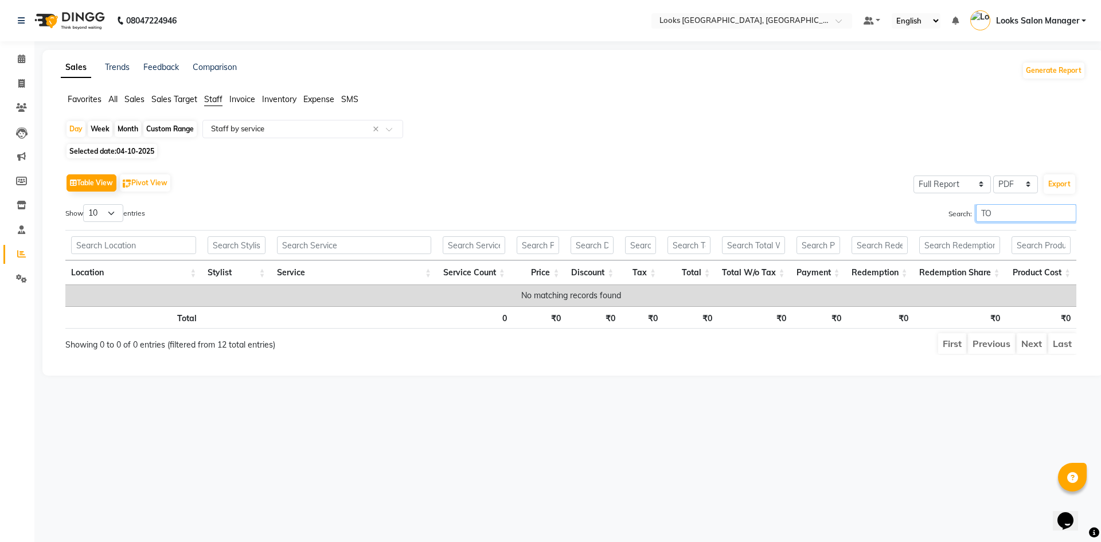
type input "T"
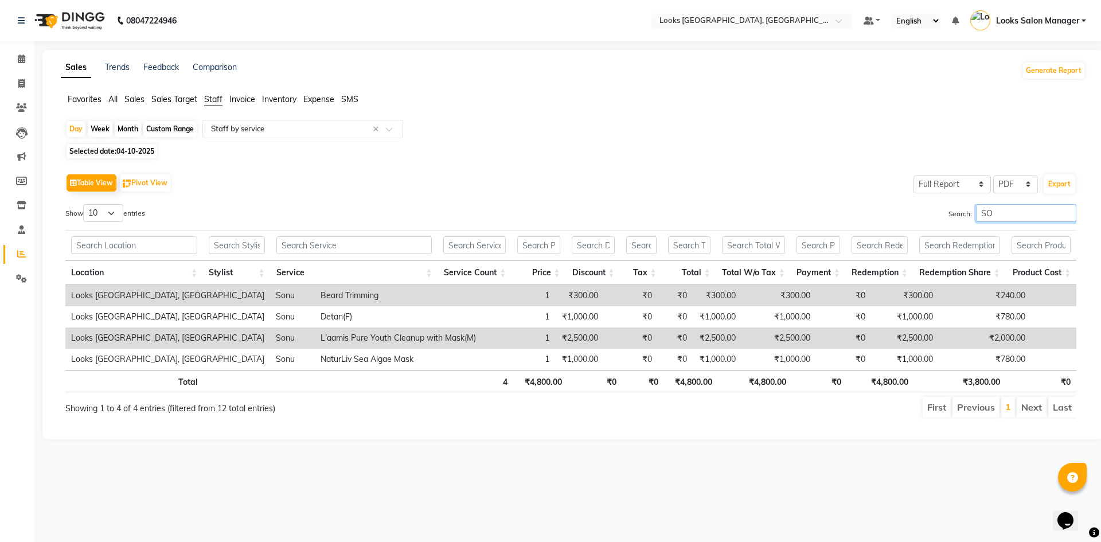
type input "S"
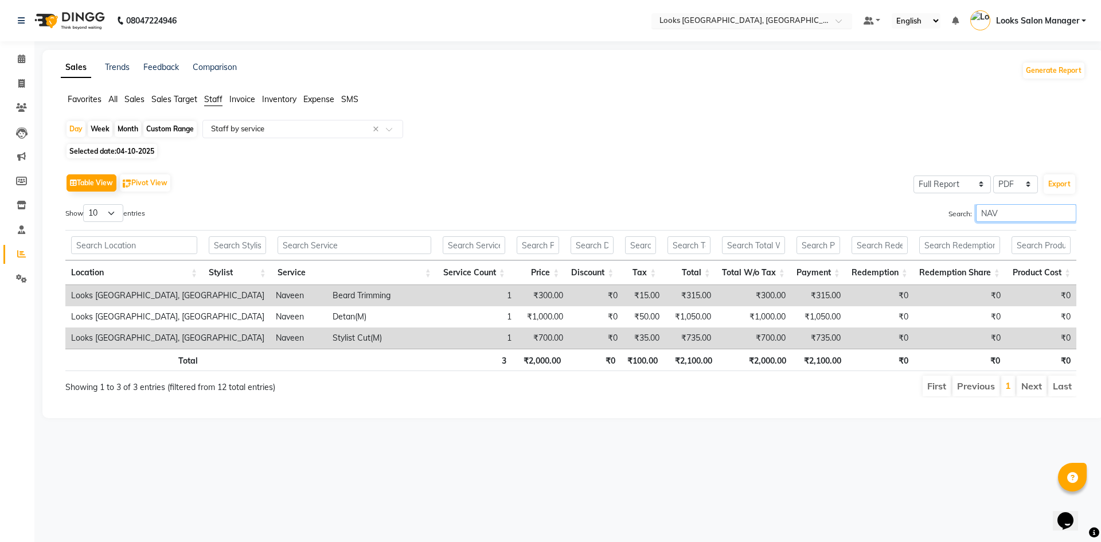
type input "NAV"
click at [21, 58] on icon at bounding box center [21, 58] width 7 height 9
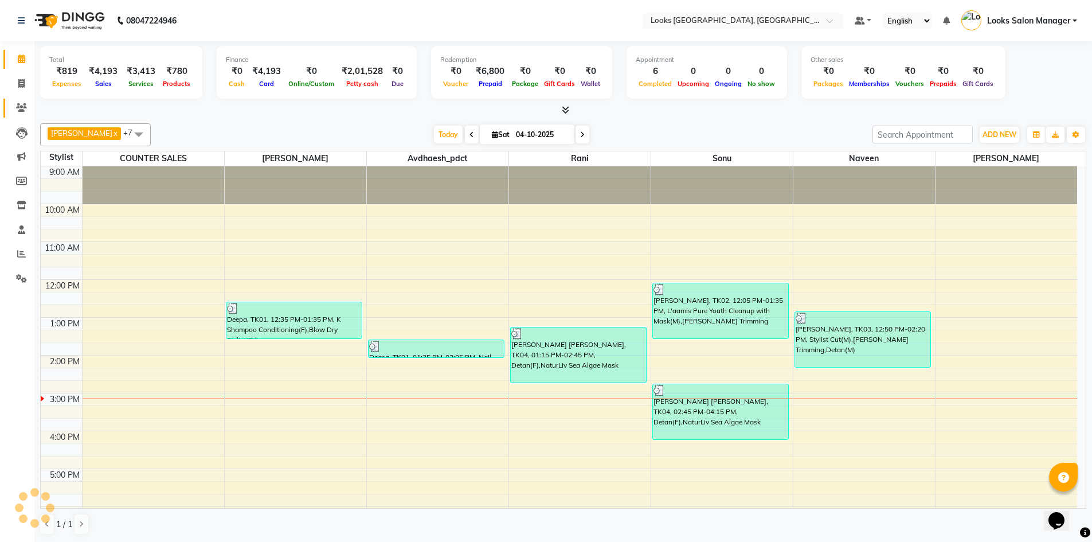
click at [18, 100] on link "Clients" at bounding box center [17, 108] width 28 height 19
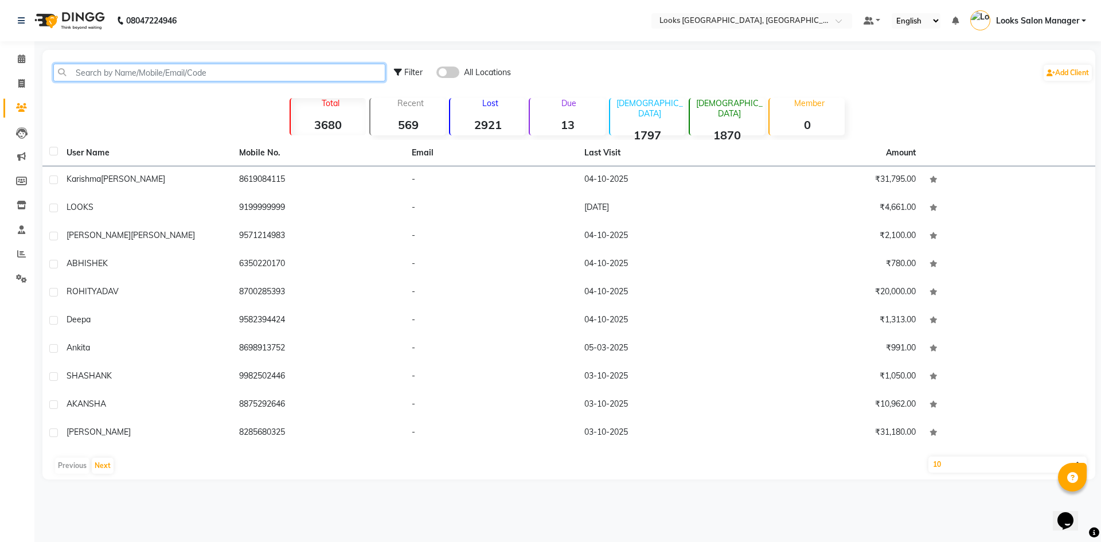
click at [131, 68] on input "text" at bounding box center [219, 73] width 332 height 18
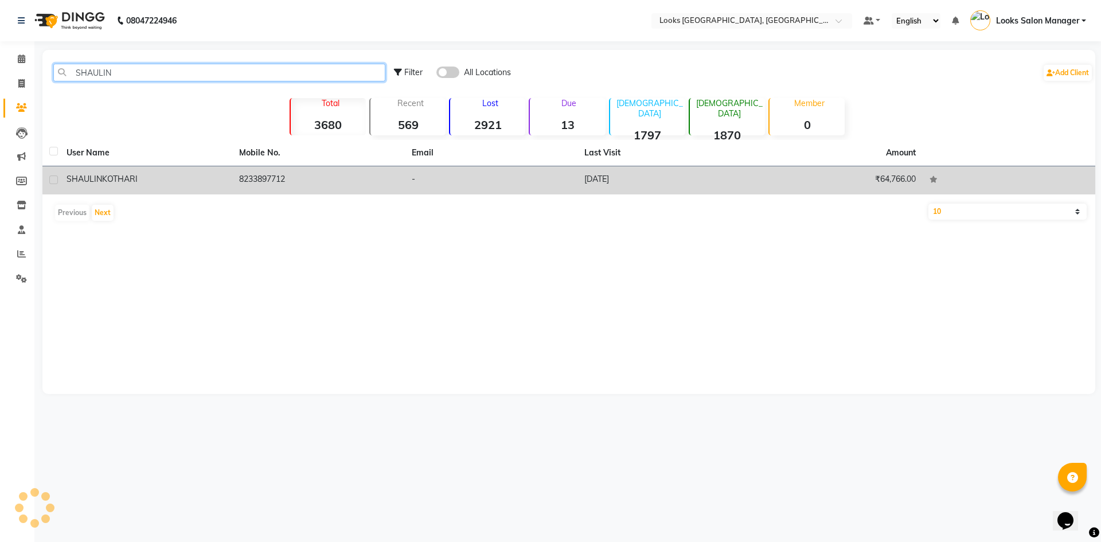
type input "SHAULIN"
click at [263, 189] on td "8233897712" at bounding box center [318, 180] width 173 height 28
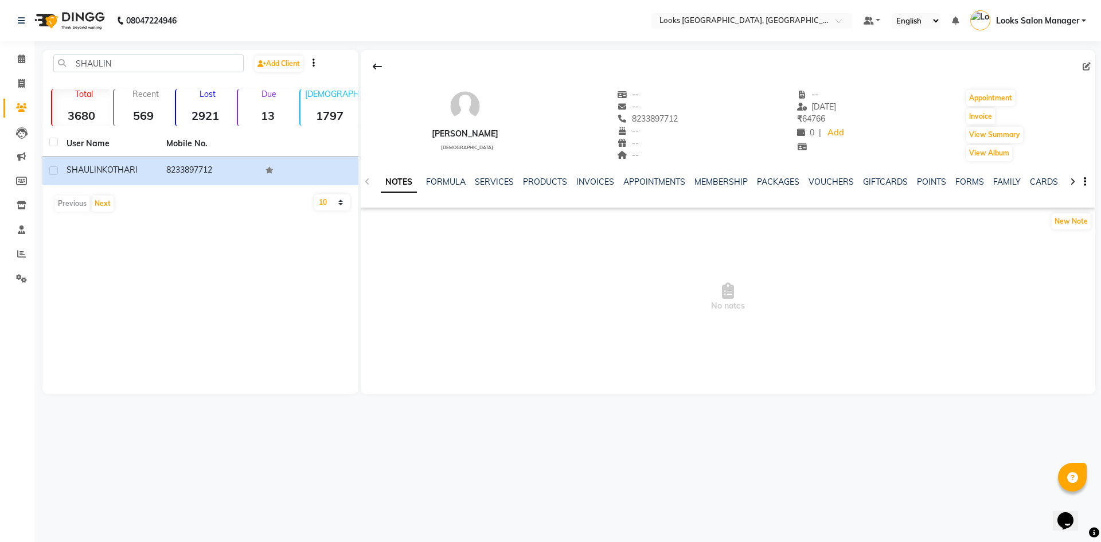
click at [670, 119] on span "8233897712" at bounding box center [647, 118] width 61 height 10
copy span "8233897712"
click at [20, 85] on icon at bounding box center [21, 83] width 6 height 9
select select "service"
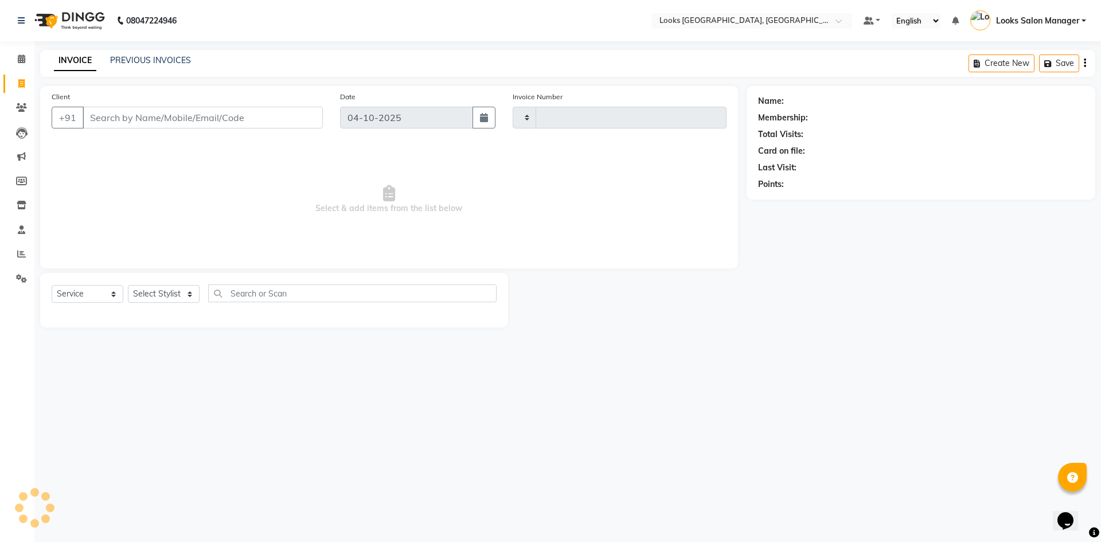
type input "2016"
select select "4460"
type input "8233897712"
select select "1: Object"
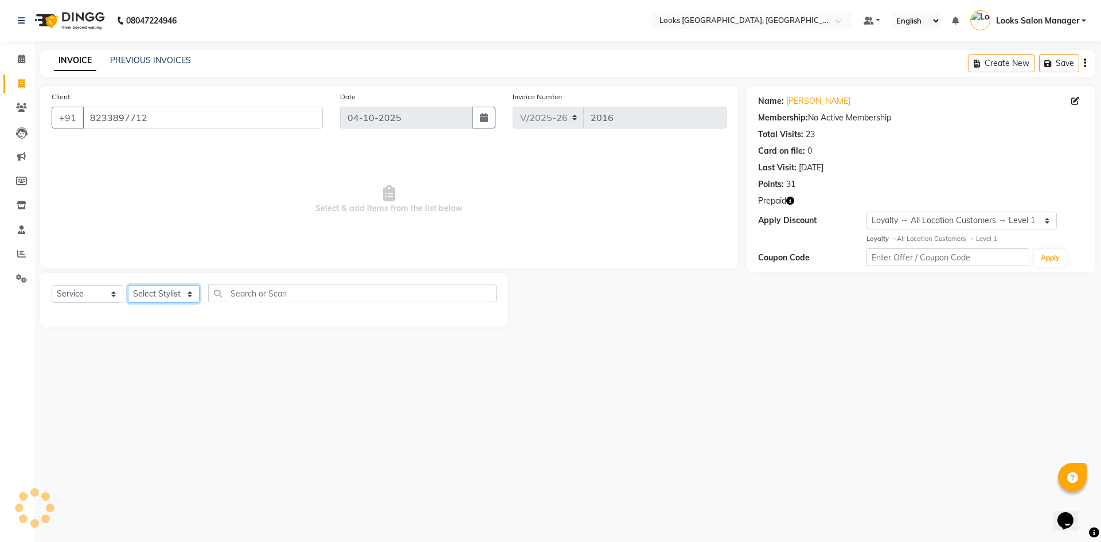
click at [179, 295] on select "Select Stylist Avdhaesh_pdct COUNTER SALES [PERSON_NAME] Looks Salon Manager [P…" at bounding box center [164, 294] width 72 height 18
select select "53491"
click at [128, 285] on select "Select Stylist Avdhaesh_pdct COUNTER SALES [PERSON_NAME] Looks Salon Manager [P…" at bounding box center [164, 294] width 72 height 18
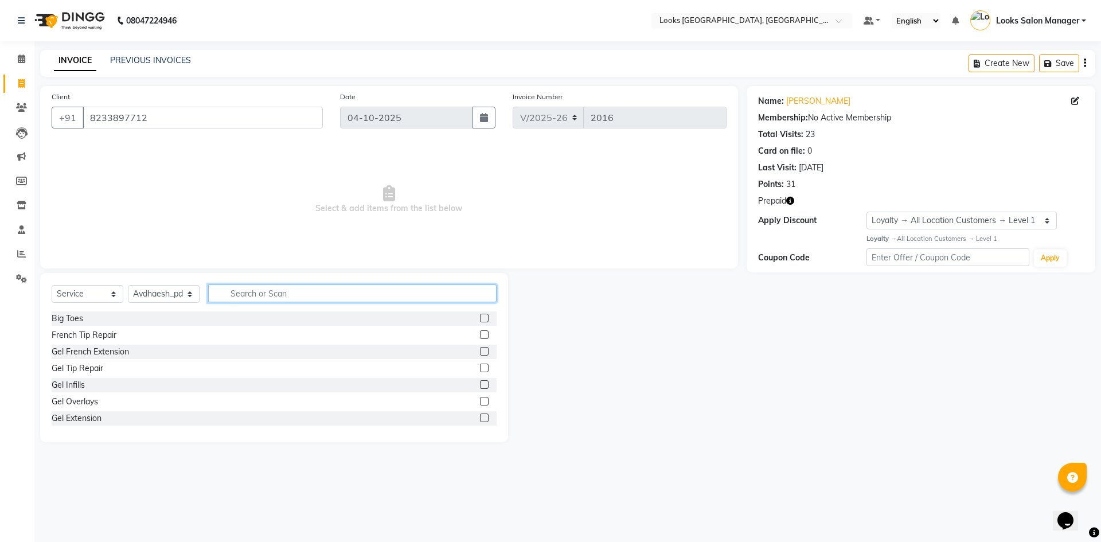
click at [270, 299] on input "text" at bounding box center [352, 293] width 288 height 18
type input "FOO"
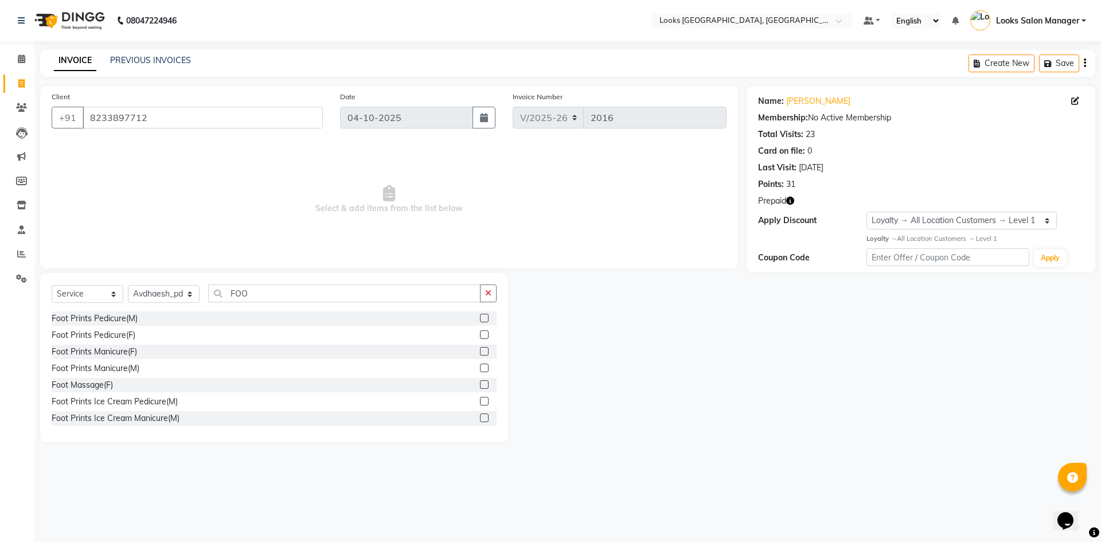
click at [480, 353] on label at bounding box center [484, 351] width 9 height 9
click at [480, 353] on input "checkbox" at bounding box center [483, 351] width 7 height 7
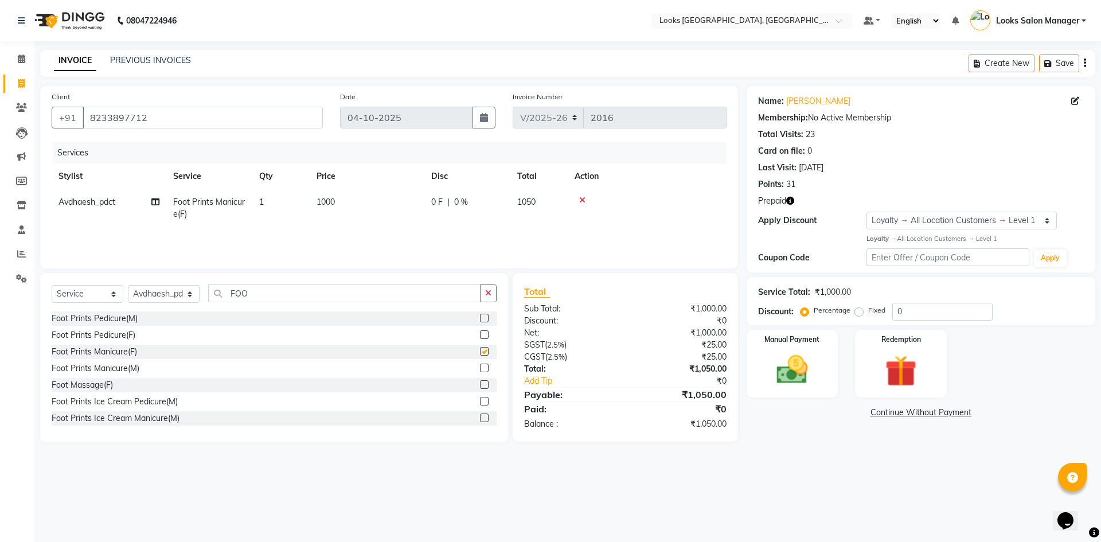
checkbox input "false"
click at [480, 334] on label at bounding box center [484, 334] width 9 height 9
click at [480, 334] on input "checkbox" at bounding box center [483, 334] width 7 height 7
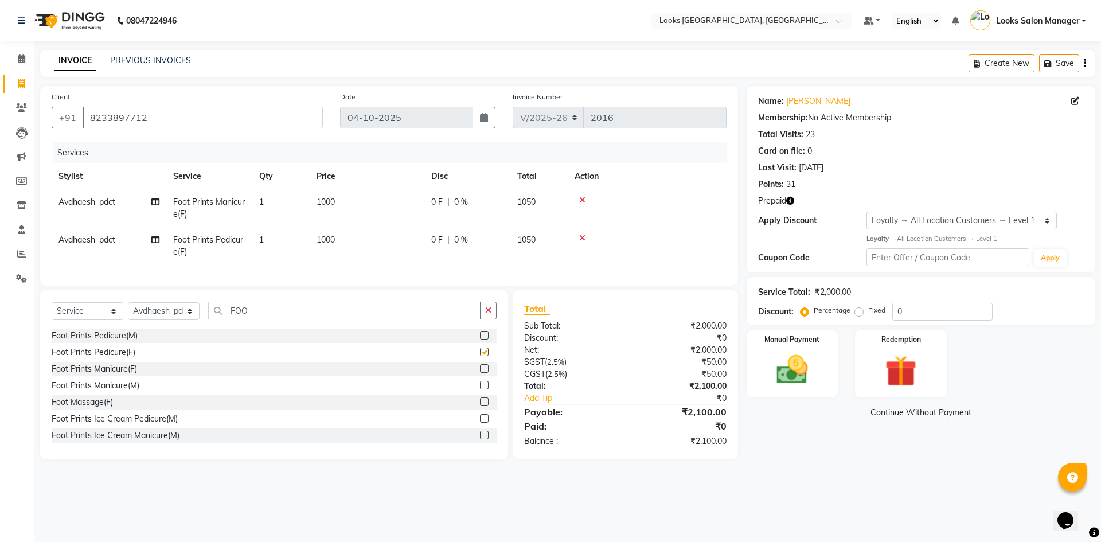
checkbox input "false"
click at [100, 242] on span "Avdhaesh_pdct" at bounding box center [86, 239] width 57 height 10
click at [100, 242] on td "Avdhaesh_pdct" at bounding box center [109, 246] width 115 height 38
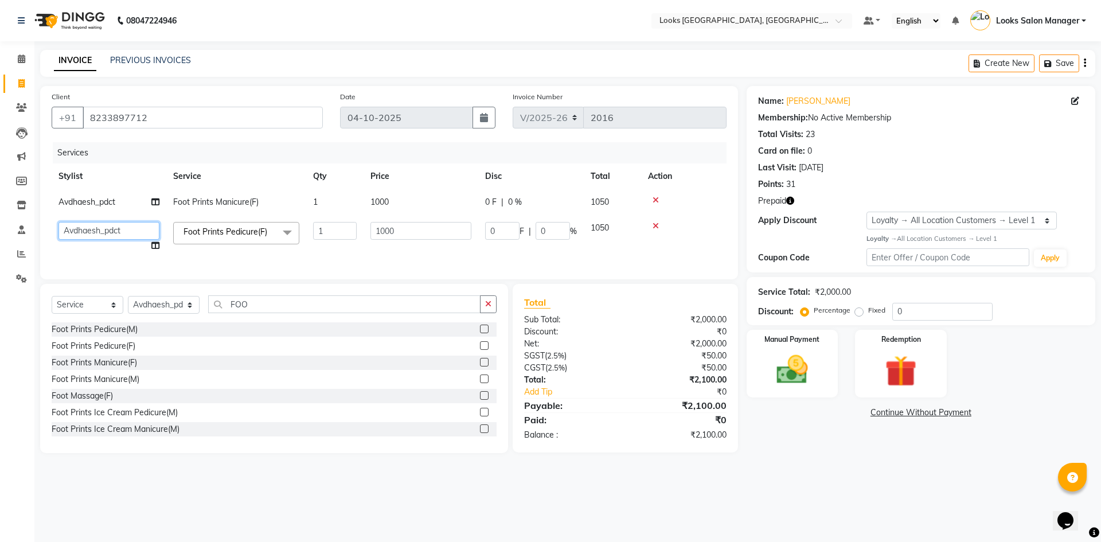
click at [134, 233] on select "Avdhaesh_pdct COUNTER SALES Ganesh Looks Salon Manager MOHSIN Naveen Priyanka S…" at bounding box center [108, 231] width 101 height 18
select select "71752"
click at [202, 252] on td "Foot Prints Pedicure(F) x Big Toes French Tip Repair Gel French Extension Gel T…" at bounding box center [236, 237] width 140 height 44
click at [919, 361] on img at bounding box center [900, 371] width 53 height 41
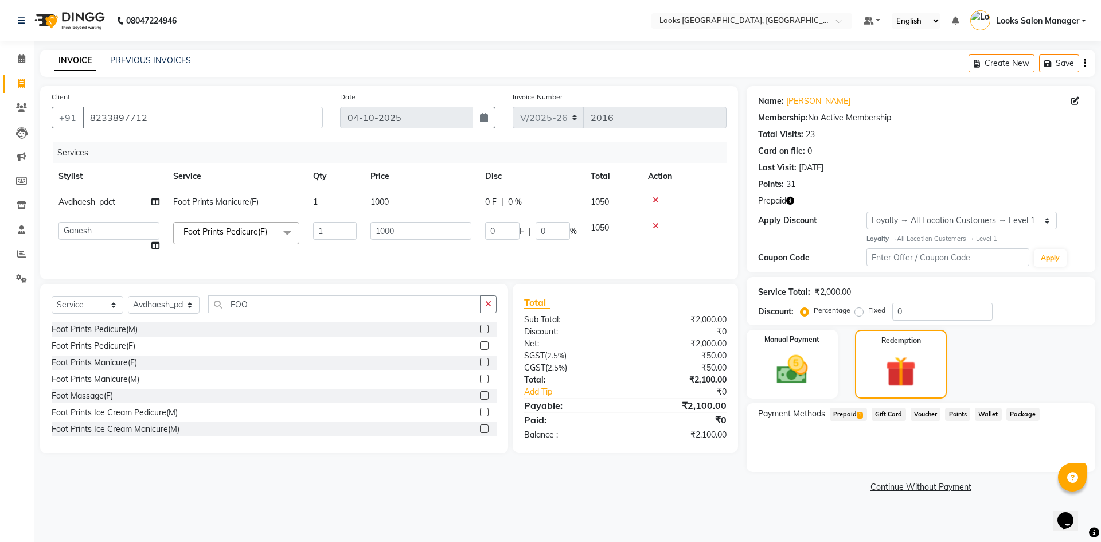
click at [851, 416] on span "Prepaid 1" at bounding box center [847, 414] width 37 height 13
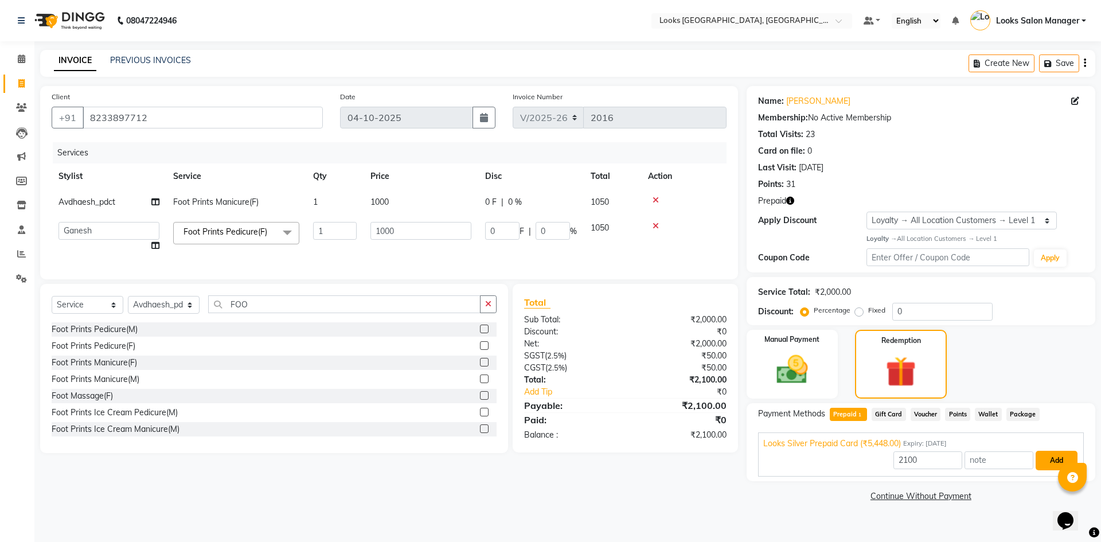
click at [1043, 460] on button "Add" at bounding box center [1056, 460] width 42 height 19
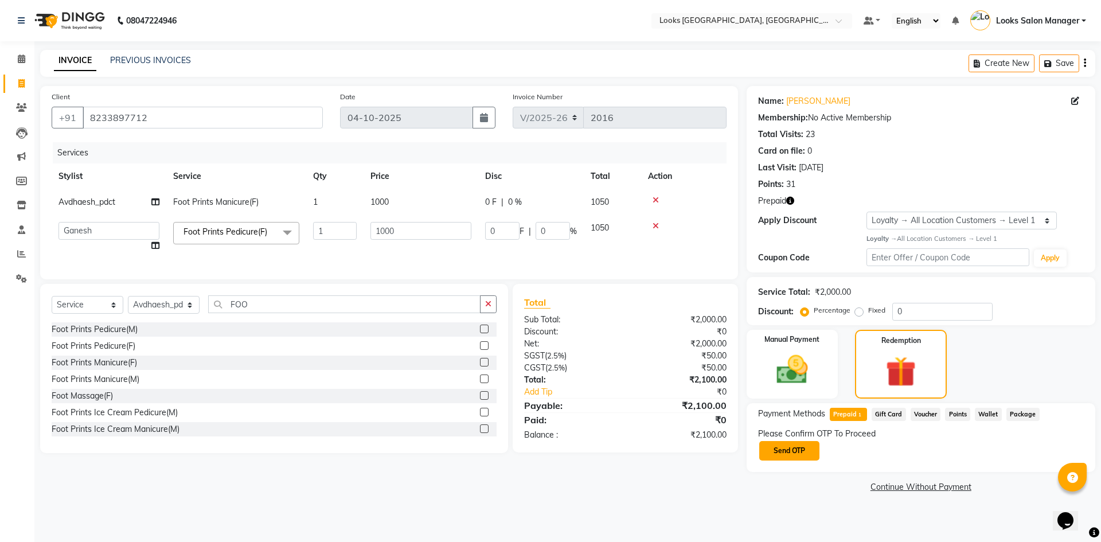
click at [795, 451] on button "Send OTP" at bounding box center [789, 450] width 60 height 19
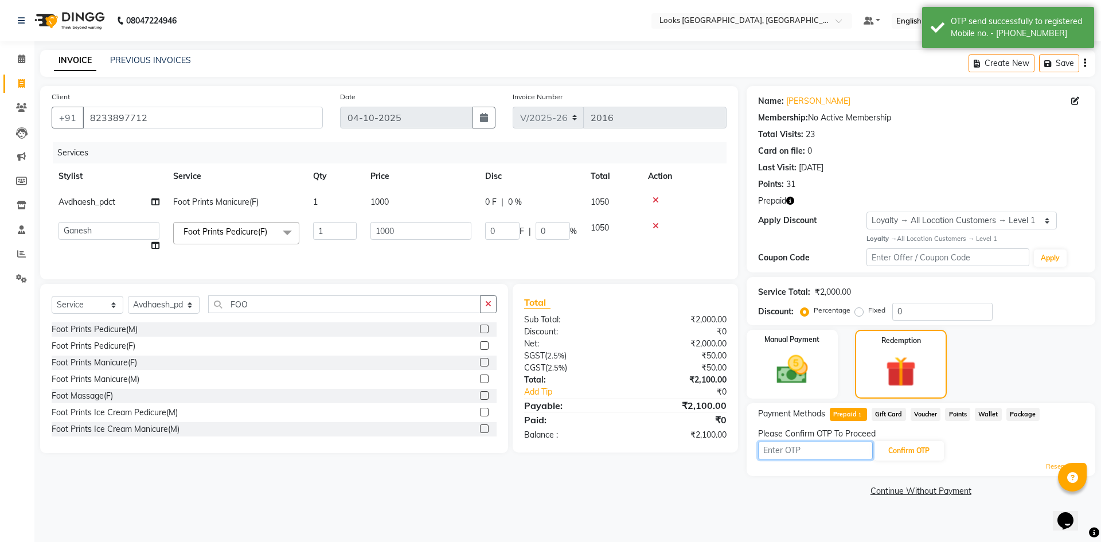
click at [794, 451] on input "text" at bounding box center [815, 450] width 115 height 18
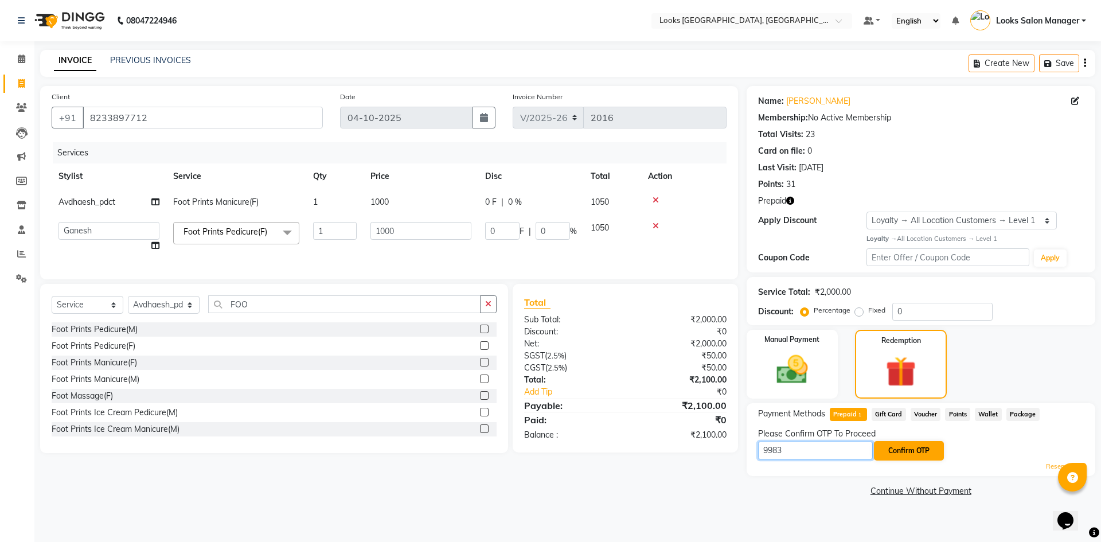
type input "9983"
click at [904, 454] on button "Confirm OTP" at bounding box center [909, 450] width 70 height 19
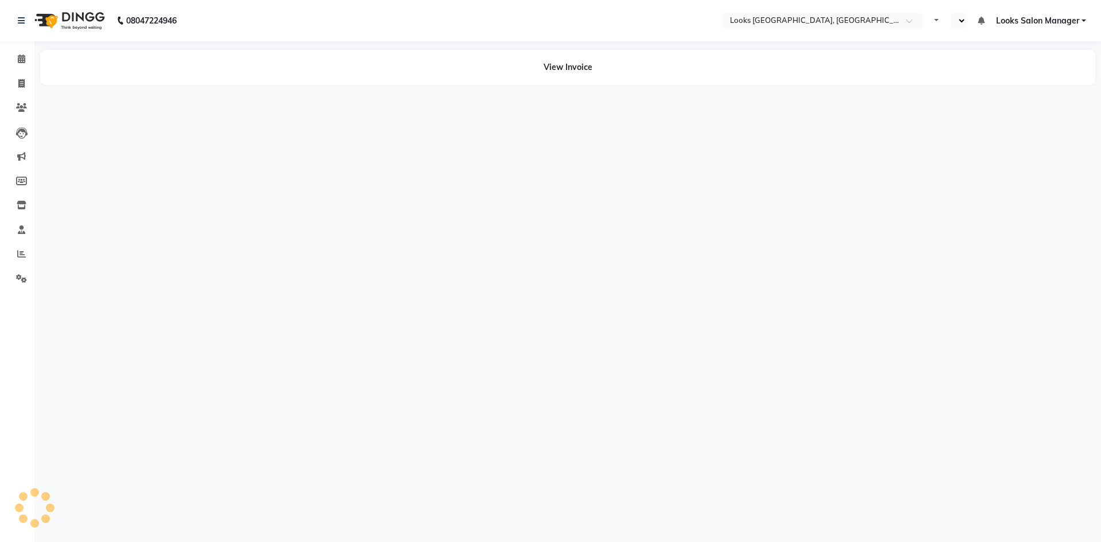
select select "en"
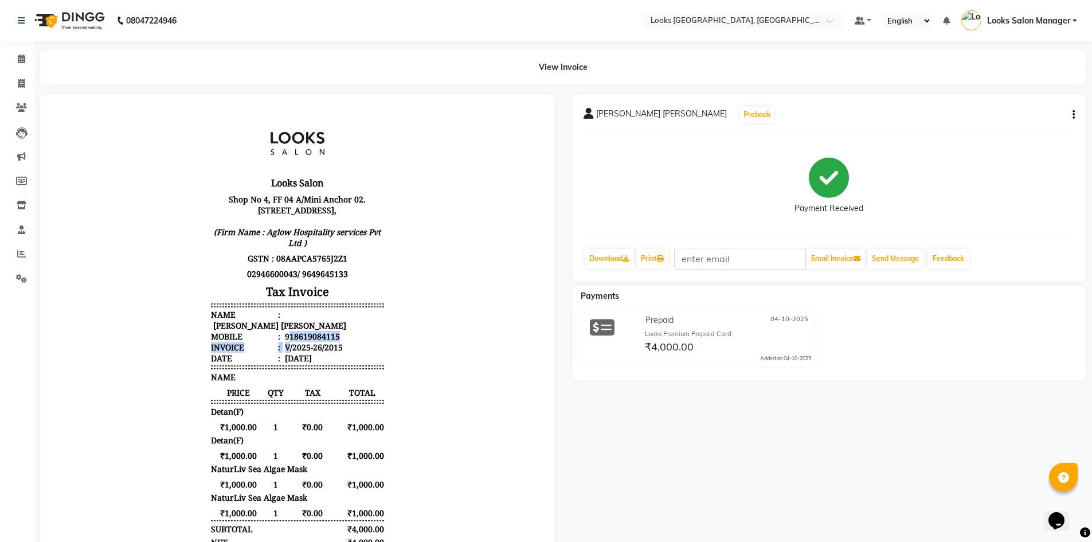
click at [281, 353] on ul "Name : [PERSON_NAME] [PERSON_NAME] Mobile : 918619084115 Invoice : V/2025-26/20…" at bounding box center [297, 336] width 173 height 54
click at [285, 353] on div "V/2025-26/2015" at bounding box center [313, 347] width 60 height 11
drag, startPoint x: 279, startPoint y: 357, endPoint x: 339, endPoint y: 361, distance: 59.7
click at [339, 353] on li "Invoice : V/2025-26/2015" at bounding box center [297, 347] width 173 height 11
copy div "V/2025-26/2015"
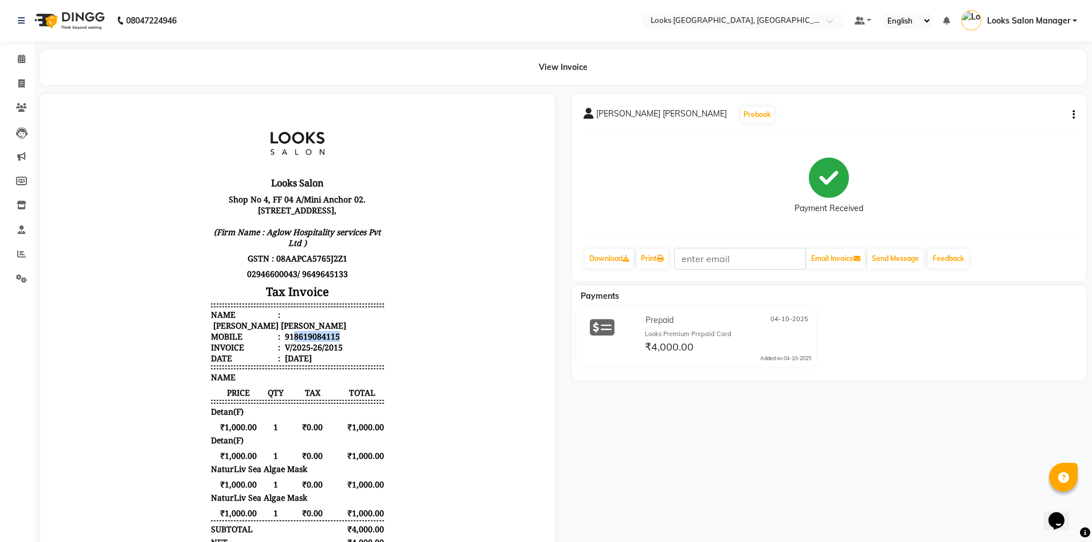
drag, startPoint x: 295, startPoint y: 347, endPoint x: 334, endPoint y: 346, distance: 39.0
click at [334, 342] on li "Mobile : 918619084115" at bounding box center [297, 336] width 173 height 11
copy div "8619084115"
click at [19, 62] on icon at bounding box center [21, 58] width 7 height 9
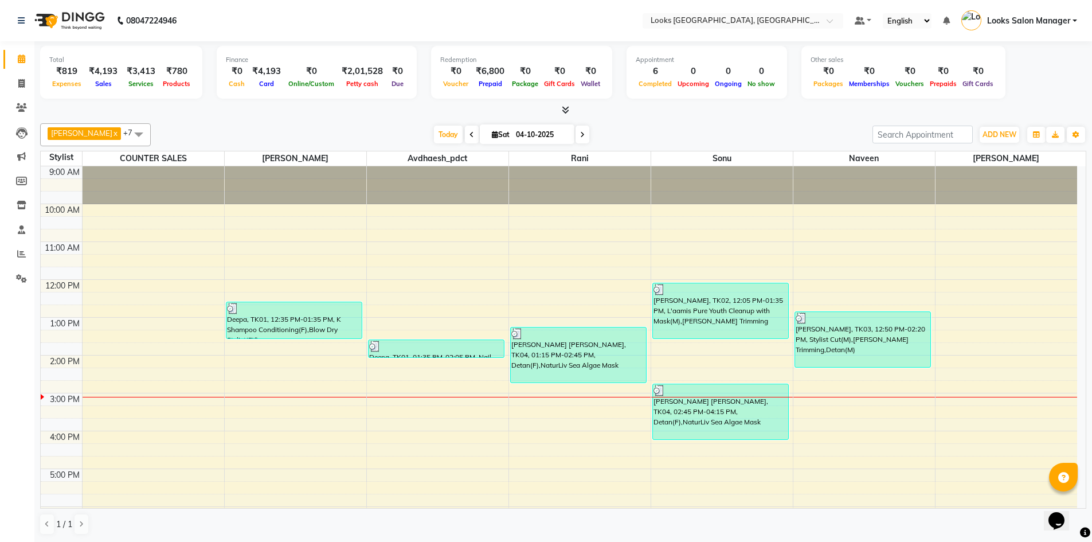
click at [563, 110] on icon at bounding box center [565, 109] width 7 height 9
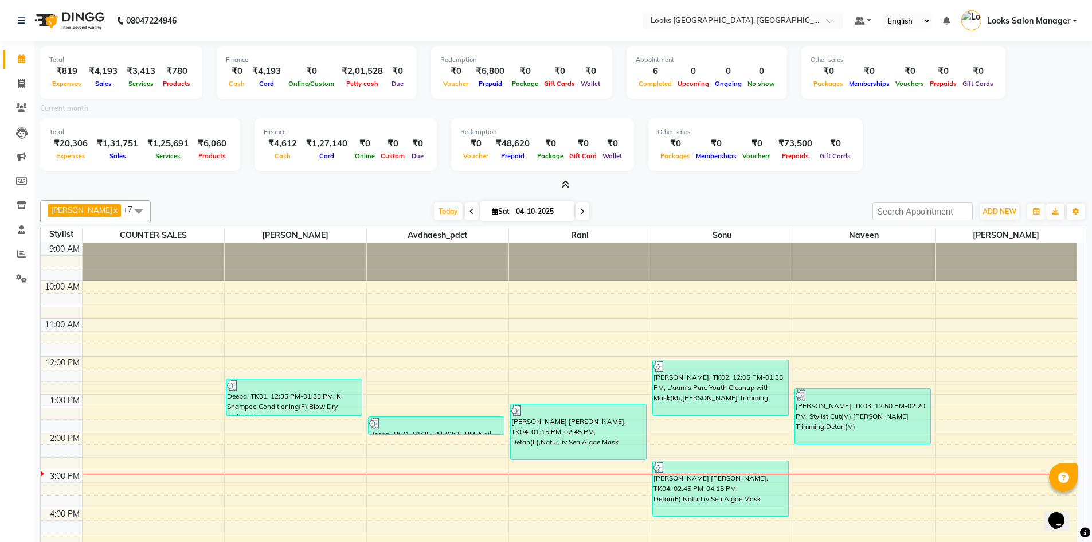
click at [562, 183] on icon at bounding box center [565, 184] width 7 height 9
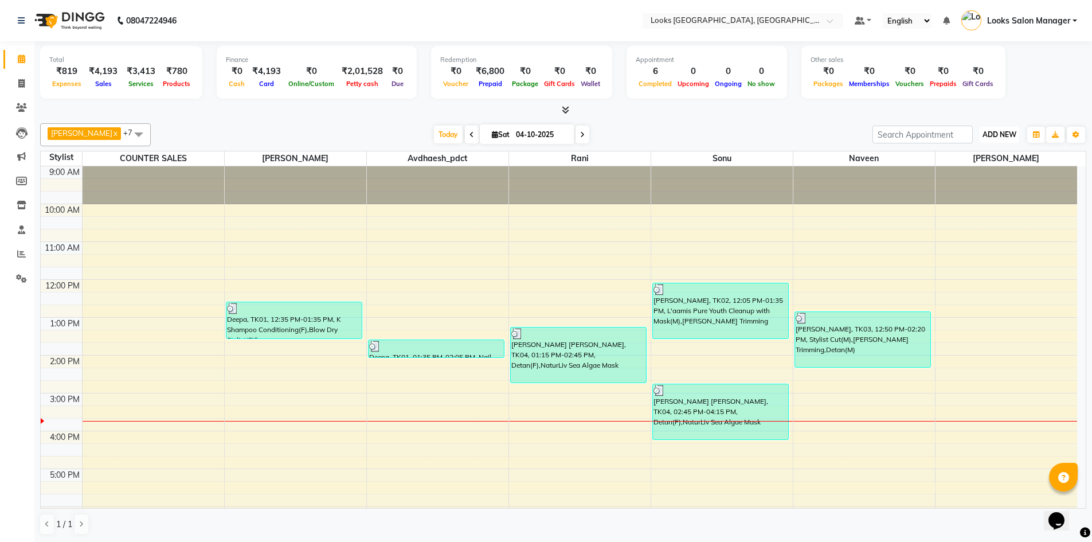
click at [990, 131] on span "ADD NEW" at bounding box center [999, 134] width 34 height 9
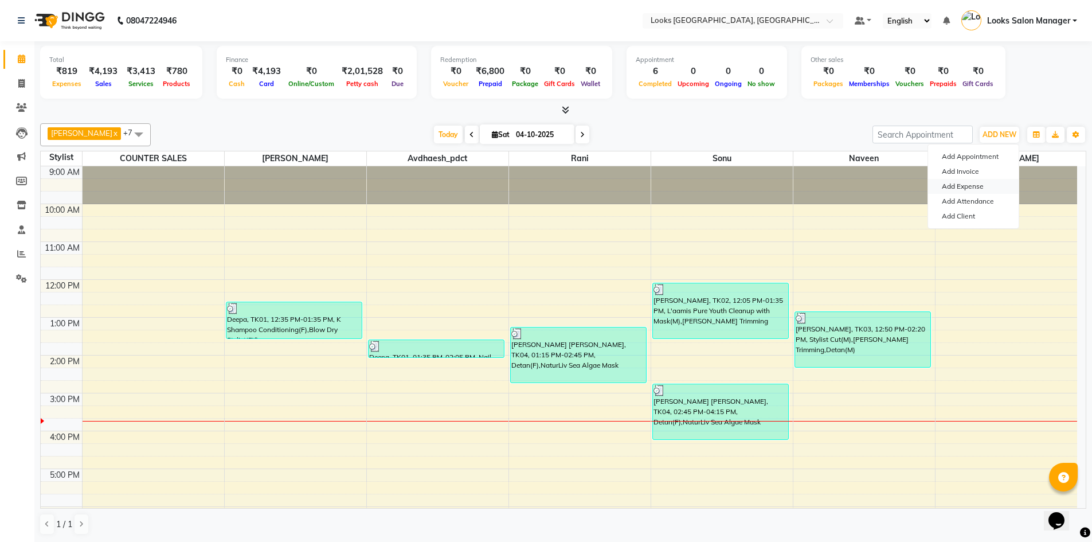
click at [949, 185] on link "Add Expense" at bounding box center [973, 186] width 91 height 15
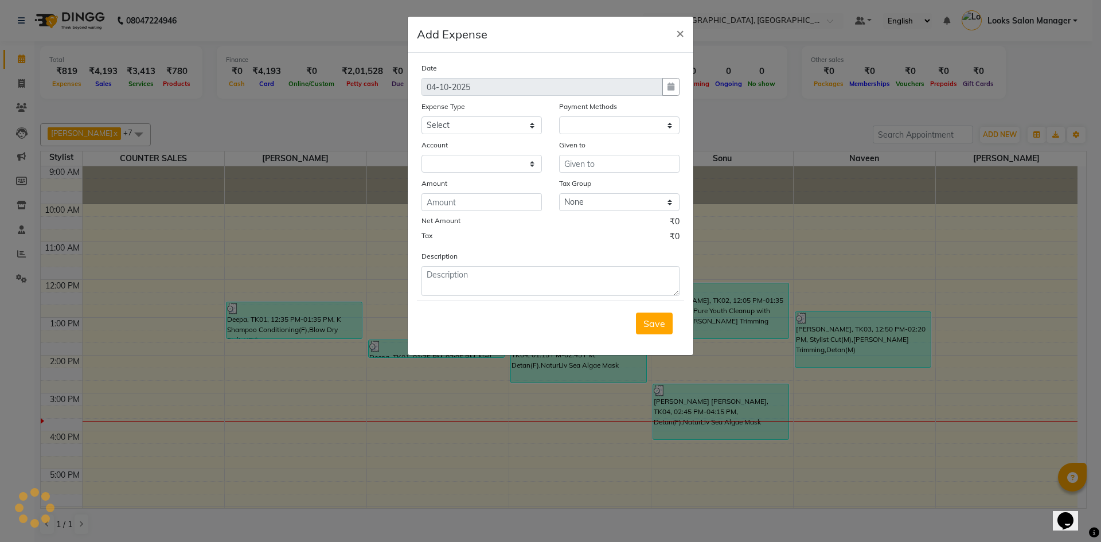
select select "1"
select select "3277"
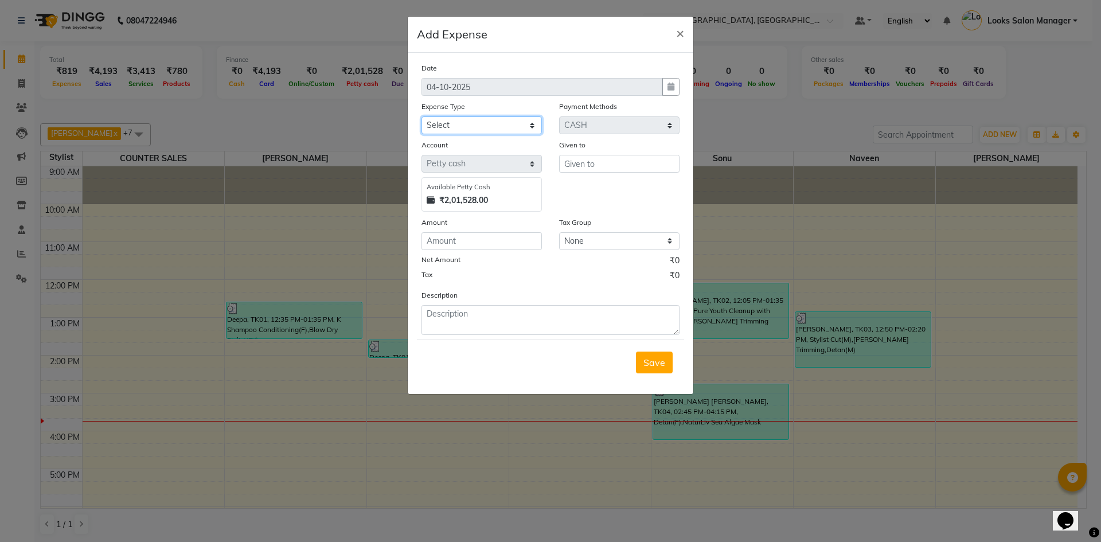
click at [510, 121] on select "Select Accommodation Aesthetics Bank Deposit BLINKIT Cash Handover Client Refun…" at bounding box center [481, 125] width 120 height 18
select select "25010"
click at [421, 116] on select "Select Accommodation Aesthetics Bank Deposit BLINKIT Cash Handover Client Refun…" at bounding box center [481, 125] width 120 height 18
click at [621, 167] on input "text" at bounding box center [619, 164] width 120 height 18
type input "VISHAL MEGAMART"
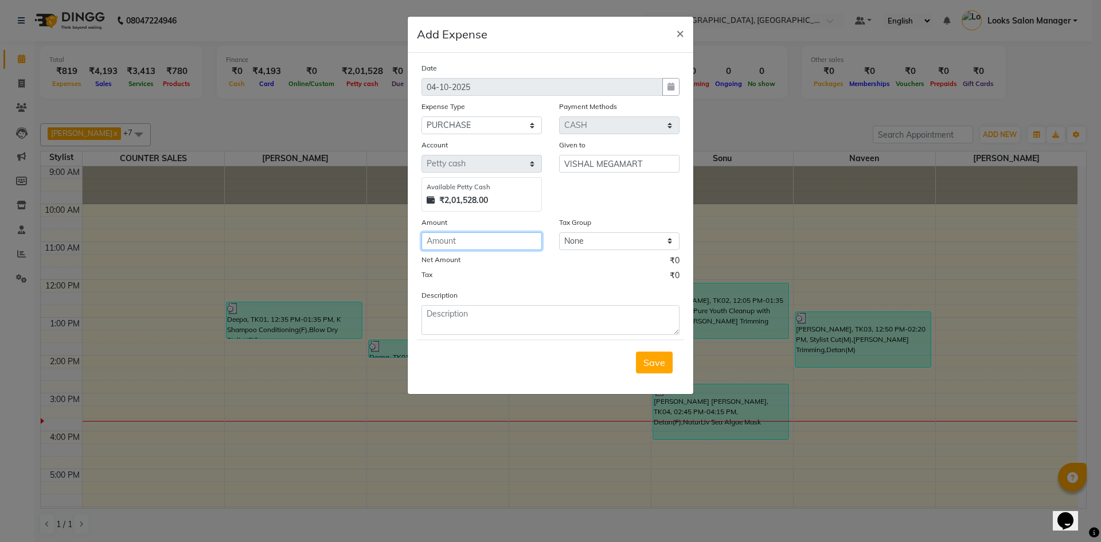
click at [449, 245] on input "number" at bounding box center [481, 241] width 120 height 18
type input "300"
type textarea "TATA TEA"
click at [646, 360] on span "Save" at bounding box center [654, 362] width 22 height 11
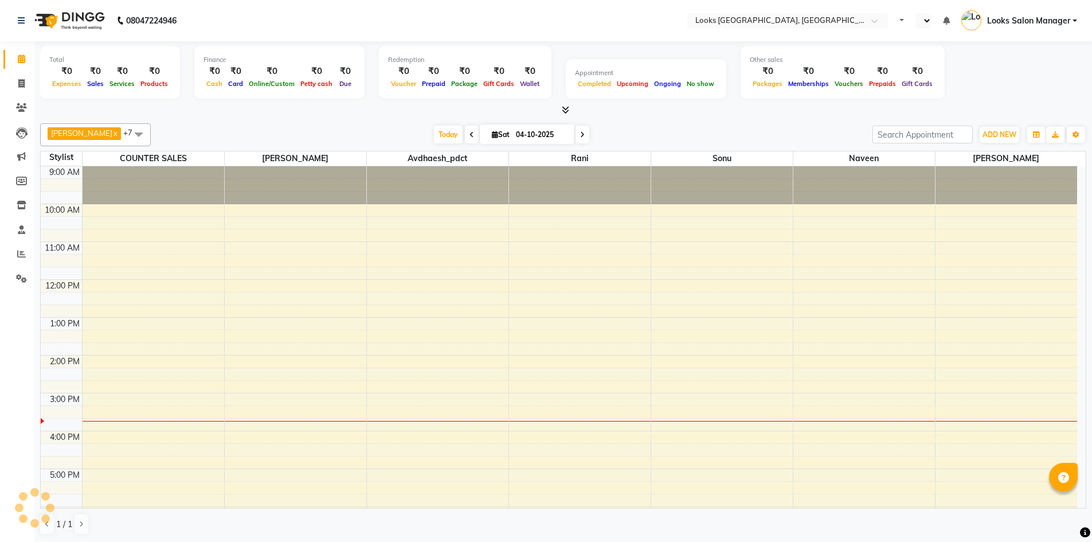
scroll to position [128, 0]
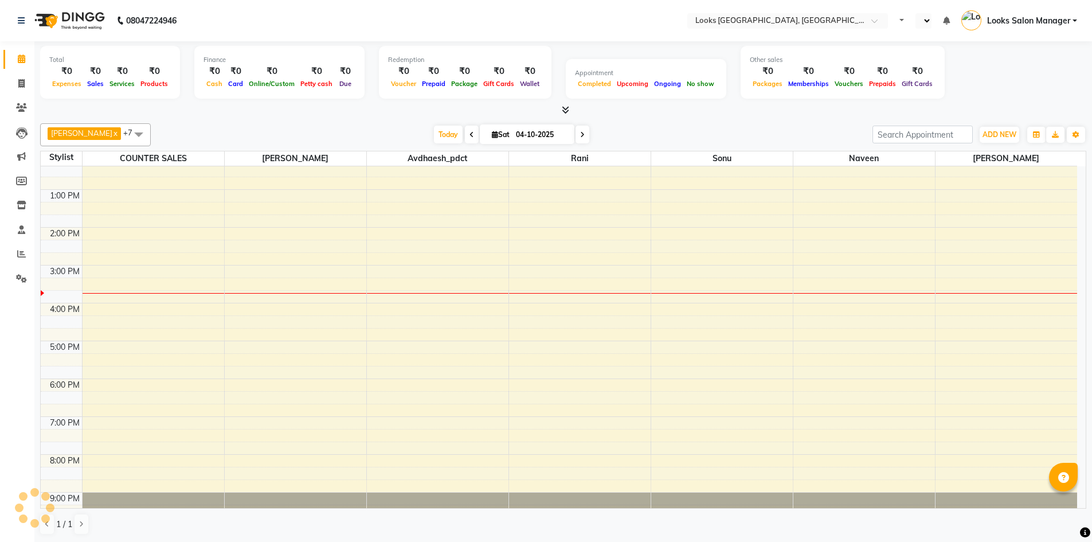
select select "en"
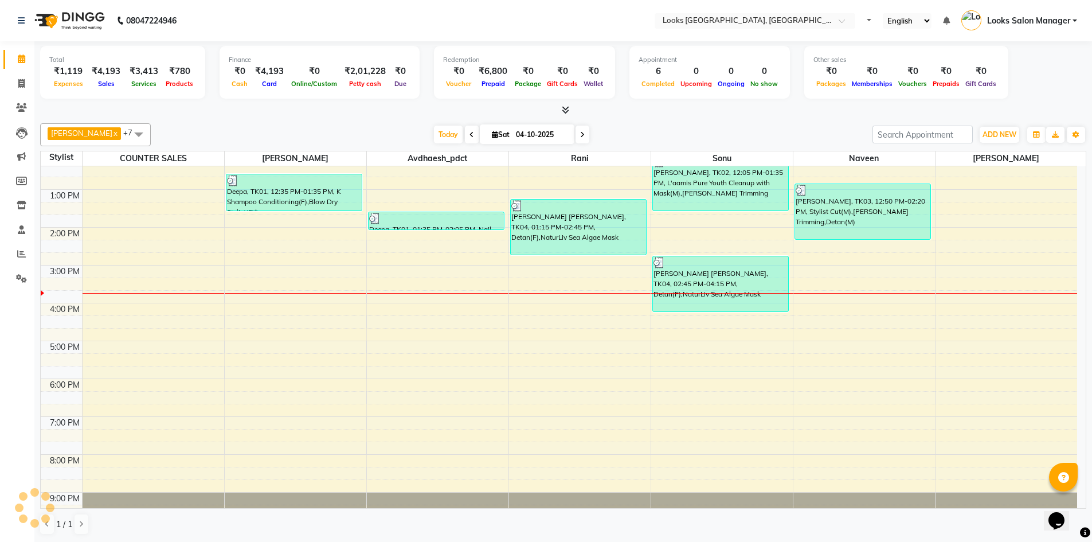
scroll to position [0, 0]
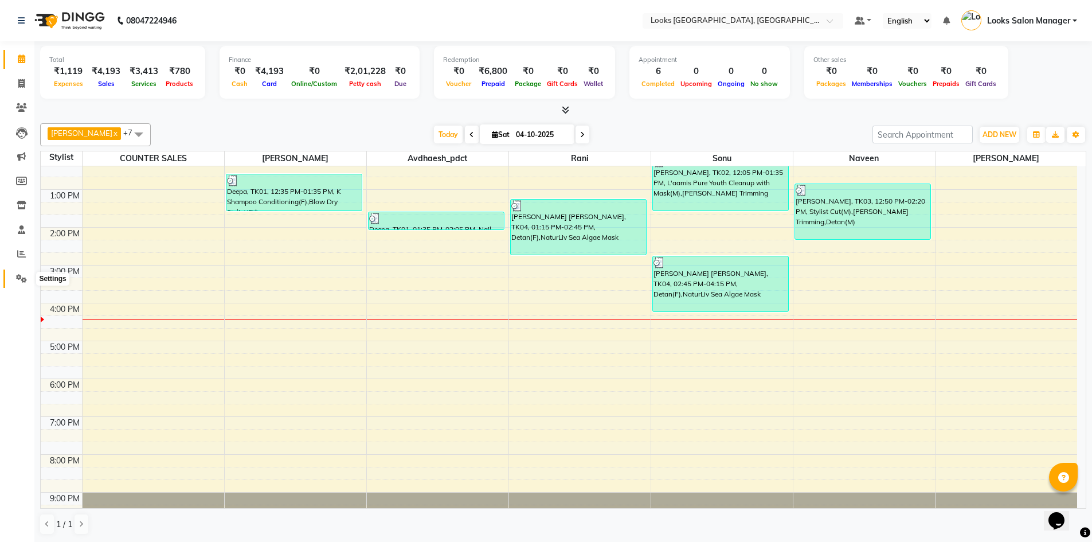
drag, startPoint x: 18, startPoint y: 282, endPoint x: 26, endPoint y: 271, distance: 14.3
click at [18, 282] on icon at bounding box center [21, 278] width 11 height 9
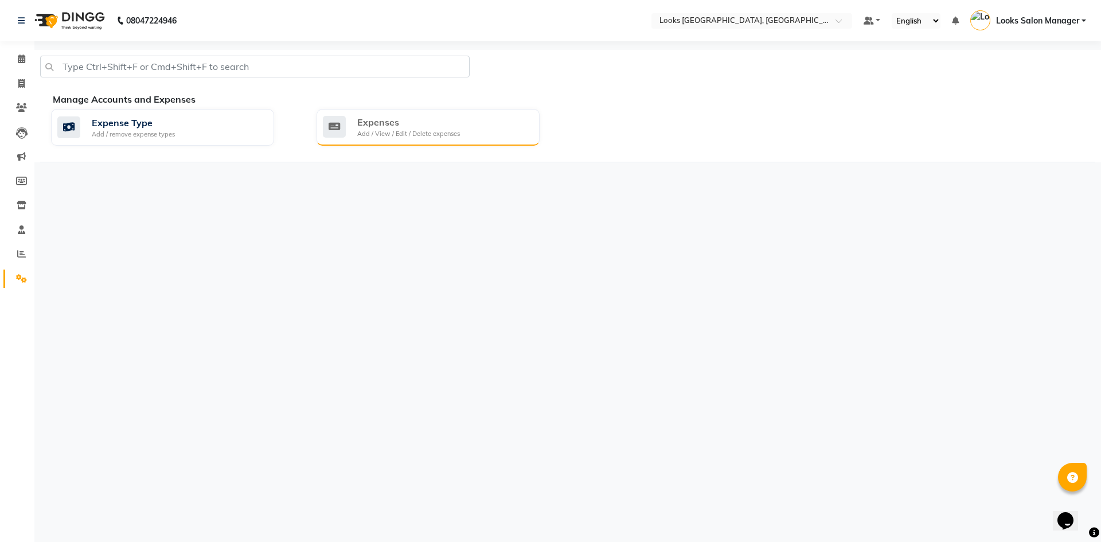
click at [369, 119] on div "Expenses" at bounding box center [408, 122] width 103 height 14
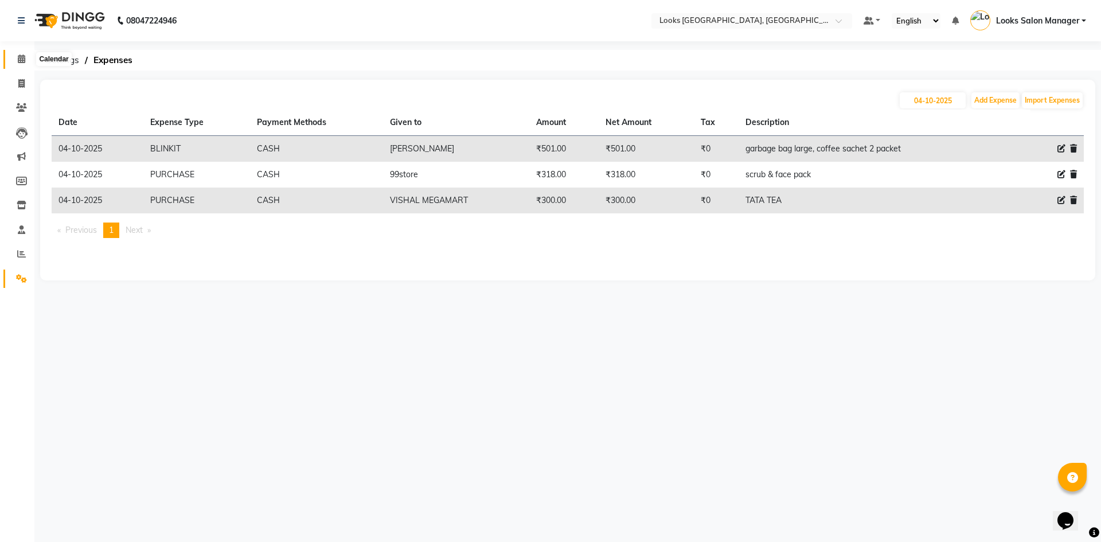
click at [22, 57] on icon at bounding box center [21, 58] width 7 height 9
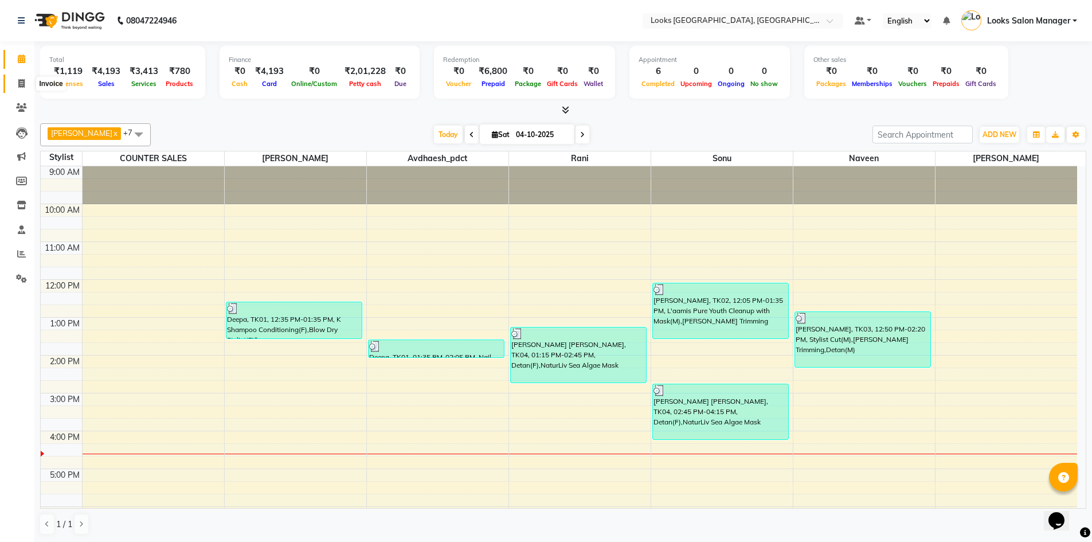
click at [25, 84] on span at bounding box center [21, 83] width 20 height 13
select select "service"
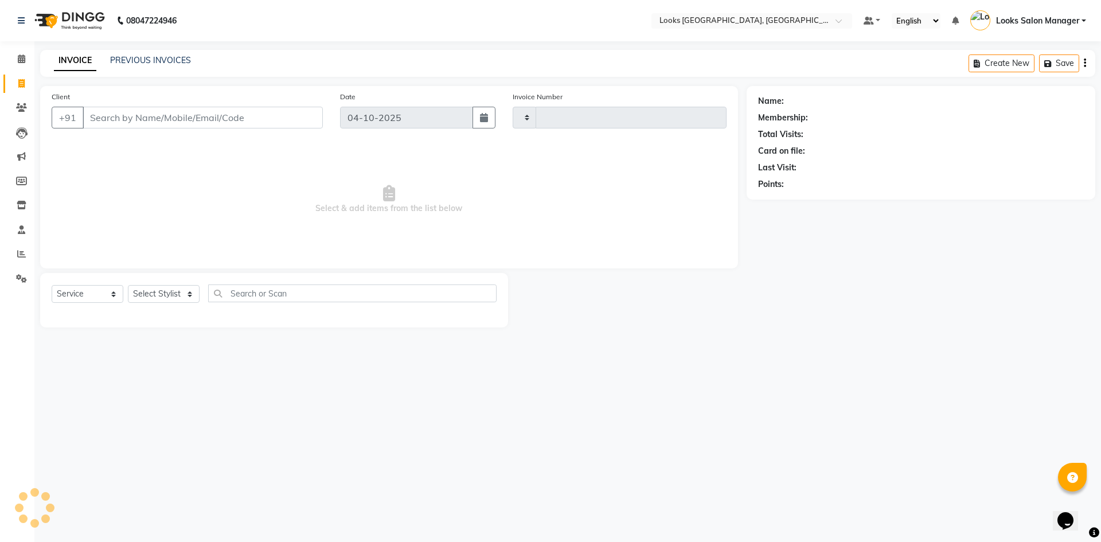
type input "2016"
select select "4460"
click at [25, 60] on icon at bounding box center [21, 58] width 7 height 9
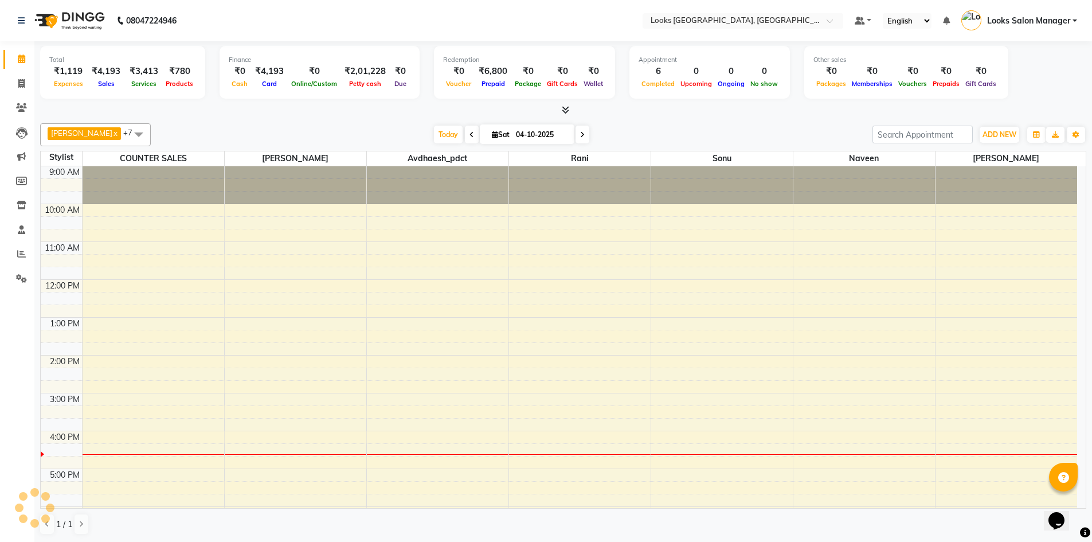
click at [555, 112] on div at bounding box center [563, 110] width 1046 height 12
click at [566, 108] on icon at bounding box center [565, 109] width 7 height 9
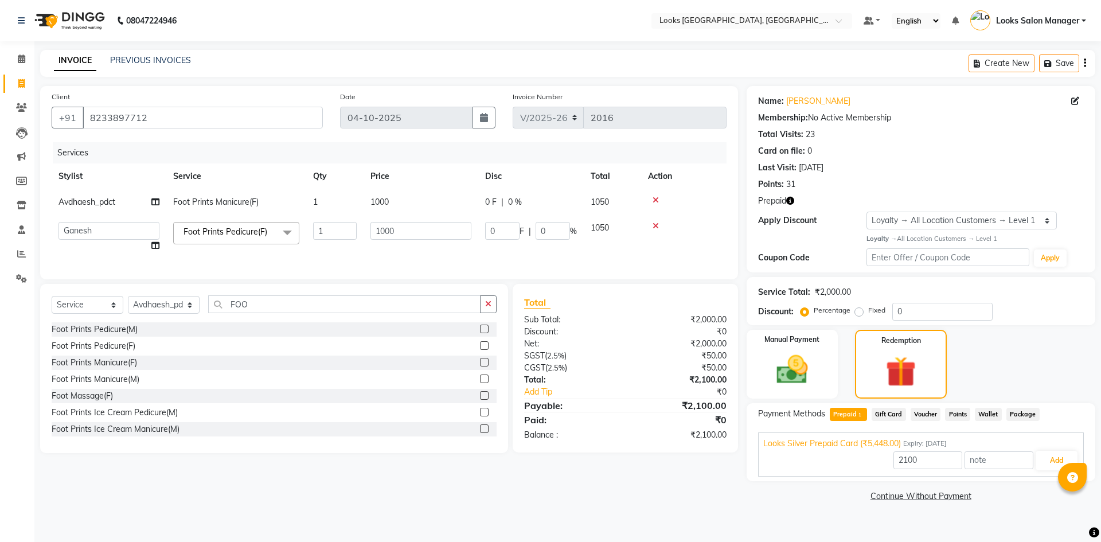
select select "4460"
select select "71752"
select select "service"
select select "53491"
select select "1: Object"
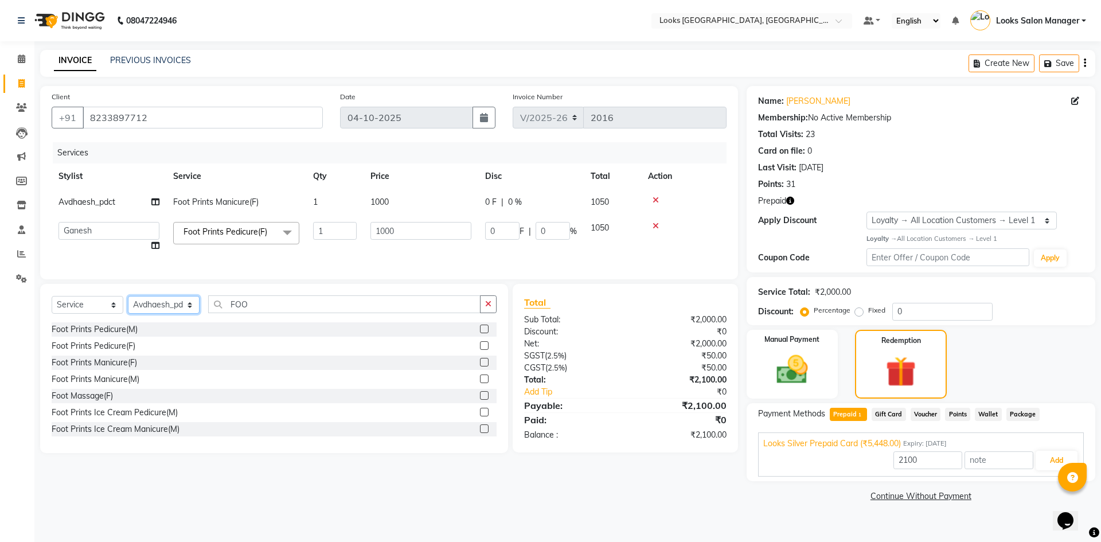
click at [181, 307] on select "Select Stylist Avdhaesh_pdct COUNTER SALES [PERSON_NAME] Looks Salon Manager [P…" at bounding box center [164, 305] width 72 height 18
select select "25215"
click at [128, 304] on select "Select Stylist Avdhaesh_pdct COUNTER SALES [PERSON_NAME] Looks Salon Manager [P…" at bounding box center [164, 305] width 72 height 18
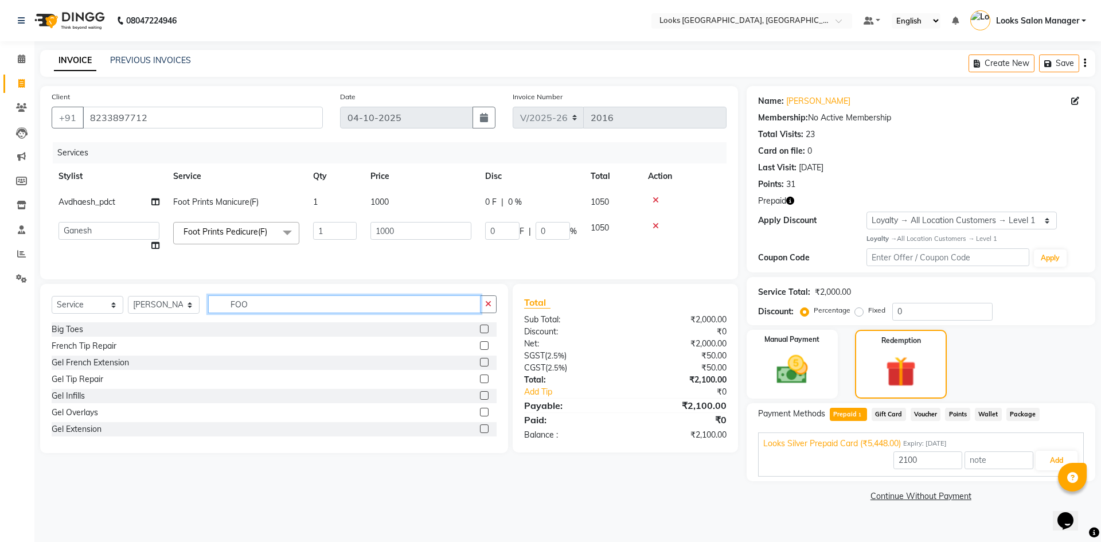
click at [238, 313] on input "FOO" at bounding box center [344, 304] width 272 height 18
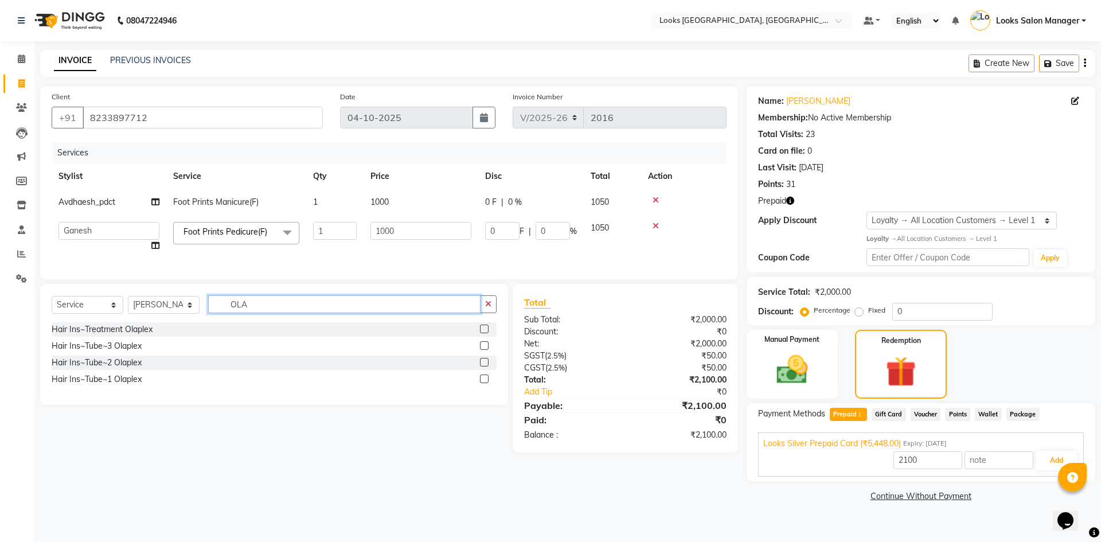
type input "OLA"
click at [481, 350] on label at bounding box center [484, 345] width 9 height 9
click at [481, 350] on input "checkbox" at bounding box center [483, 345] width 7 height 7
checkbox input "true"
type input "5448"
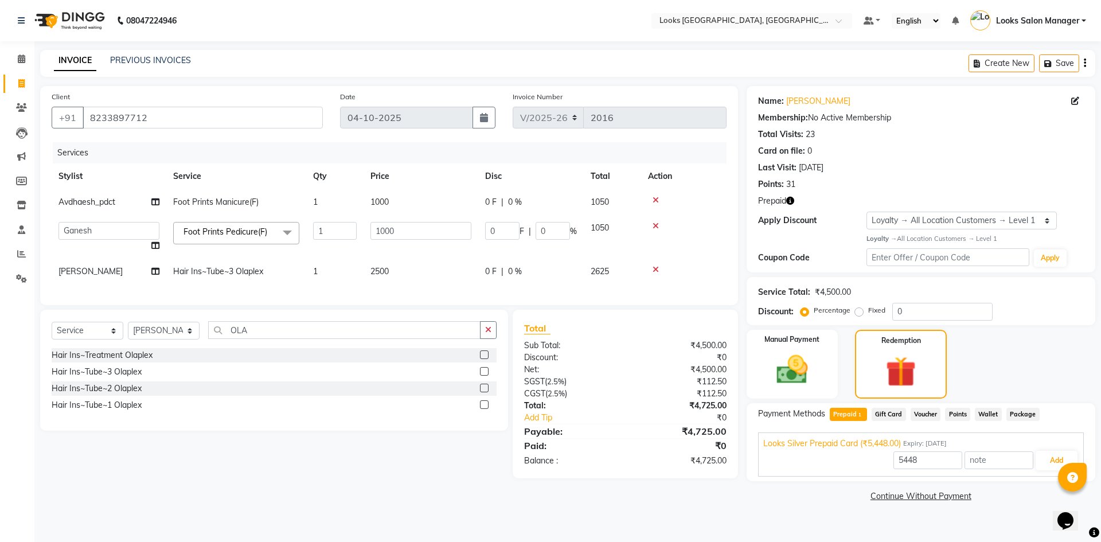
checkbox input "false"
click at [384, 273] on span "2500" at bounding box center [379, 271] width 18 height 10
select select "25215"
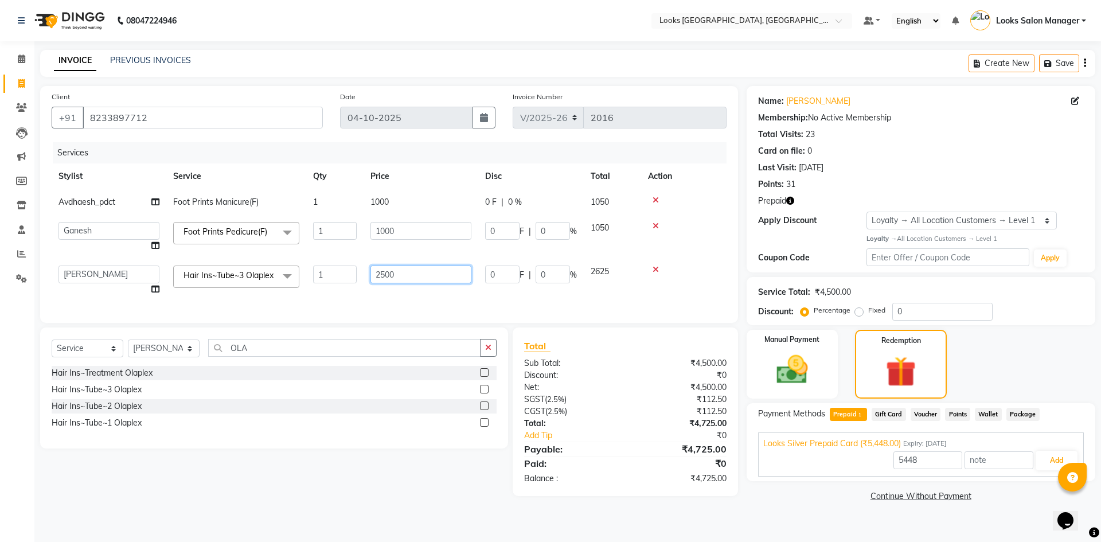
click at [384, 273] on input "2500" at bounding box center [420, 274] width 101 height 18
type input "3000"
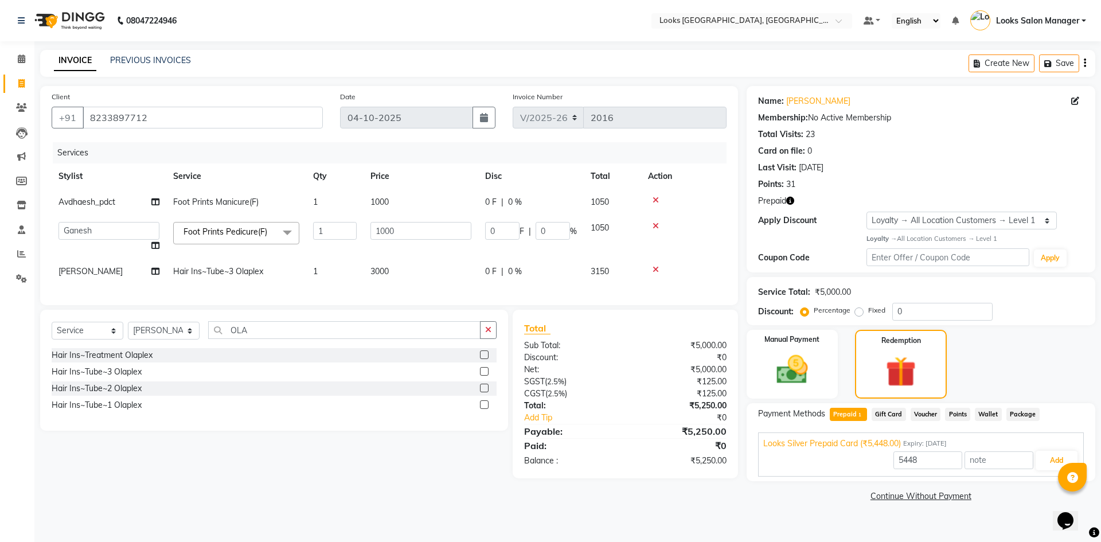
click at [444, 293] on div "Services Stylist Service Qty Price Disc Total Action Avdhaesh_pdct Foot Prints …" at bounding box center [389, 217] width 675 height 151
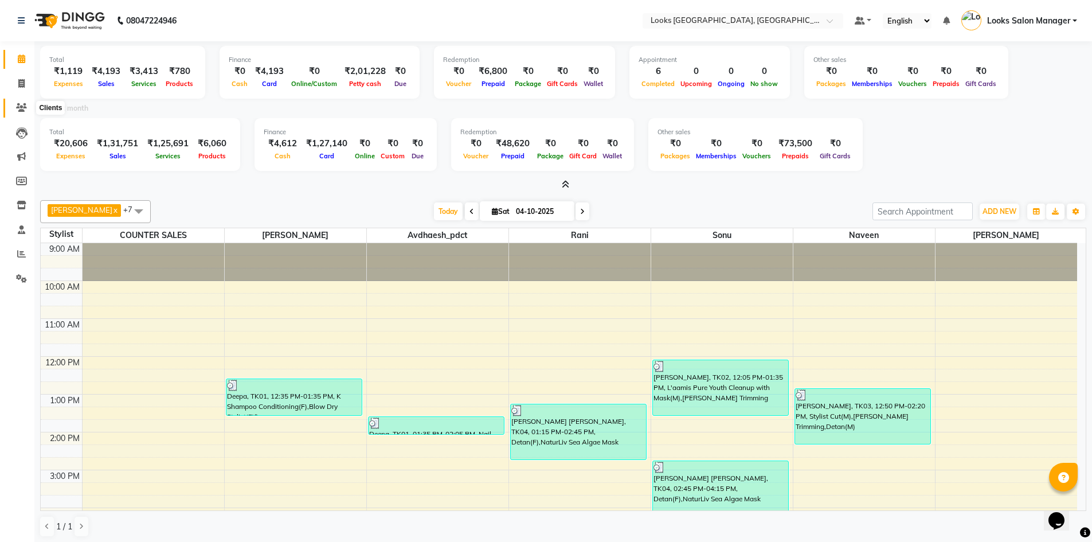
click at [24, 103] on icon at bounding box center [21, 107] width 11 height 9
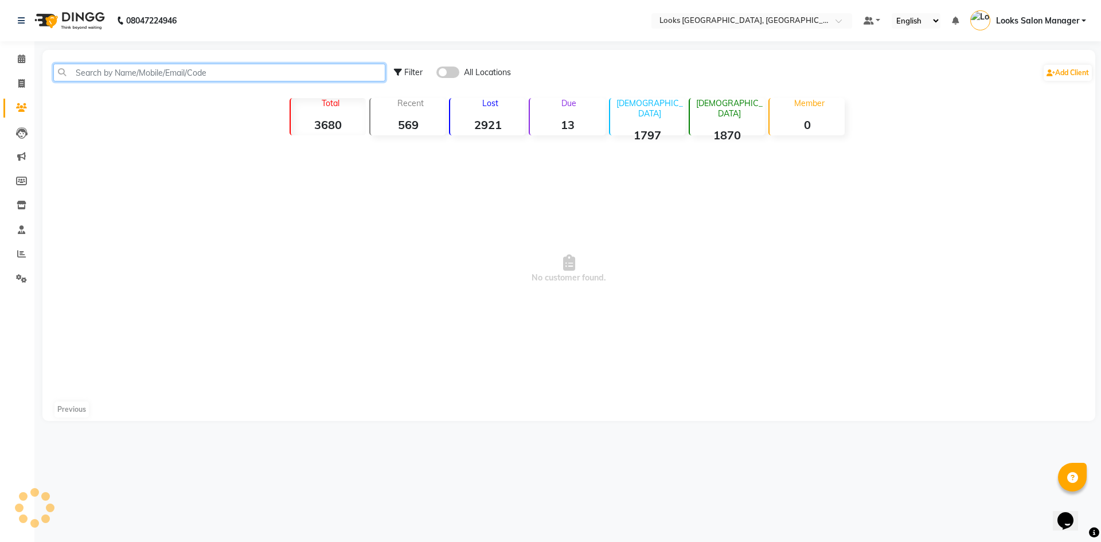
click at [128, 72] on input "text" at bounding box center [219, 73] width 332 height 18
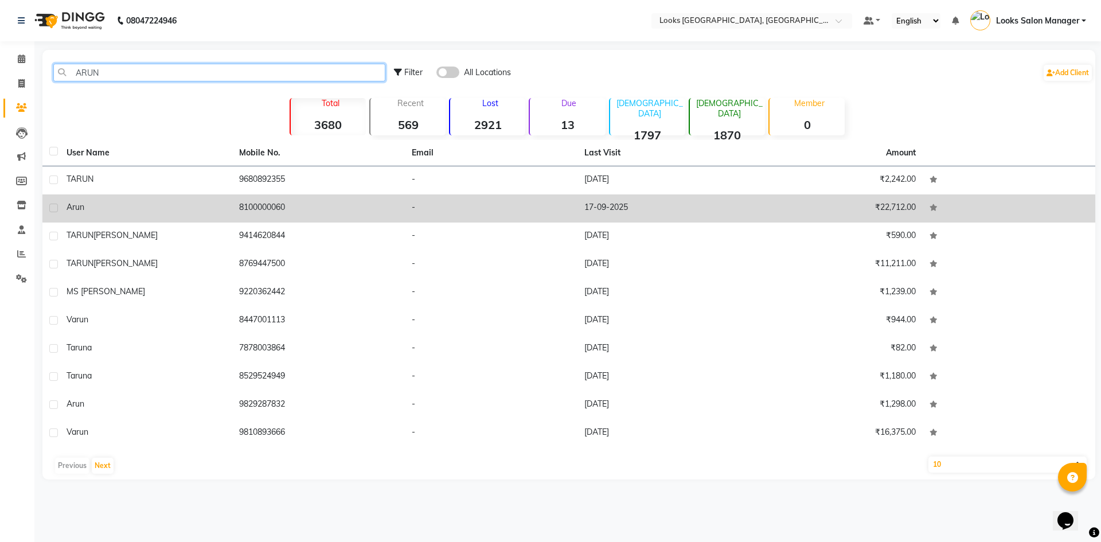
type input "ARUN"
click at [220, 210] on div "arun" at bounding box center [145, 207] width 159 height 12
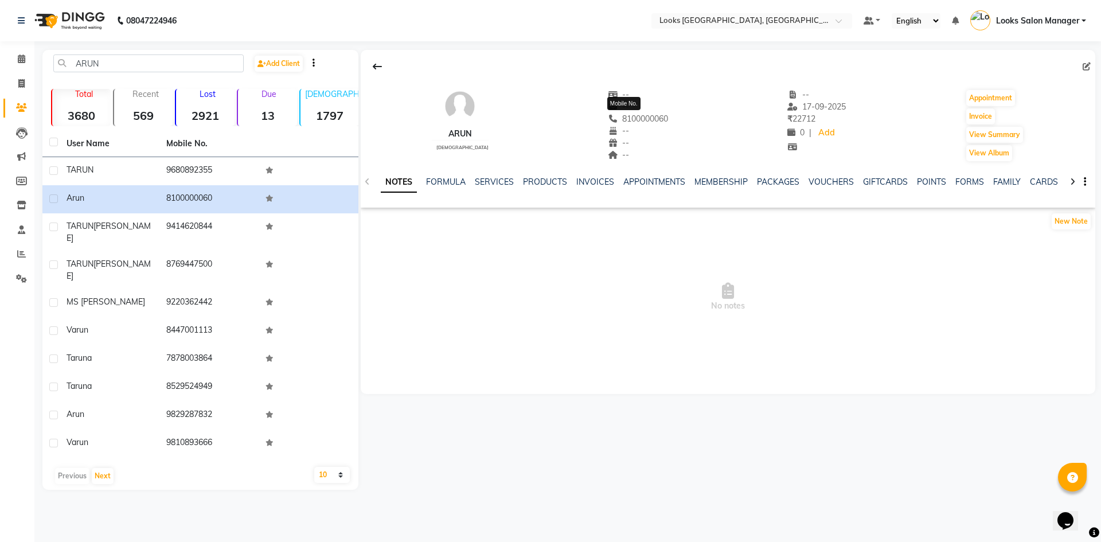
click at [641, 118] on span "8100000060" at bounding box center [638, 118] width 61 height 10
copy span "8100000060"
click at [21, 81] on icon at bounding box center [21, 83] width 6 height 9
select select "4460"
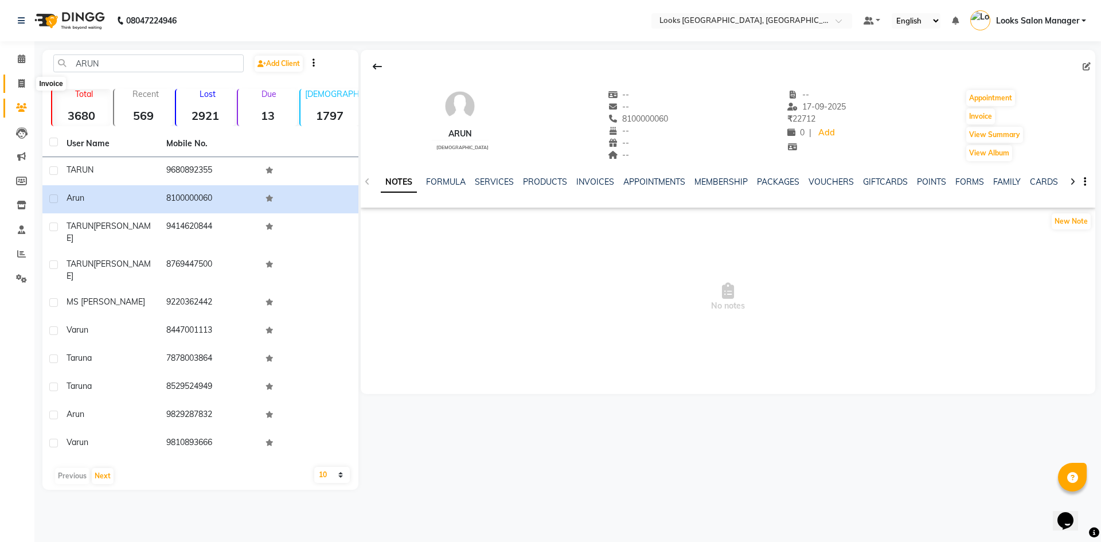
select select "service"
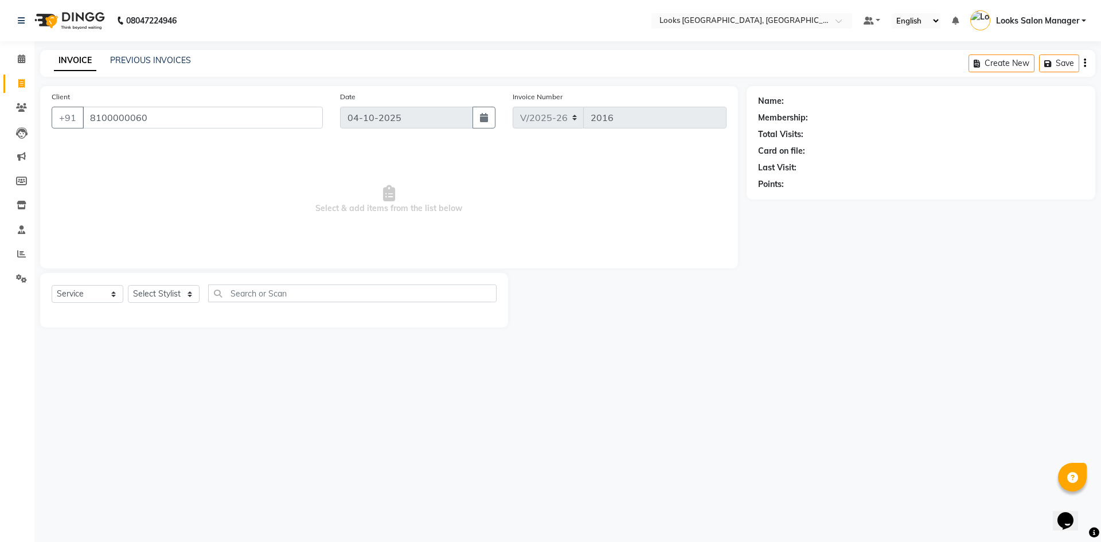
type input "8100000060"
select select "1: Object"
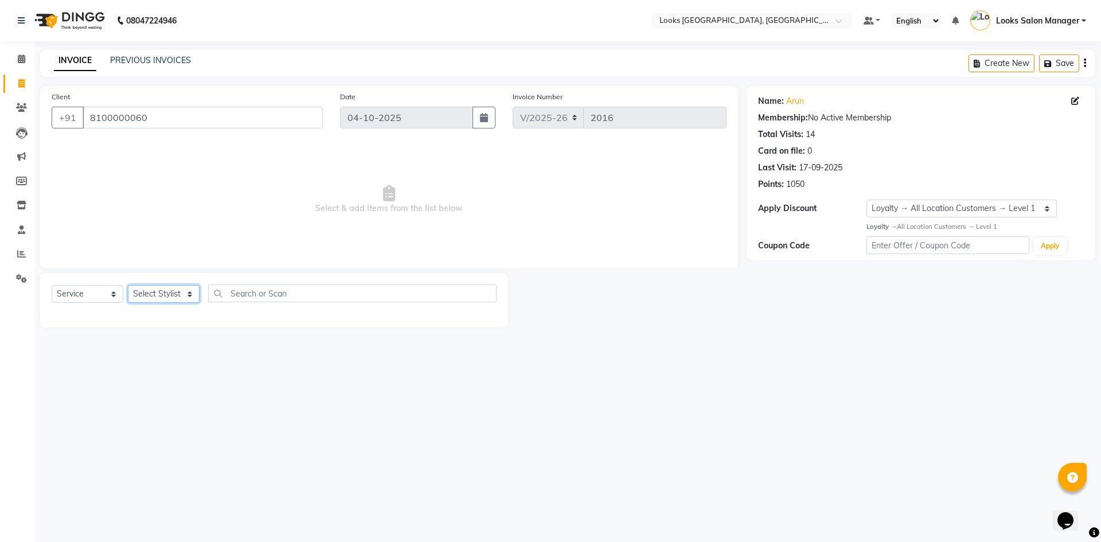
click at [135, 292] on select "Select Stylist Avdhaesh_pdct COUNTER SALES [PERSON_NAME] Looks Salon Manager [P…" at bounding box center [164, 294] width 72 height 18
select select "85710"
click at [128, 285] on select "Select Stylist Avdhaesh_pdct COUNTER SALES [PERSON_NAME] Looks Salon Manager [P…" at bounding box center [164, 294] width 72 height 18
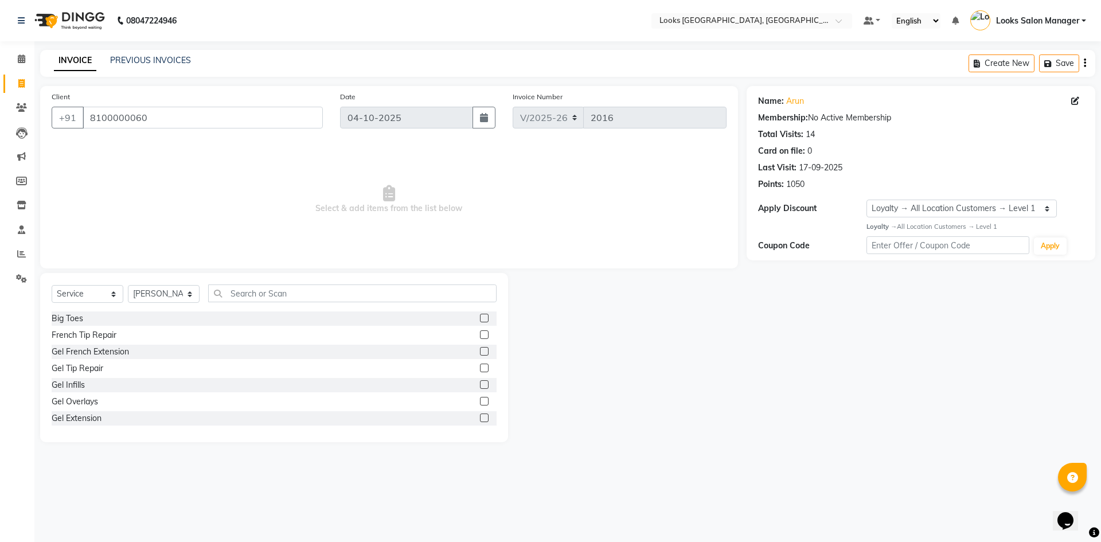
click at [246, 304] on div "Select Service Product Membership Package Voucher Prepaid Gift Card Select Styl…" at bounding box center [274, 297] width 445 height 27
click at [253, 288] on input "text" at bounding box center [352, 293] width 288 height 18
type input "CUT"
click at [480, 333] on label at bounding box center [484, 334] width 9 height 9
click at [480, 333] on input "checkbox" at bounding box center [483, 334] width 7 height 7
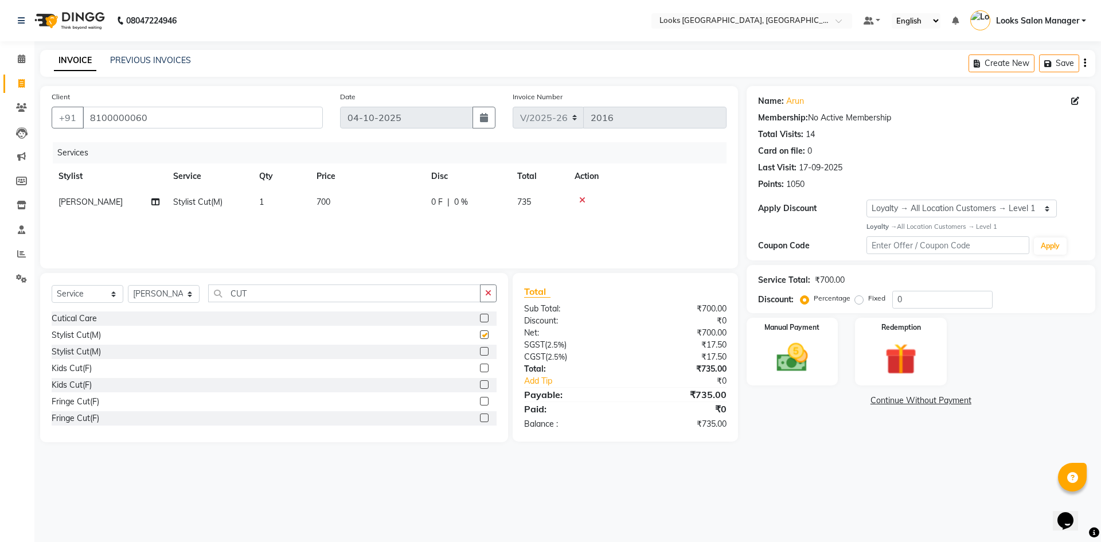
checkbox input "false"
click at [277, 294] on input "CUT" at bounding box center [344, 293] width 272 height 18
type input "E"
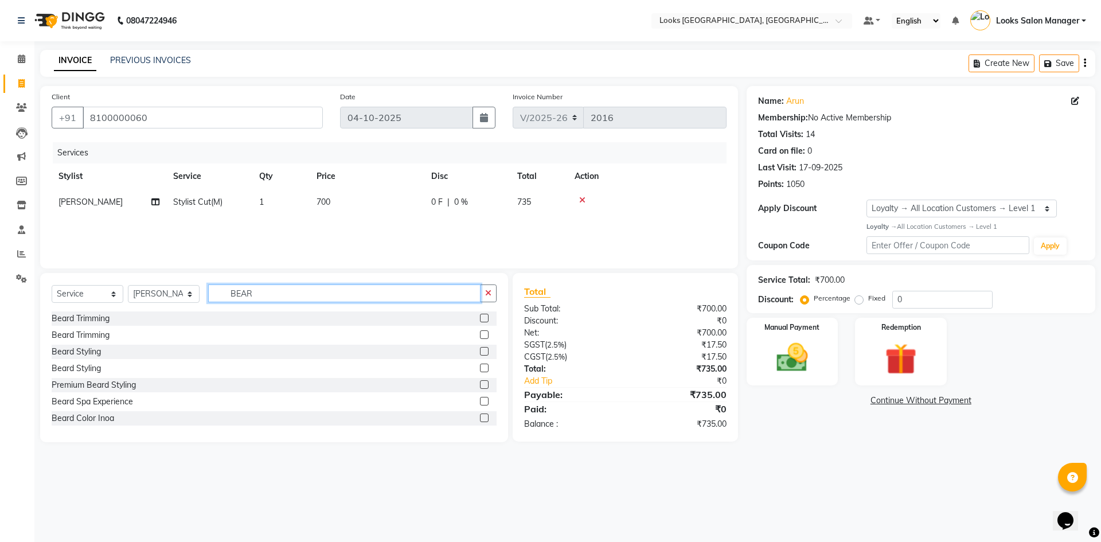
type input "BEAR"
click at [480, 317] on label at bounding box center [484, 318] width 9 height 9
click at [480, 317] on input "checkbox" at bounding box center [483, 318] width 7 height 7
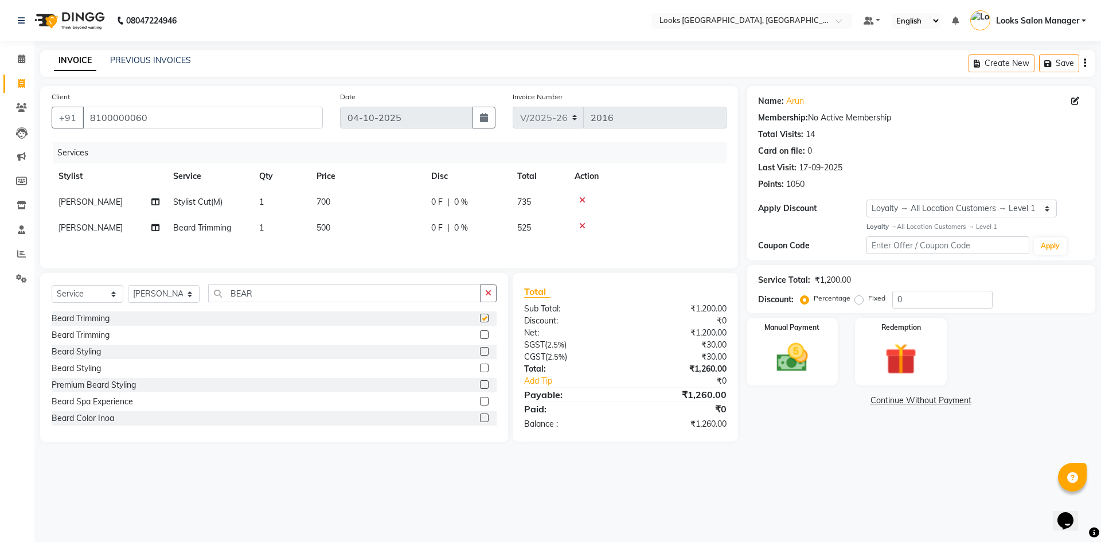
checkbox input "false"
click at [391, 214] on td "700" at bounding box center [367, 202] width 115 height 26
select select "85710"
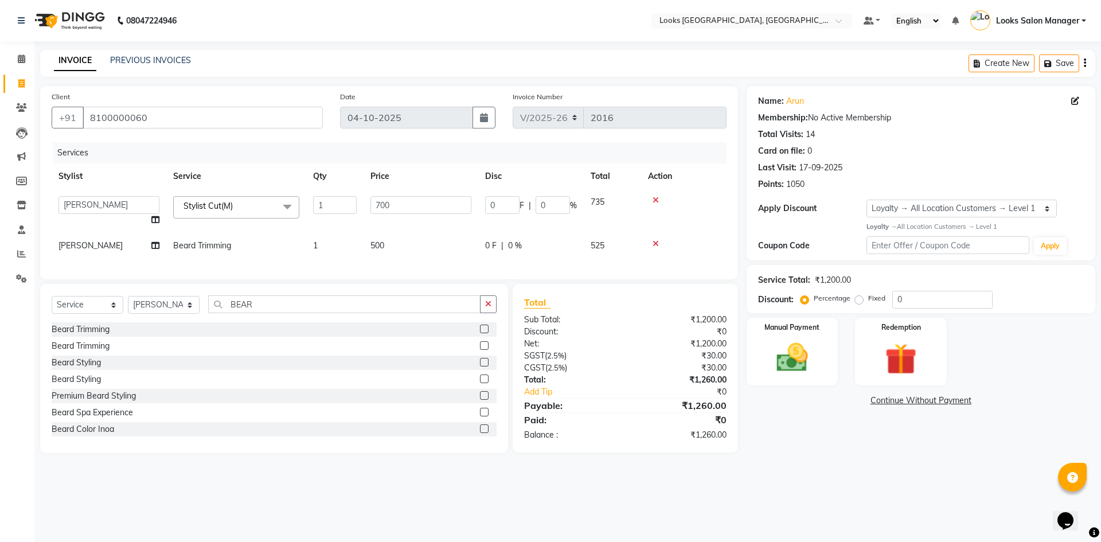
click at [391, 214] on td "700" at bounding box center [420, 211] width 115 height 44
click at [387, 210] on input "700" at bounding box center [420, 205] width 101 height 18
type input "500"
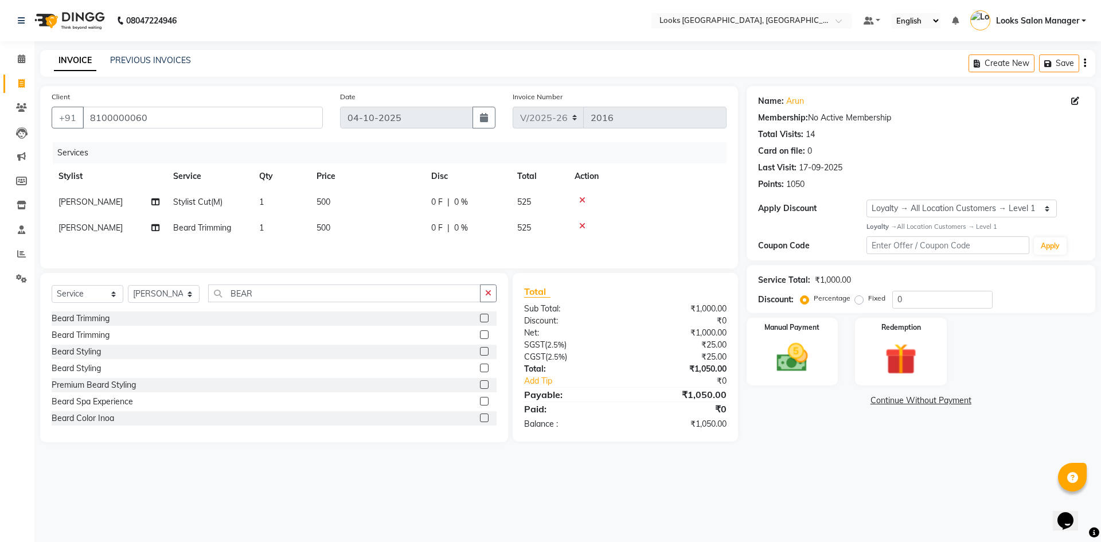
click at [382, 238] on td "500" at bounding box center [367, 228] width 115 height 26
select select "85710"
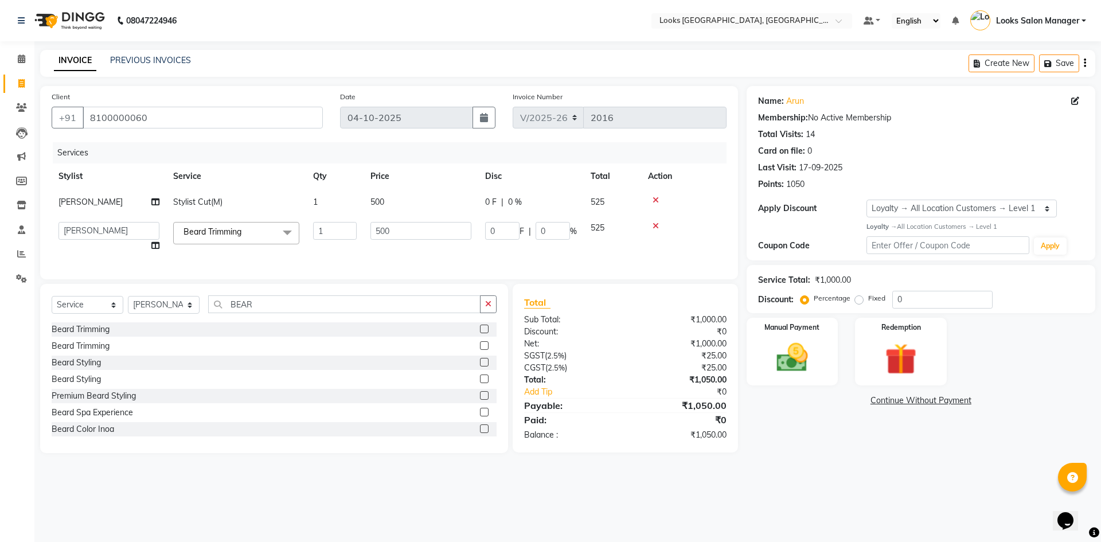
click at [382, 238] on input "500" at bounding box center [420, 231] width 101 height 18
type input "300"
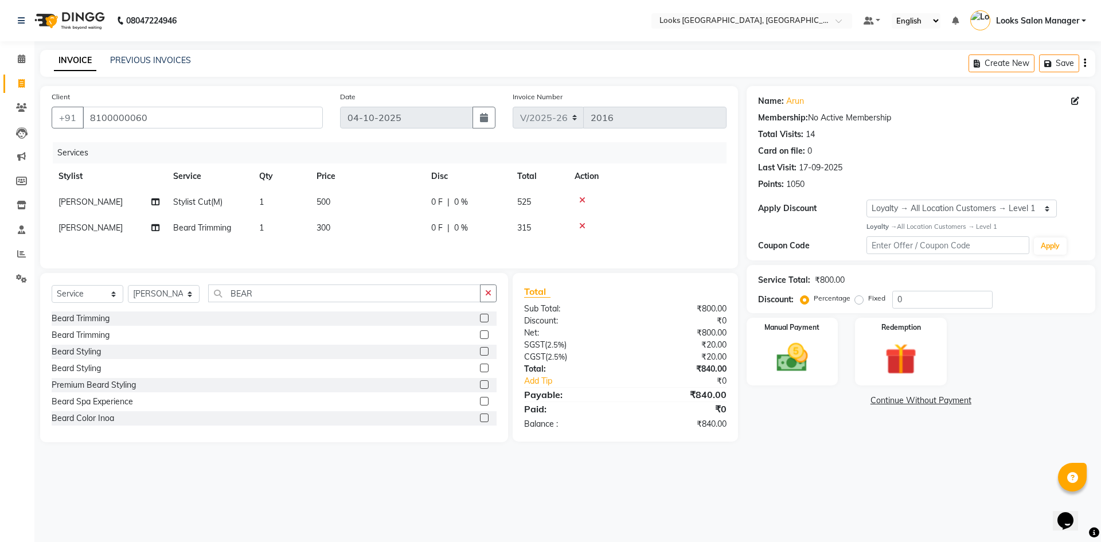
click at [348, 263] on div "Client +91 8100000060 Date 04-10-2025 Invoice Number V/2025 V/2025-26 2016 Serv…" at bounding box center [389, 177] width 698 height 182
click at [798, 362] on img at bounding box center [791, 358] width 53 height 38
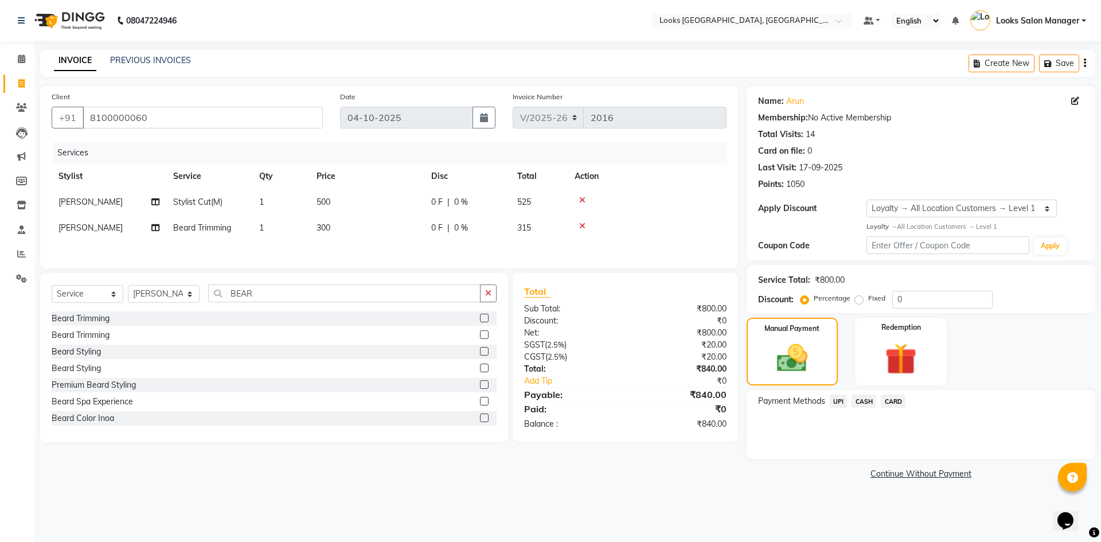
click at [892, 401] on span "CARD" at bounding box center [892, 400] width 25 height 13
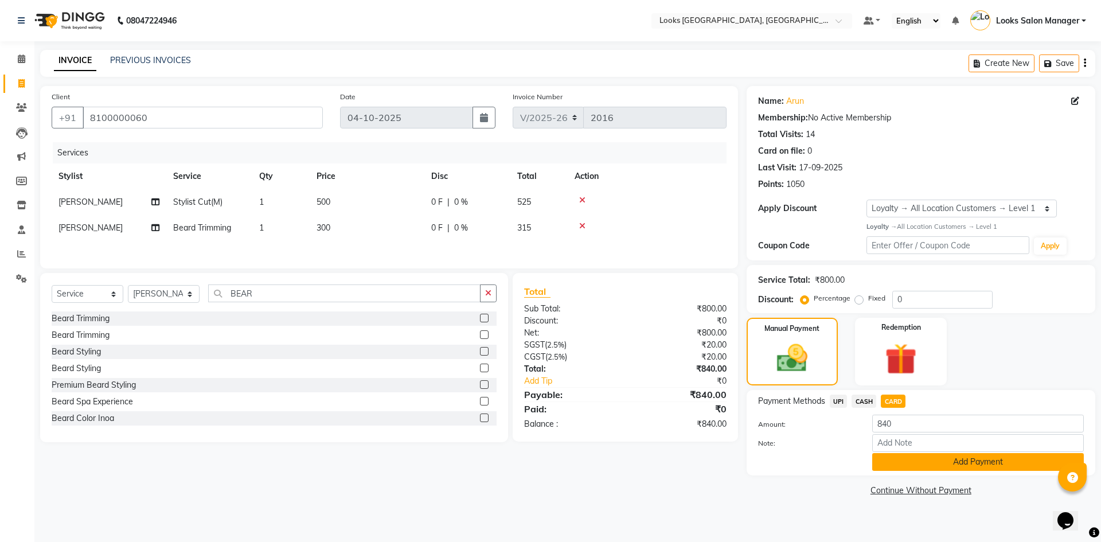
click at [878, 464] on button "Add Payment" at bounding box center [978, 462] width 212 height 18
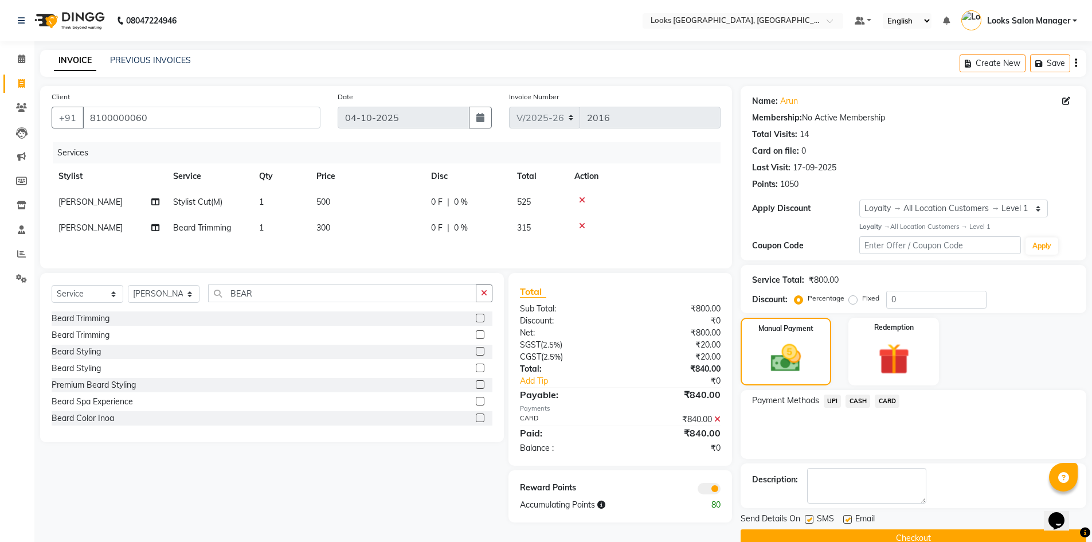
click at [808, 519] on label at bounding box center [809, 519] width 9 height 9
click at [808, 519] on input "checkbox" at bounding box center [808, 519] width 7 height 7
checkbox input "false"
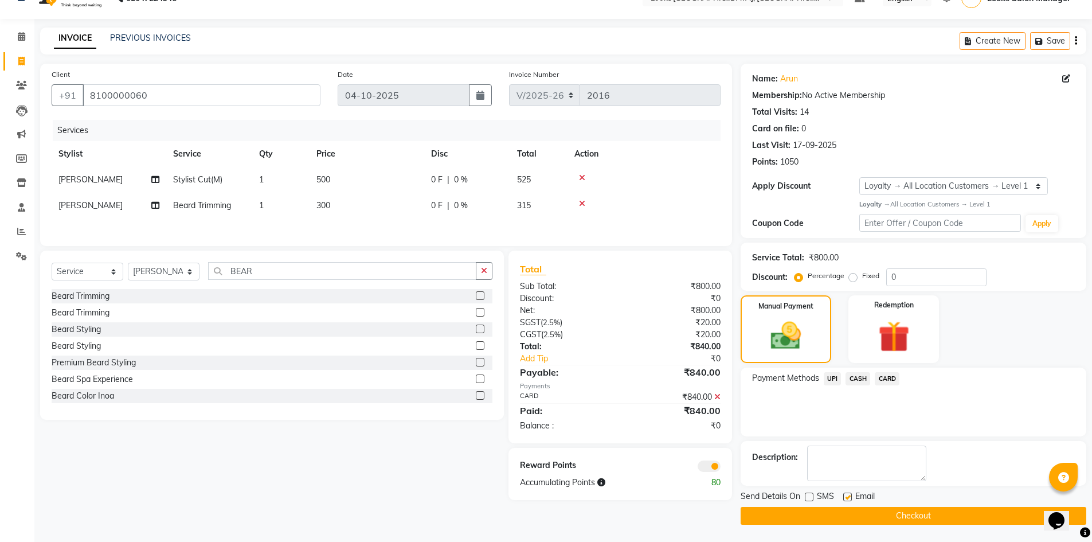
click at [898, 515] on button "Checkout" at bounding box center [914, 516] width 346 height 18
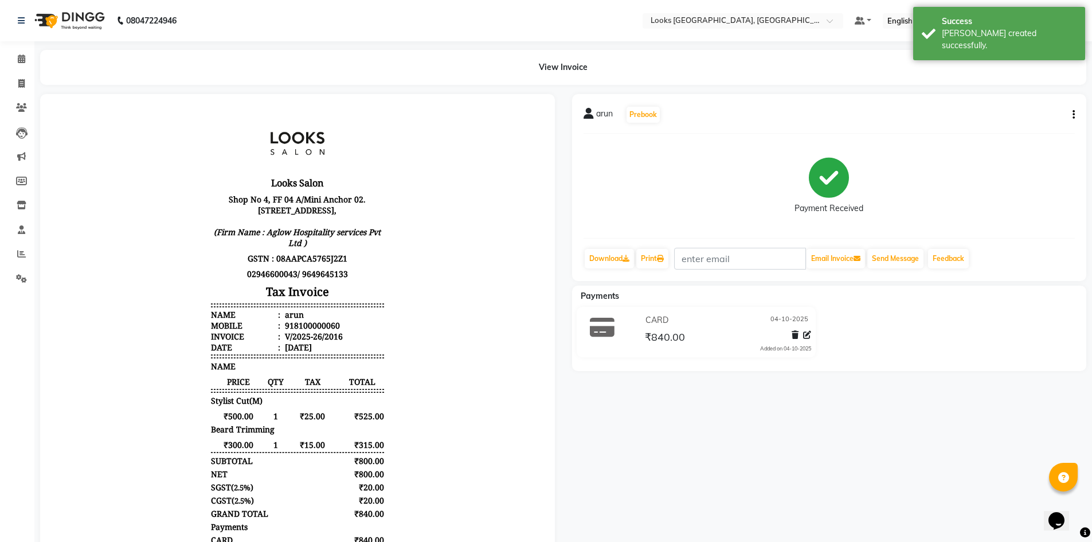
click at [1068, 120] on button "button" at bounding box center [1071, 115] width 7 height 12
click at [994, 117] on div "Edit Item Staff" at bounding box center [1016, 122] width 79 height 14
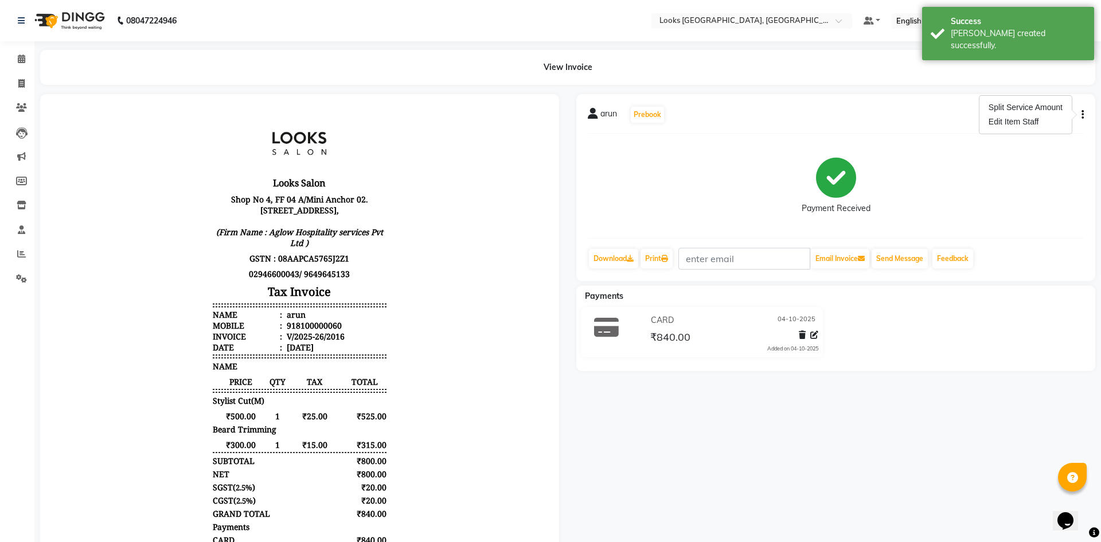
select select "85710"
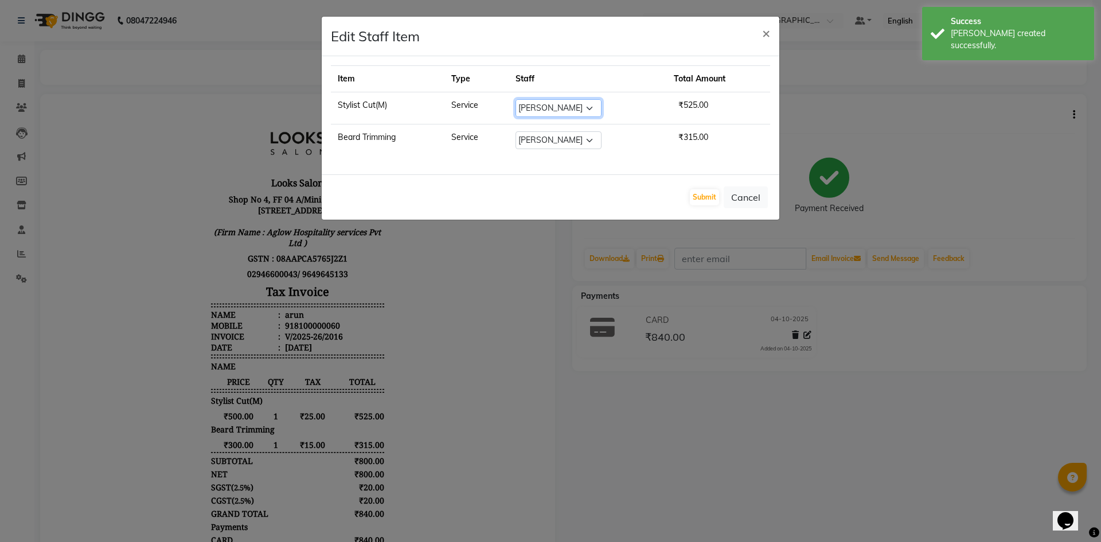
click at [527, 111] on select "Select Avdhaesh_pdct COUNTER SALES Ganesh Looks Salon Manager MOHSIN Naveen Pri…" at bounding box center [558, 108] width 86 height 18
select select "64711"
click at [516, 99] on select "Select Avdhaesh_pdct COUNTER SALES Ganesh Looks Salon Manager MOHSIN Naveen Pri…" at bounding box center [558, 108] width 86 height 18
drag, startPoint x: 563, startPoint y: 132, endPoint x: 561, endPoint y: 146, distance: 13.4
click at [563, 132] on select "Select Avdhaesh_pdct COUNTER SALES Ganesh Looks Salon Manager MOHSIN Naveen Pri…" at bounding box center [558, 140] width 86 height 18
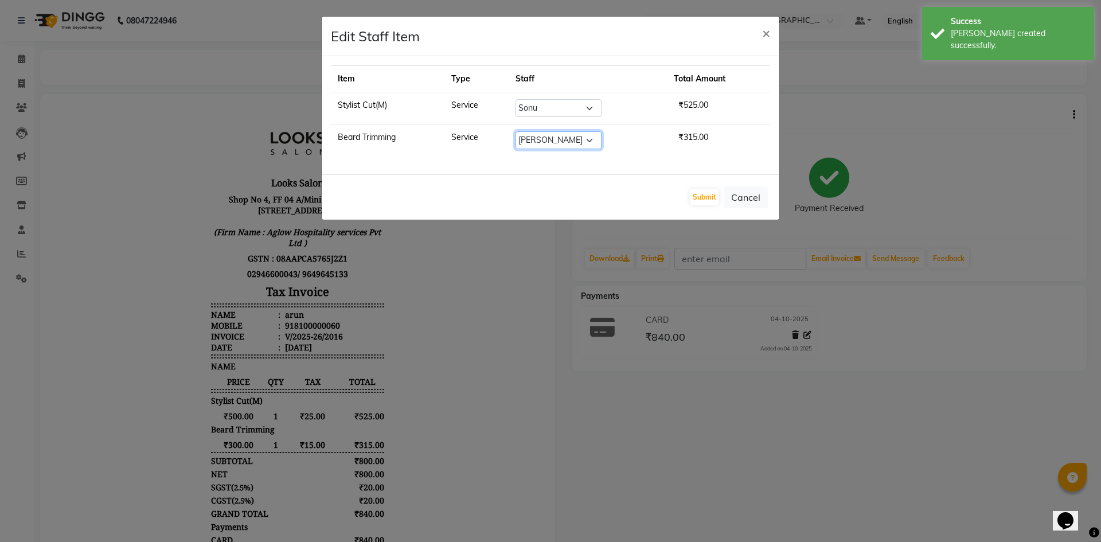
select select "64711"
click at [516, 131] on select "Select Avdhaesh_pdct COUNTER SALES Ganesh Looks Salon Manager MOHSIN Naveen Pri…" at bounding box center [558, 140] width 86 height 18
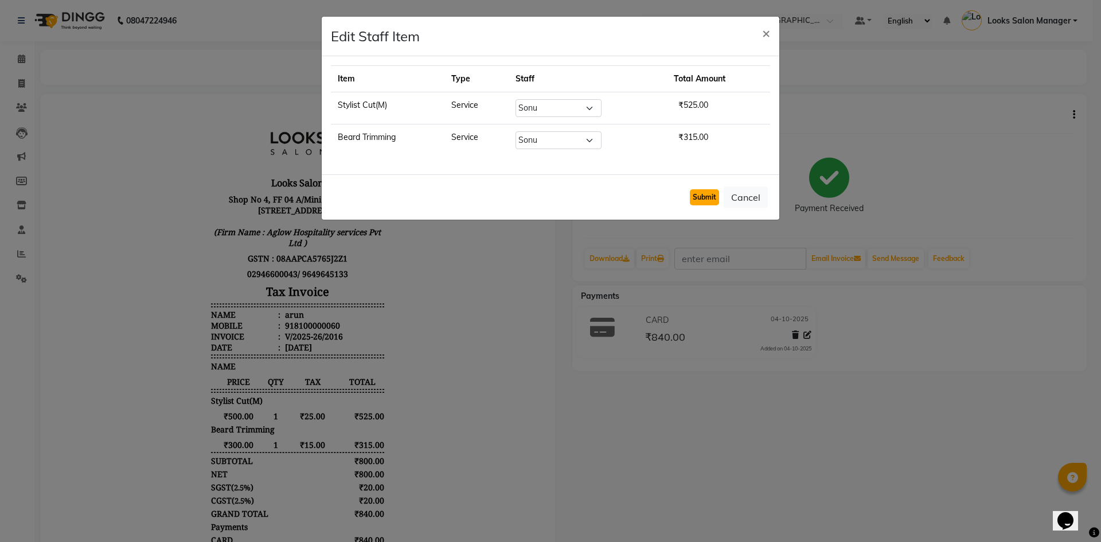
click at [704, 197] on button "Submit" at bounding box center [704, 197] width 29 height 16
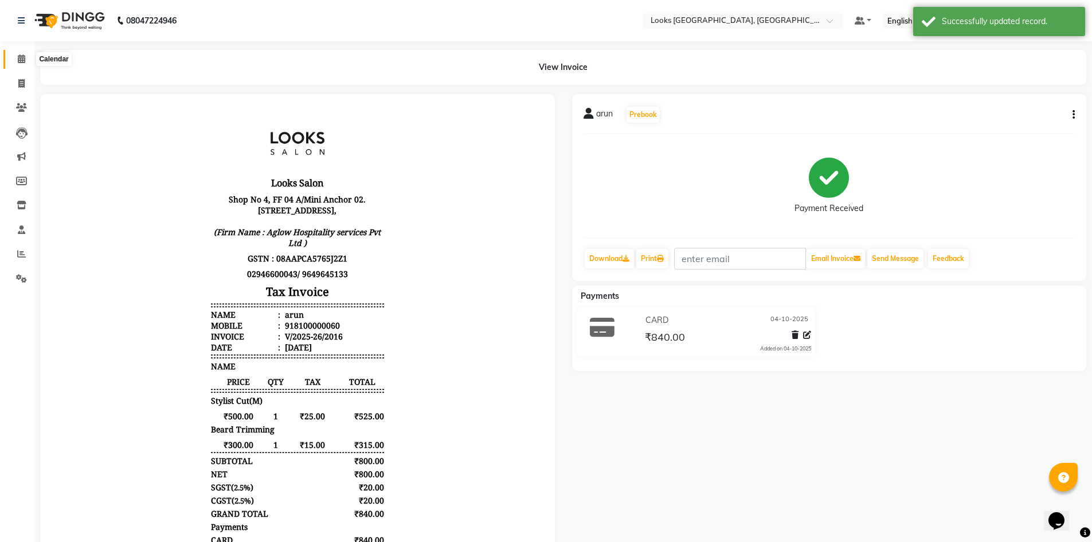
click at [11, 57] on span at bounding box center [21, 59] width 20 height 13
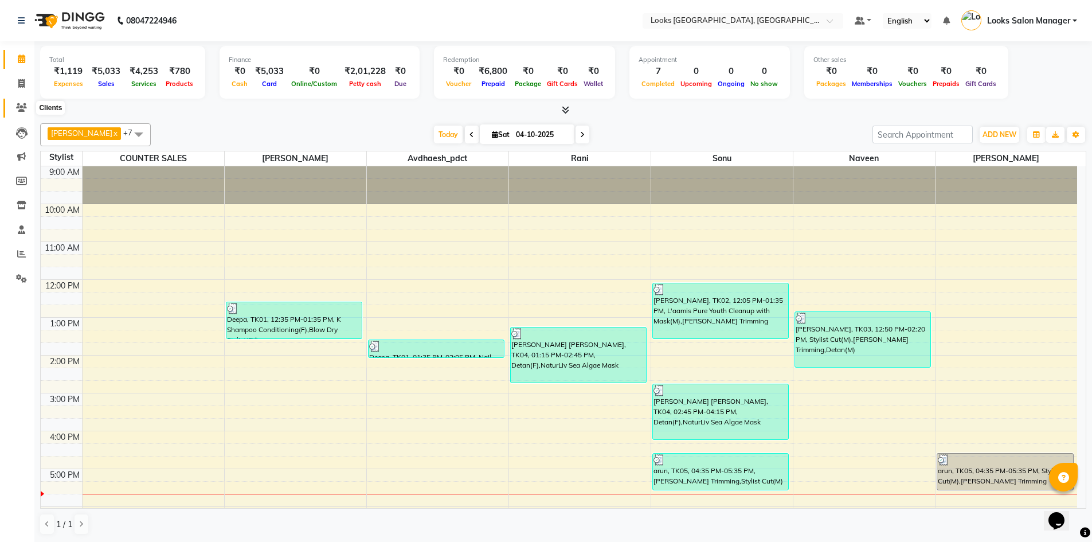
click at [18, 107] on icon at bounding box center [21, 107] width 11 height 9
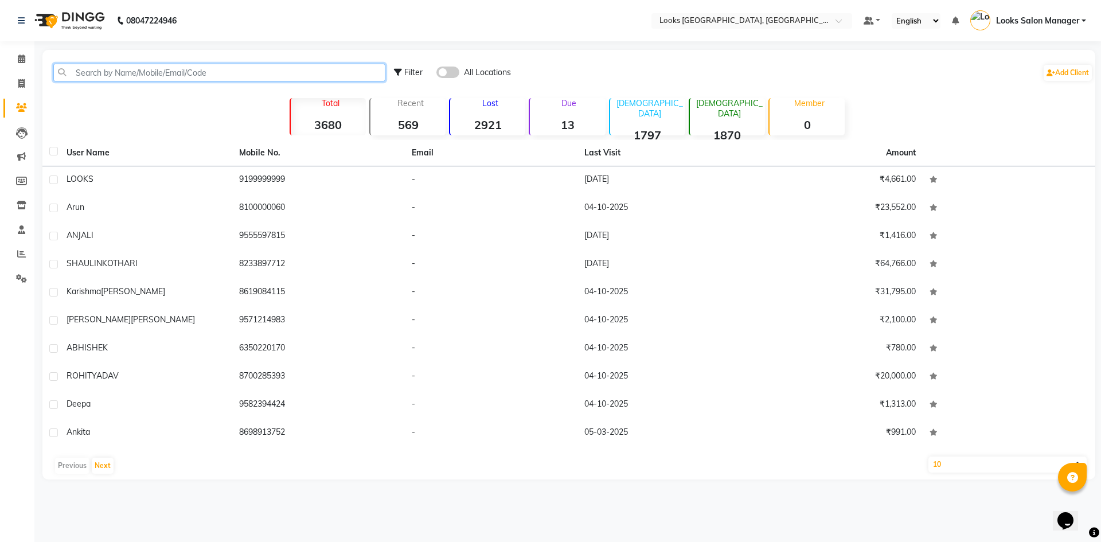
click at [170, 74] on input "text" at bounding box center [219, 73] width 332 height 18
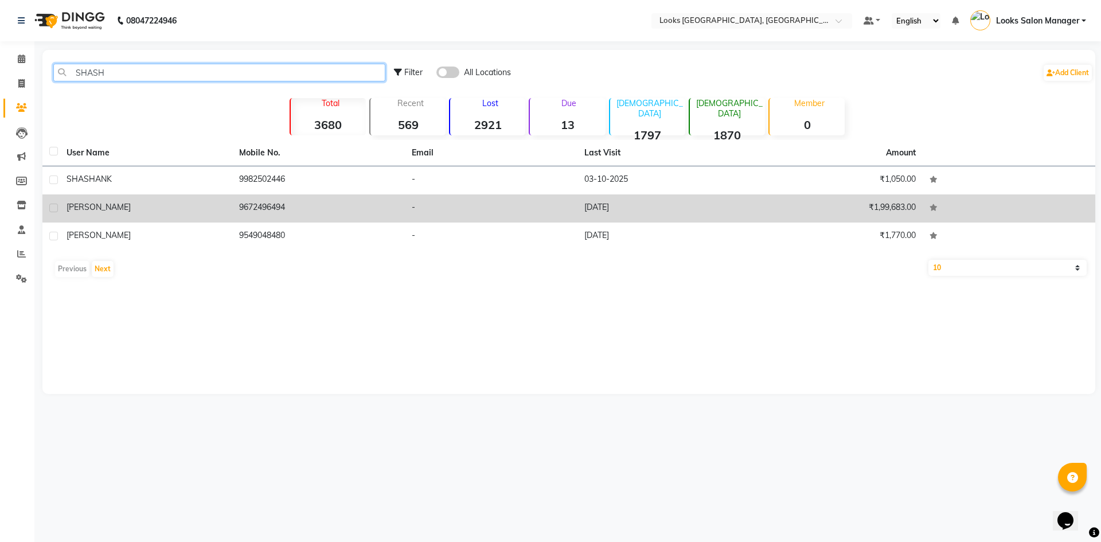
type input "SHASH"
click at [532, 199] on td "-" at bounding box center [491, 208] width 173 height 28
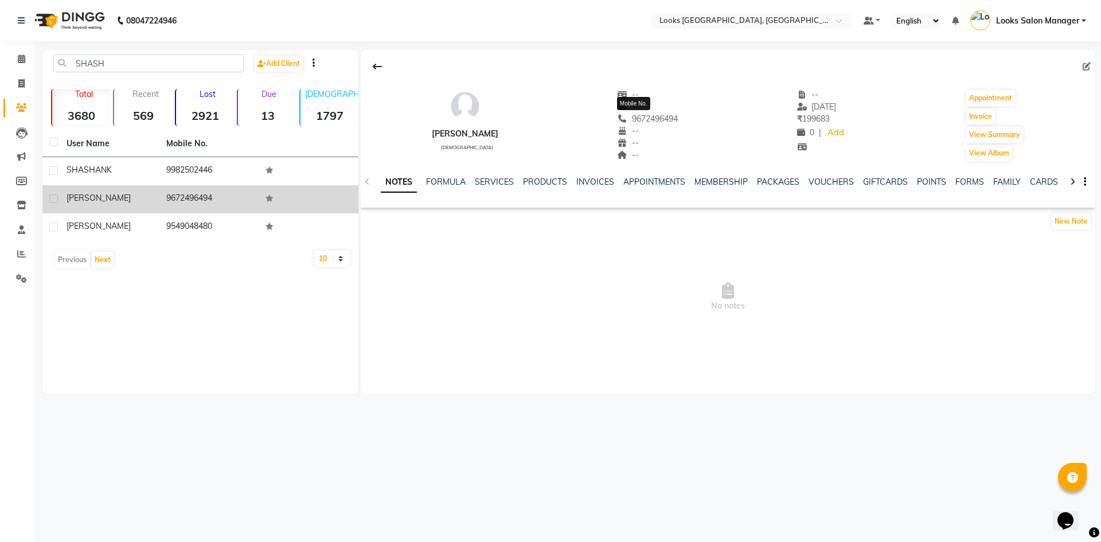
click at [637, 116] on span "9672496494" at bounding box center [647, 118] width 61 height 10
copy span "9672496494"
click at [832, 182] on link "VOUCHERS" at bounding box center [830, 182] width 45 height 10
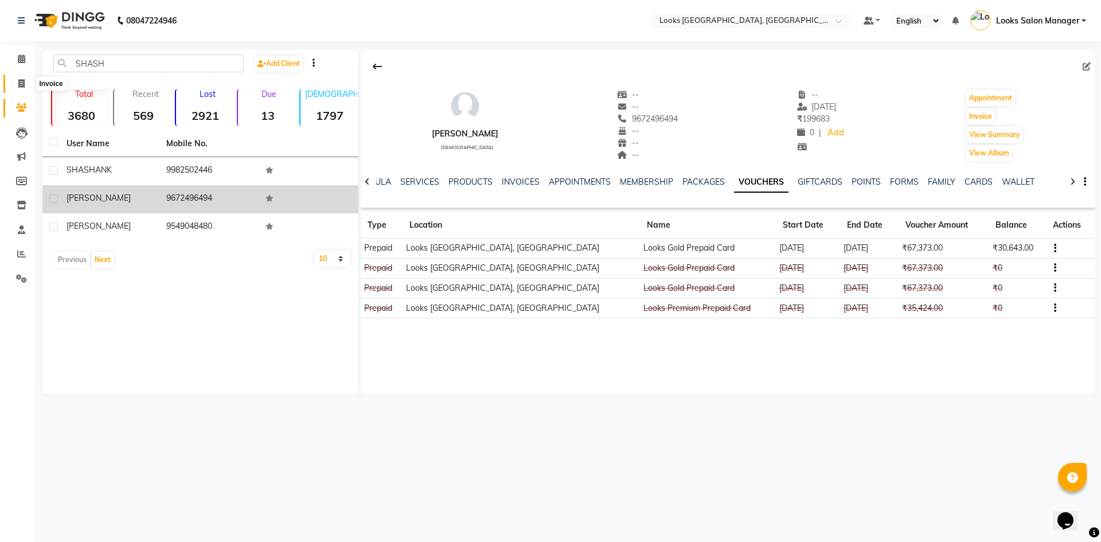
click at [24, 80] on icon at bounding box center [21, 83] width 6 height 9
select select "4460"
select select "service"
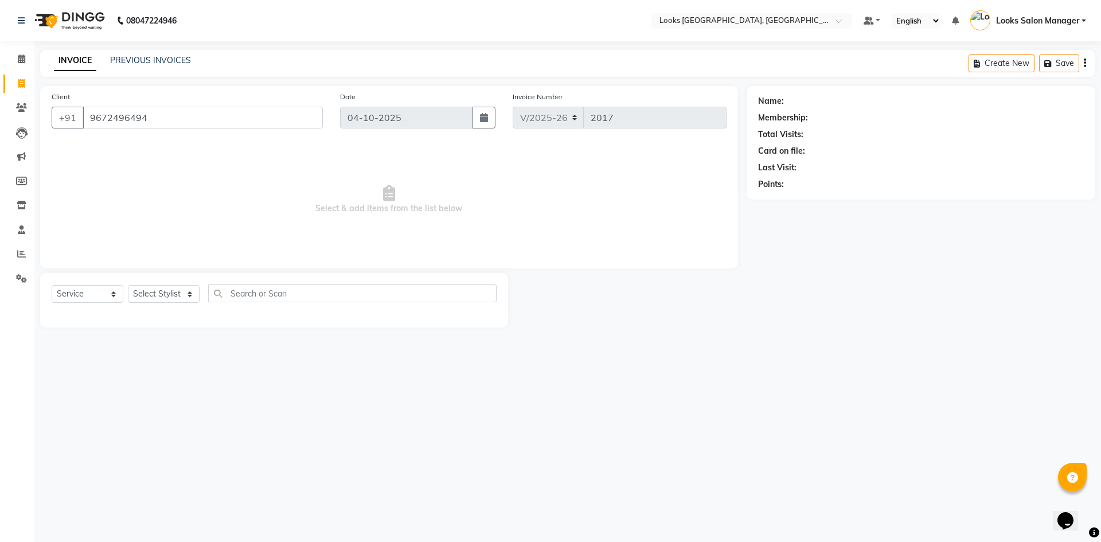
type input "9672496494"
select select "1: Object"
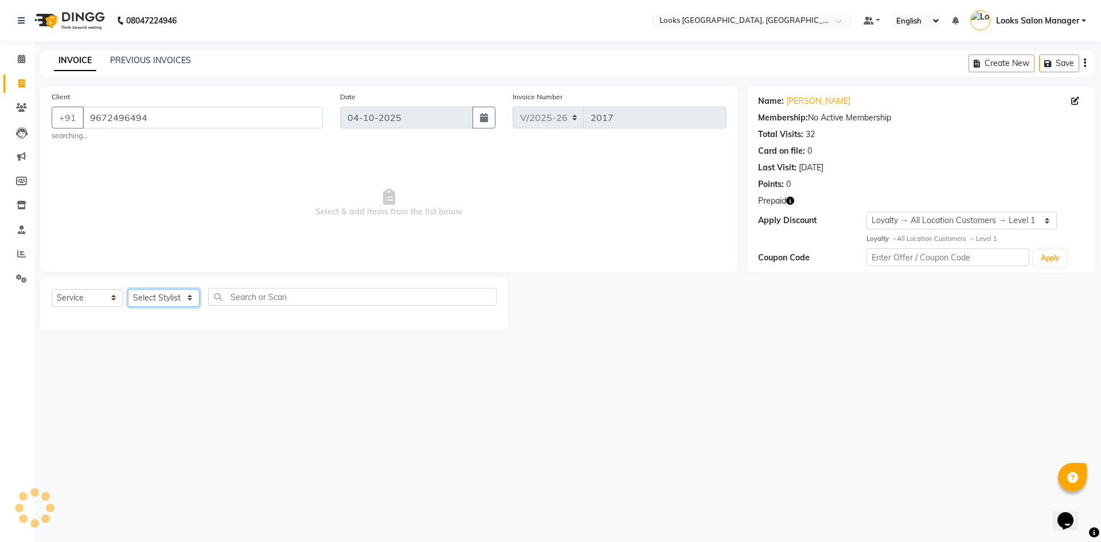
click at [169, 296] on select "Select Stylist Avdhaesh_pdct COUNTER SALES [PERSON_NAME] Looks Salon Manager [P…" at bounding box center [164, 298] width 72 height 18
select select "25215"
click at [128, 289] on select "Select Stylist Avdhaesh_pdct COUNTER SALES [PERSON_NAME] Looks Salon Manager [P…" at bounding box center [164, 298] width 72 height 18
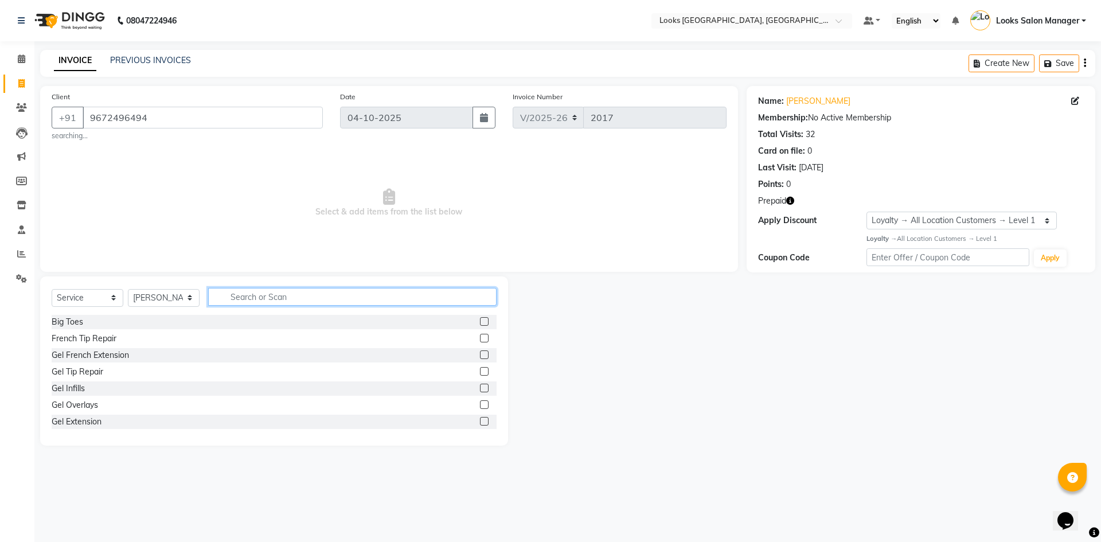
click at [261, 303] on input "text" at bounding box center [352, 297] width 288 height 18
type input "RITU"
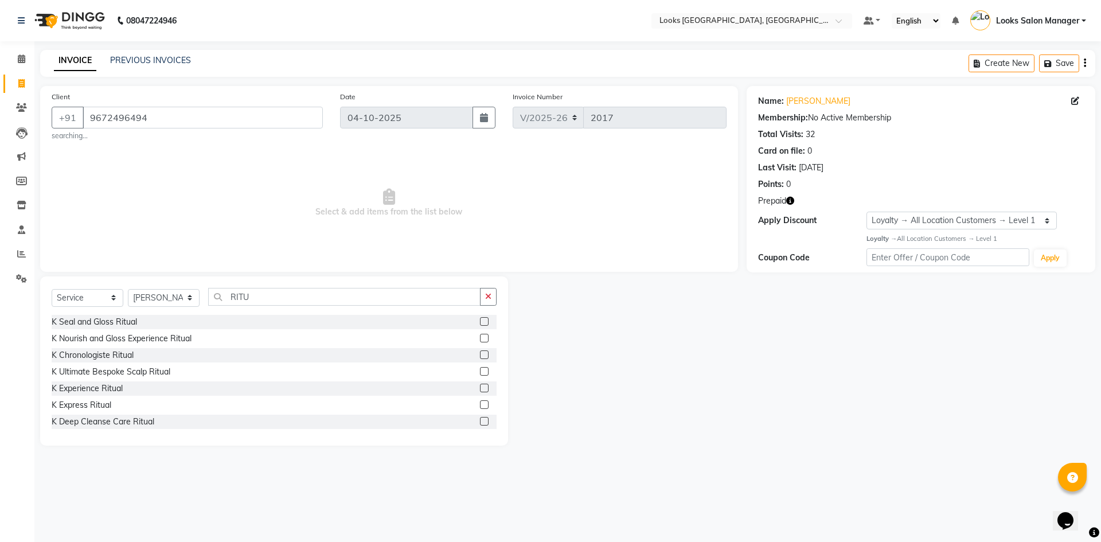
click at [480, 336] on label at bounding box center [484, 338] width 9 height 9
click at [480, 336] on input "checkbox" at bounding box center [483, 338] width 7 height 7
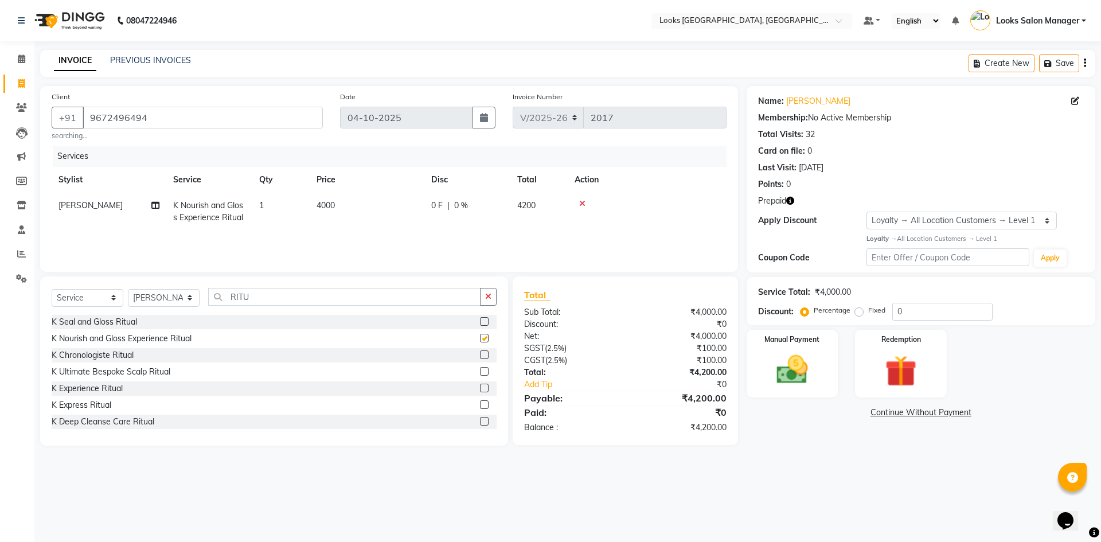
checkbox input "false"
click at [293, 304] on input "RITU" at bounding box center [344, 297] width 272 height 18
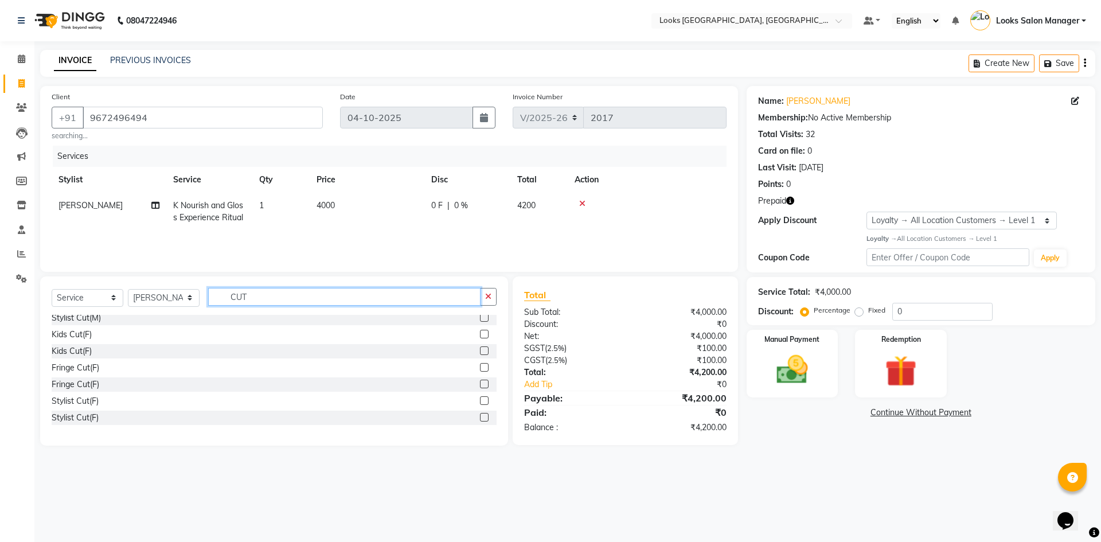
scroll to position [57, 0]
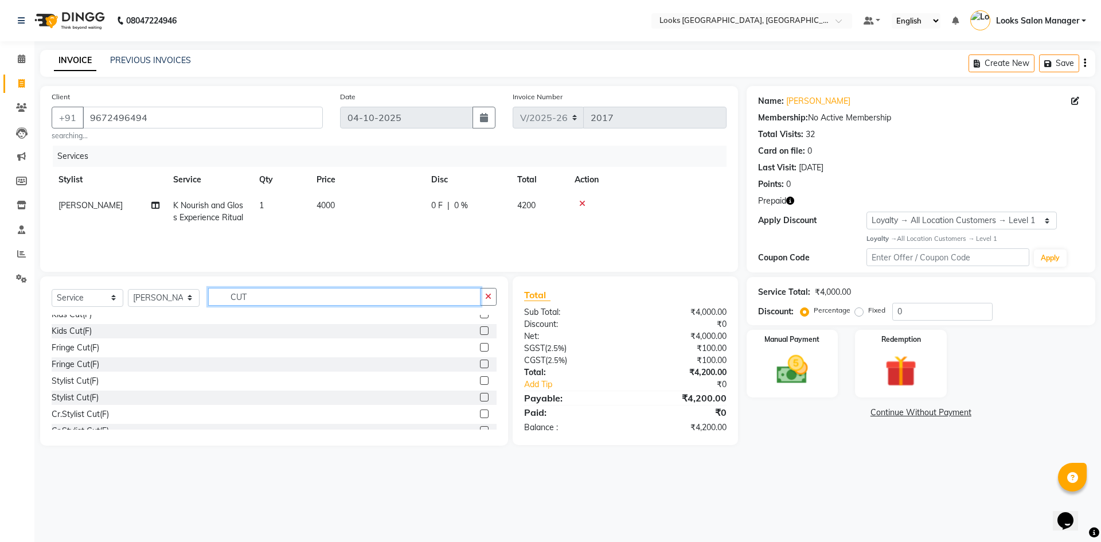
type input "CUT"
click at [480, 384] on label at bounding box center [484, 380] width 9 height 9
click at [480, 384] on input "checkbox" at bounding box center [483, 380] width 7 height 7
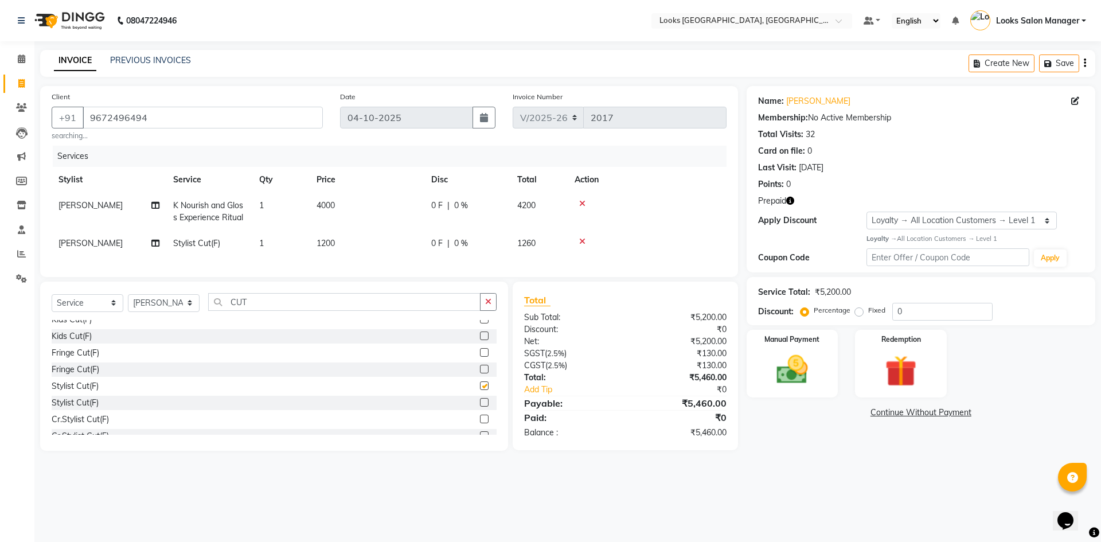
checkbox input "false"
click at [349, 244] on td "1200" at bounding box center [367, 243] width 115 height 26
select select "25215"
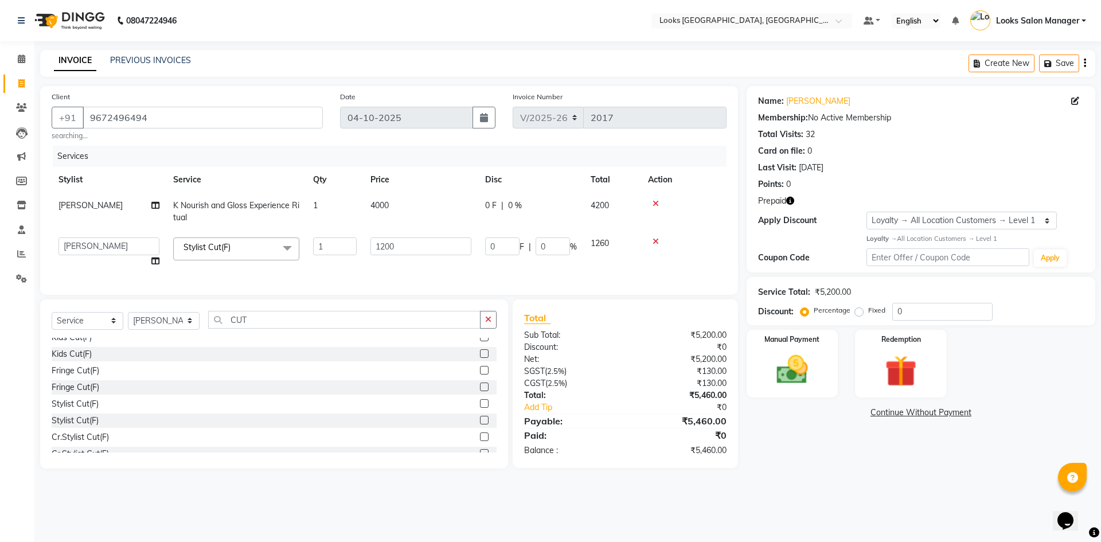
click at [349, 244] on input "1" at bounding box center [335, 246] width 44 height 18
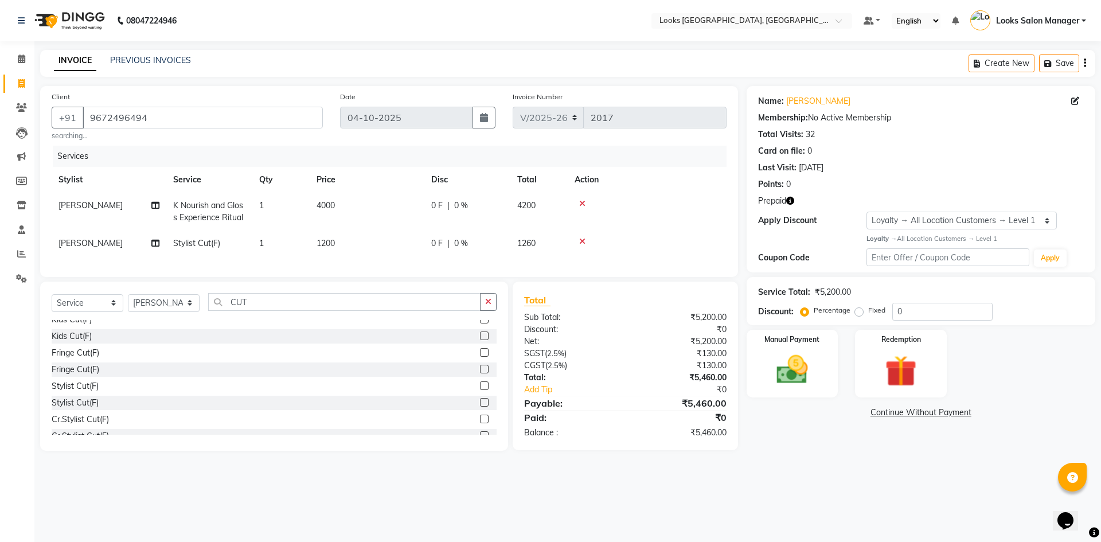
click at [377, 249] on td "1200" at bounding box center [367, 243] width 115 height 26
select select "25215"
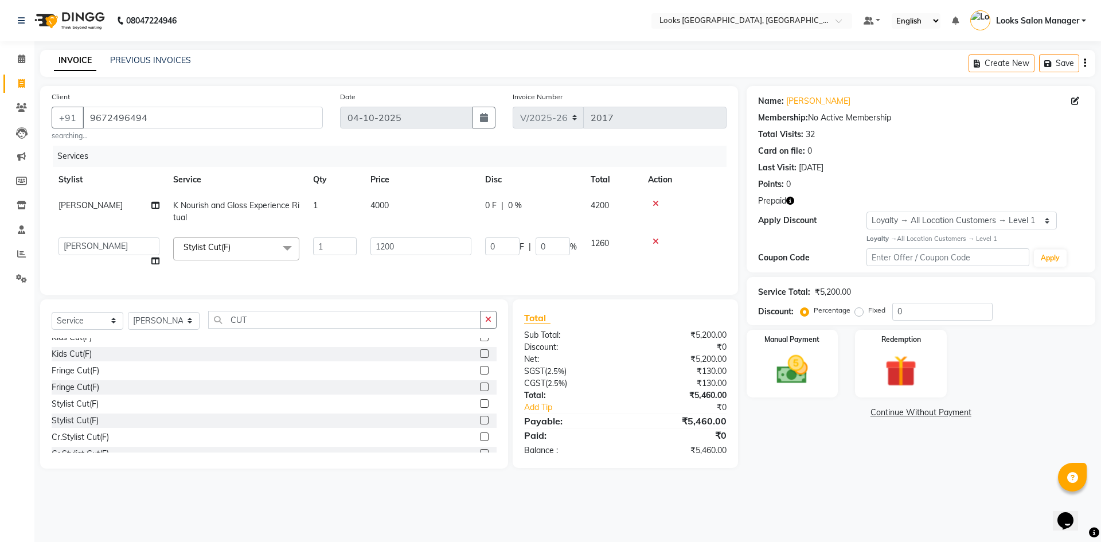
click at [377, 249] on input "1200" at bounding box center [420, 246] width 101 height 18
type input "1000"
click at [394, 208] on td "4000" at bounding box center [420, 212] width 115 height 38
select select "25215"
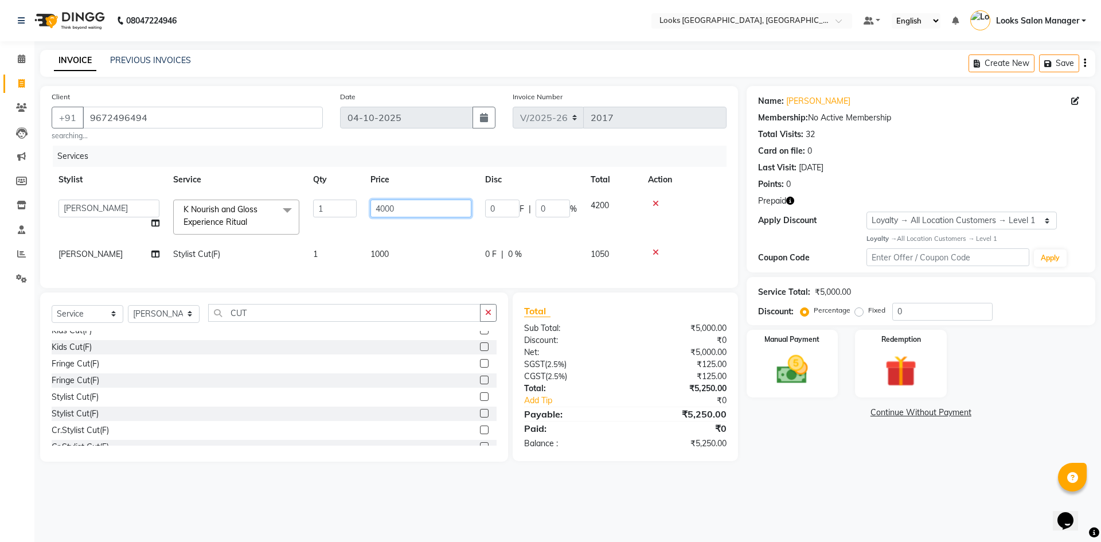
click at [378, 213] on input "4000" at bounding box center [420, 208] width 101 height 18
type input "5100"
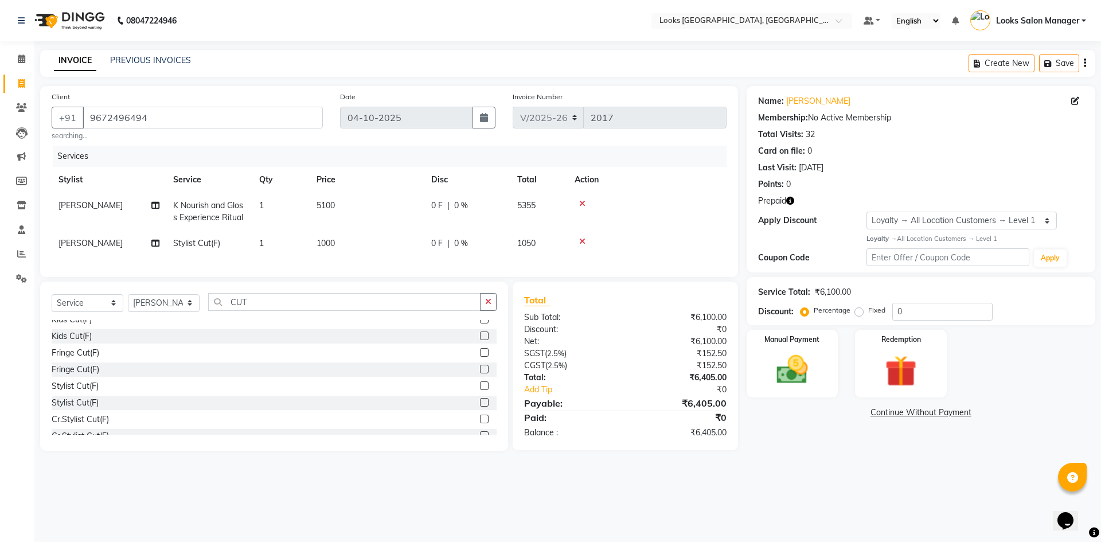
click at [350, 232] on tbody "MOHSIN K Nourish and Gloss Experience Ritual 1 5100 0 F | 0 % 5355 MOHSIN Styli…" at bounding box center [389, 225] width 675 height 64
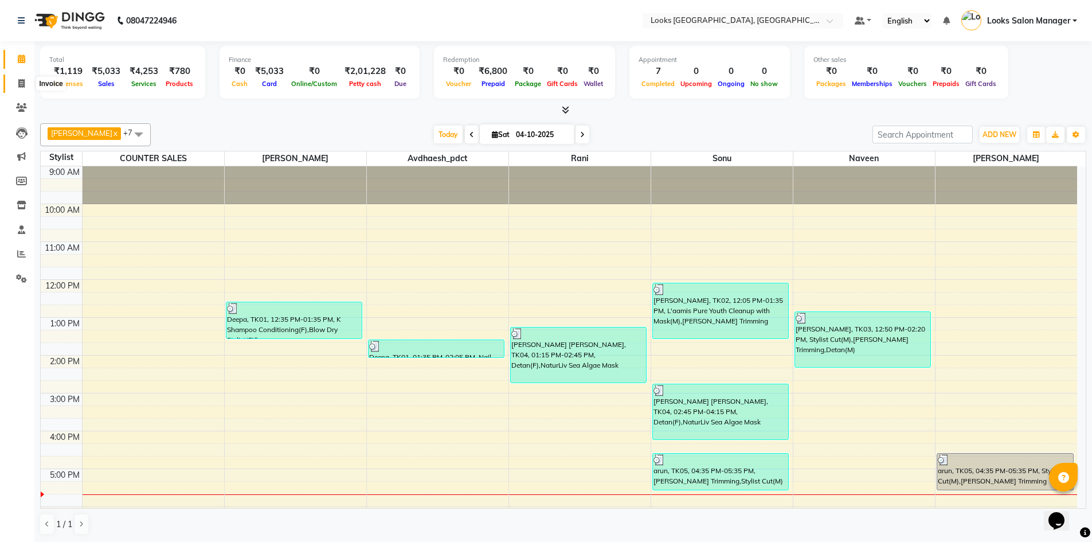
drag, startPoint x: 25, startPoint y: 87, endPoint x: 27, endPoint y: 94, distance: 7.3
click at [25, 87] on icon at bounding box center [21, 83] width 6 height 9
select select "4460"
select select "service"
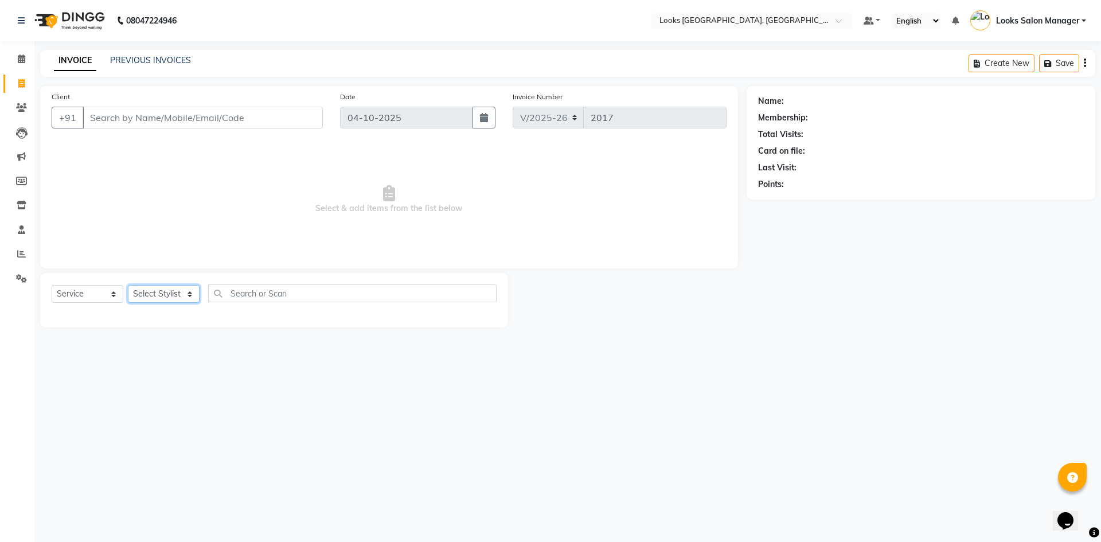
click at [159, 294] on select "Select Stylist" at bounding box center [164, 294] width 72 height 18
select select "85710"
click at [128, 285] on select "Select Stylist Avdhaesh_pdct COUNTER SALES [PERSON_NAME] Looks Salon Manager [P…" at bounding box center [164, 294] width 72 height 18
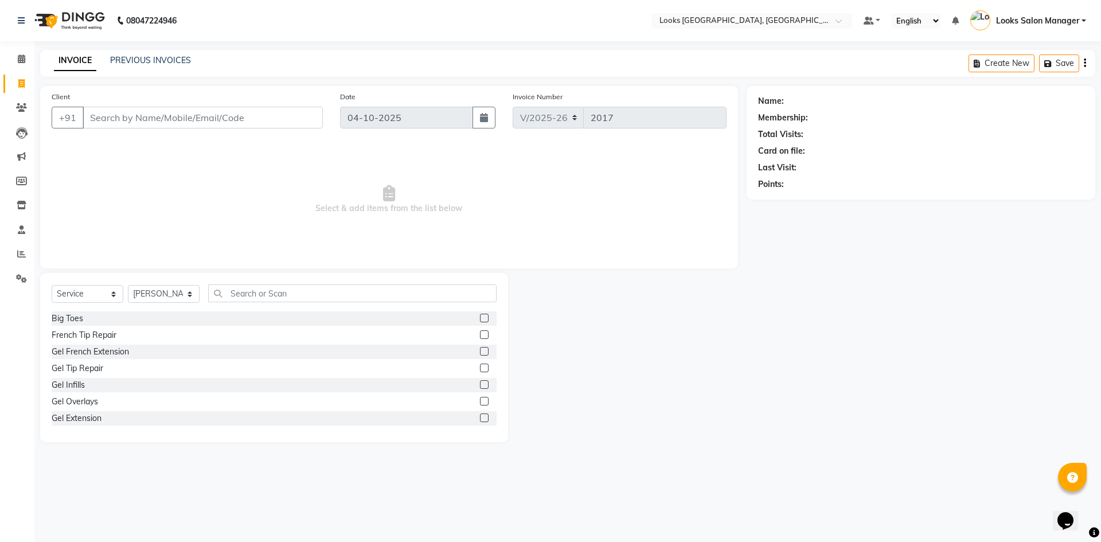
click at [254, 281] on div "Select Service Product Membership Package Voucher Prepaid Gift Card Select Styl…" at bounding box center [274, 357] width 468 height 169
click at [255, 296] on input "text" at bounding box center [352, 293] width 288 height 18
type input "CUT"
click at [480, 329] on div at bounding box center [488, 335] width 17 height 14
click at [480, 335] on label at bounding box center [484, 334] width 9 height 9
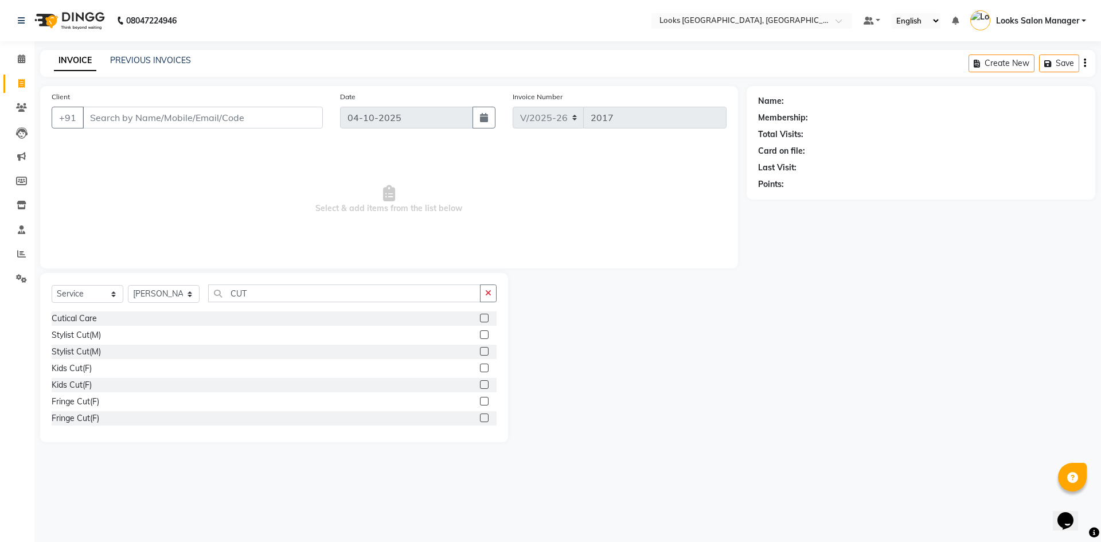
click at [480, 335] on input "checkbox" at bounding box center [483, 334] width 7 height 7
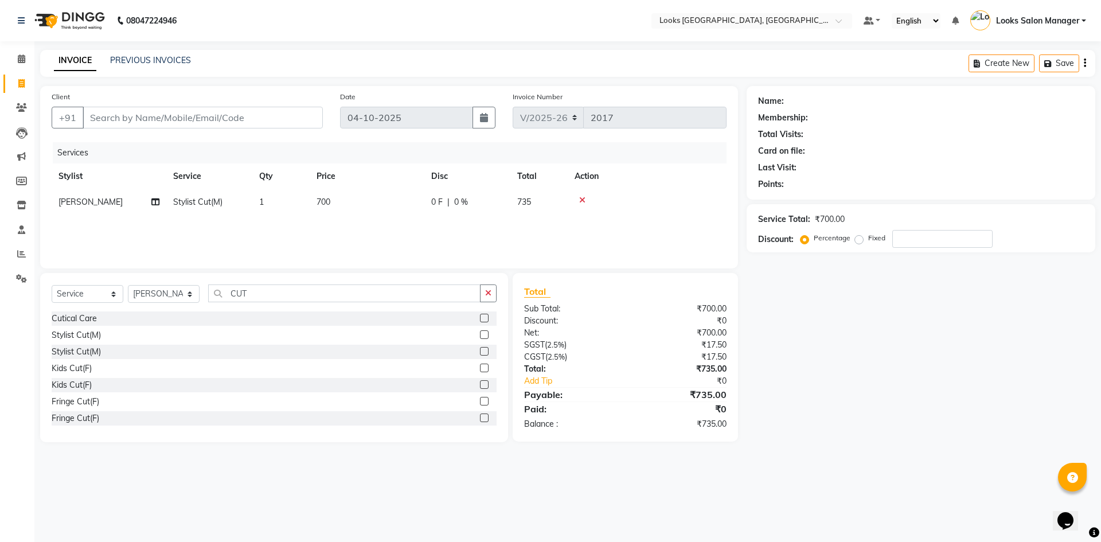
checkbox input "false"
click at [386, 210] on td "700" at bounding box center [367, 202] width 115 height 26
select select "85710"
click at [386, 210] on input "700" at bounding box center [420, 205] width 101 height 18
type input "500"
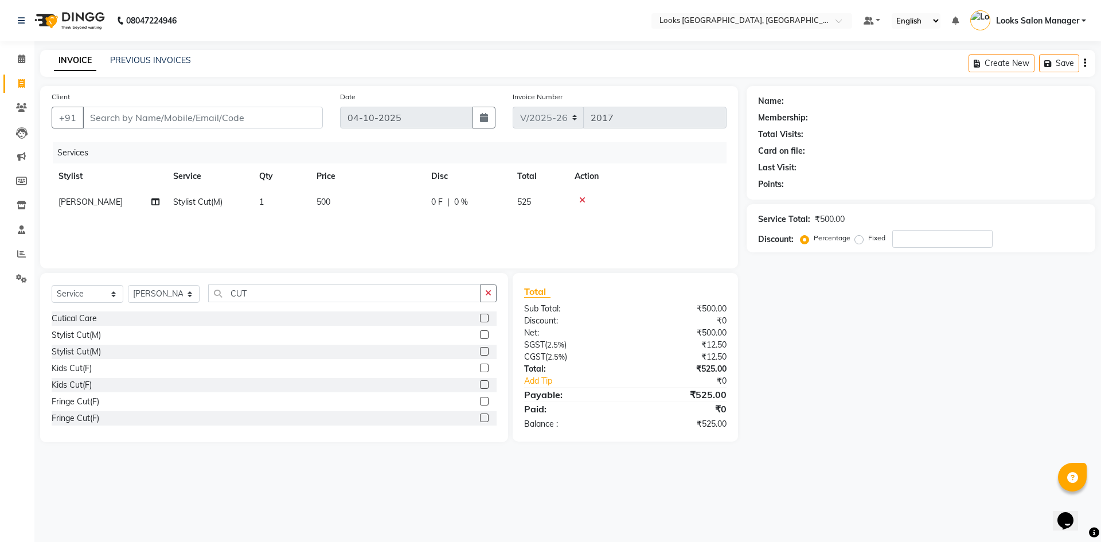
click at [375, 229] on div "Services Stylist Service Qty Price Disc Total Action [PERSON_NAME] Stylist Cut(…" at bounding box center [389, 199] width 675 height 115
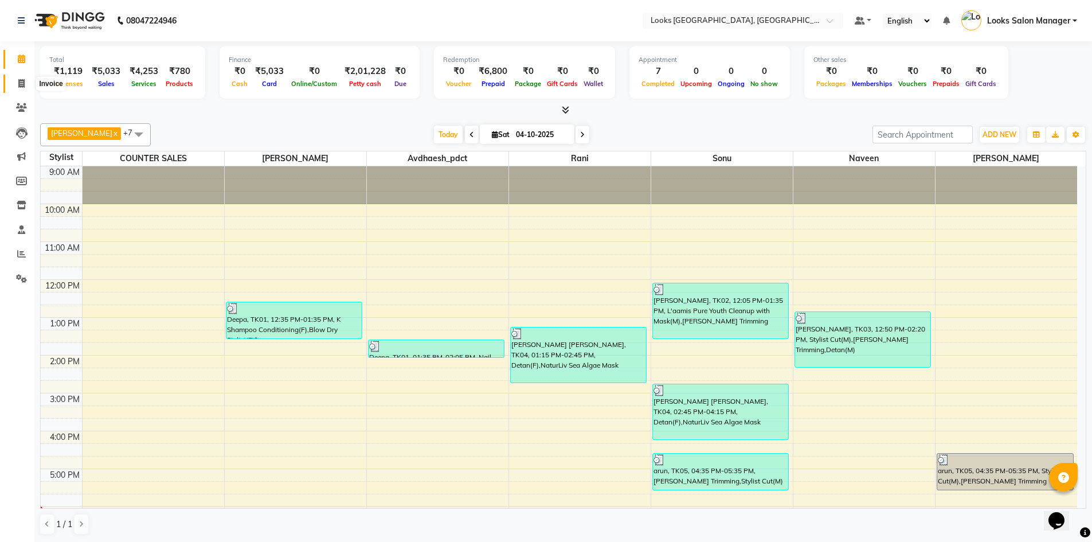
drag, startPoint x: 18, startPoint y: 81, endPoint x: 48, endPoint y: 80, distance: 29.9
click at [18, 81] on icon at bounding box center [21, 83] width 6 height 9
select select "4460"
select select "service"
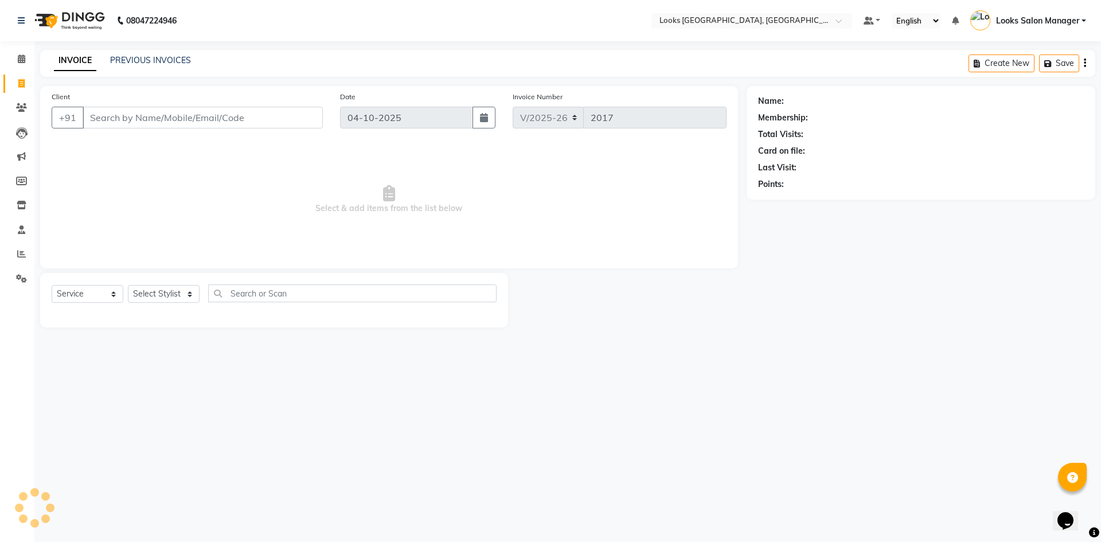
click at [150, 65] on div "PREVIOUS INVOICES" at bounding box center [150, 60] width 81 height 12
click at [170, 60] on link "PREVIOUS INVOICES" at bounding box center [150, 60] width 81 height 10
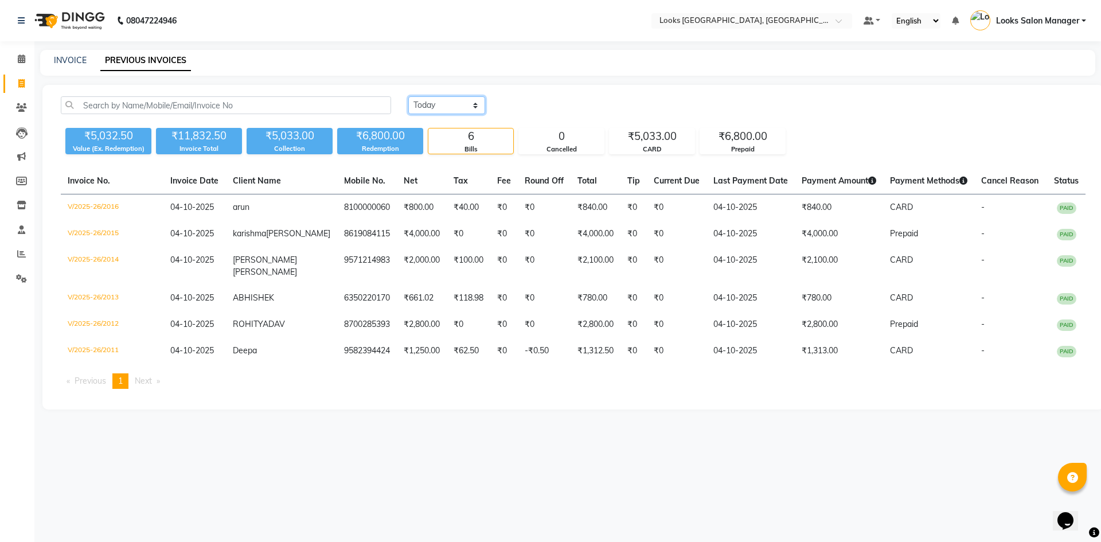
click at [444, 105] on select "[DATE] [DATE] Custom Range" at bounding box center [446, 105] width 77 height 18
select select "yesterday"
click at [408, 96] on select "[DATE] [DATE] Custom Range" at bounding box center [446, 105] width 77 height 18
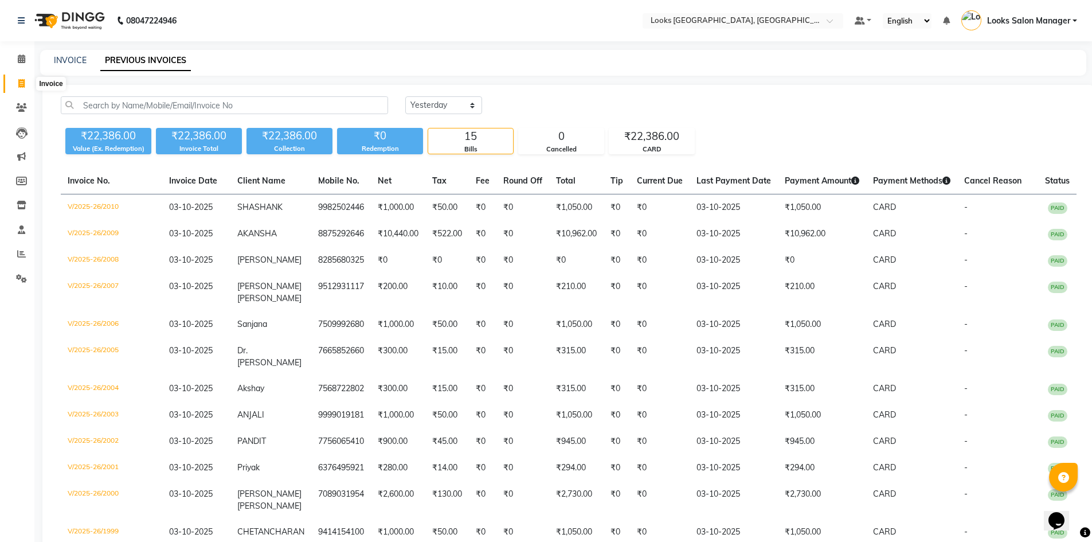
click at [21, 81] on icon at bounding box center [21, 83] width 6 height 9
select select "service"
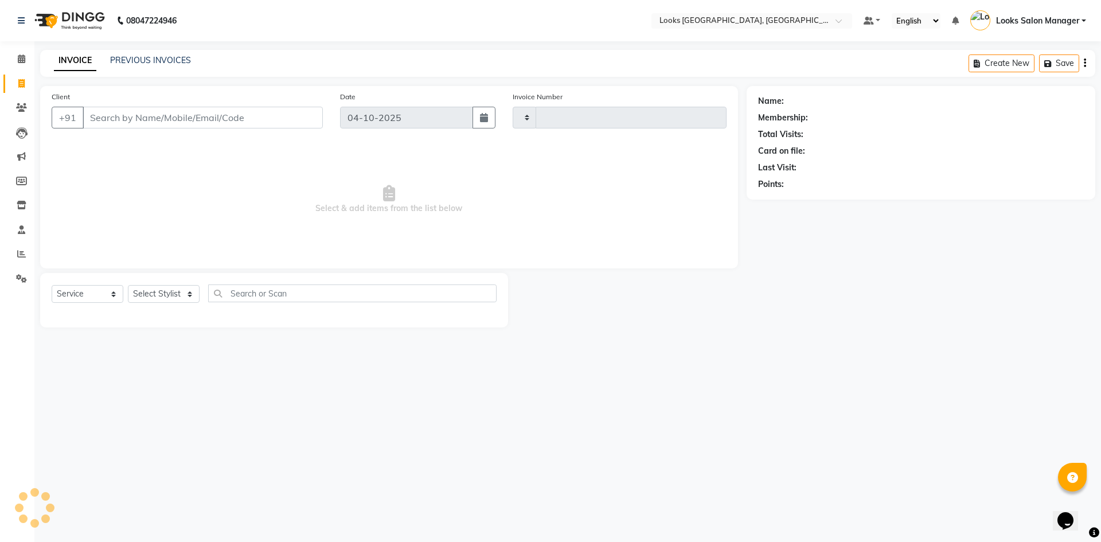
type input "2017"
select select "4460"
click at [151, 116] on input "Client" at bounding box center [203, 118] width 240 height 22
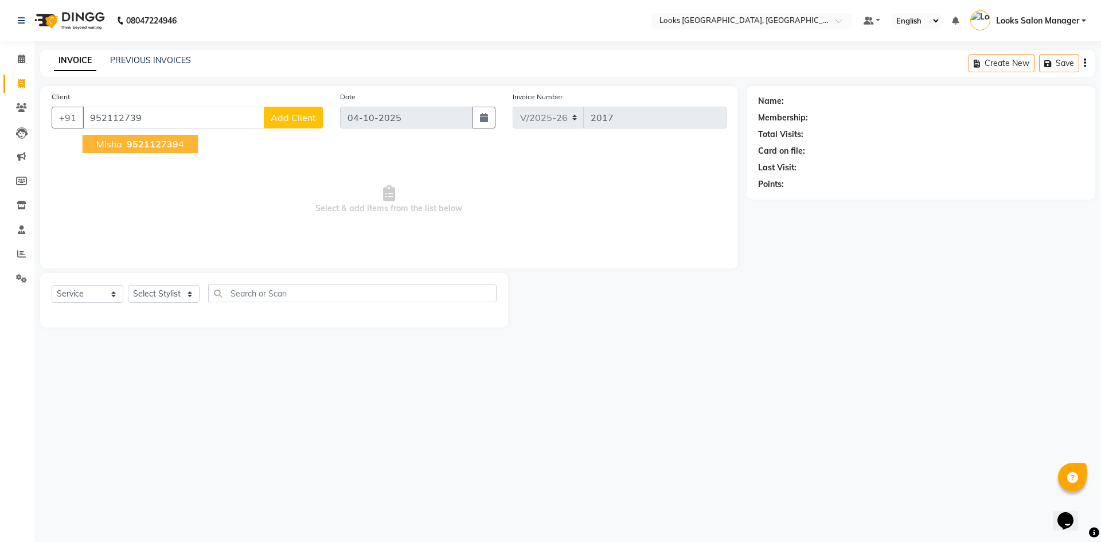
click at [171, 151] on button "Misha 952112739 4" at bounding box center [140, 144] width 115 height 18
type input "9521127394"
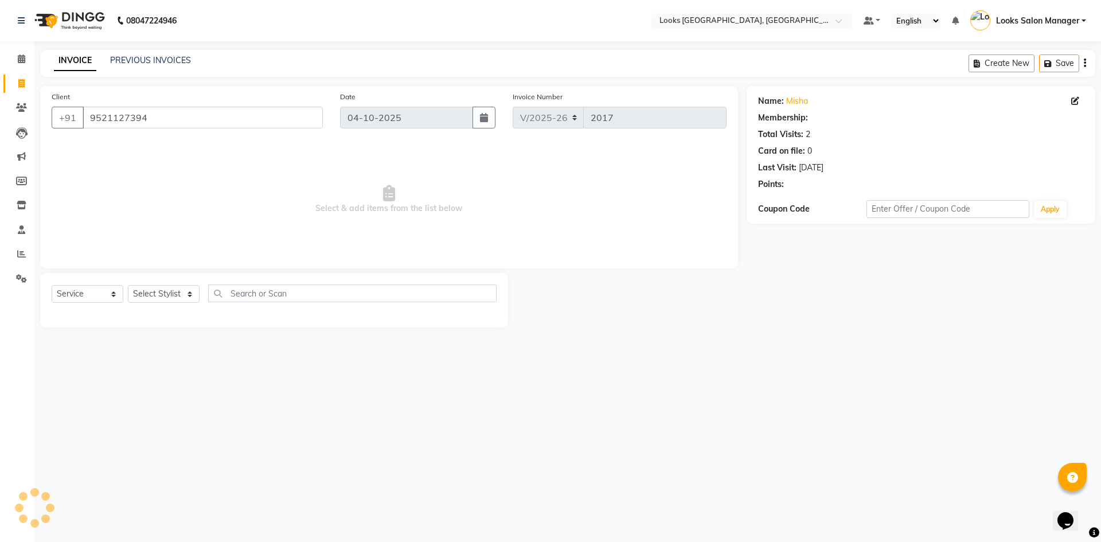
select select "1: Object"
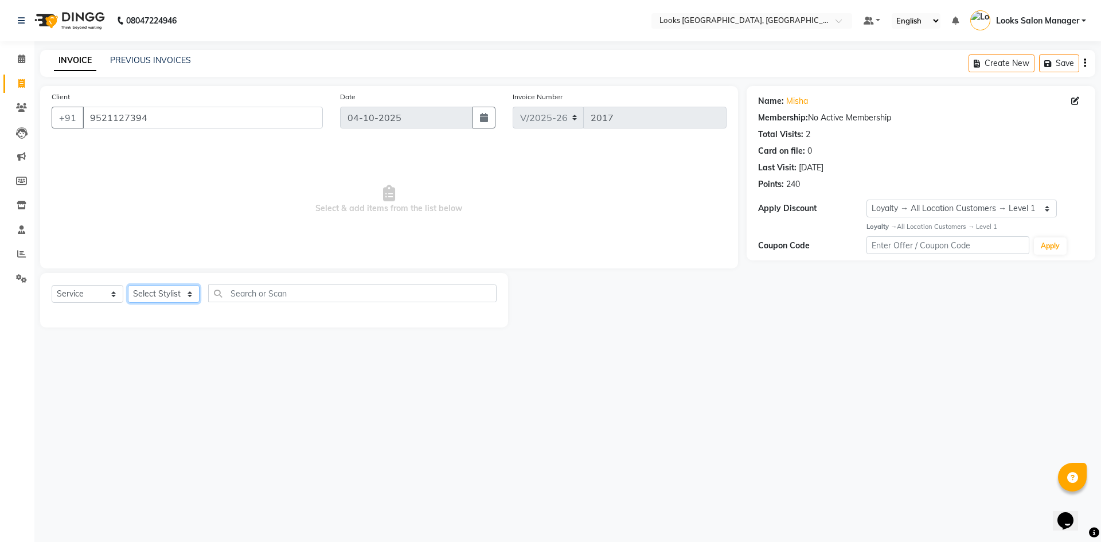
click at [186, 291] on select "Select Stylist Avdhaesh_pdct COUNTER SALES [PERSON_NAME] Looks Salon Manager [P…" at bounding box center [164, 294] width 72 height 18
select select "85710"
click at [128, 285] on select "Select Stylist Avdhaesh_pdct COUNTER SALES [PERSON_NAME] Looks Salon Manager [P…" at bounding box center [164, 294] width 72 height 18
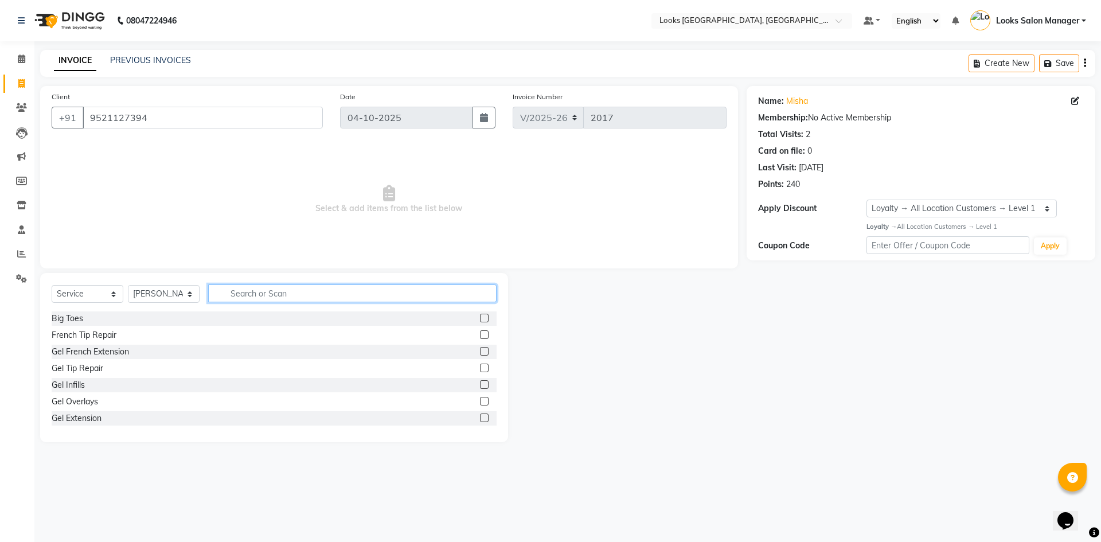
click at [238, 286] on input "text" at bounding box center [352, 293] width 288 height 18
type input "CUT"
click at [480, 334] on label at bounding box center [484, 334] width 9 height 9
click at [480, 334] on input "checkbox" at bounding box center [483, 334] width 7 height 7
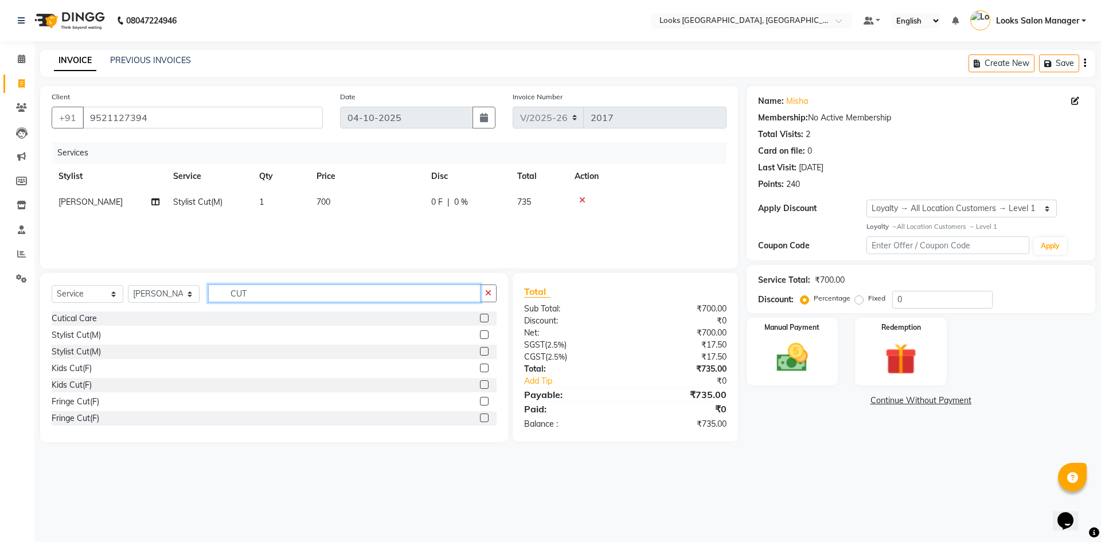
checkbox input "false"
click at [297, 291] on input "CUT" at bounding box center [344, 293] width 272 height 18
type input "BEARD"
click at [480, 316] on label at bounding box center [484, 318] width 9 height 9
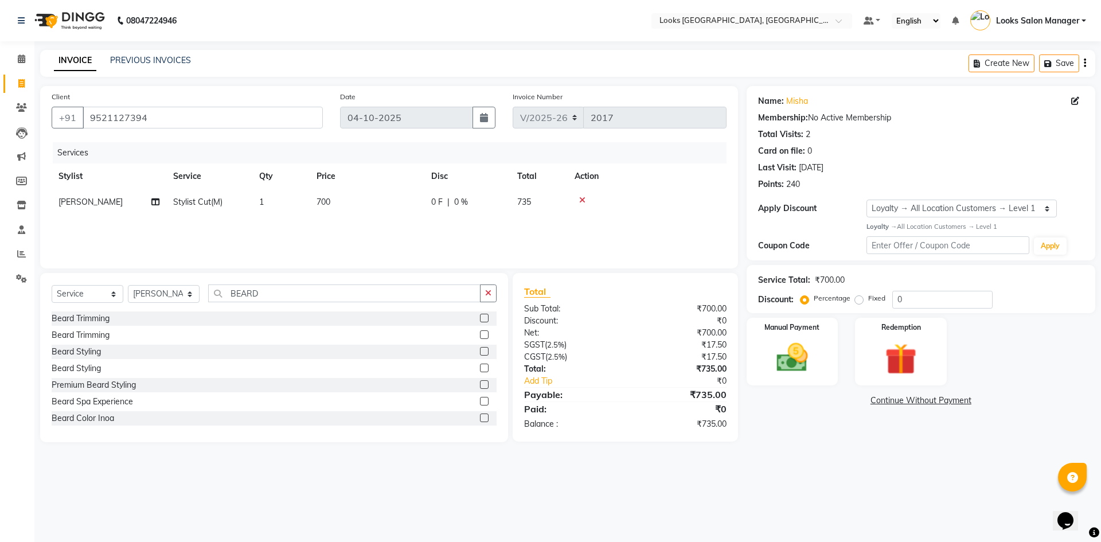
click at [480, 316] on input "checkbox" at bounding box center [483, 318] width 7 height 7
checkbox input "false"
click at [378, 212] on td "700" at bounding box center [367, 202] width 115 height 26
select select "85710"
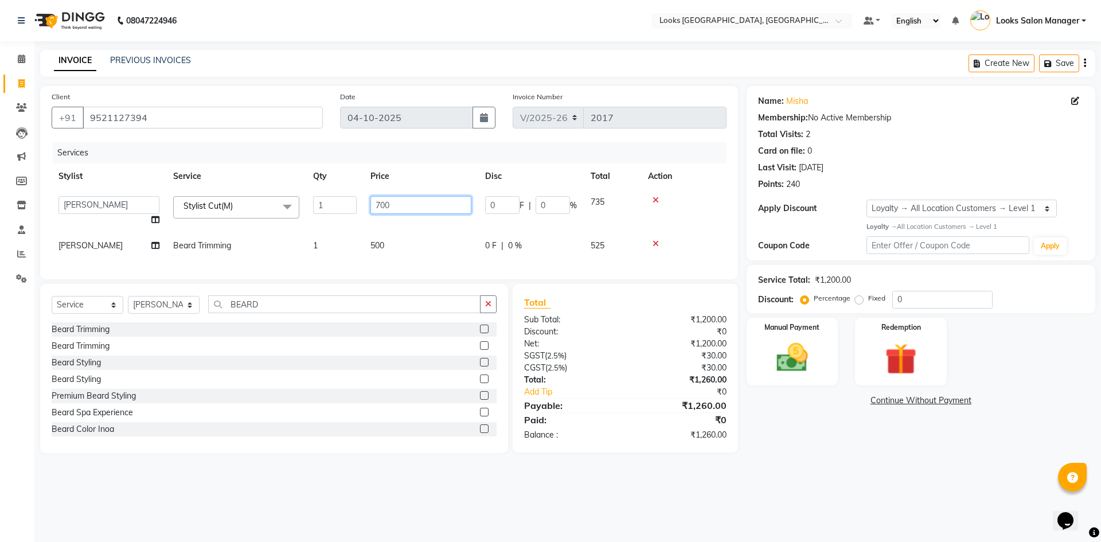
click at [378, 205] on input "700" at bounding box center [420, 205] width 101 height 18
type input "500"
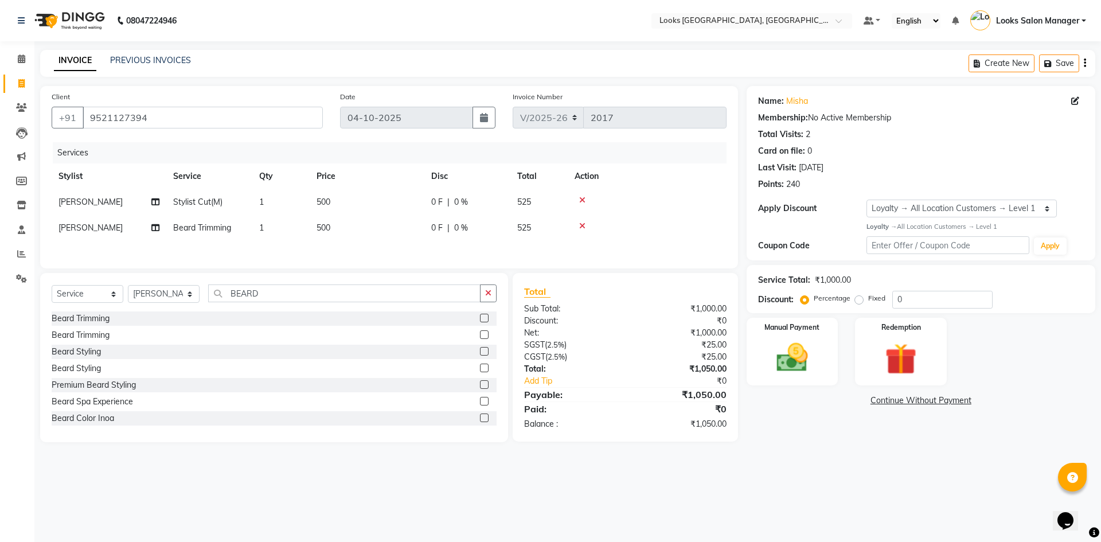
click at [380, 236] on td "500" at bounding box center [367, 228] width 115 height 26
select select "85710"
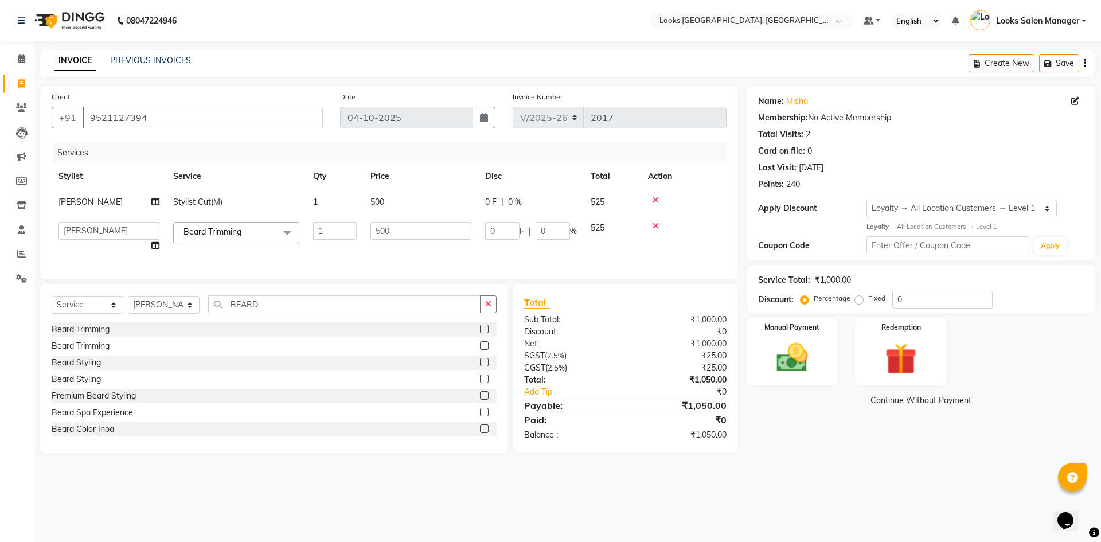
click at [380, 237] on input "500" at bounding box center [420, 231] width 101 height 18
type input "300"
click at [397, 249] on div "Services Stylist Service Qty Price Disc Total Action [PERSON_NAME] Stylist Cut(…" at bounding box center [389, 205] width 675 height 126
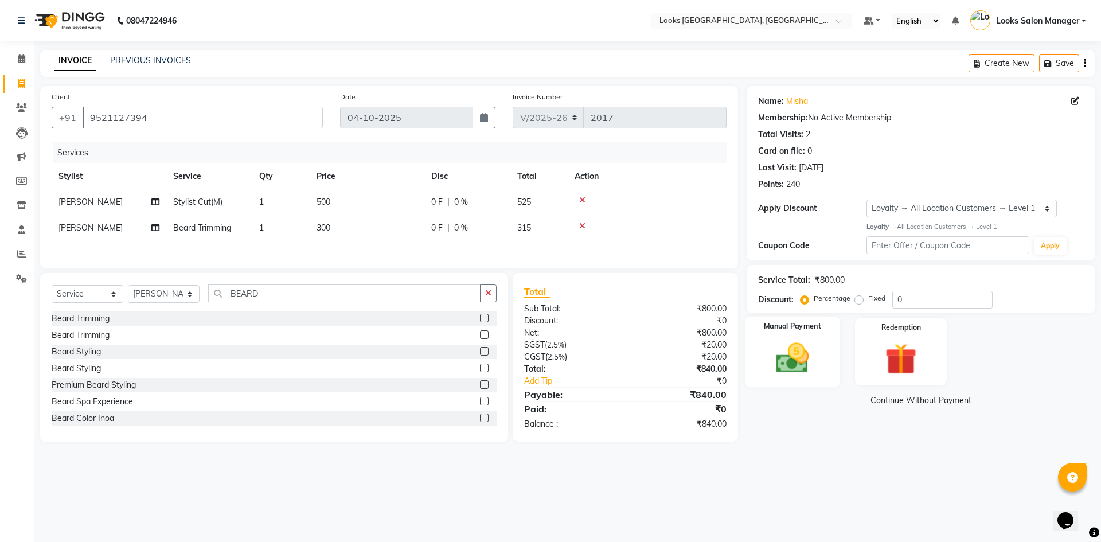
click at [832, 358] on div "Manual Payment" at bounding box center [791, 351] width 95 height 71
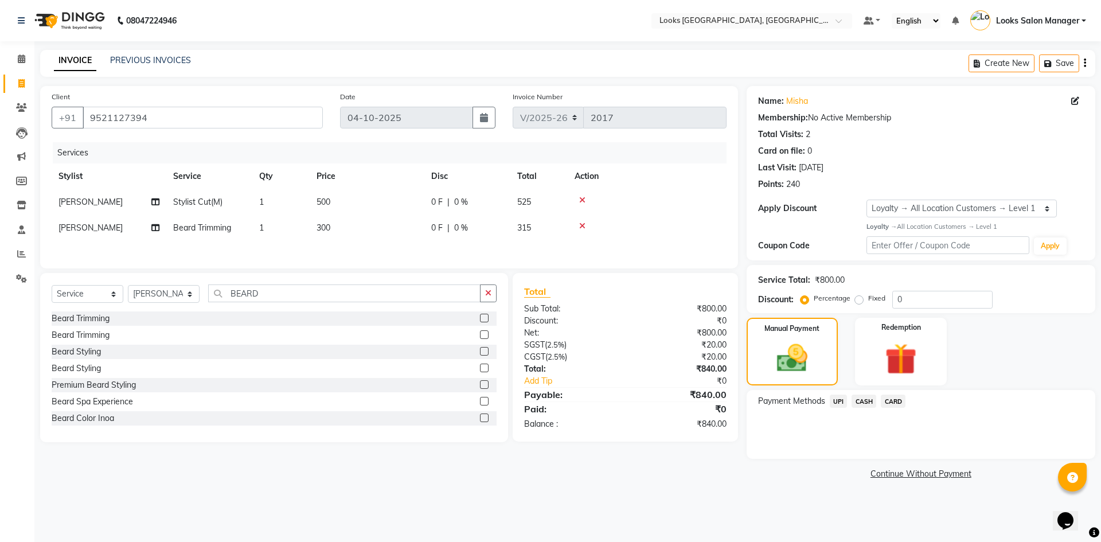
click at [887, 399] on span "CARD" at bounding box center [892, 400] width 25 height 13
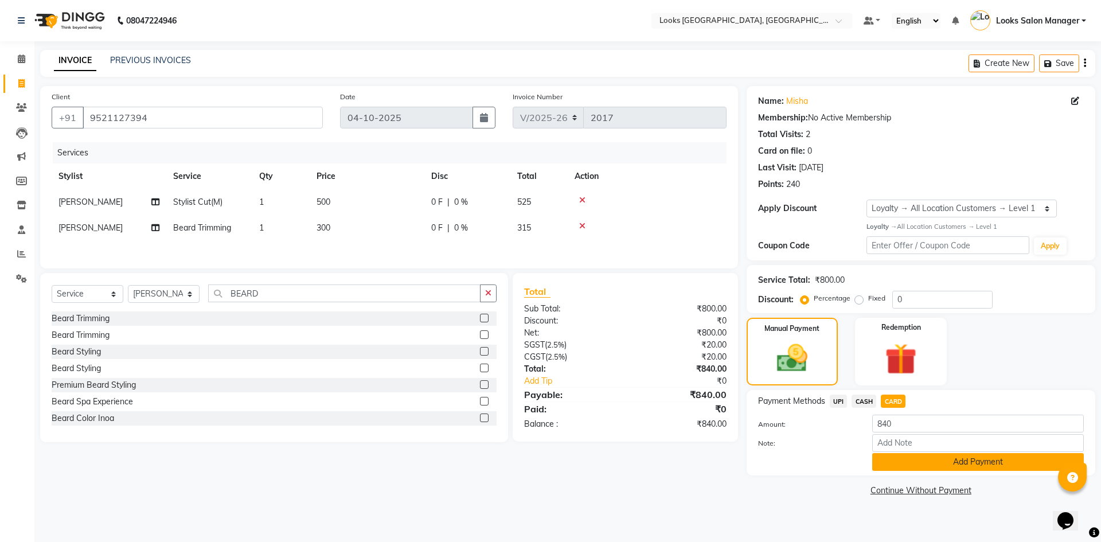
click at [877, 458] on button "Add Payment" at bounding box center [978, 462] width 212 height 18
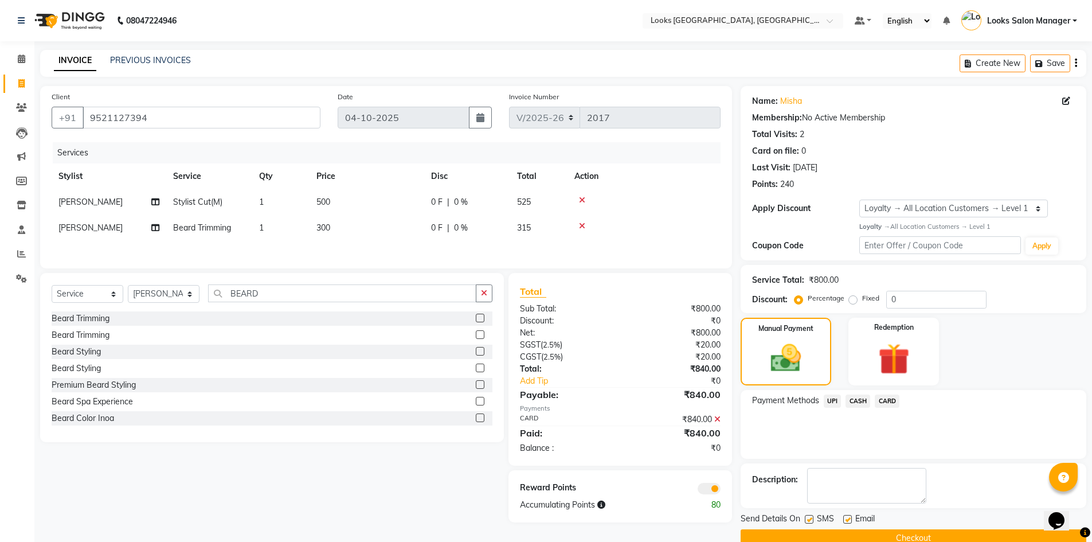
click at [806, 516] on label at bounding box center [809, 519] width 9 height 9
click at [806, 516] on input "checkbox" at bounding box center [808, 519] width 7 height 7
checkbox input "false"
click at [806, 532] on button "Checkout" at bounding box center [914, 538] width 346 height 18
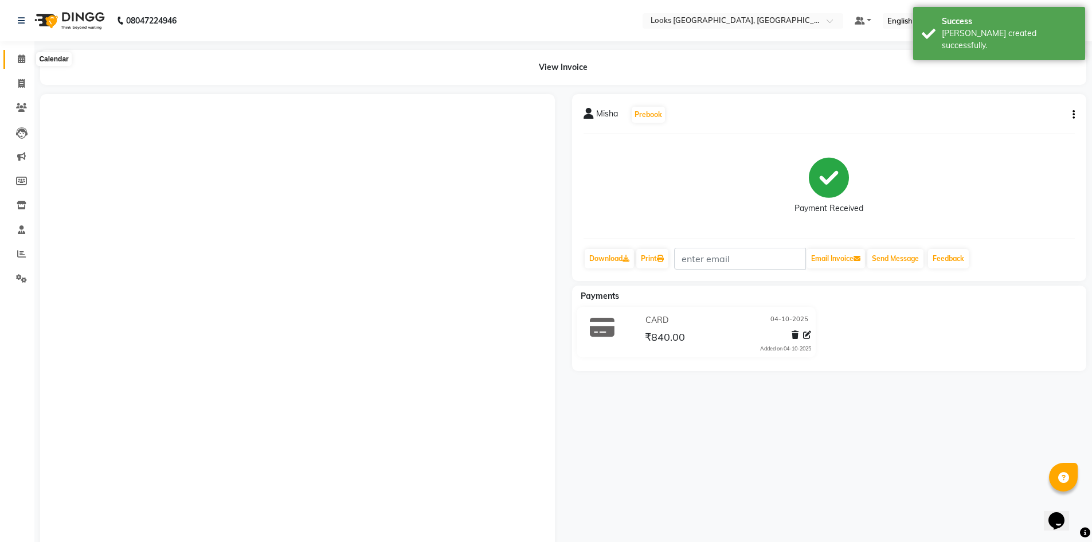
click at [28, 58] on span at bounding box center [21, 59] width 20 height 13
